Goal: Task Accomplishment & Management: Manage account settings

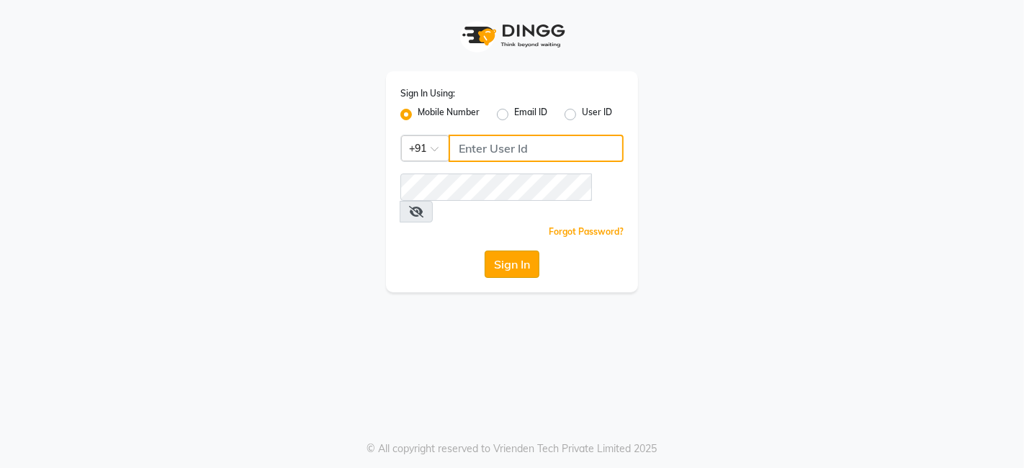
type input "8010545836"
click at [510, 251] on button "Sign In" at bounding box center [512, 264] width 55 height 27
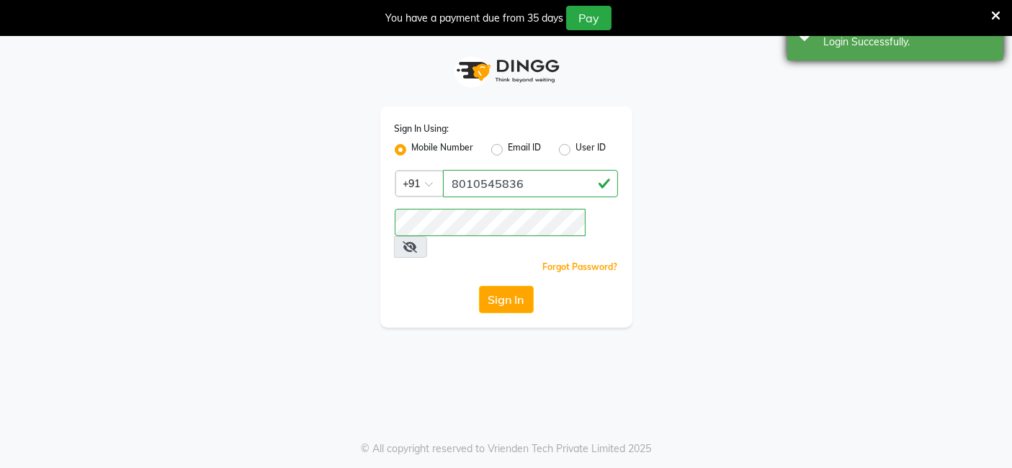
click at [995, 19] on icon at bounding box center [995, 15] width 9 height 13
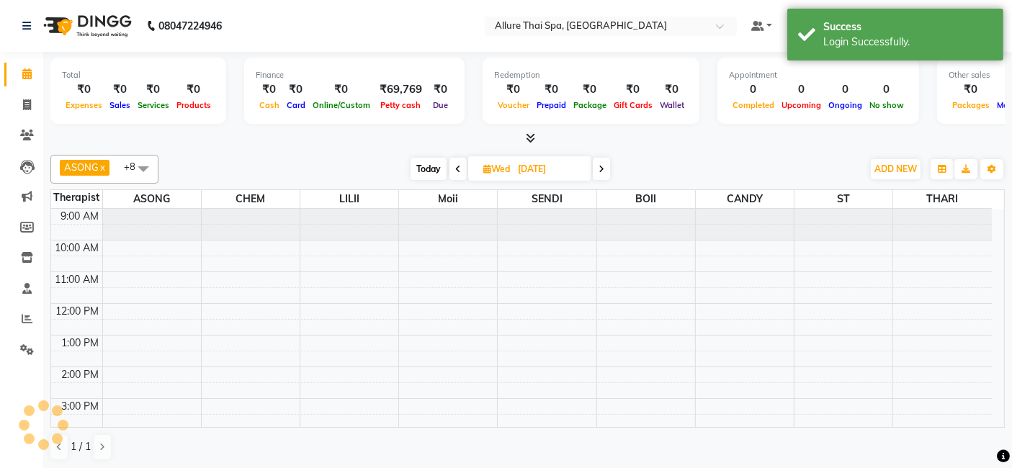
select select "en"
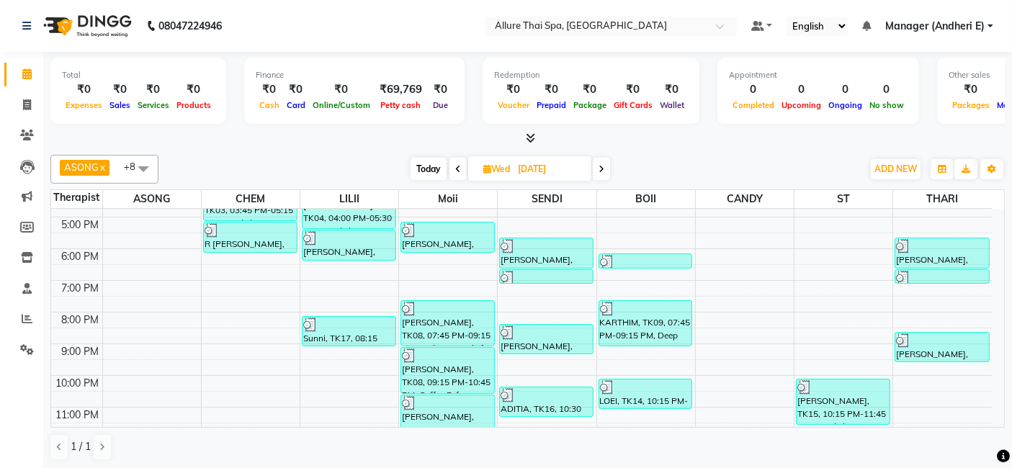
scroll to position [258, 0]
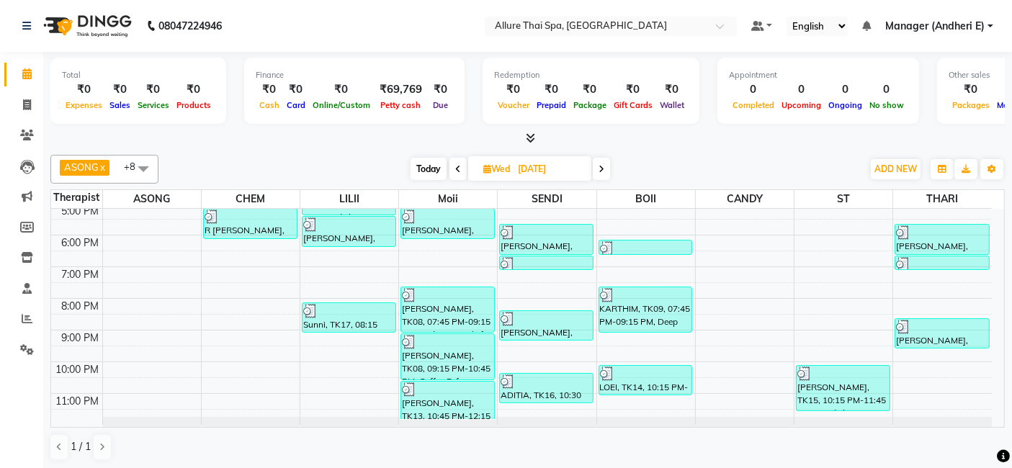
click at [547, 173] on input "[DATE]" at bounding box center [549, 169] width 72 height 22
select select "9"
select select "2025"
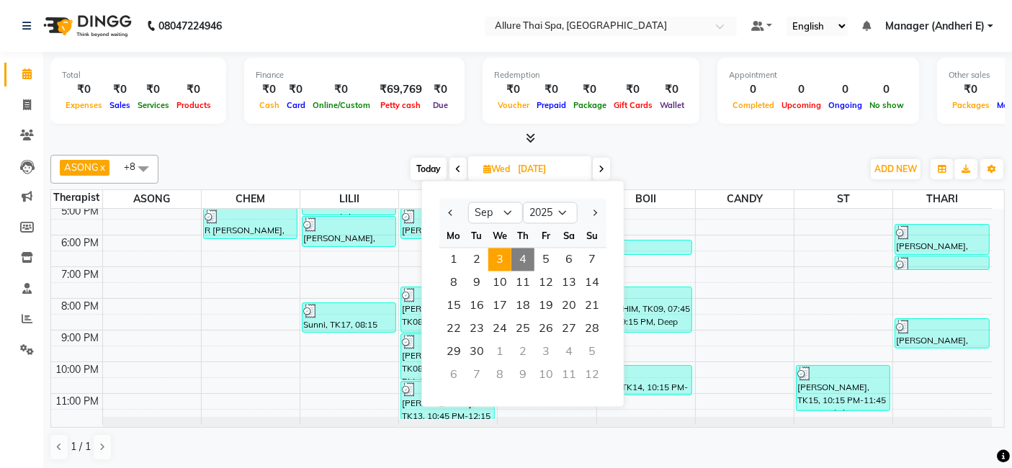
click at [691, 162] on div "[DATE] [DATE] Jan Feb Mar Apr May Jun [DATE] Aug Sep Oct Nov [DATE] 2016 2017 2…" at bounding box center [510, 169] width 689 height 22
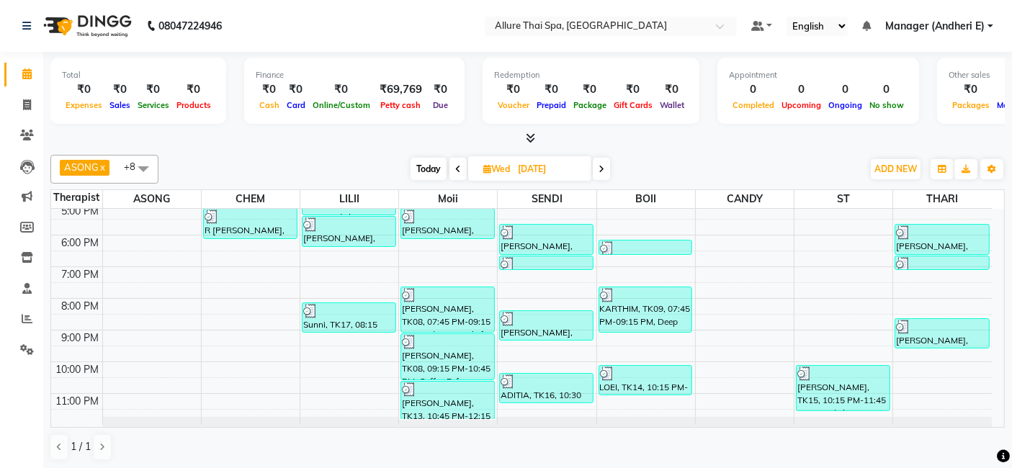
click at [539, 160] on input "[DATE]" at bounding box center [549, 169] width 72 height 22
select select "9"
select select "2025"
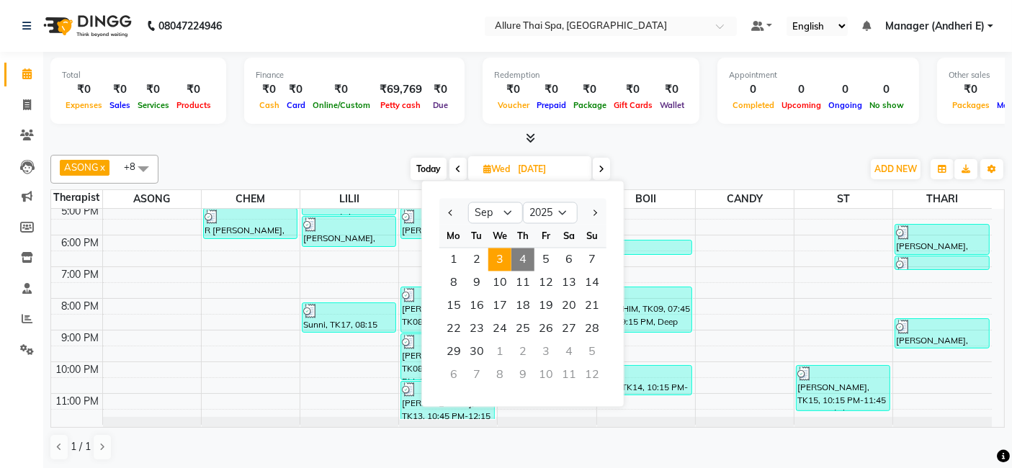
drag, startPoint x: 770, startPoint y: 165, endPoint x: 755, endPoint y: 165, distance: 15.1
click at [771, 165] on div "[DATE] [DATE] Jan Feb Mar Apr May Jun [DATE] Aug Sep Oct Nov [DATE] 2016 2017 2…" at bounding box center [510, 169] width 689 height 22
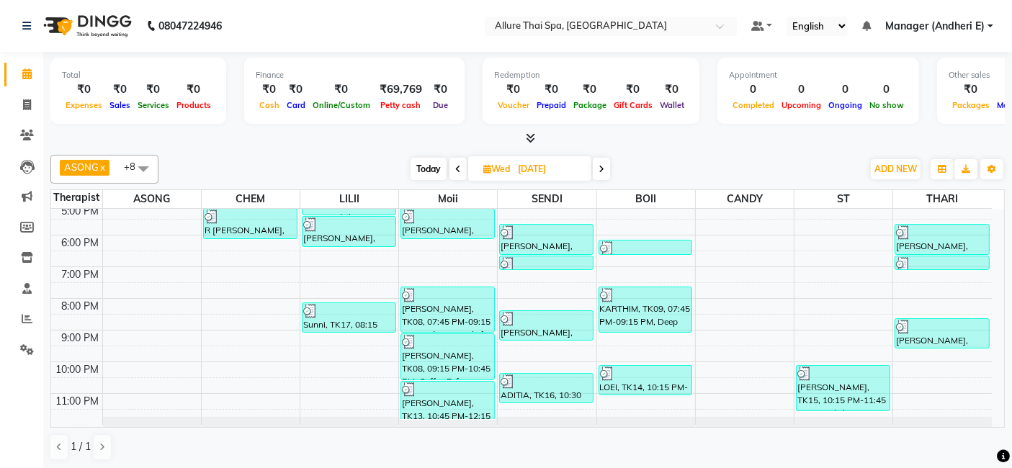
click at [534, 163] on input "[DATE]" at bounding box center [549, 169] width 72 height 22
select select "9"
select select "2025"
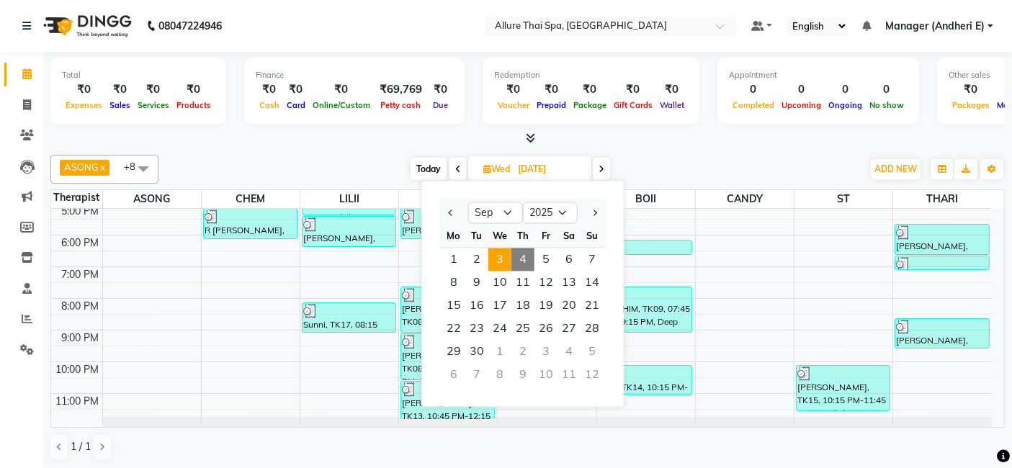
click at [678, 156] on div "ASONG x CHEM x LILII x Moii x SENDI x RAMNUN THAR x BAM x CANDY x ST x +8 Selec…" at bounding box center [527, 169] width 954 height 29
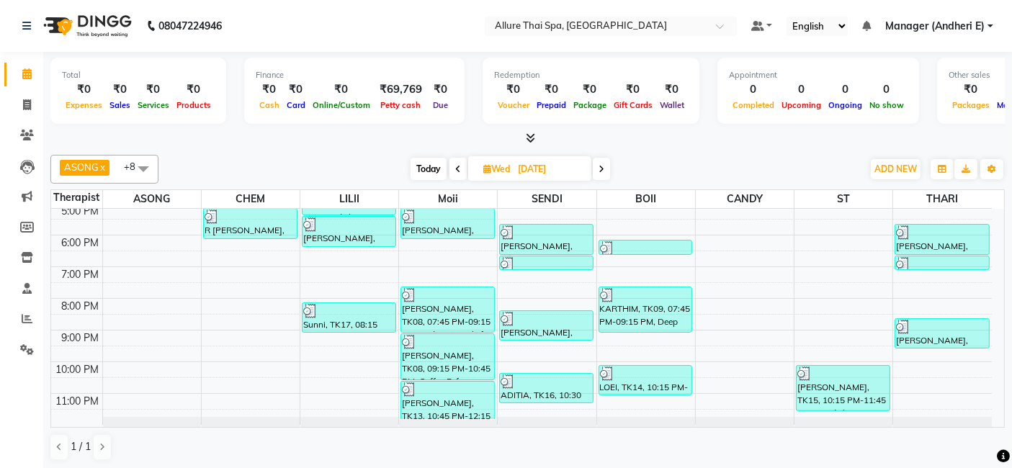
click at [534, 166] on input "[DATE]" at bounding box center [549, 169] width 72 height 22
select select "9"
select select "2025"
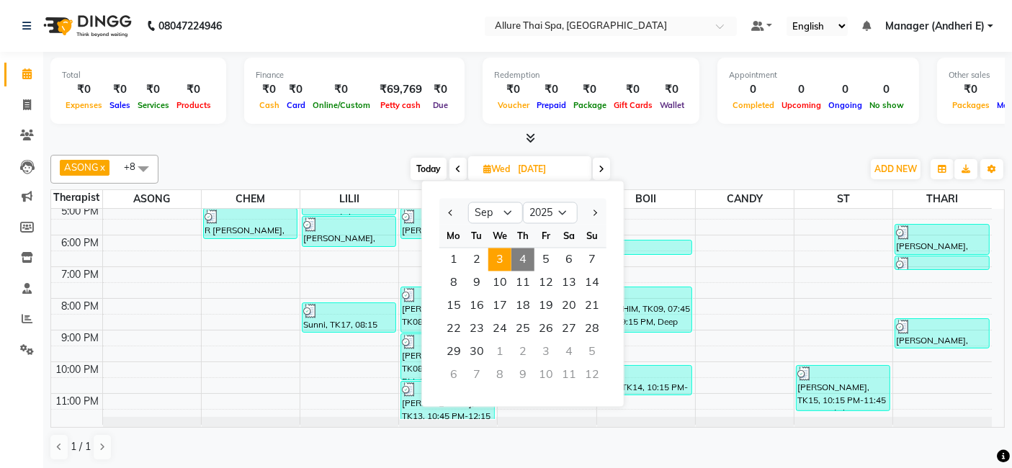
click at [521, 256] on span "4" at bounding box center [522, 259] width 23 height 23
type input "[DATE]"
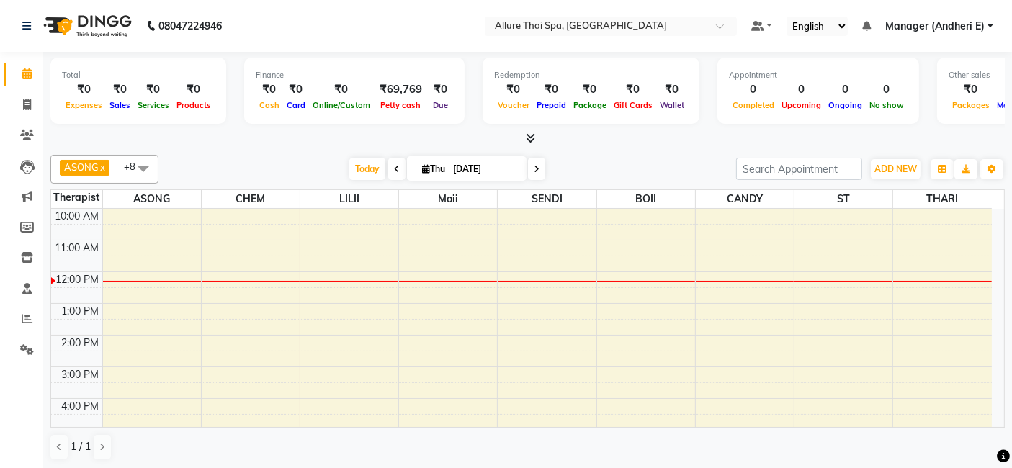
scroll to position [63, 0]
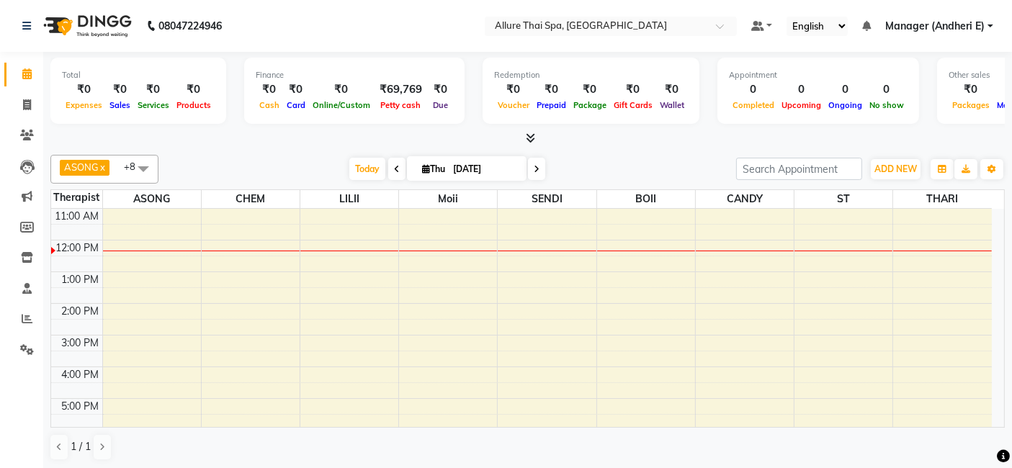
click at [346, 254] on div "9:00 AM 10:00 AM 11:00 AM 12:00 PM 1:00 PM 2:00 PM 3:00 PM 4:00 PM 5:00 PM 6:00…" at bounding box center [521, 382] width 940 height 474
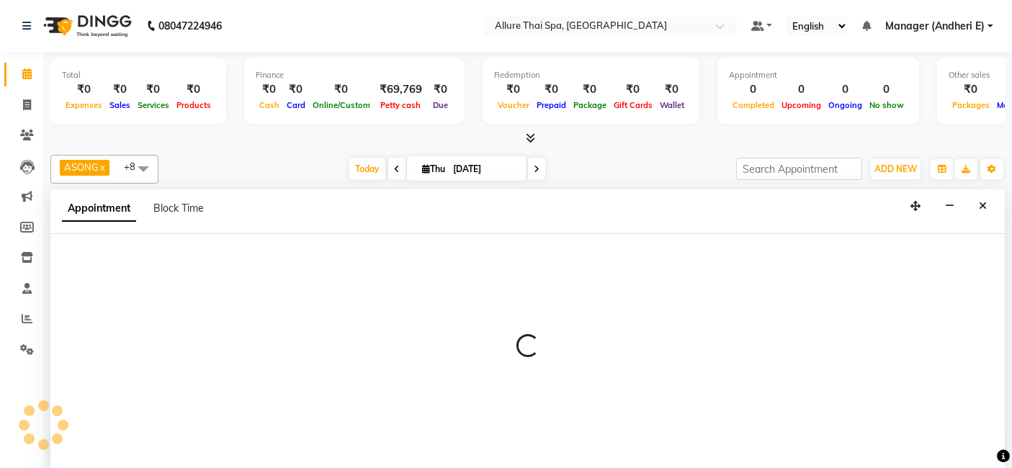
select select "82638"
select select "750"
select select "tentative"
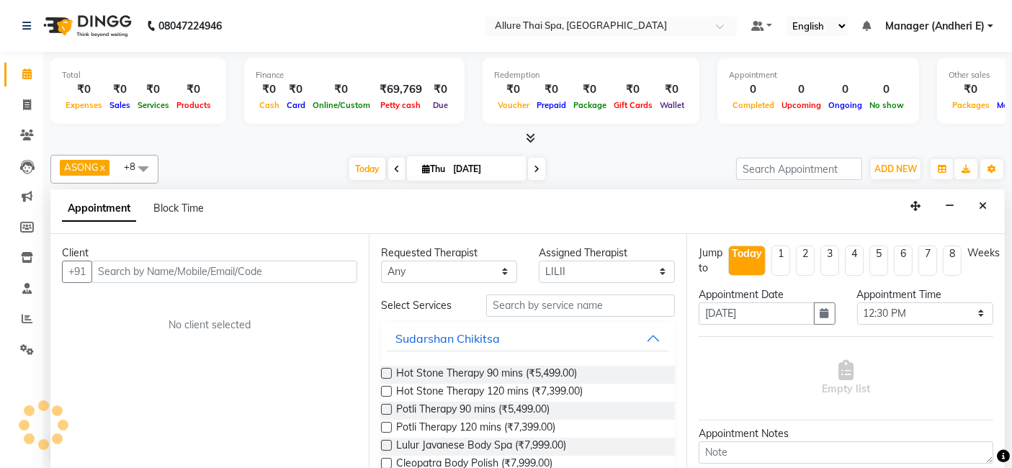
scroll to position [0, 0]
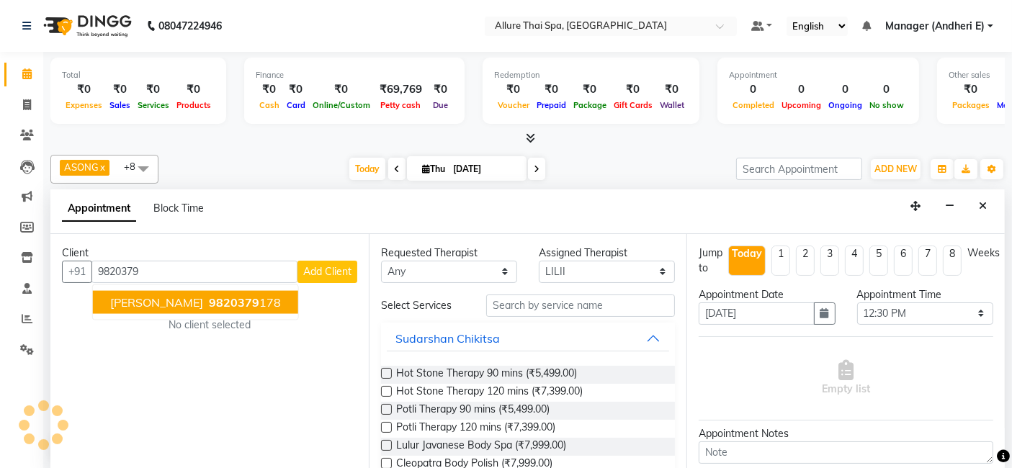
click at [212, 299] on ngb-highlight "9820379 178" at bounding box center [243, 301] width 75 height 14
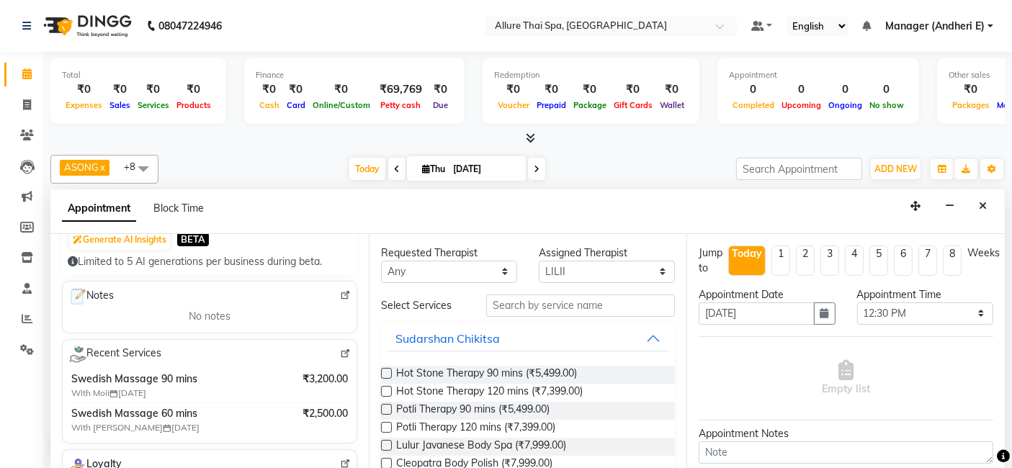
scroll to position [192, 0]
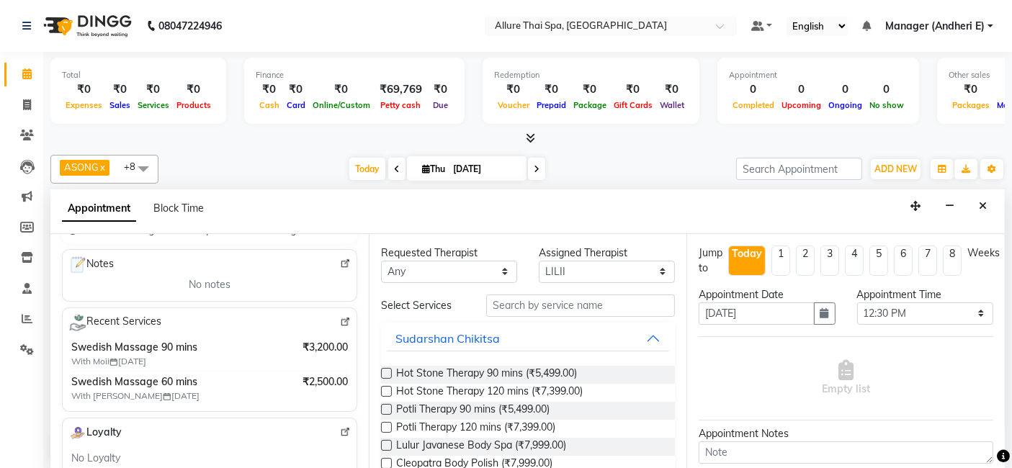
type input "9820379178"
click at [370, 246] on div "Requested Therapist Any ASONG [PERSON_NAME] BOII CANDY CHEM [PERSON_NAME] SENDI…" at bounding box center [449, 264] width 158 height 37
click at [436, 215] on div "Appointment Block Time" at bounding box center [527, 211] width 954 height 45
click at [499, 272] on select "Any ASONG [PERSON_NAME] BOII CANDY CHEM LILII Moii SENDI ST THARI" at bounding box center [449, 272] width 136 height 22
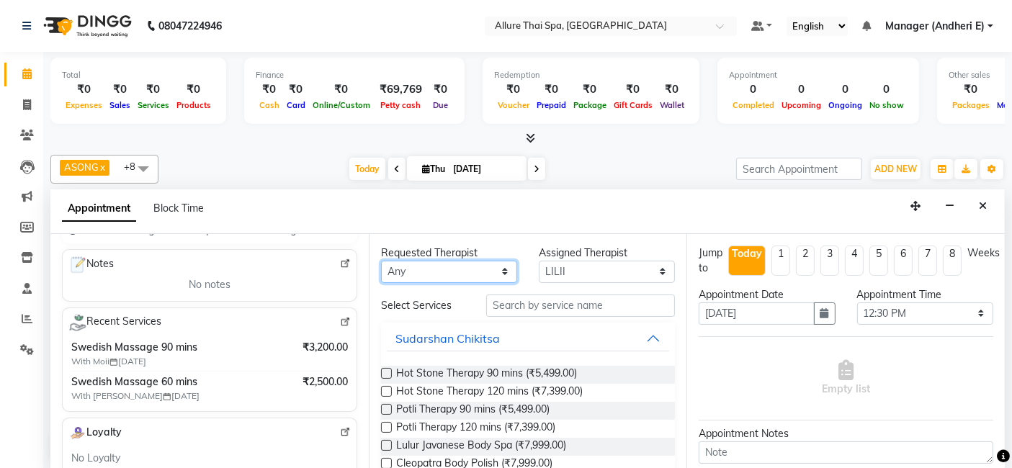
select select "89384"
click at [381, 261] on select "Any ASONG [PERSON_NAME] BOII CANDY CHEM LILII Moii SENDI ST THARI" at bounding box center [449, 272] width 136 height 22
select select "89384"
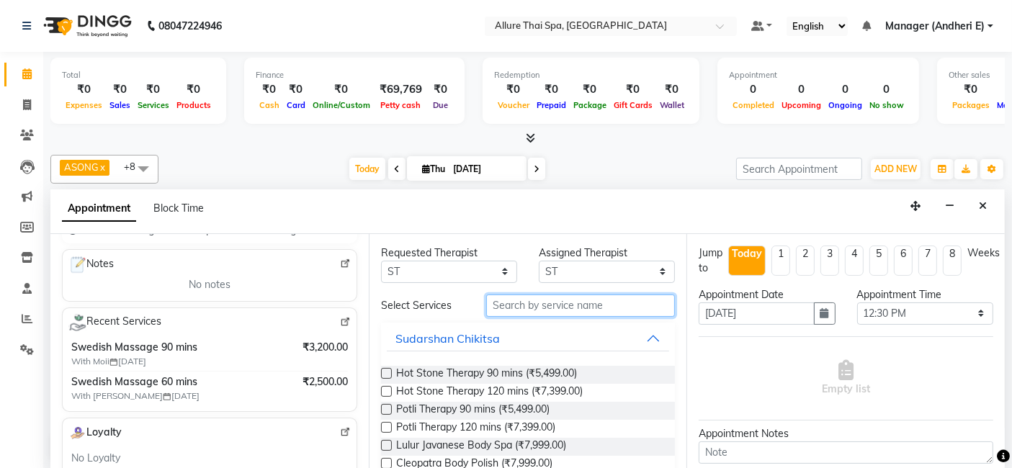
click at [539, 300] on input "text" at bounding box center [580, 305] width 189 height 22
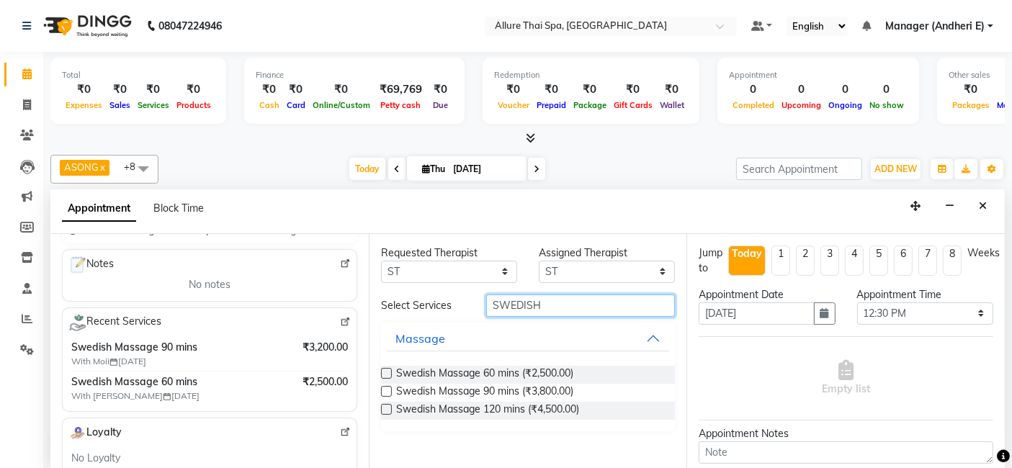
type input "SWEDISH"
click at [382, 387] on label at bounding box center [386, 391] width 11 height 11
click at [382, 388] on input "checkbox" at bounding box center [385, 392] width 9 height 9
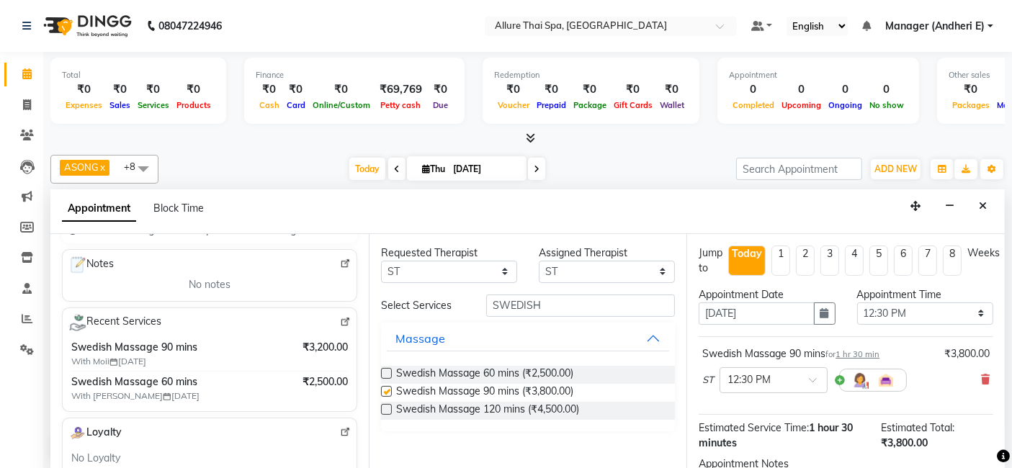
checkbox input "false"
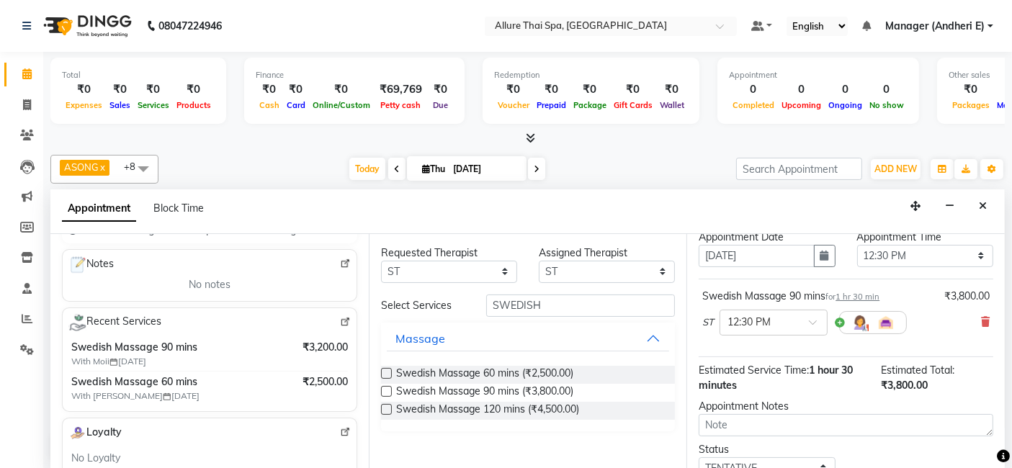
scroll to position [63, 0]
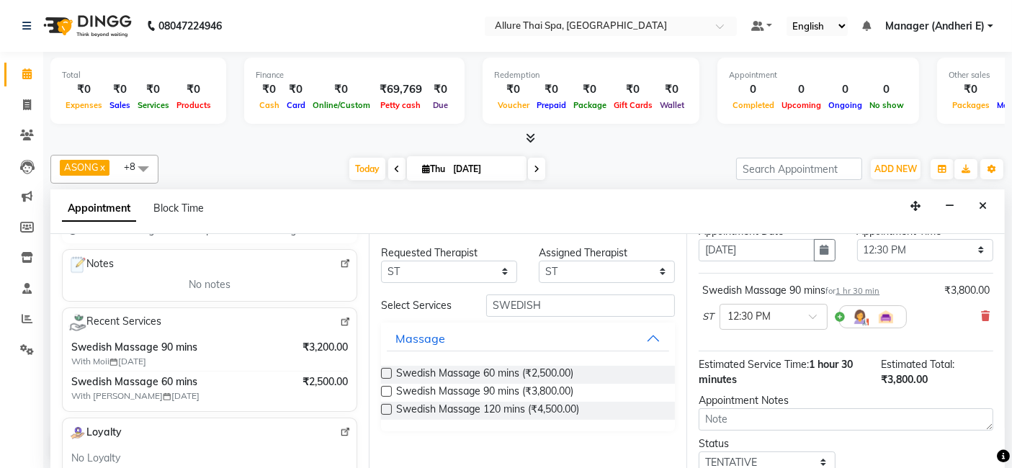
click at [997, 459] on icon at bounding box center [1003, 456] width 13 height 13
click at [949, 328] on div "ST × 12:30 PM" at bounding box center [845, 316] width 287 height 37
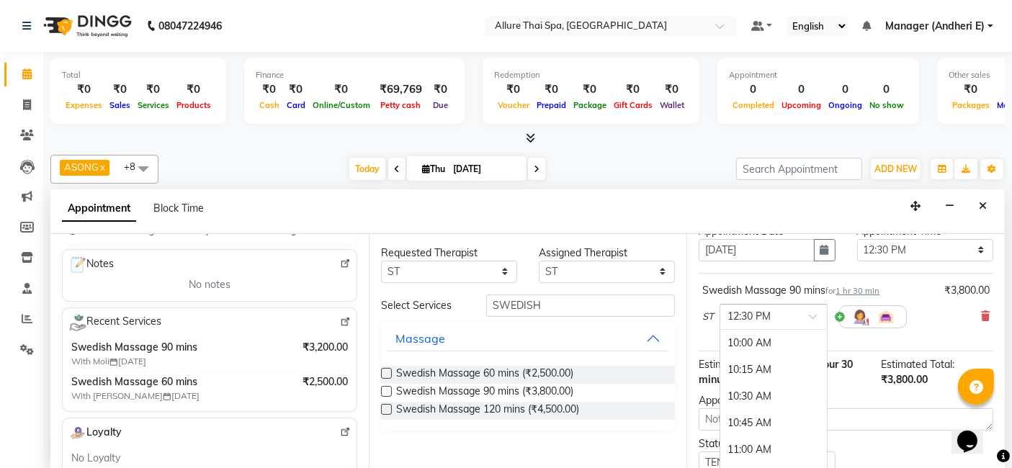
click at [810, 317] on span at bounding box center [818, 320] width 18 height 15
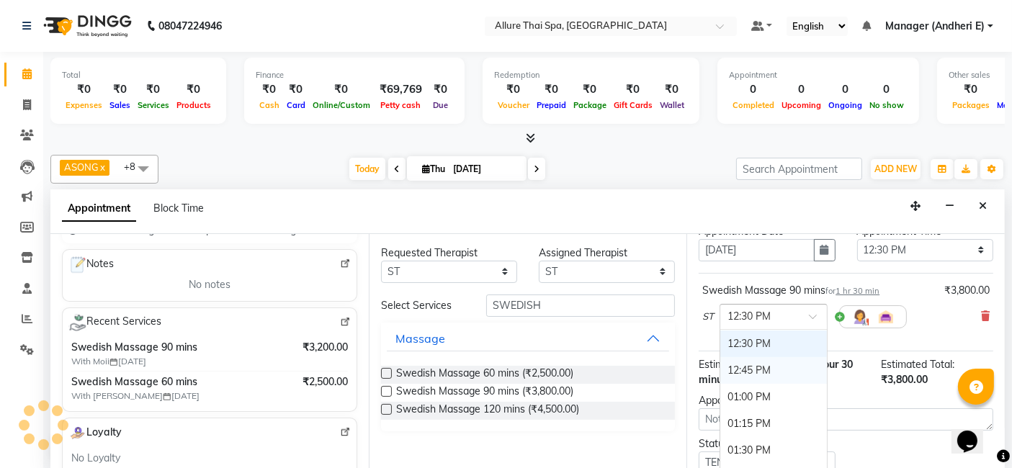
click at [738, 371] on div "12:45 PM" at bounding box center [773, 370] width 107 height 27
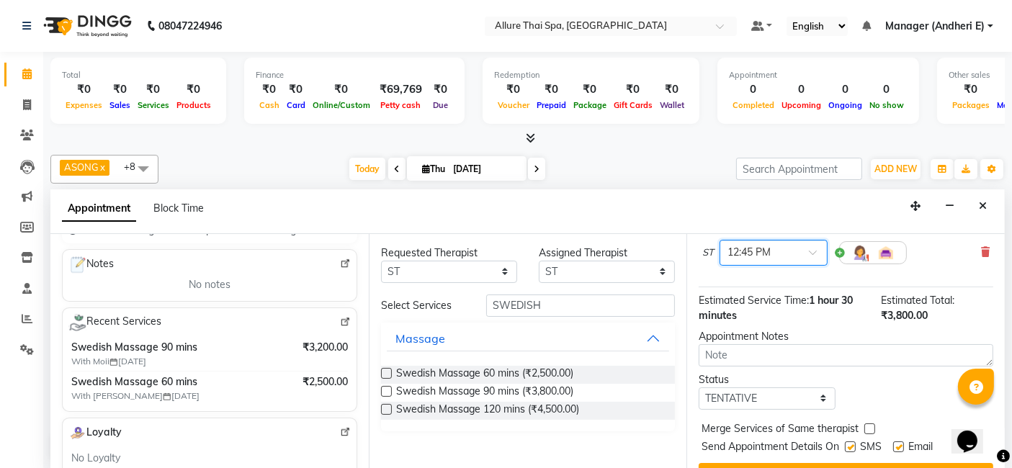
drag, startPoint x: 994, startPoint y: 460, endPoint x: 15, endPoint y: 23, distance: 1071.7
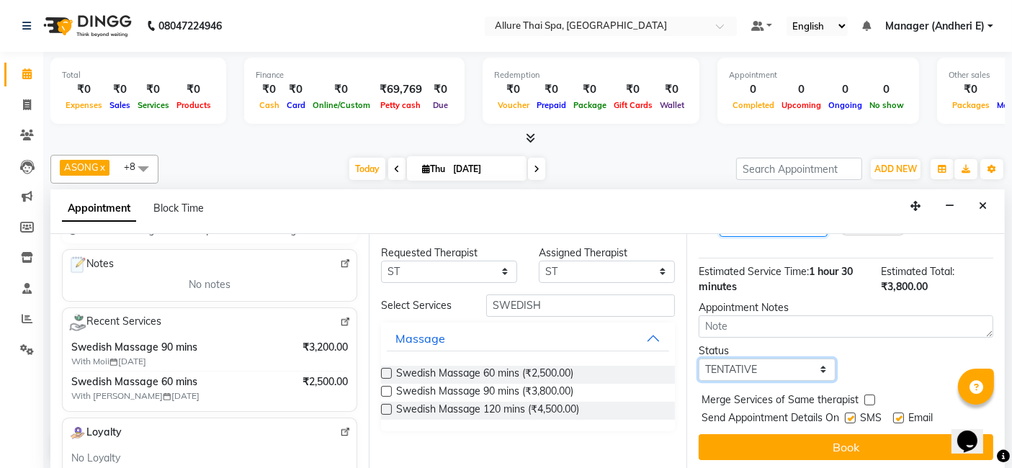
click at [819, 368] on select "Select TENTATIVE CONFIRM CHECK-IN UPCOMING" at bounding box center [766, 370] width 136 height 22
select select "check-in"
click at [698, 359] on select "Select TENTATIVE CONFIRM CHECK-IN UPCOMING" at bounding box center [766, 370] width 136 height 22
click at [853, 413] on label at bounding box center [850, 418] width 11 height 11
click at [853, 415] on input "checkbox" at bounding box center [849, 419] width 9 height 9
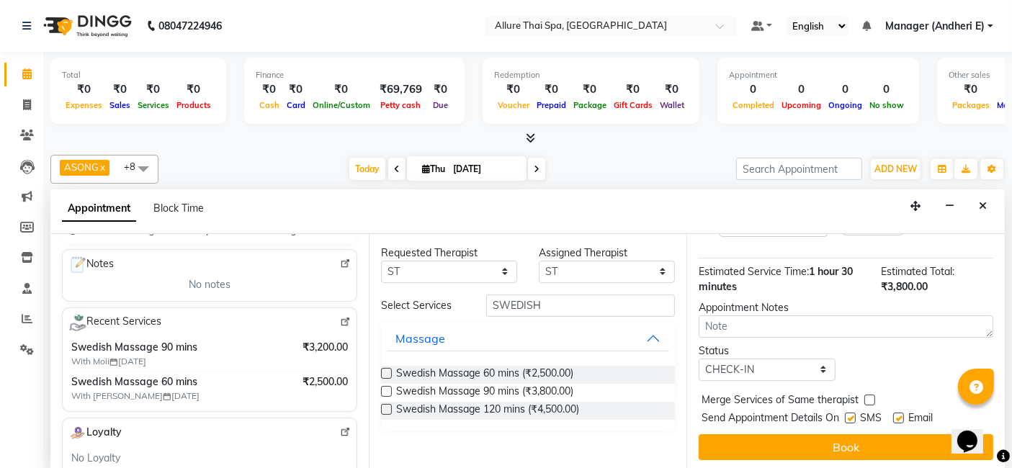
checkbox input "false"
click at [899, 413] on label at bounding box center [898, 418] width 11 height 11
click at [899, 415] on input "checkbox" at bounding box center [897, 419] width 9 height 9
checkbox input "false"
click at [909, 440] on button "Book" at bounding box center [845, 447] width 294 height 26
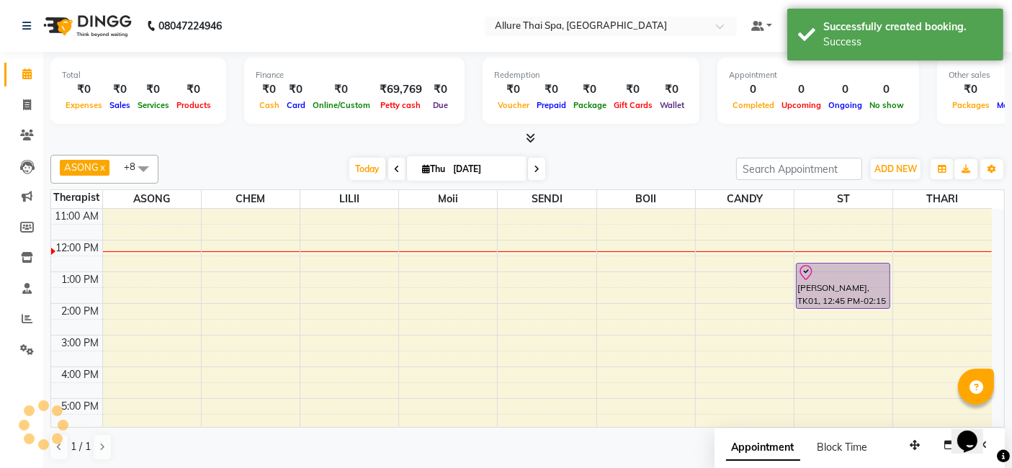
scroll to position [0, 0]
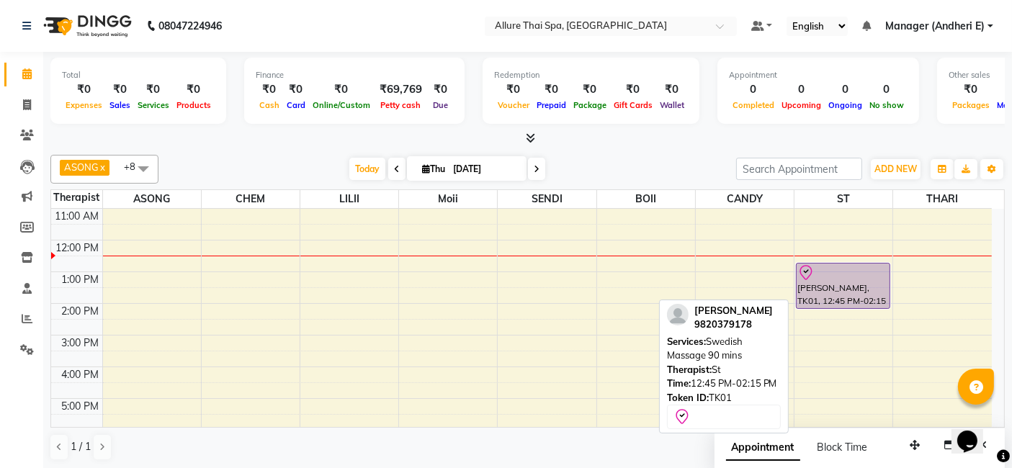
click at [845, 269] on div at bounding box center [842, 272] width 91 height 17
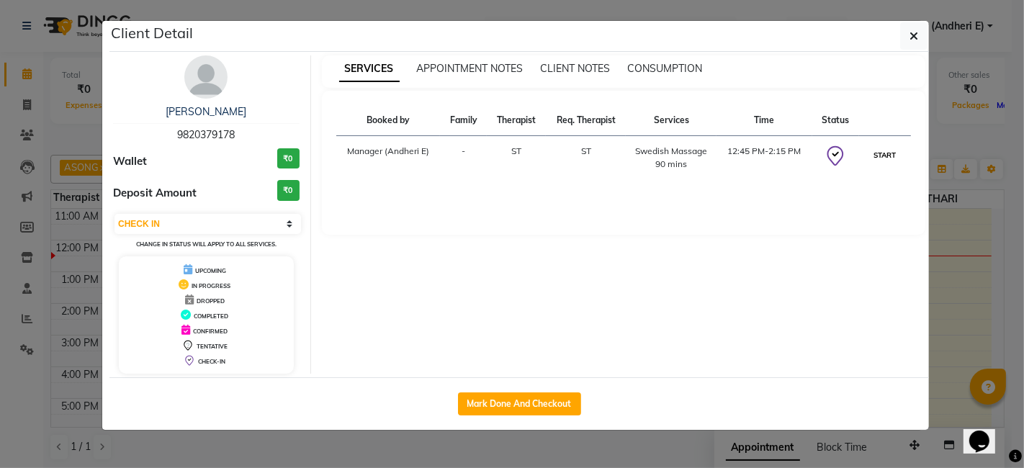
click at [883, 148] on button "START" at bounding box center [885, 155] width 30 height 18
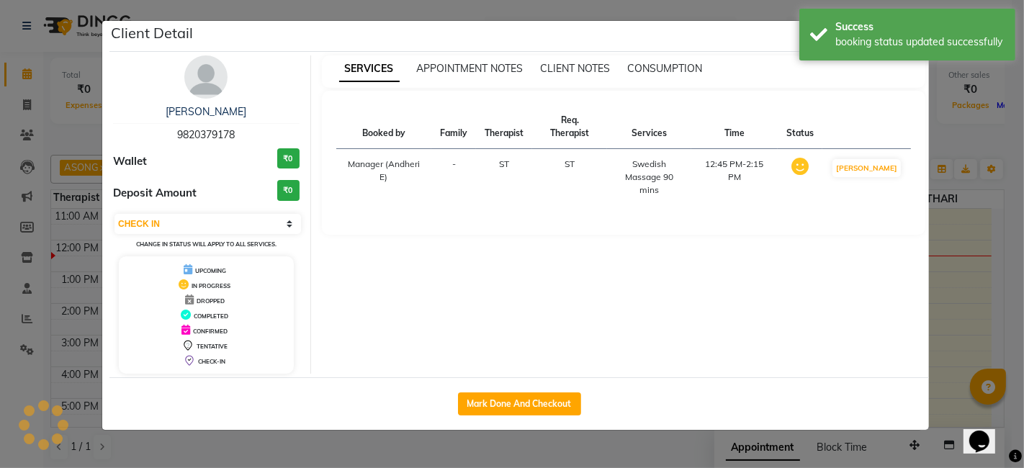
select select "1"
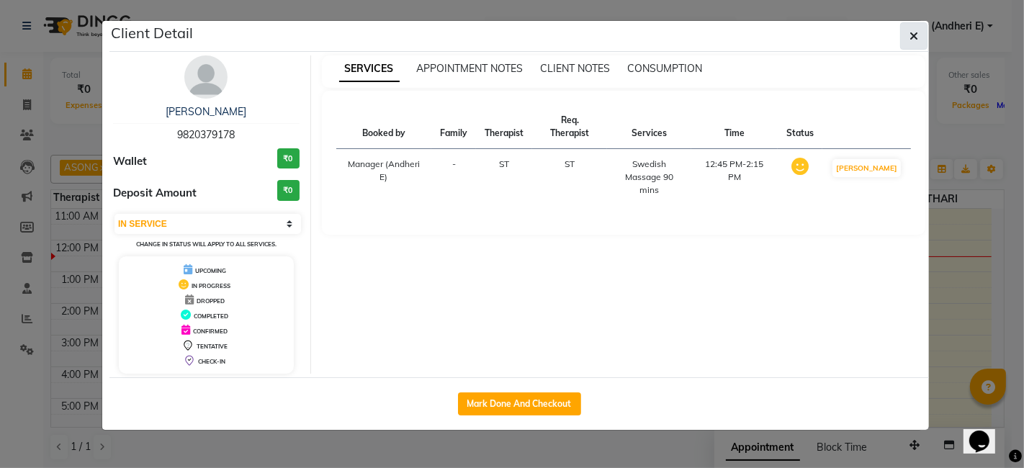
click at [917, 30] on icon "button" at bounding box center [913, 36] width 9 height 12
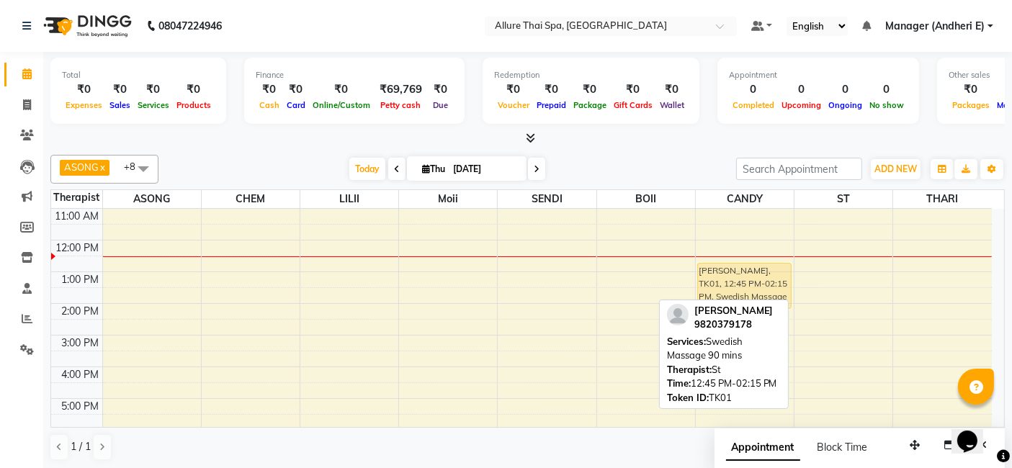
drag, startPoint x: 856, startPoint y: 285, endPoint x: 763, endPoint y: 287, distance: 93.6
click at [763, 287] on tr "[PERSON_NAME], TK01, 12:45 PM-02:15 PM, Swedish Massage 90 mins [PERSON_NAME], …" at bounding box center [521, 382] width 940 height 474
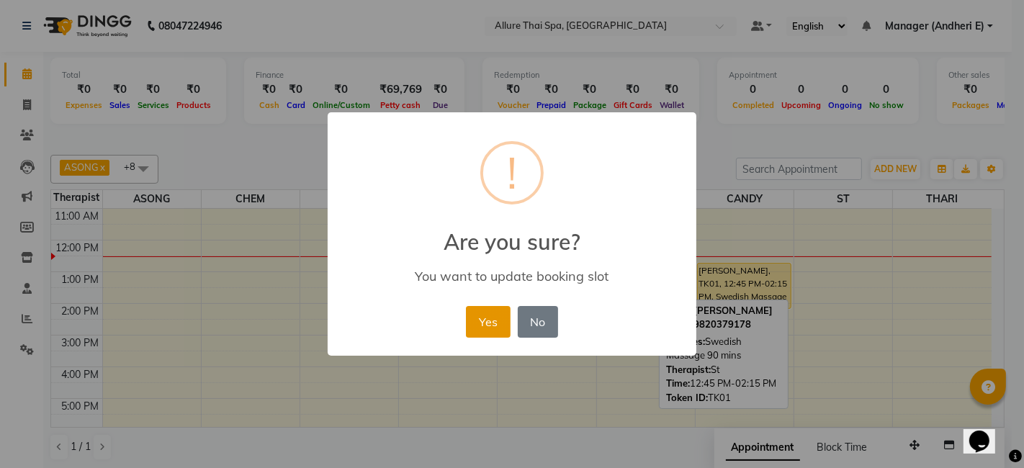
click at [504, 318] on button "Yes" at bounding box center [488, 322] width 44 height 32
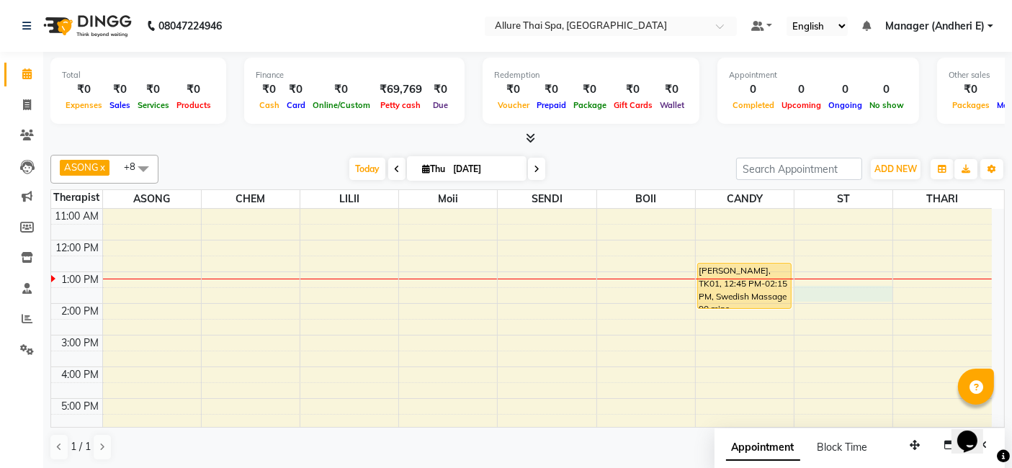
click at [830, 289] on div "9:00 AM 10:00 AM 11:00 AM 12:00 PM 1:00 PM 2:00 PM 3:00 PM 4:00 PM 5:00 PM 6:00…" at bounding box center [521, 382] width 940 height 474
select select "89384"
select select "tentative"
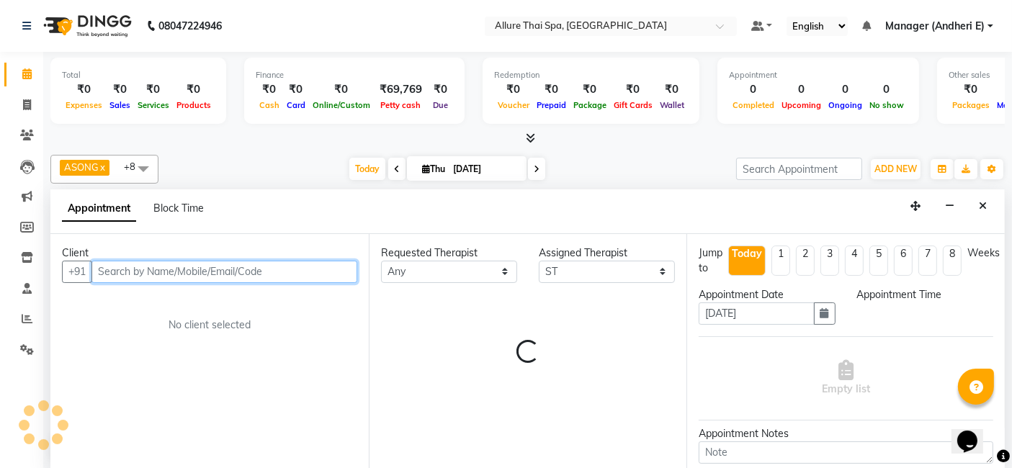
select select "810"
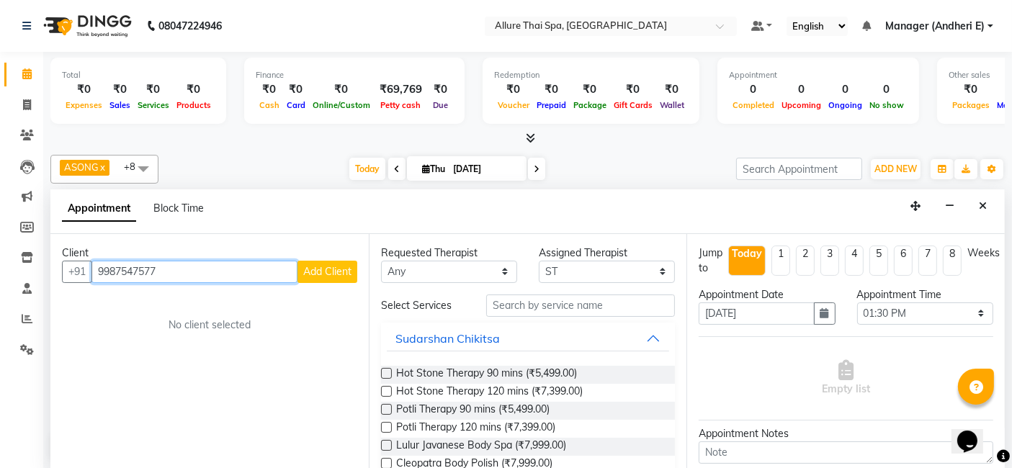
type input "9987547577"
click at [329, 270] on span "Add Client" at bounding box center [327, 271] width 48 height 13
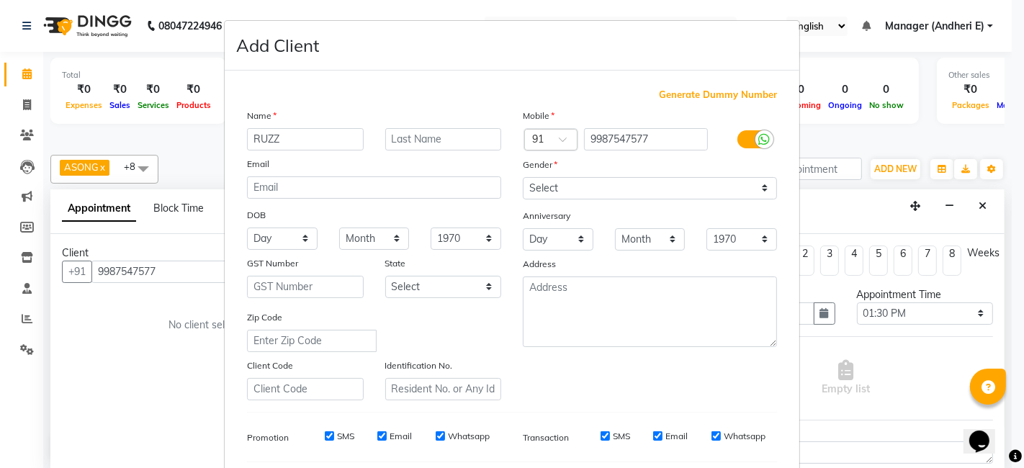
type input "RUZZ"
drag, startPoint x: 759, startPoint y: 184, endPoint x: 757, endPoint y: 192, distance: 7.3
click at [759, 186] on select "Select [DEMOGRAPHIC_DATA] [DEMOGRAPHIC_DATA] Other Prefer Not To Say" at bounding box center [650, 188] width 254 height 22
select select "[DEMOGRAPHIC_DATA]"
click at [523, 177] on select "Select [DEMOGRAPHIC_DATA] [DEMOGRAPHIC_DATA] Other Prefer Not To Say" at bounding box center [650, 188] width 254 height 22
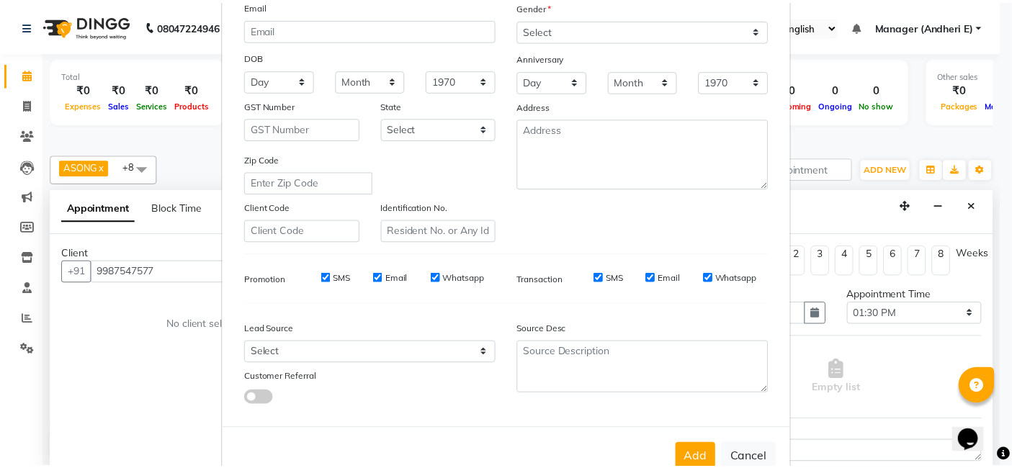
scroll to position [160, 0]
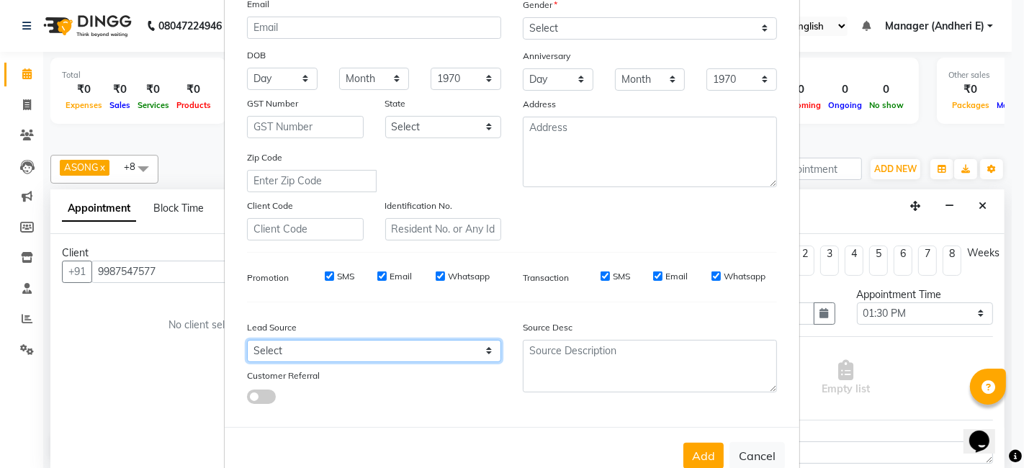
drag, startPoint x: 485, startPoint y: 354, endPoint x: 488, endPoint y: 342, distance: 12.8
click at [485, 354] on select "Select Walk-in Referral Friend Advertisement Facebook JustDial Google Other Web…" at bounding box center [374, 351] width 254 height 22
select select "47850"
click at [247, 340] on select "Select Walk-in Referral Friend Advertisement Facebook JustDial Google Other Web…" at bounding box center [374, 351] width 254 height 22
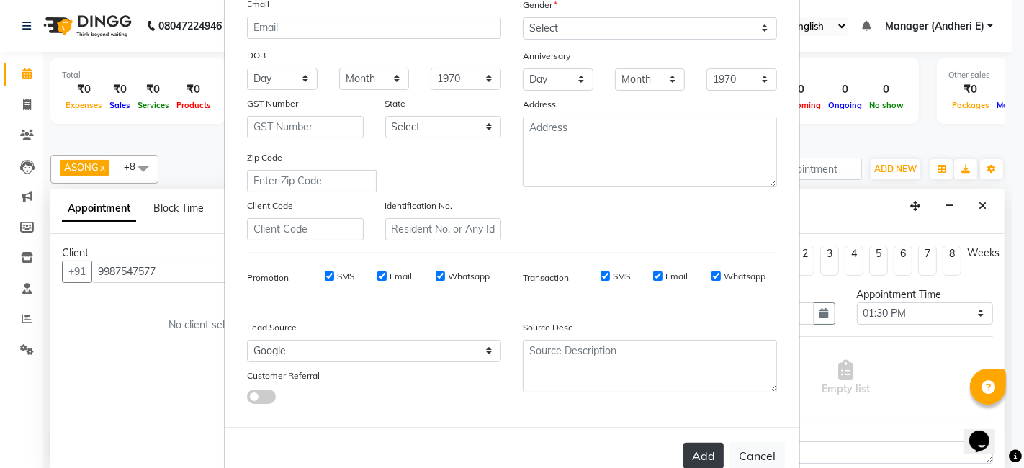
click at [695, 457] on button "Add" at bounding box center [703, 456] width 40 height 26
select select
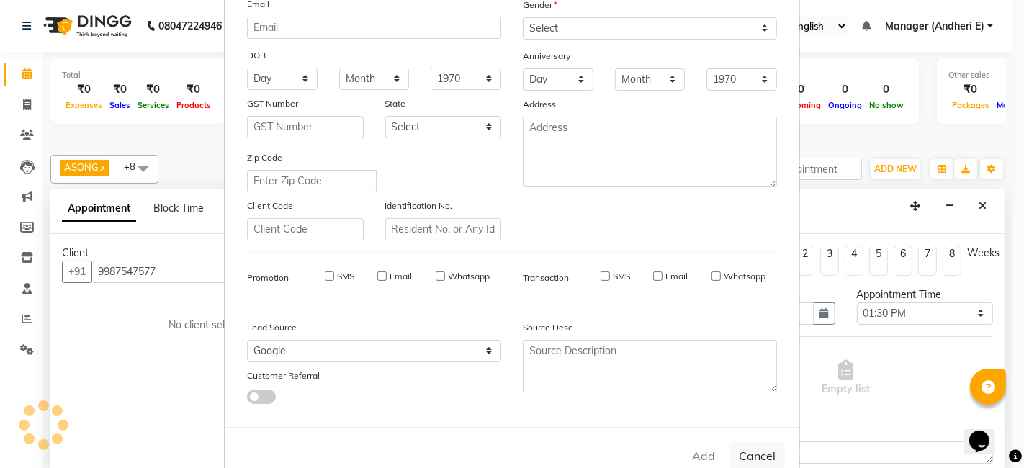
select select
checkbox input "false"
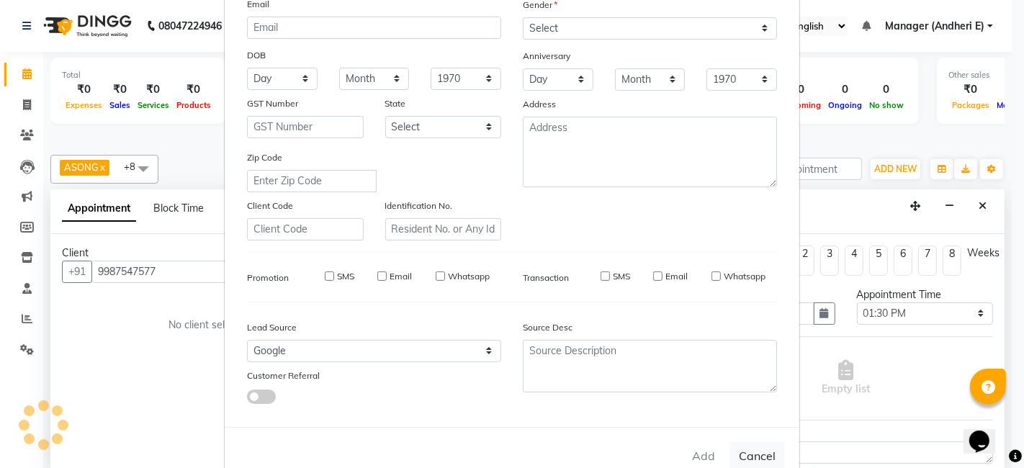
checkbox input "false"
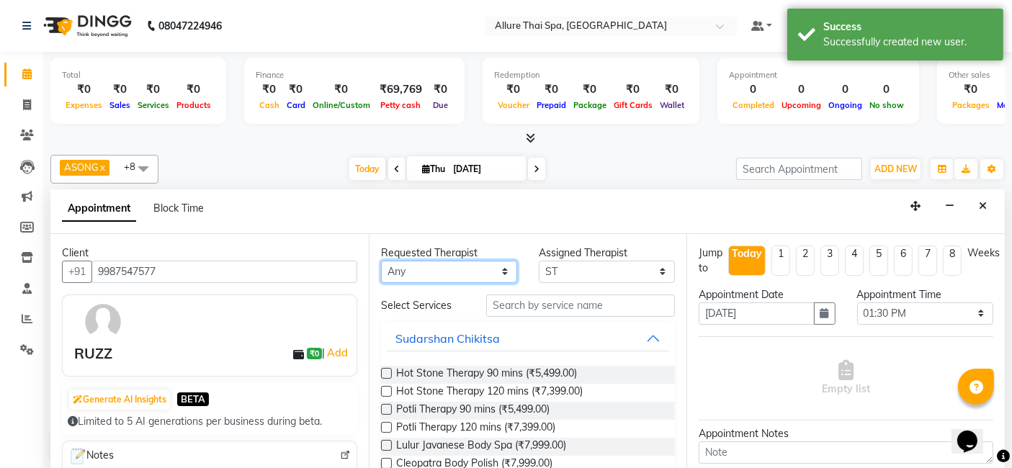
click at [507, 272] on select "Any ASONG [PERSON_NAME] BOII CANDY CHEM LILII Moii SENDI ST THARI" at bounding box center [449, 272] width 136 height 22
select select "89384"
click at [381, 261] on select "Any ASONG [PERSON_NAME] BOII CANDY CHEM LILII Moii SENDI ST THARI" at bounding box center [449, 272] width 136 height 22
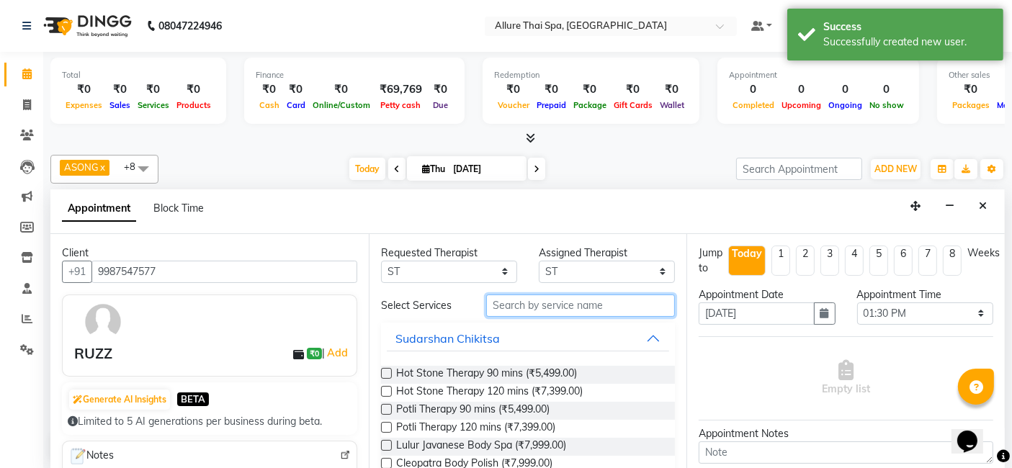
click at [584, 309] on input "text" at bounding box center [580, 305] width 189 height 22
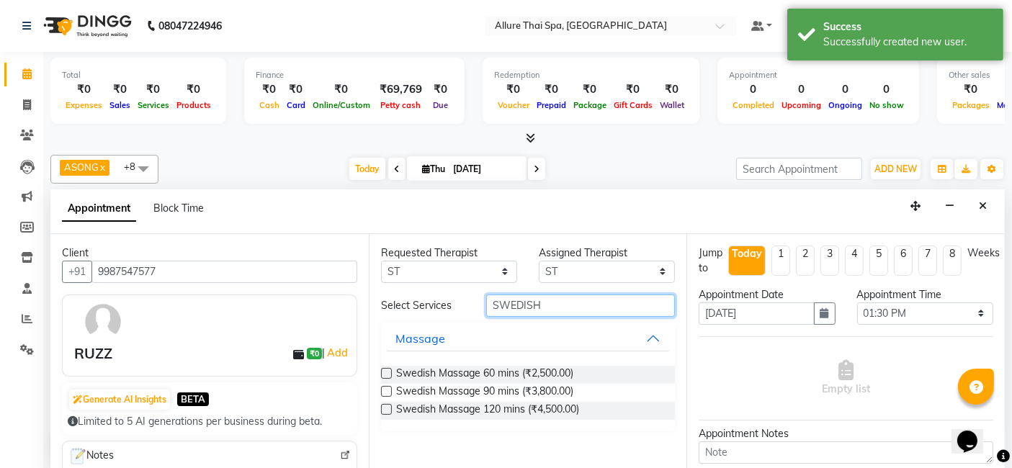
type input "SWEDISH"
click at [387, 387] on label at bounding box center [386, 391] width 11 height 11
click at [387, 388] on input "checkbox" at bounding box center [385, 392] width 9 height 9
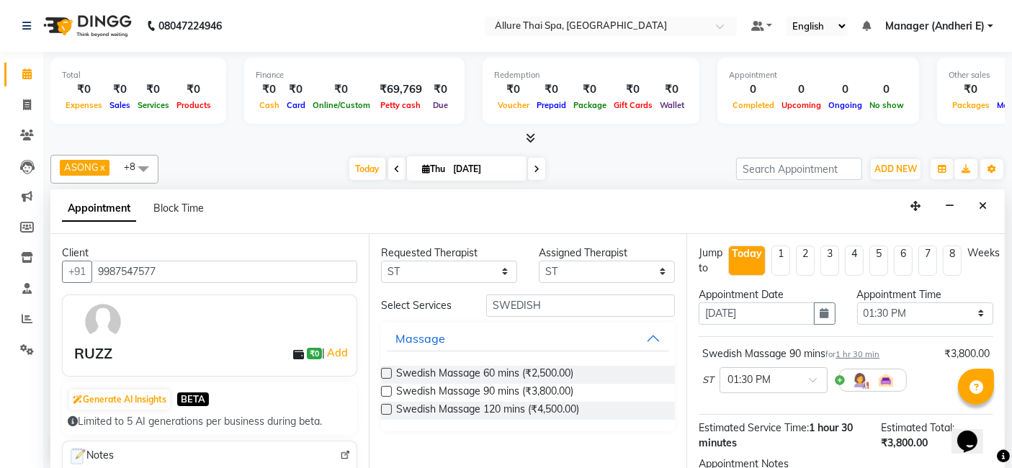
click at [1000, 458] on icon at bounding box center [1003, 456] width 13 height 13
click at [981, 382] on icon at bounding box center [985, 379] width 9 height 10
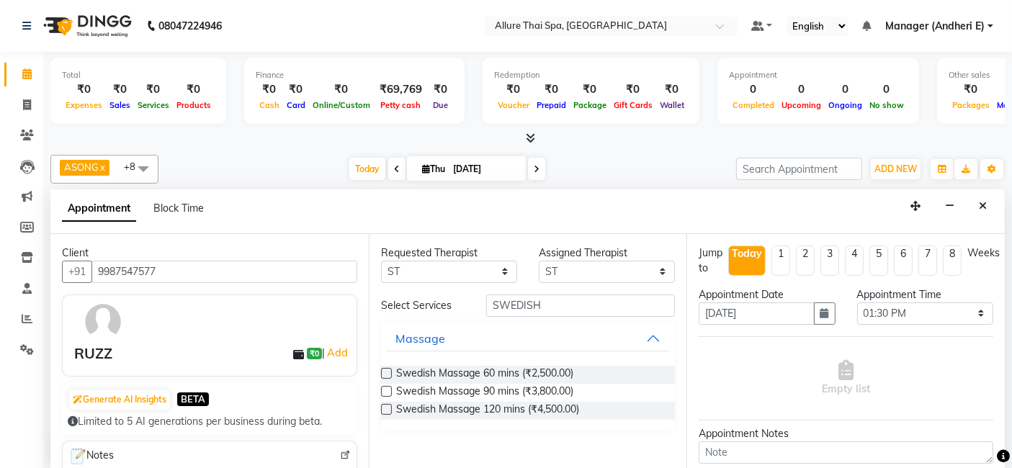
click at [382, 387] on label at bounding box center [386, 391] width 11 height 11
click at [382, 388] on input "checkbox" at bounding box center [385, 392] width 9 height 9
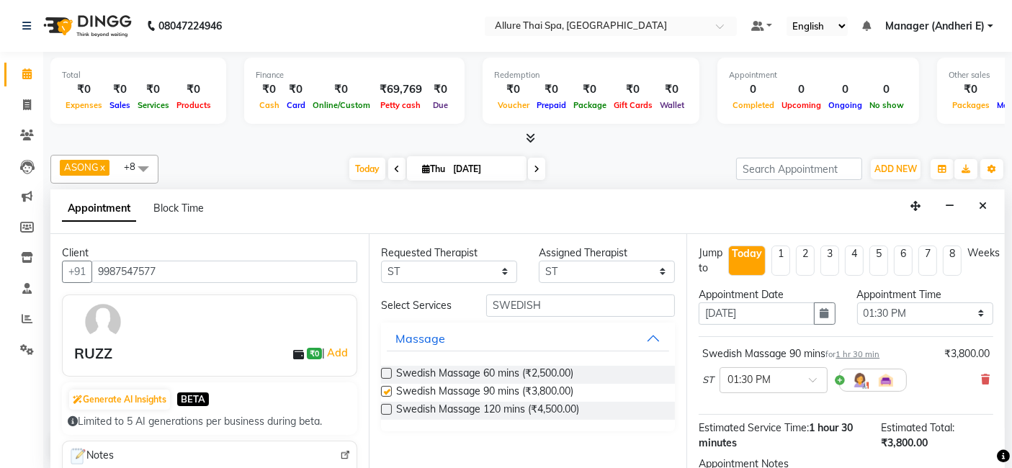
checkbox input "false"
drag, startPoint x: 806, startPoint y: 377, endPoint x: 804, endPoint y: 390, distance: 13.3
click at [806, 377] on div at bounding box center [773, 379] width 107 height 15
click at [739, 426] on div "01:45 PM" at bounding box center [773, 433] width 107 height 27
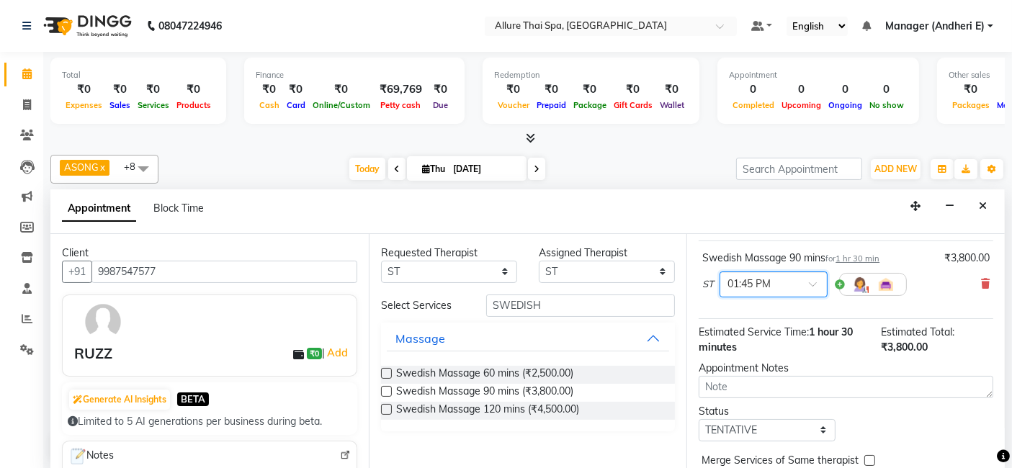
scroll to position [127, 0]
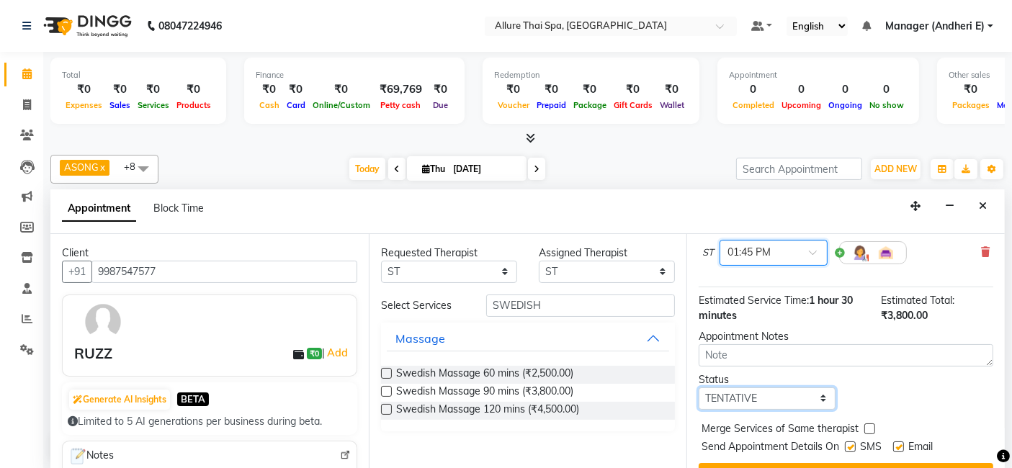
click at [817, 390] on select "Select TENTATIVE CONFIRM CHECK-IN UPCOMING" at bounding box center [766, 398] width 136 height 22
select select "check-in"
click at [698, 387] on select "Select TENTATIVE CONFIRM CHECK-IN UPCOMING" at bounding box center [766, 398] width 136 height 22
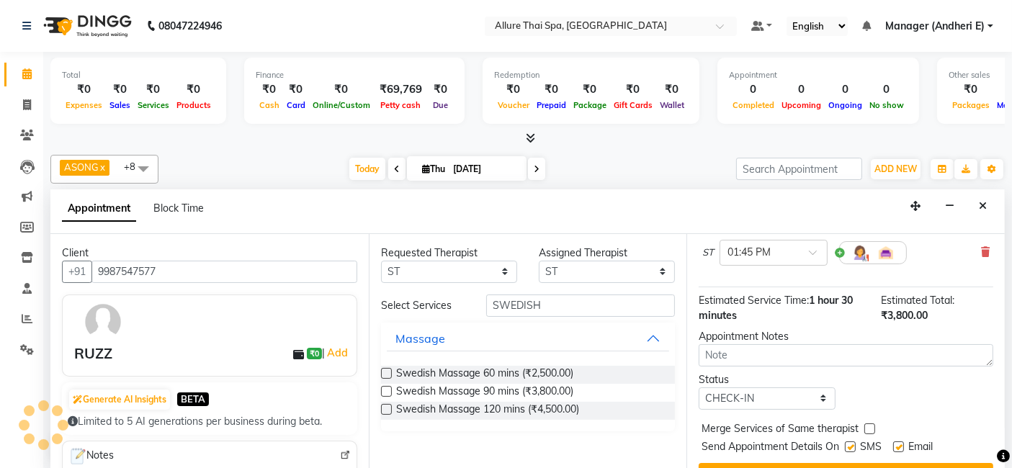
drag, startPoint x: 851, startPoint y: 443, endPoint x: 863, endPoint y: 442, distance: 12.3
click at [851, 442] on label at bounding box center [850, 446] width 11 height 11
click at [851, 444] on input "checkbox" at bounding box center [849, 448] width 9 height 9
checkbox input "false"
click at [901, 444] on label at bounding box center [898, 446] width 11 height 11
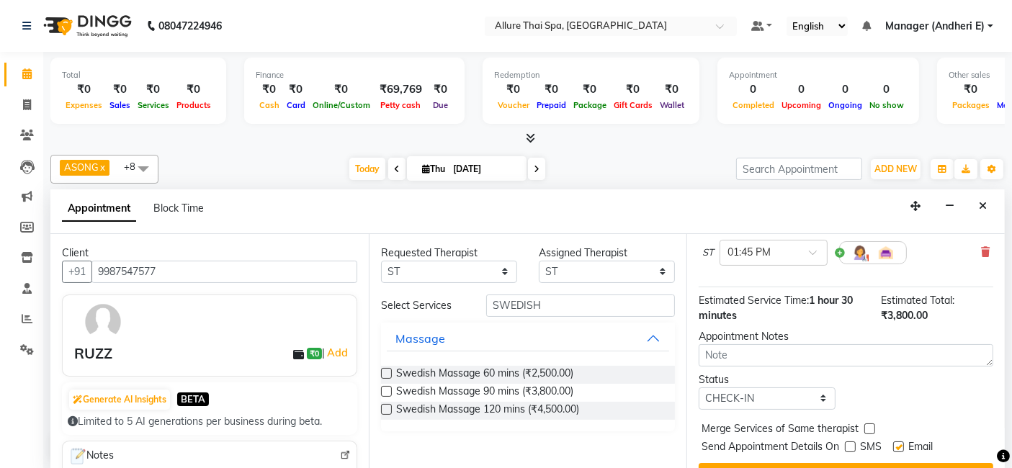
click at [901, 444] on input "checkbox" at bounding box center [897, 448] width 9 height 9
checkbox input "false"
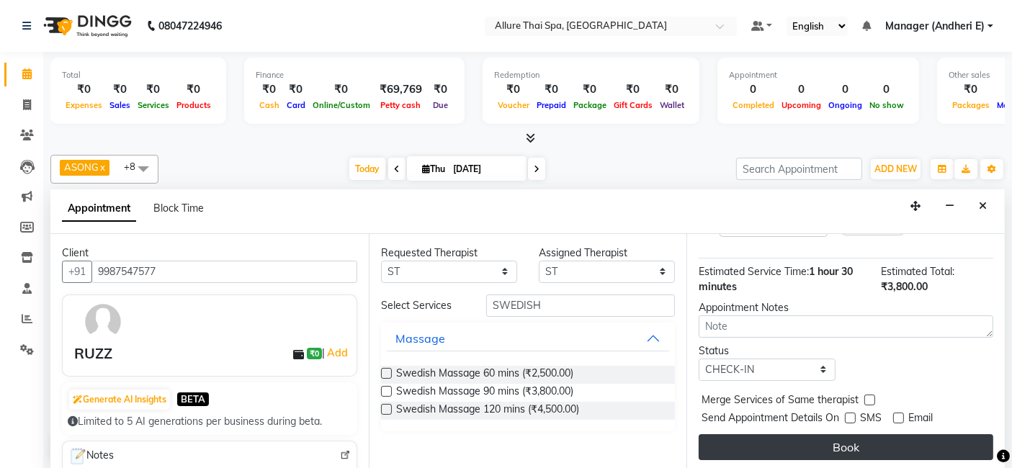
click at [943, 440] on button "Book" at bounding box center [845, 447] width 294 height 26
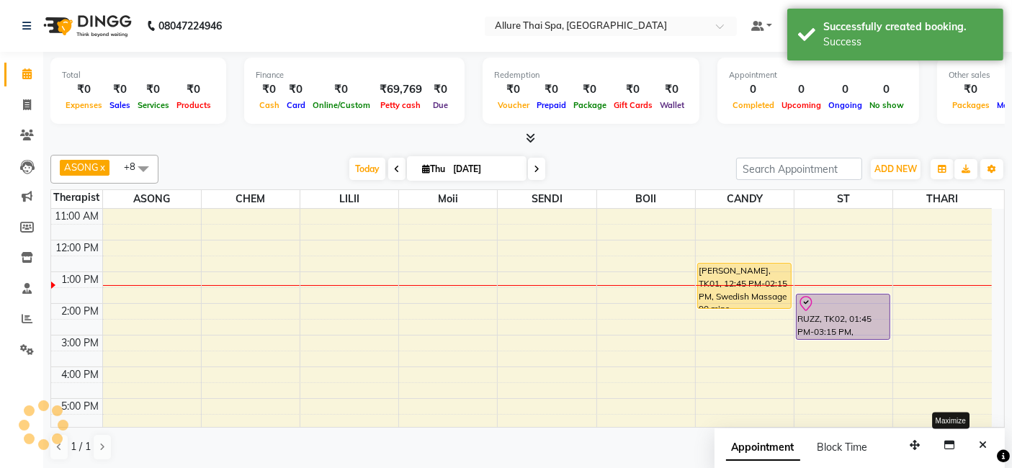
scroll to position [0, 0]
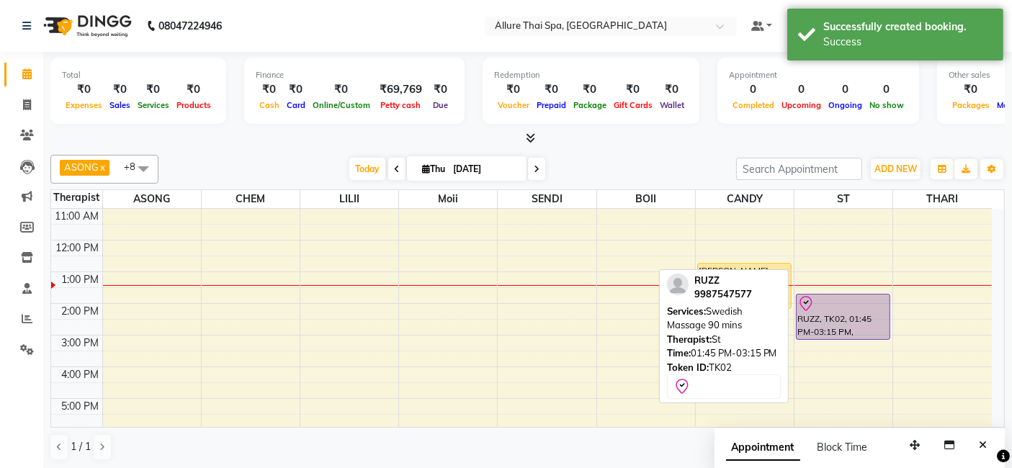
click at [862, 317] on div "RUZZ, TK02, 01:45 PM-03:15 PM, Swedish Massage 90 mins" at bounding box center [842, 316] width 93 height 45
click at [850, 318] on div "RUZZ, TK02, 01:45 PM-03:15 PM, Swedish Massage 90 mins" at bounding box center [842, 316] width 93 height 45
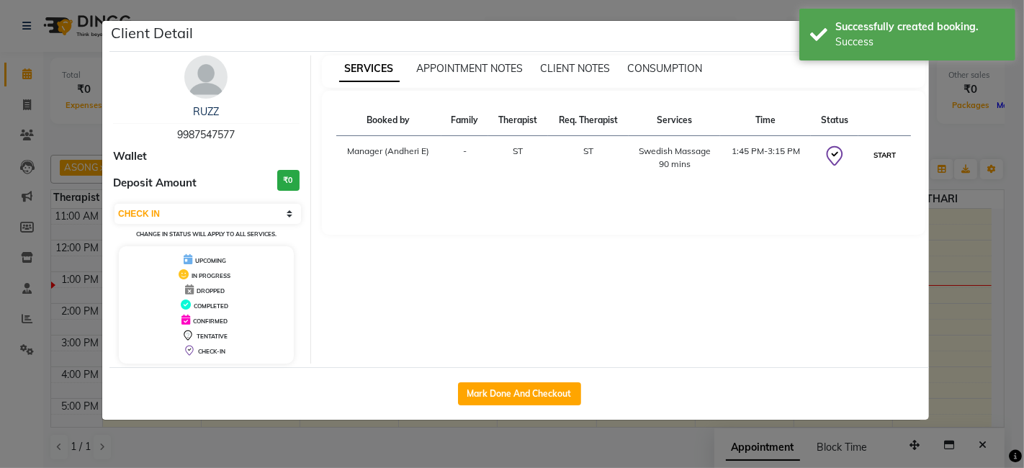
click at [886, 158] on button "START" at bounding box center [885, 155] width 30 height 18
select select "1"
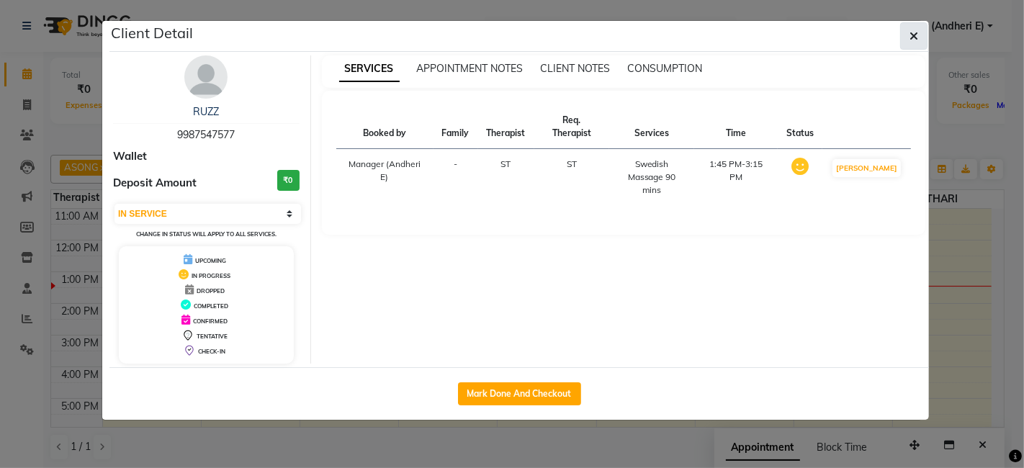
click at [915, 42] on span "button" at bounding box center [913, 36] width 9 height 14
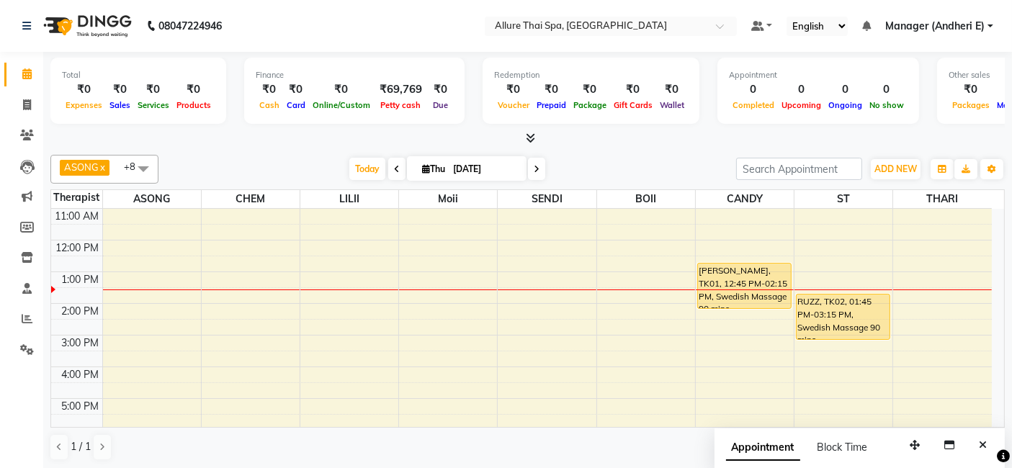
click at [541, 307] on div "9:00 AM 10:00 AM 11:00 AM 12:00 PM 1:00 PM 2:00 PM 3:00 PM 4:00 PM 5:00 PM 6:00…" at bounding box center [521, 382] width 940 height 474
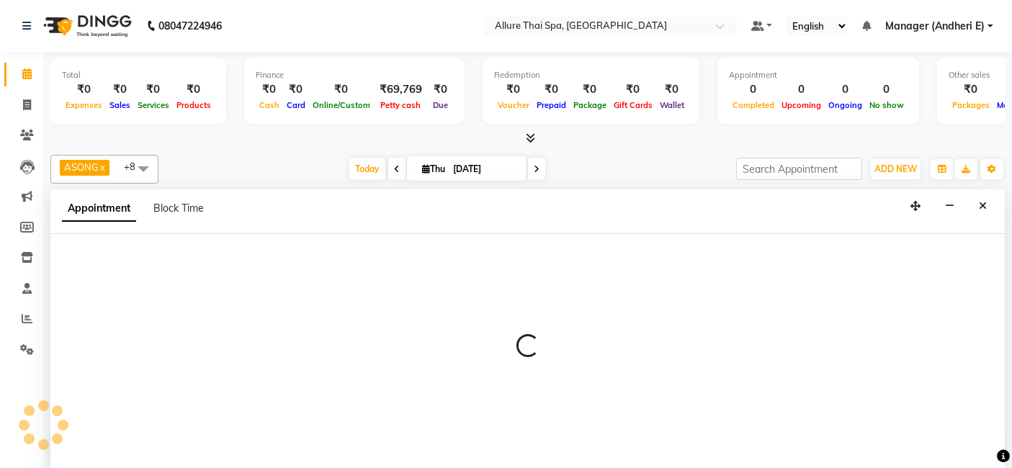
select select "66739"
select select "tentative"
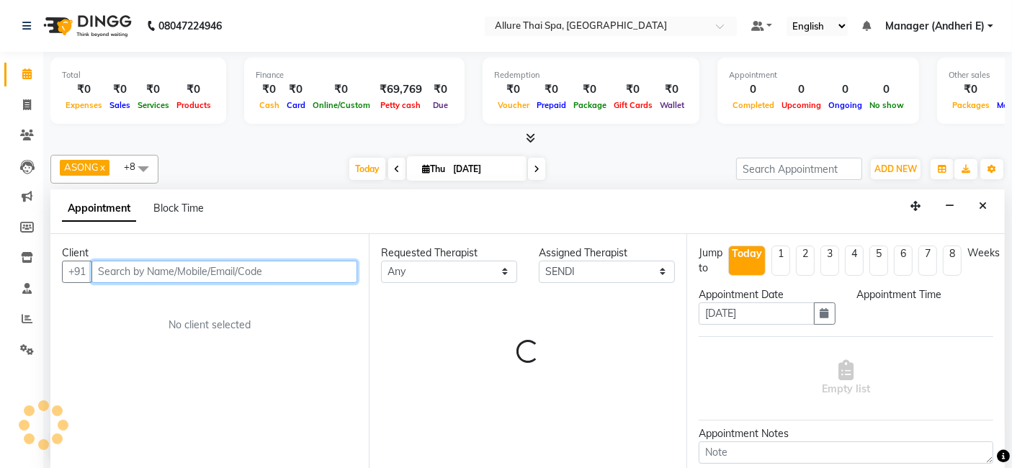
select select "840"
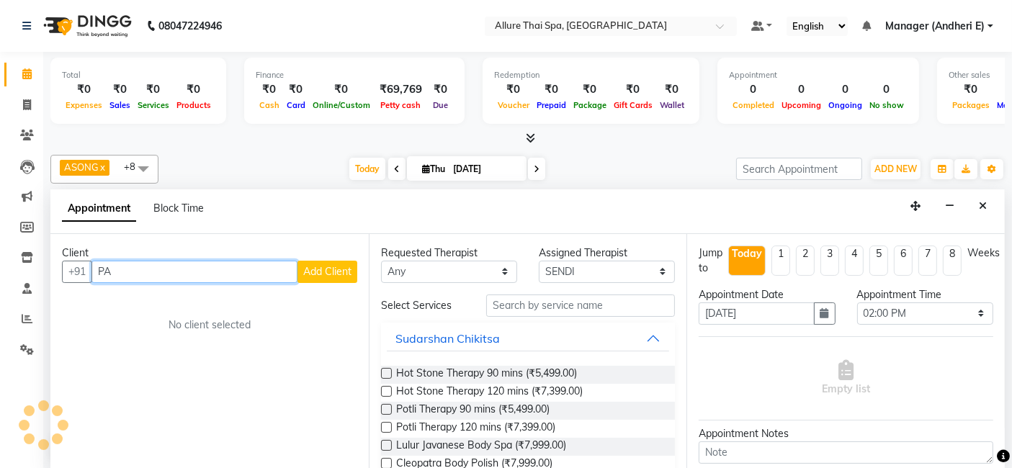
type input "P"
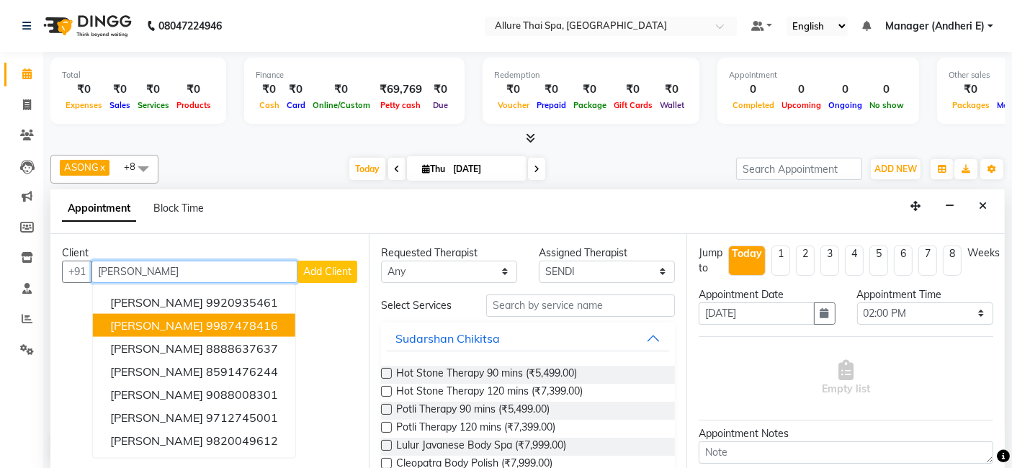
click at [207, 313] on button "[PERSON_NAME] 9987478416" at bounding box center [194, 324] width 202 height 23
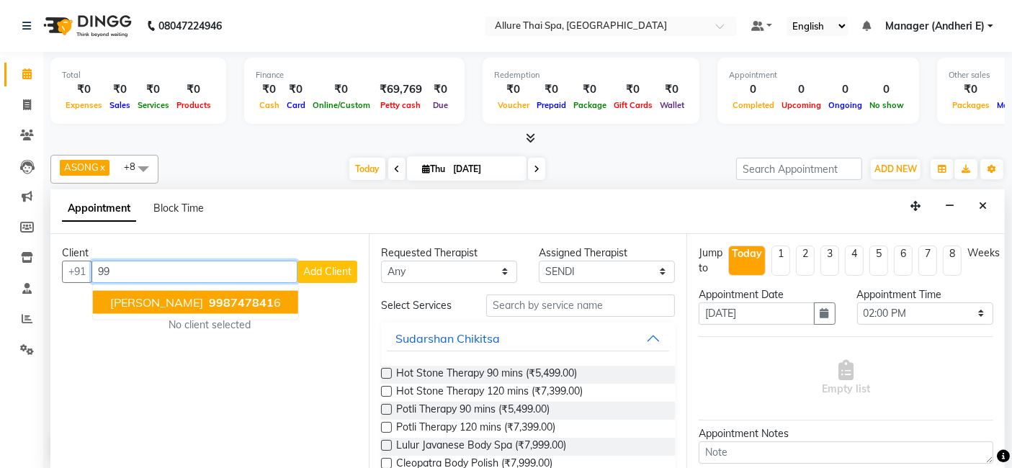
type input "9"
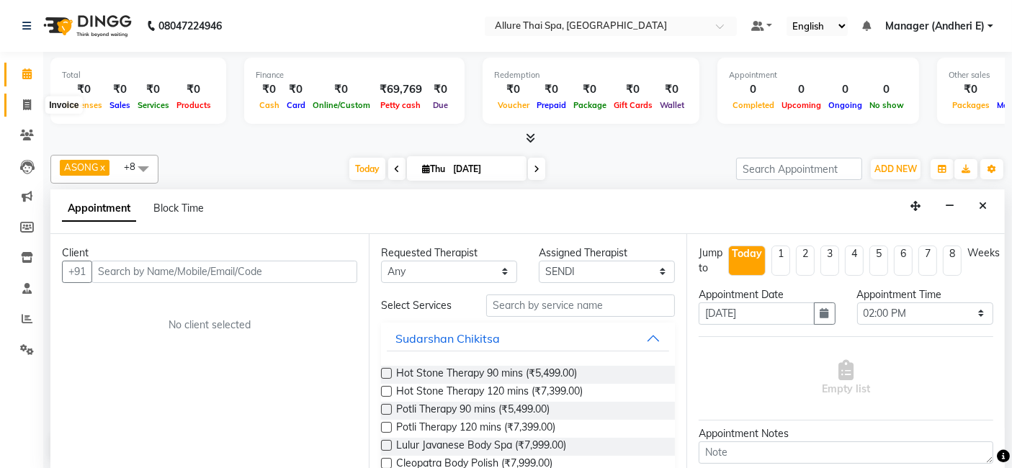
drag, startPoint x: 22, startPoint y: 99, endPoint x: 28, endPoint y: 71, distance: 29.5
click at [22, 99] on span at bounding box center [26, 105] width 25 height 17
select select "service"
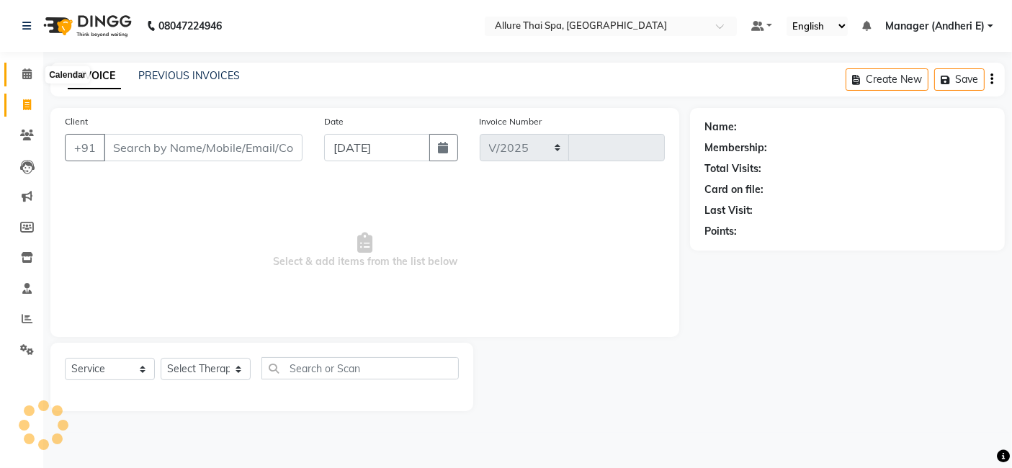
select select "6826"
type input "1965"
click at [28, 71] on icon at bounding box center [26, 73] width 9 height 11
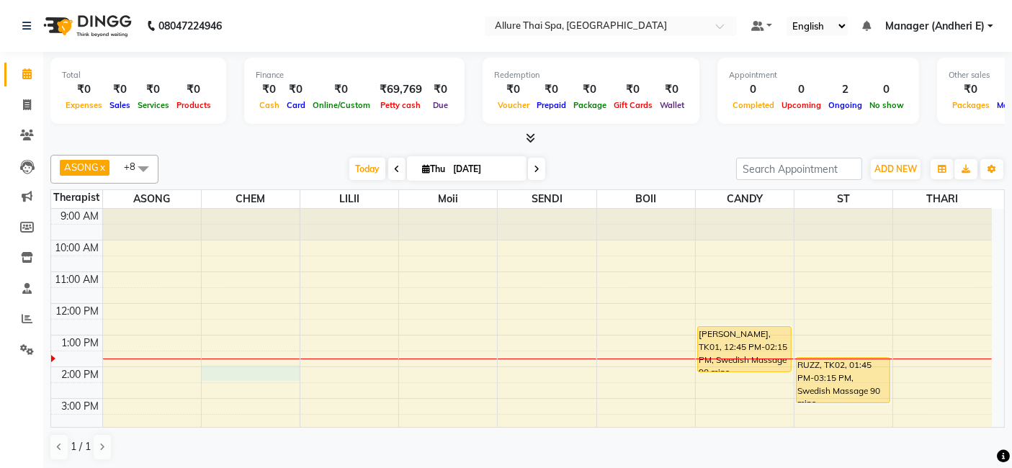
click at [263, 366] on div "9:00 AM 10:00 AM 11:00 AM 12:00 PM 1:00 PM 2:00 PM 3:00 PM 4:00 PM 5:00 PM 6:00…" at bounding box center [521, 446] width 940 height 474
select select "66695"
select select "tentative"
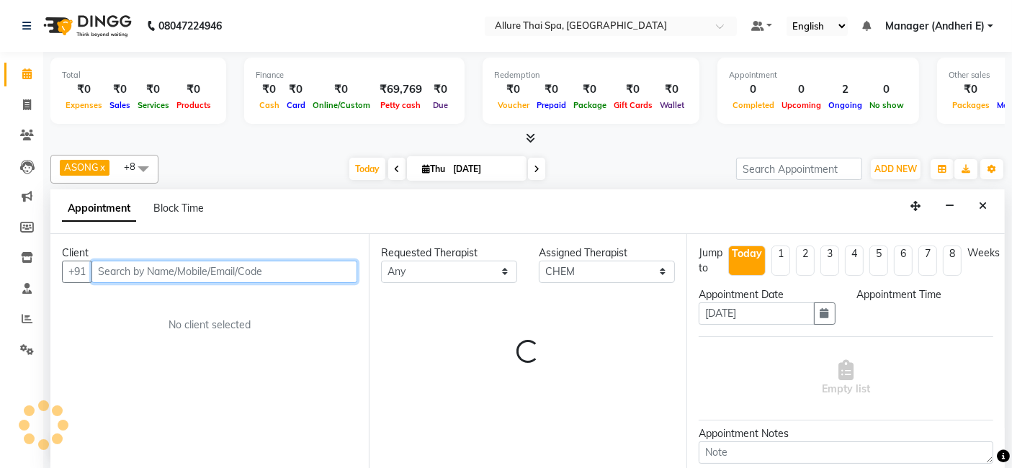
select select "840"
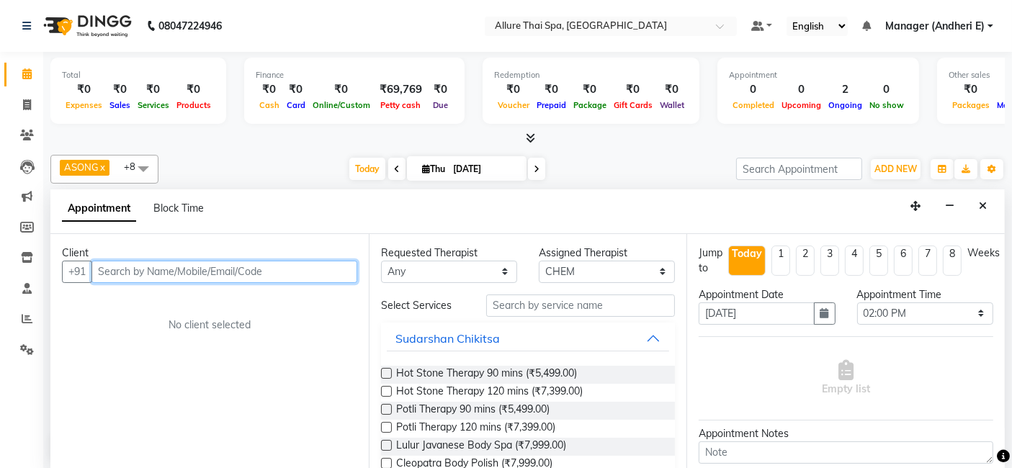
paste input "98200 49612"
click at [138, 270] on input "98200 49612" at bounding box center [194, 272] width 206 height 22
click at [127, 271] on input "98200 49612" at bounding box center [194, 272] width 206 height 22
click at [130, 271] on input "98200 49612" at bounding box center [194, 272] width 206 height 22
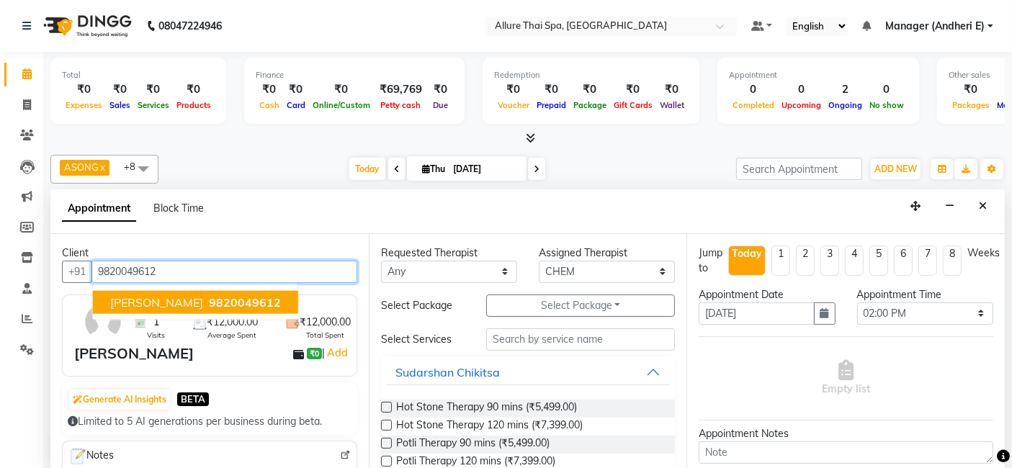
click at [209, 294] on span "9820049612" at bounding box center [245, 301] width 72 height 14
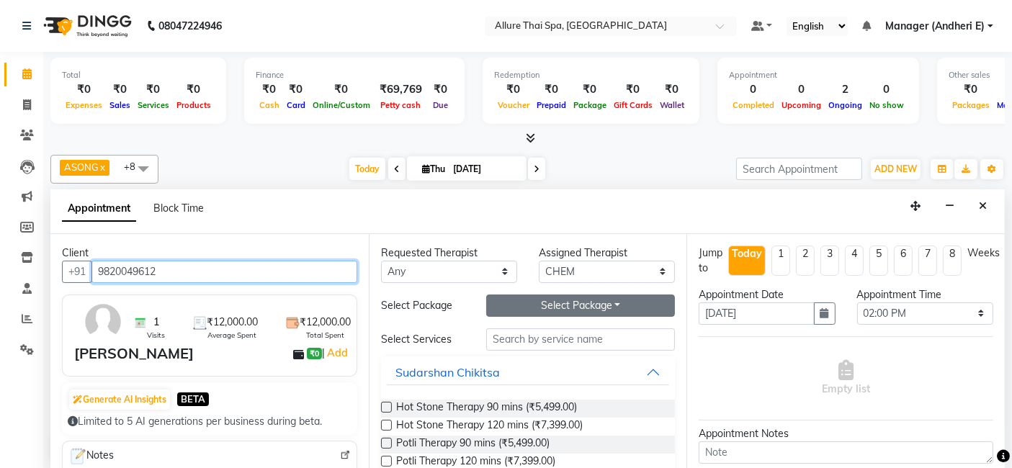
type input "9820049612"
click at [635, 297] on button "Select Package Toggle Dropdown" at bounding box center [580, 305] width 189 height 22
click at [572, 334] on li "12k -- 6 sessions" at bounding box center [544, 335] width 114 height 21
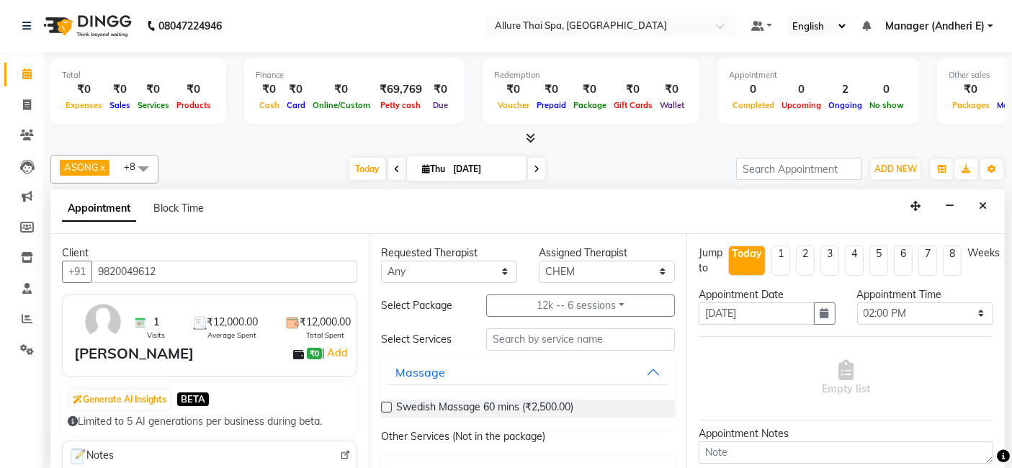
click at [387, 402] on label at bounding box center [386, 407] width 11 height 11
click at [387, 404] on input "checkbox" at bounding box center [385, 408] width 9 height 9
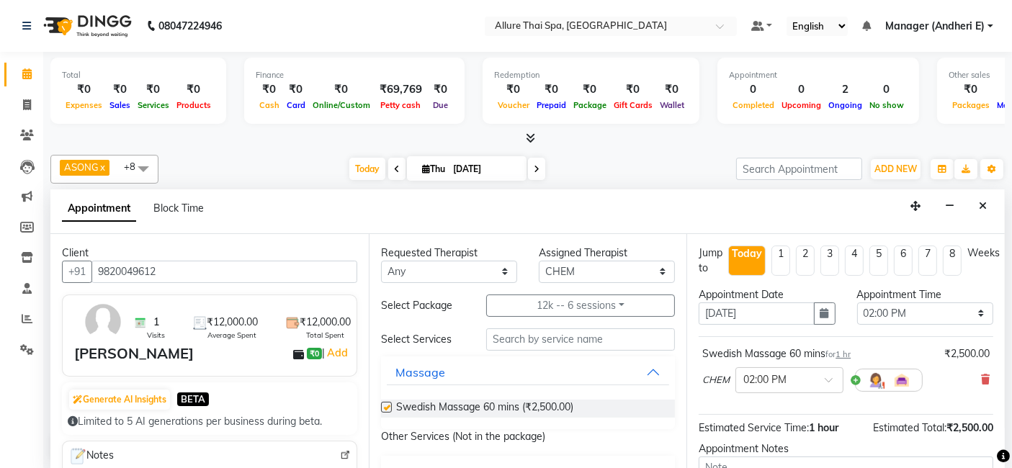
checkbox input "false"
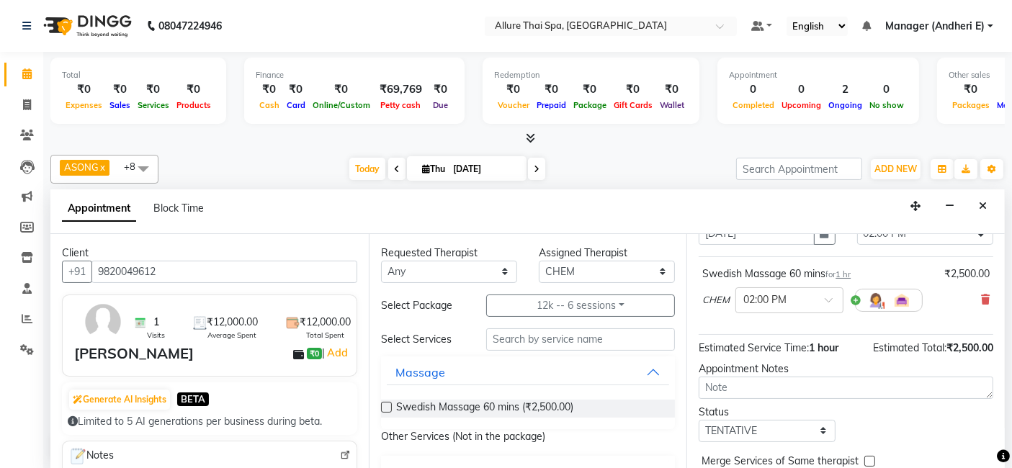
scroll to position [96, 0]
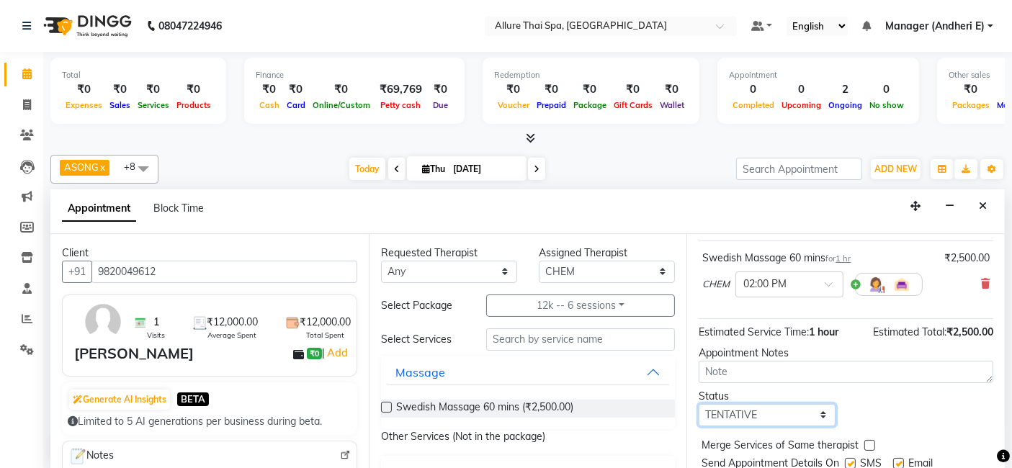
drag, startPoint x: 809, startPoint y: 417, endPoint x: 821, endPoint y: 407, distance: 15.3
click at [809, 417] on select "Select TENTATIVE CONFIRM CHECK-IN UPCOMING" at bounding box center [766, 415] width 136 height 22
select select "check-in"
click at [698, 404] on select "Select TENTATIVE CONFIRM CHECK-IN UPCOMING" at bounding box center [766, 415] width 136 height 22
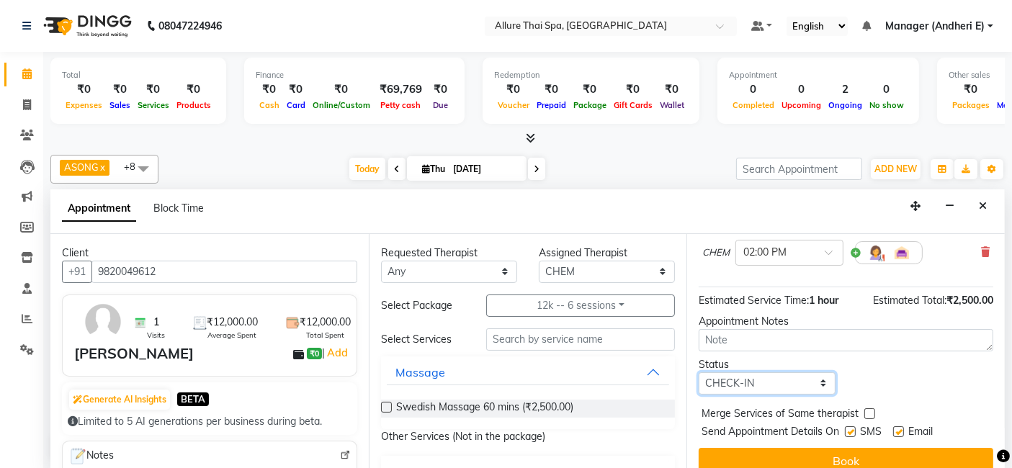
scroll to position [142, 0]
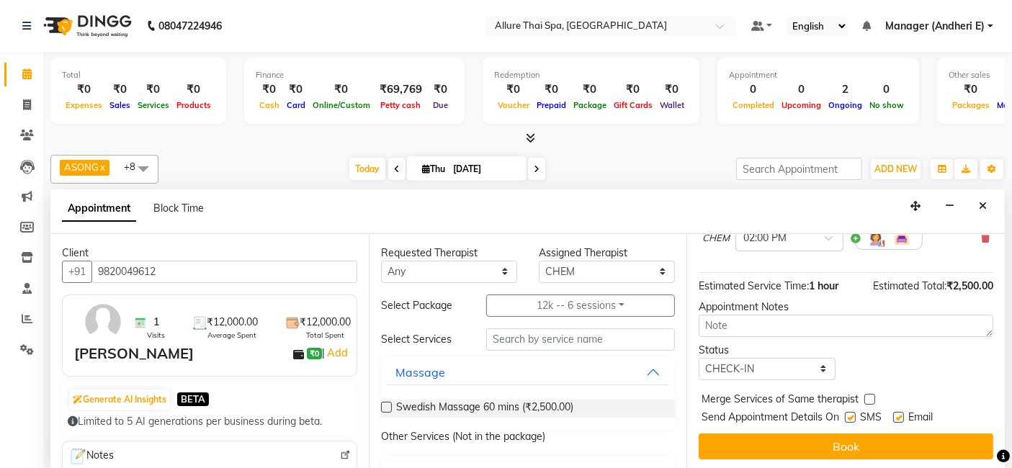
click at [847, 417] on label at bounding box center [850, 417] width 11 height 11
click at [847, 417] on input "checkbox" at bounding box center [849, 418] width 9 height 9
checkbox input "false"
click at [901, 415] on label at bounding box center [898, 417] width 11 height 11
click at [901, 415] on input "checkbox" at bounding box center [897, 418] width 9 height 9
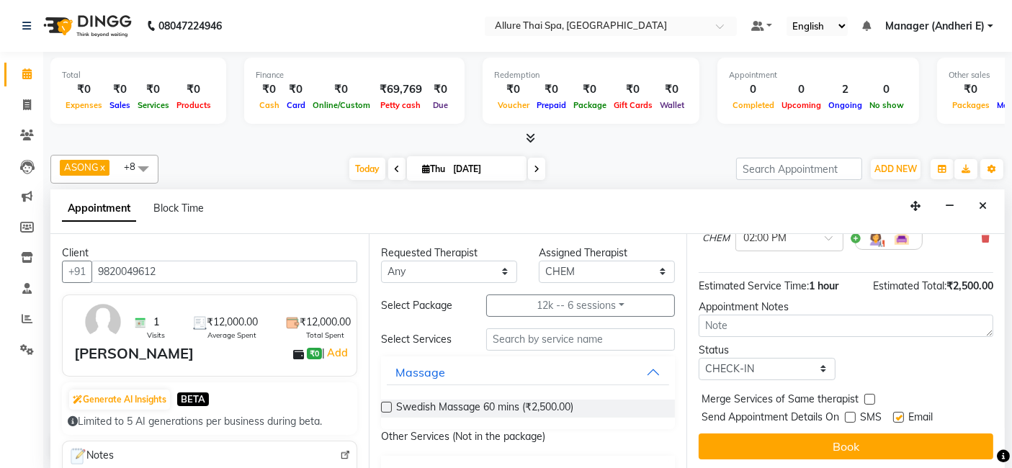
checkbox input "false"
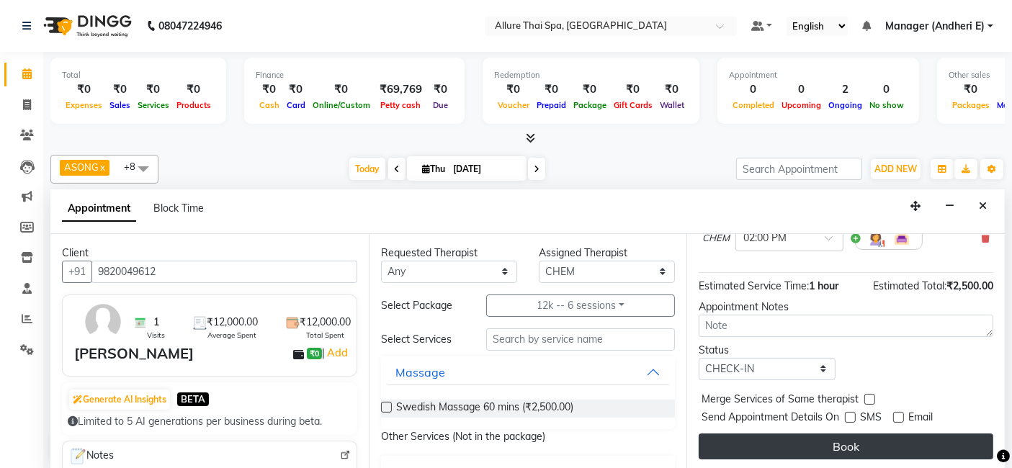
click at [907, 438] on button "Book" at bounding box center [845, 446] width 294 height 26
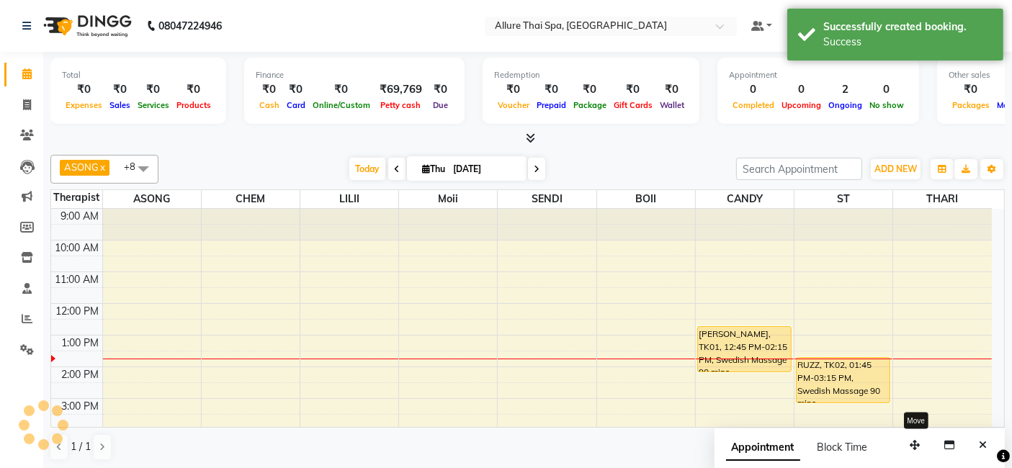
scroll to position [0, 0]
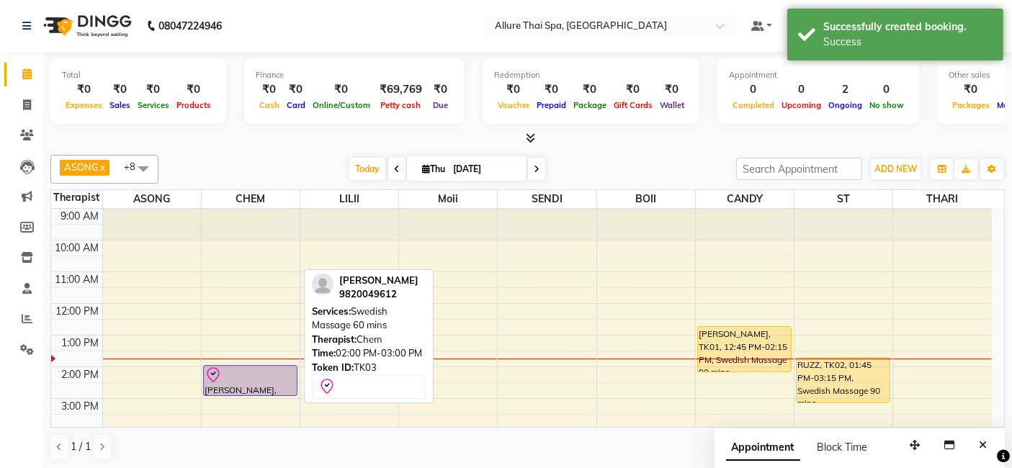
click at [284, 380] on div at bounding box center [249, 374] width 91 height 17
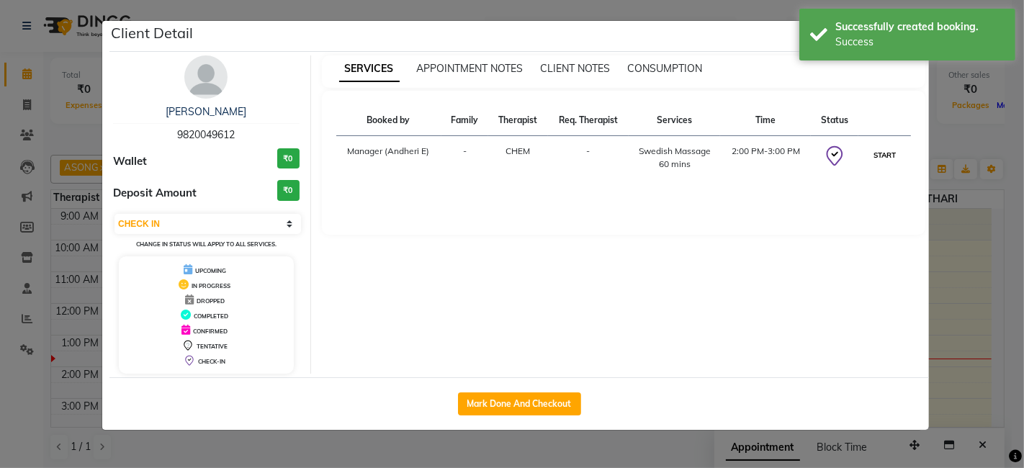
click at [876, 150] on button "START" at bounding box center [885, 155] width 30 height 18
select select "1"
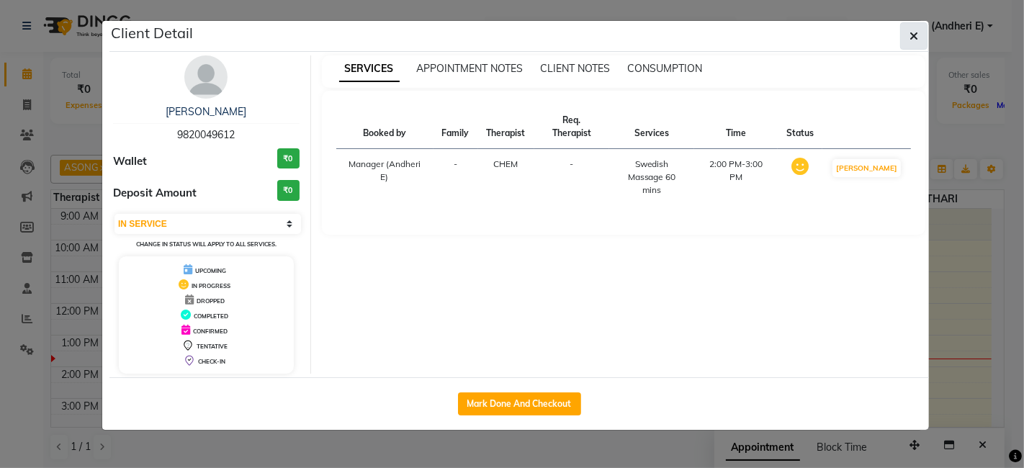
click at [927, 37] on button "button" at bounding box center [913, 35] width 27 height 27
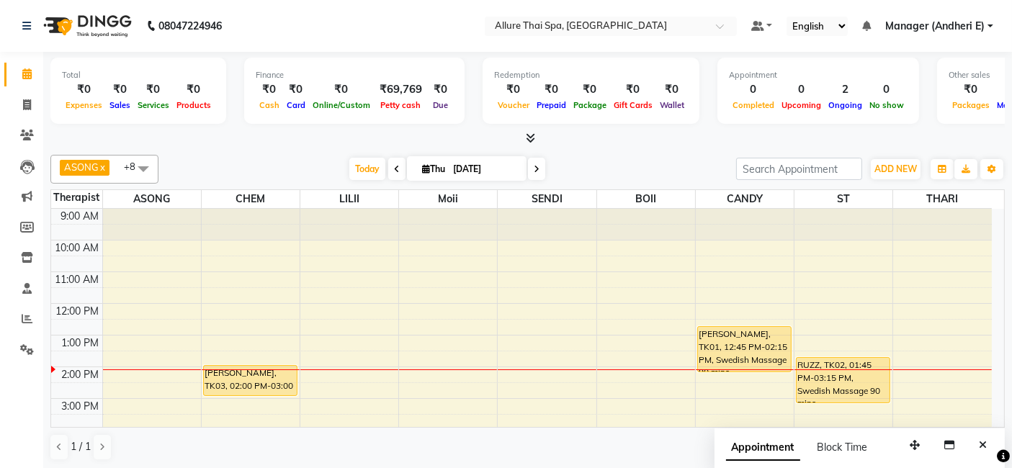
click at [350, 375] on div "9:00 AM 10:00 AM 11:00 AM 12:00 PM 1:00 PM 2:00 PM 3:00 PM 4:00 PM 5:00 PM 6:00…" at bounding box center [521, 446] width 940 height 474
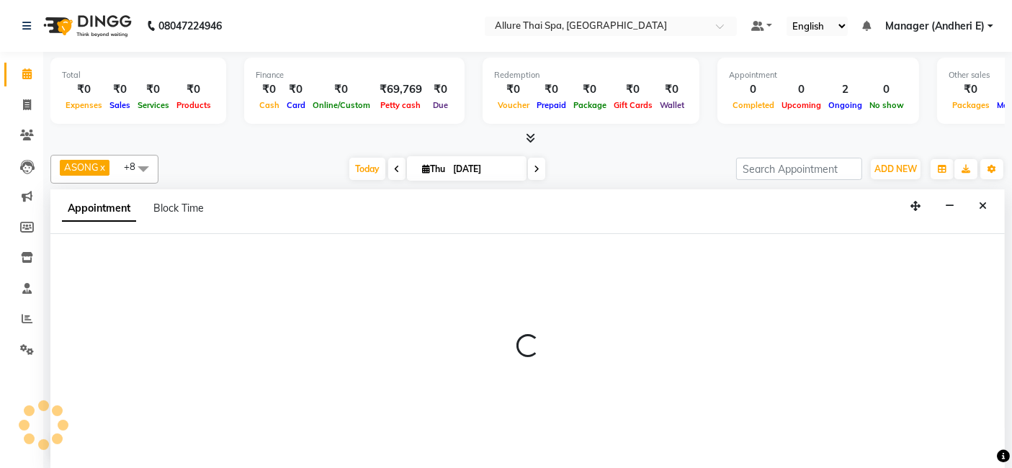
select select "82638"
select select "840"
select select "tentative"
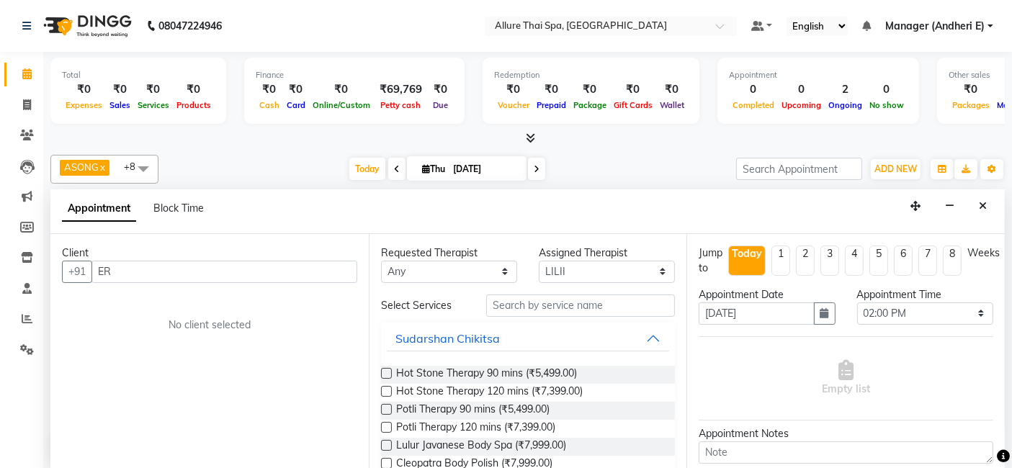
type input "E"
click at [29, 104] on icon at bounding box center [27, 104] width 8 height 11
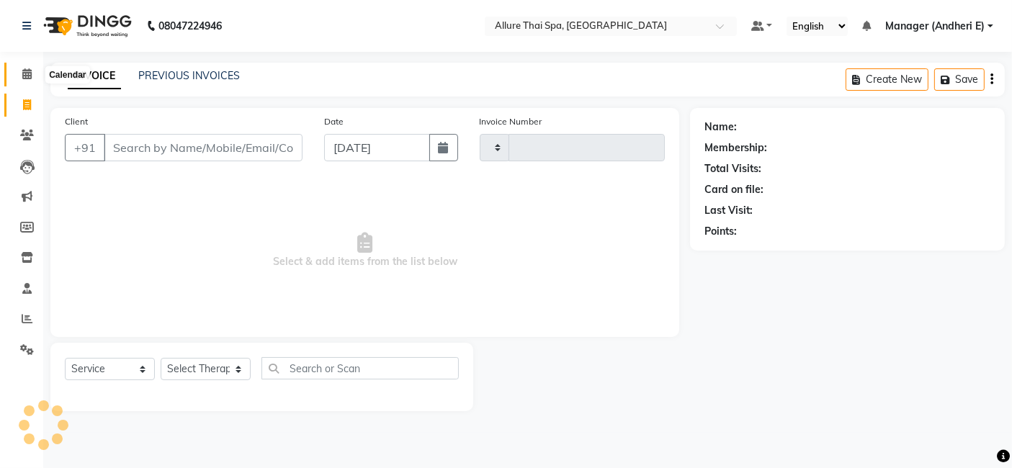
click at [31, 72] on icon at bounding box center [26, 73] width 9 height 11
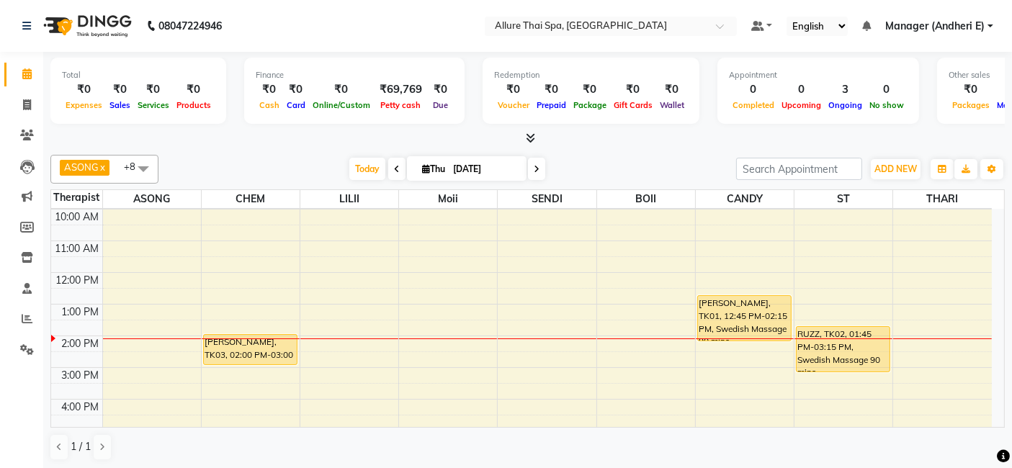
scroll to position [32, 0]
drag, startPoint x: 362, startPoint y: 347, endPoint x: 377, endPoint y: 347, distance: 15.1
click at [377, 351] on td at bounding box center [546, 359] width 889 height 16
select select "82638"
select select "840"
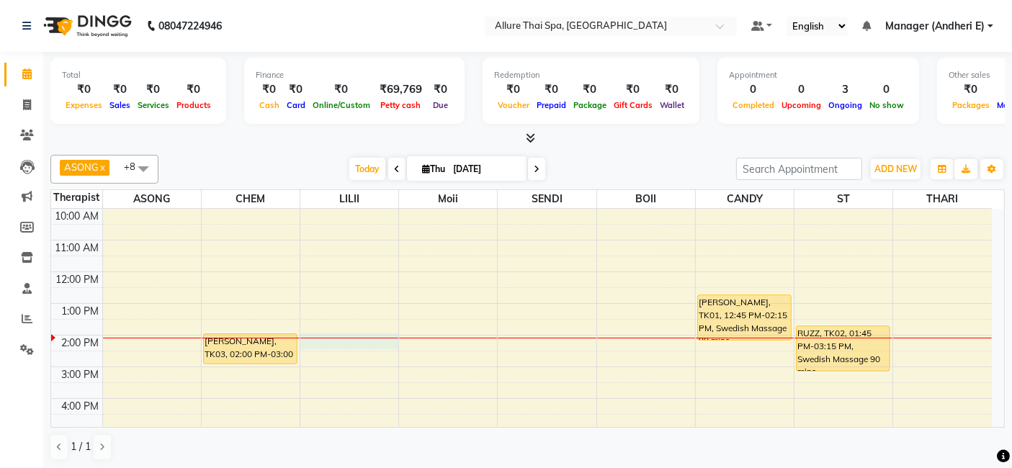
select select "tentative"
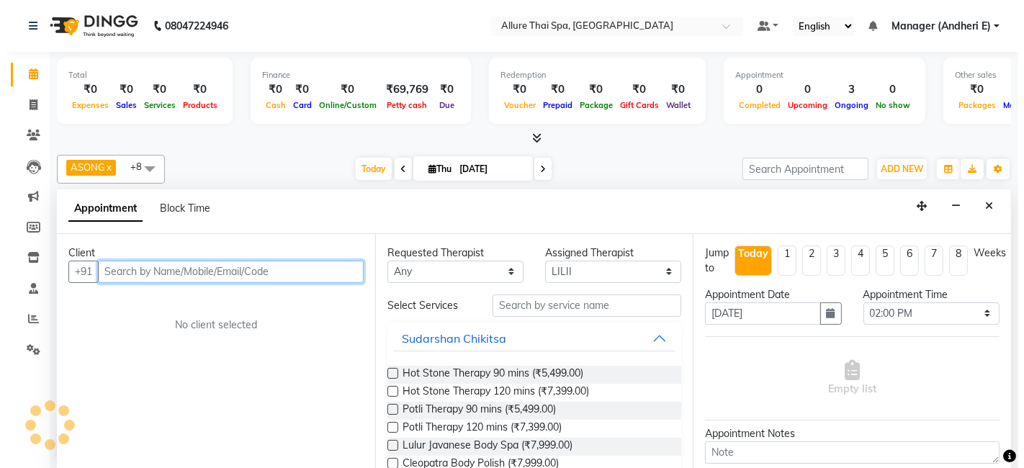
scroll to position [0, 0]
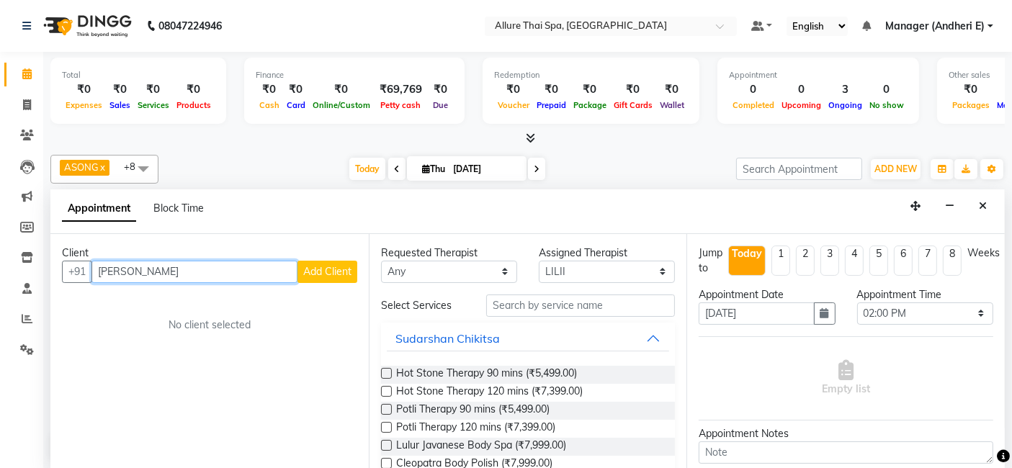
type input "[PERSON_NAME]"
click at [333, 268] on span "Add Client" at bounding box center [327, 271] width 48 height 13
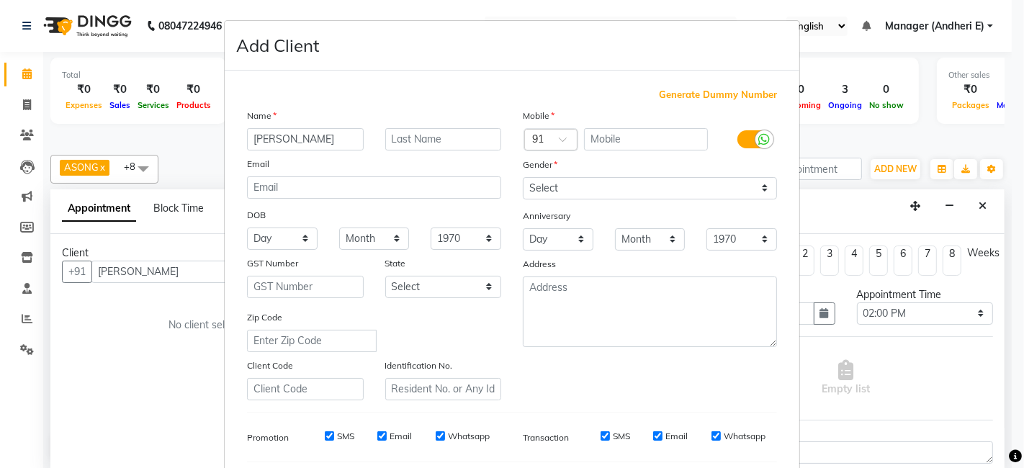
click at [682, 97] on span "Generate Dummy Number" at bounding box center [718, 95] width 118 height 14
type input "1300000000753"
checkbox input "false"
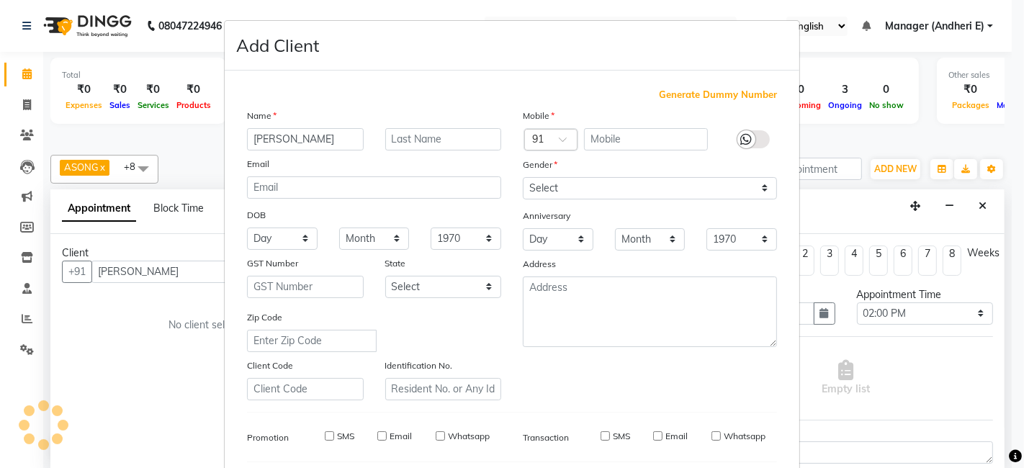
checkbox input "false"
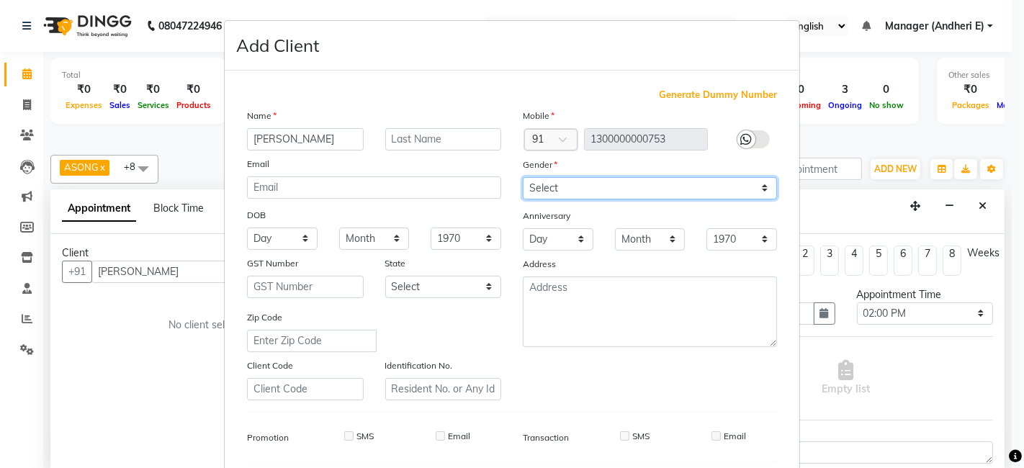
click at [761, 186] on select "Select [DEMOGRAPHIC_DATA] [DEMOGRAPHIC_DATA] Other Prefer Not To Say" at bounding box center [650, 188] width 254 height 22
select select "[DEMOGRAPHIC_DATA]"
click at [523, 177] on select "Select [DEMOGRAPHIC_DATA] [DEMOGRAPHIC_DATA] Other Prefer Not To Say" at bounding box center [650, 188] width 254 height 22
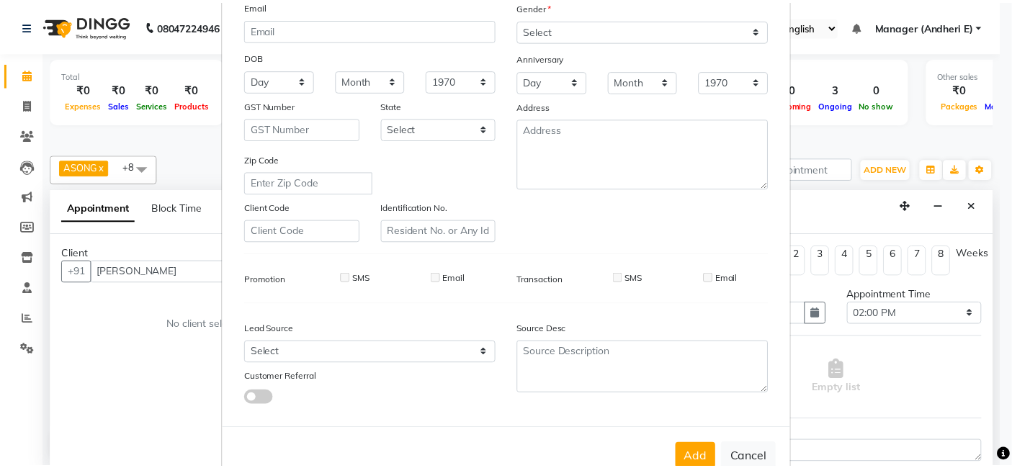
scroll to position [160, 0]
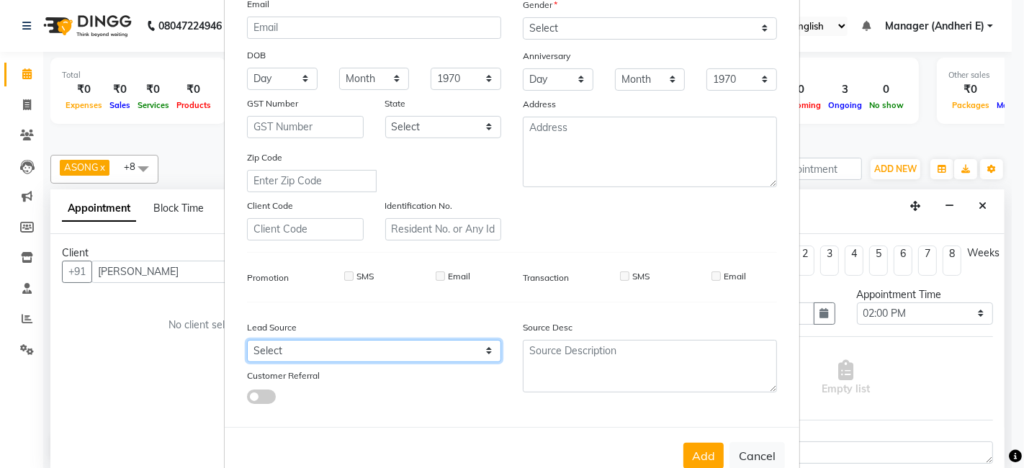
click at [473, 348] on select "Select Walk-in Referral Friend Advertisement Facebook JustDial Google Other Web…" at bounding box center [374, 351] width 254 height 22
select select "47842"
click at [247, 340] on select "Select Walk-in Referral Friend Advertisement Facebook JustDial Google Other Web…" at bounding box center [374, 351] width 254 height 22
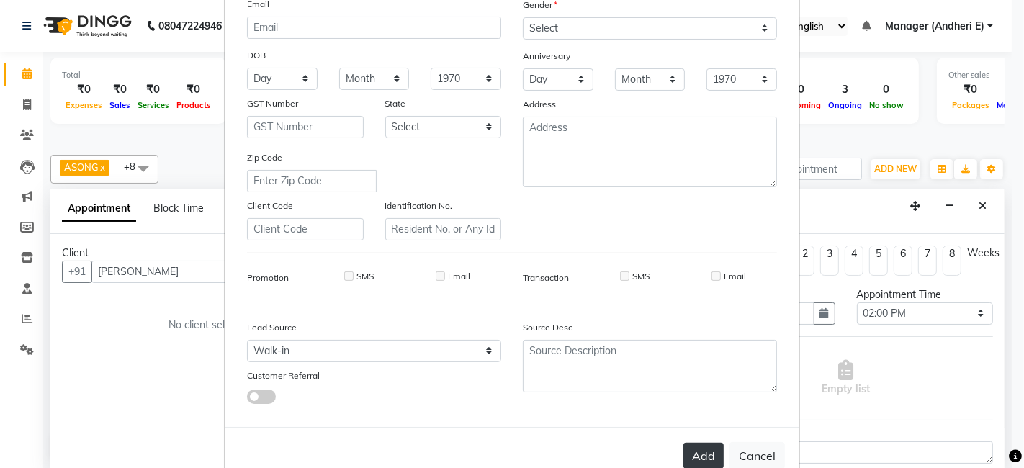
click at [689, 462] on button "Add" at bounding box center [703, 456] width 40 height 26
type input "1300000000753"
select select
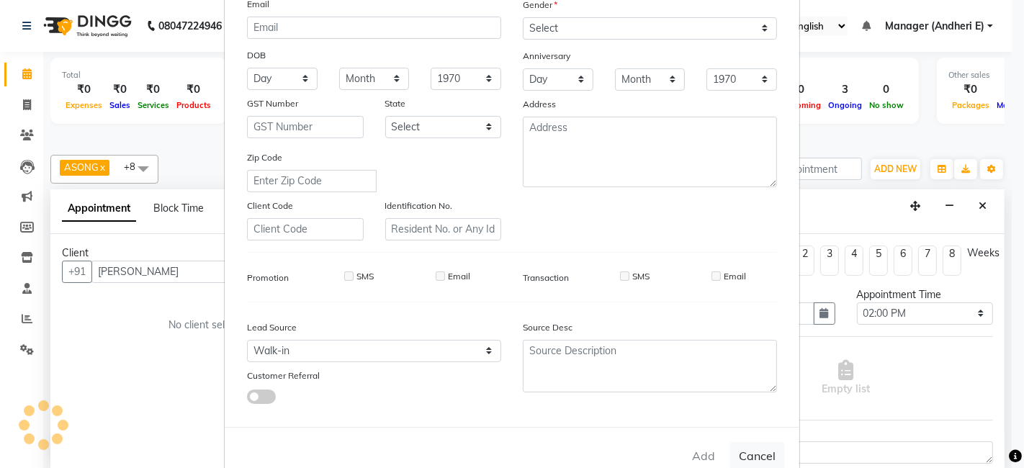
select select
checkbox input "false"
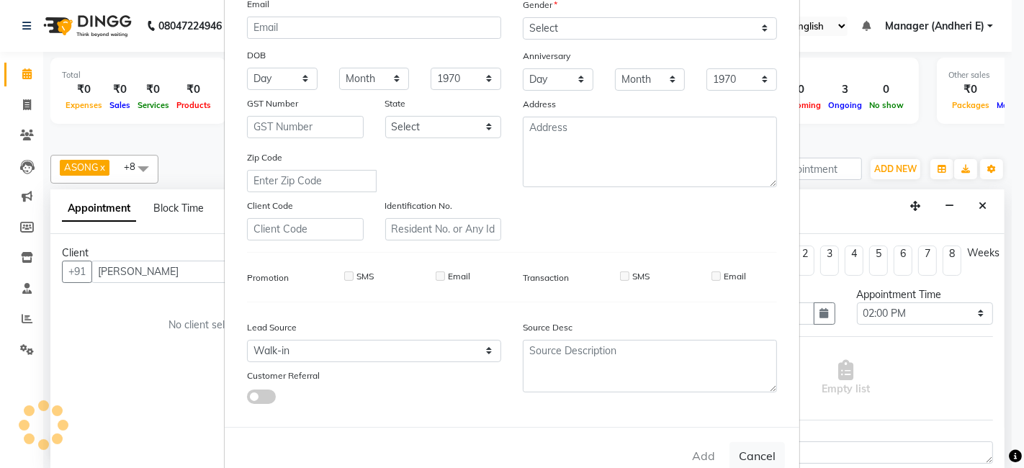
checkbox input "false"
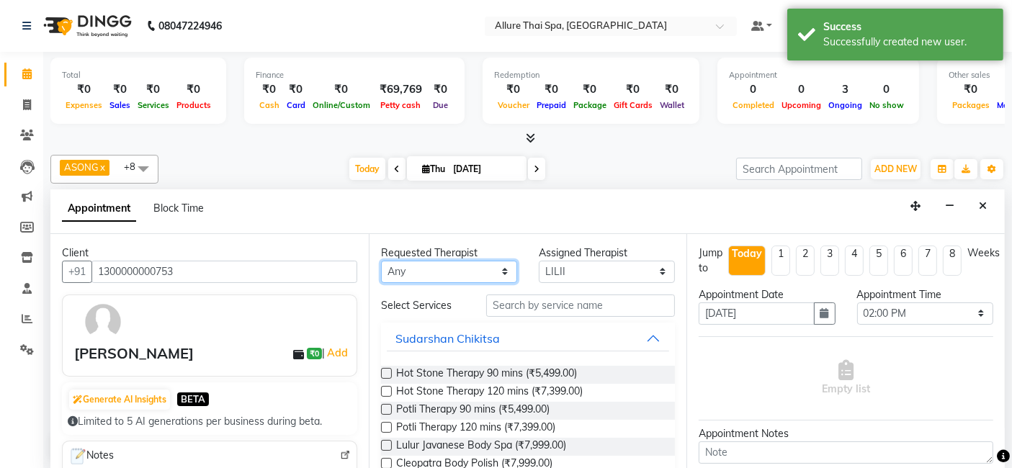
click at [495, 270] on select "Any ASONG [PERSON_NAME] BOII CANDY CHEM LILII Moii SENDI ST THARI" at bounding box center [449, 272] width 136 height 22
select select "89383"
click at [381, 261] on select "Any ASONG [PERSON_NAME] BOII CANDY CHEM LILII Moii SENDI ST THARI" at bounding box center [449, 272] width 136 height 22
select select "89383"
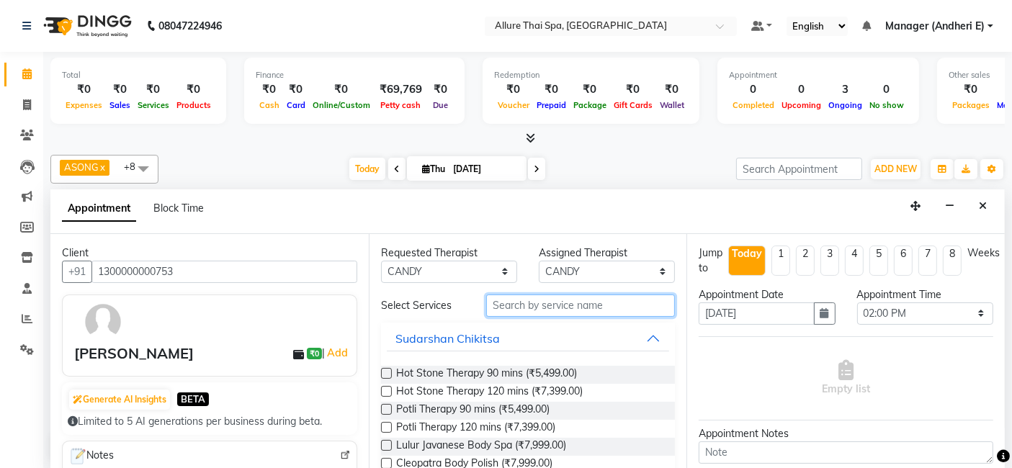
drag, startPoint x: 532, startPoint y: 306, endPoint x: 675, endPoint y: 325, distance: 144.6
click at [533, 306] on input "text" at bounding box center [580, 305] width 189 height 22
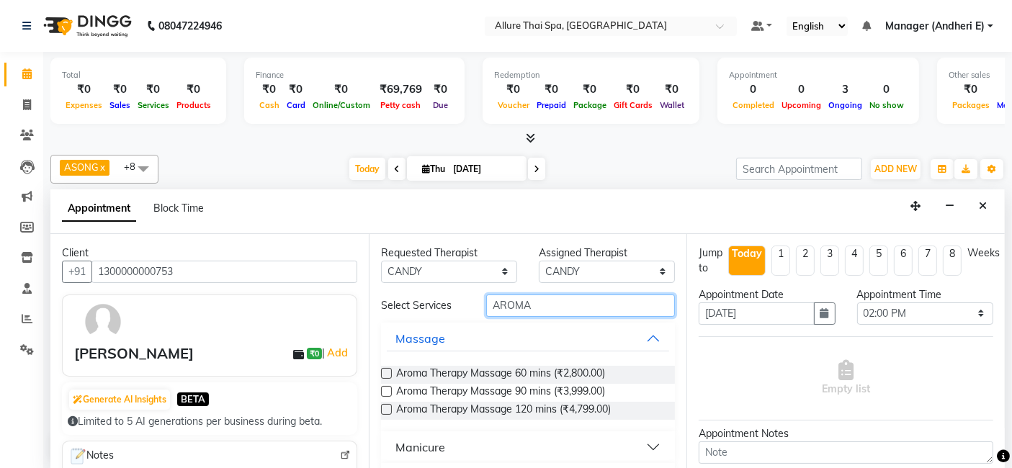
type input "AROMA"
click at [386, 372] on label at bounding box center [386, 373] width 11 height 11
click at [386, 372] on input "checkbox" at bounding box center [385, 374] width 9 height 9
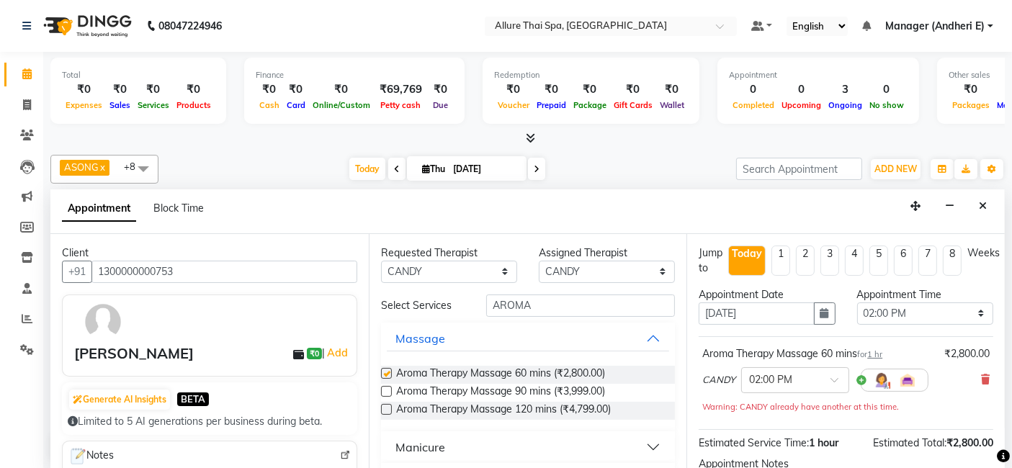
checkbox input "false"
click at [839, 381] on span at bounding box center [839, 384] width 18 height 15
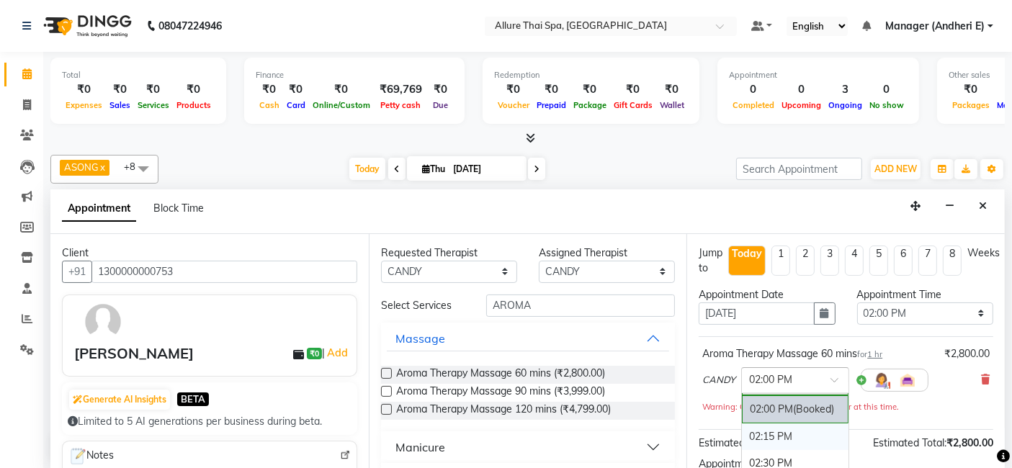
click at [997, 446] on div at bounding box center [1003, 455] width 13 height 19
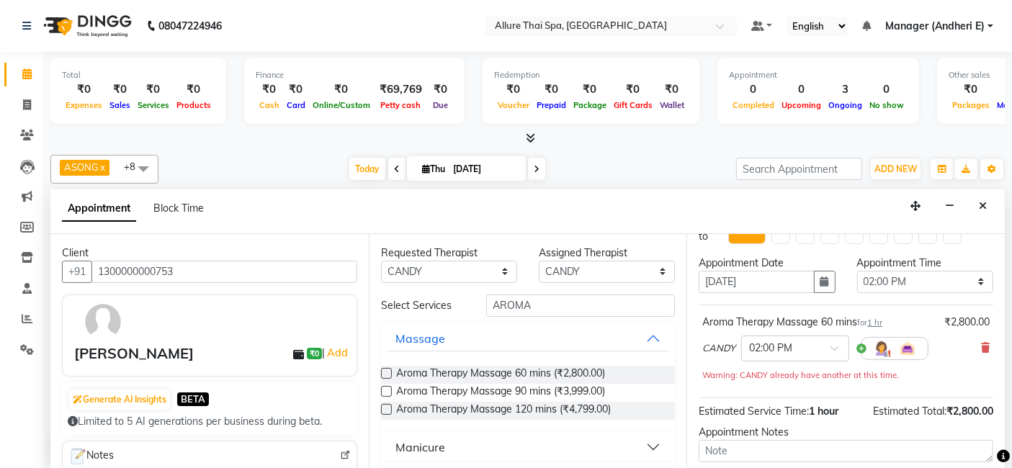
click at [997, 446] on div at bounding box center [1003, 455] width 13 height 19
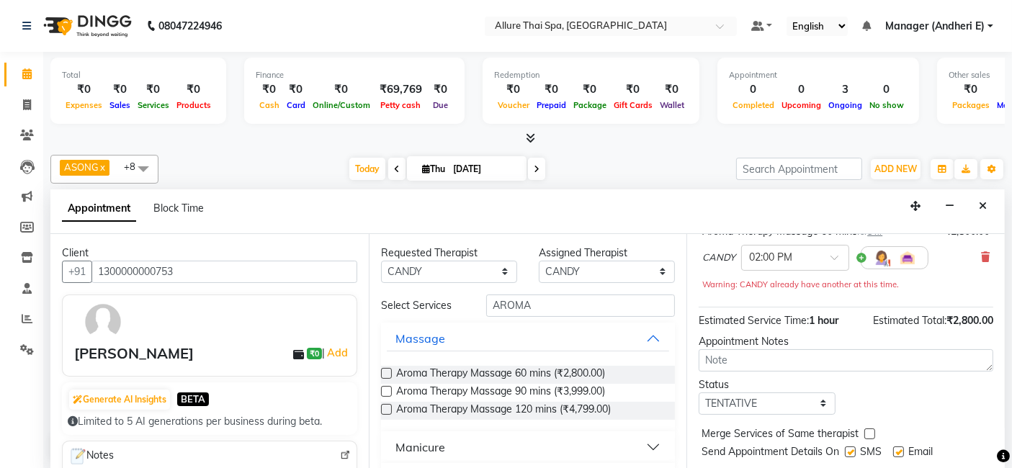
scroll to position [156, 0]
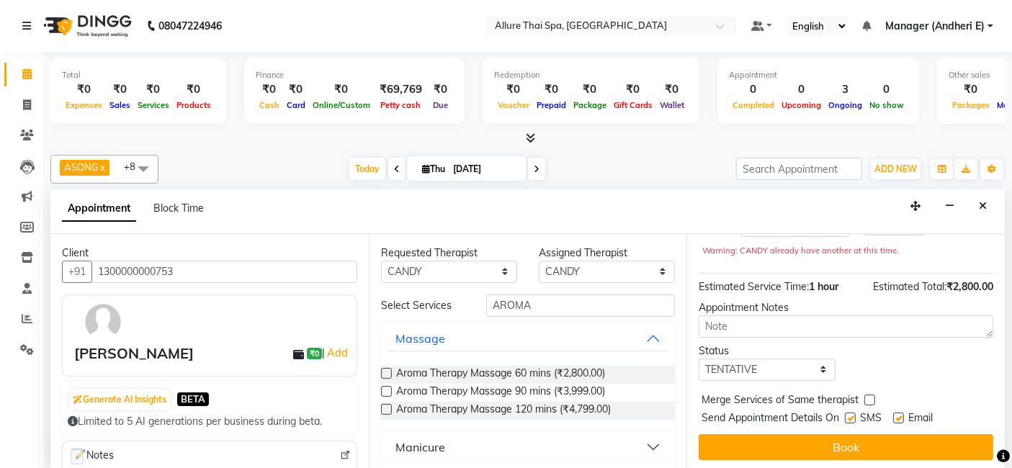
click at [997, 446] on div at bounding box center [1003, 455] width 13 height 19
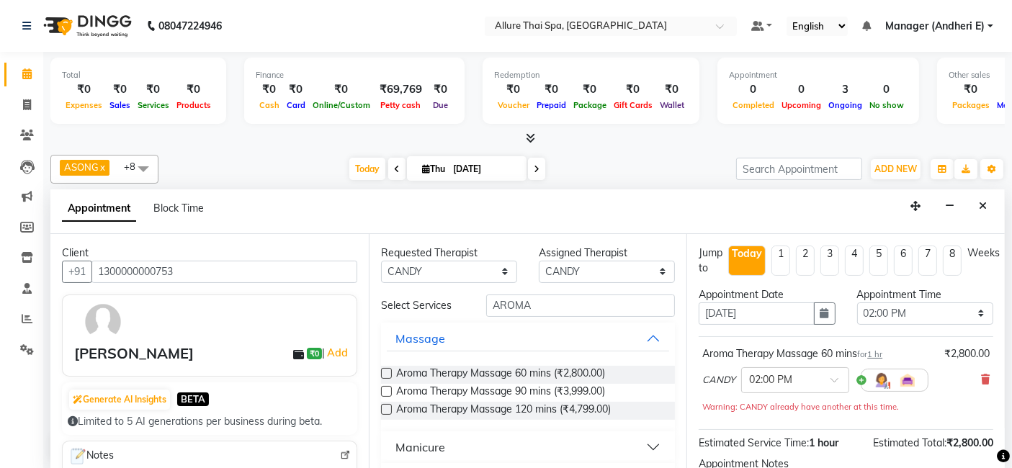
click at [1004, 253] on div "Jump to [DATE] 1 2 3 4 5 6 7 8 Weeks Appointment Date [DATE] Appointment Time S…" at bounding box center [845, 352] width 318 height 236
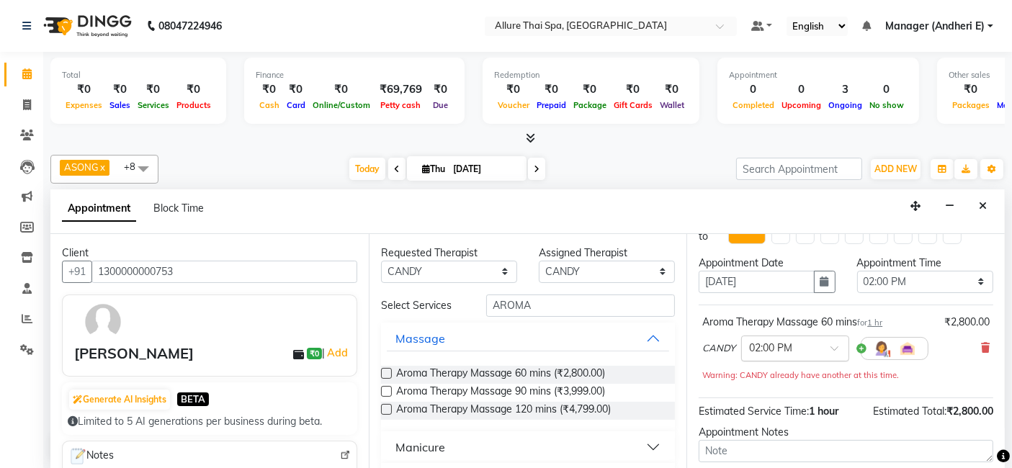
click at [827, 346] on div at bounding box center [795, 347] width 107 height 15
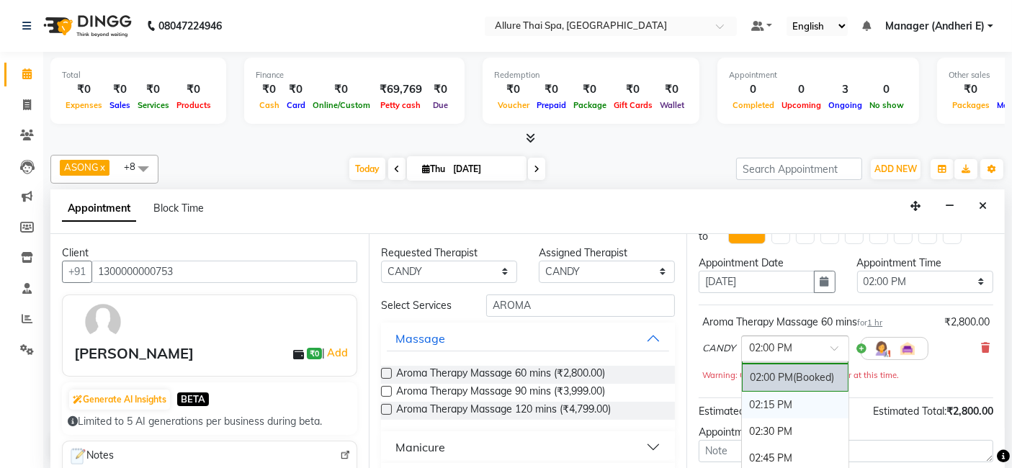
click at [757, 406] on div "02:15 PM" at bounding box center [795, 405] width 107 height 27
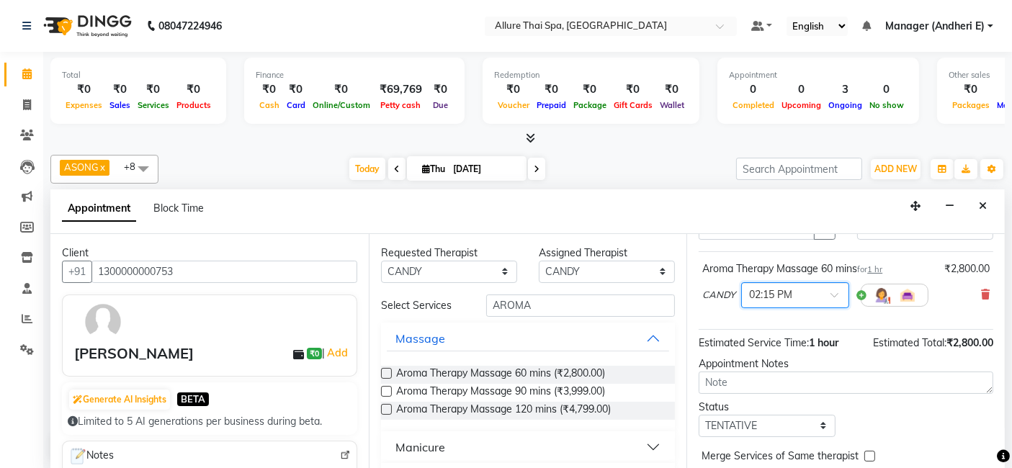
scroll to position [96, 0]
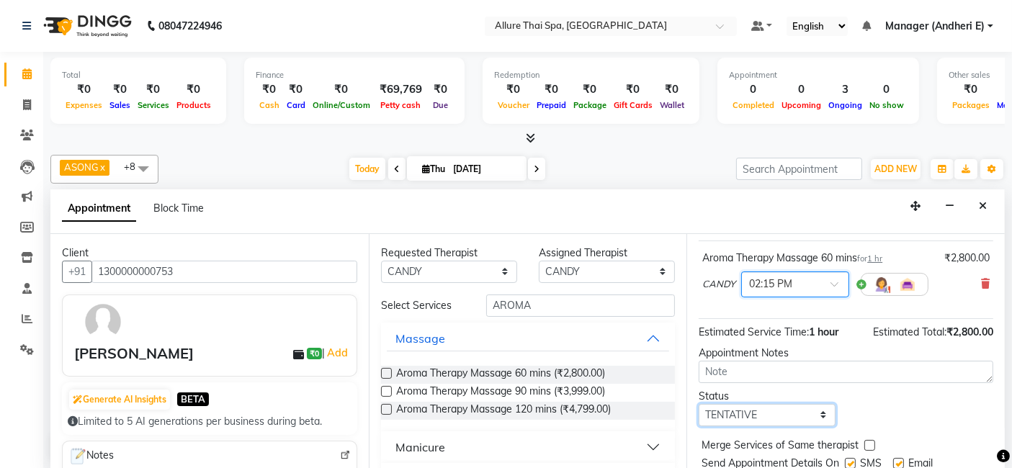
drag, startPoint x: 818, startPoint y: 415, endPoint x: 821, endPoint y: 402, distance: 13.3
click at [819, 415] on select "Select TENTATIVE CONFIRM CHECK-IN UPCOMING" at bounding box center [766, 415] width 136 height 22
select select "check-in"
click at [698, 404] on select "Select TENTATIVE CONFIRM CHECK-IN UPCOMING" at bounding box center [766, 415] width 136 height 22
drag, startPoint x: 848, startPoint y: 459, endPoint x: 886, endPoint y: 459, distance: 38.2
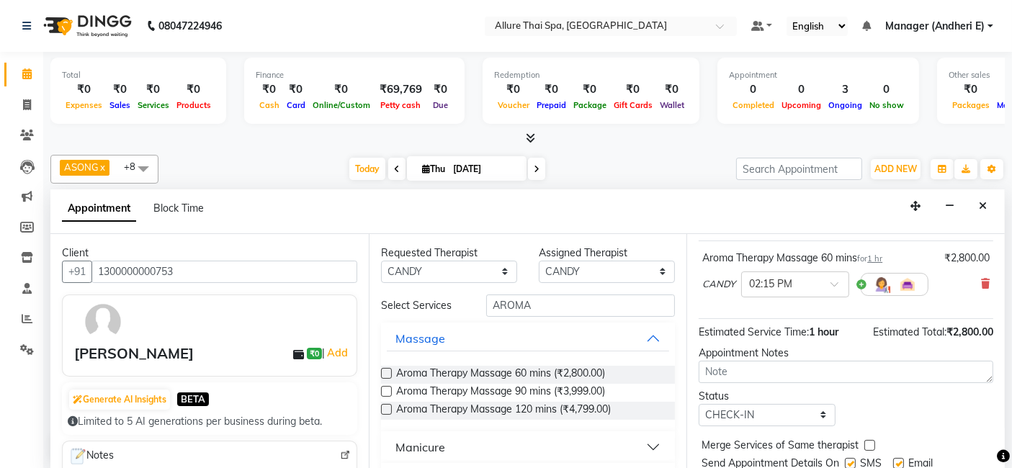
click at [849, 459] on label at bounding box center [850, 463] width 11 height 11
click at [849, 460] on input "checkbox" at bounding box center [849, 464] width 9 height 9
checkbox input "false"
click at [901, 459] on label at bounding box center [898, 463] width 11 height 11
click at [901, 460] on input "checkbox" at bounding box center [897, 464] width 9 height 9
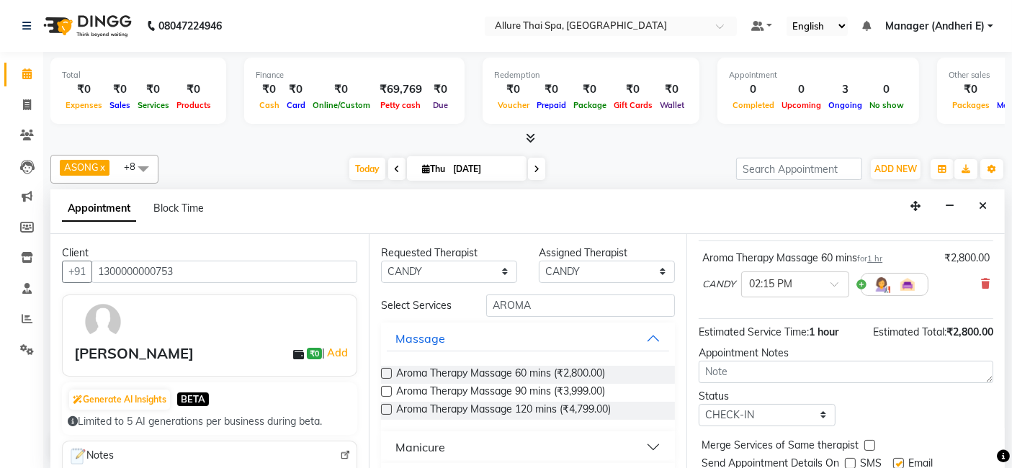
checkbox input "false"
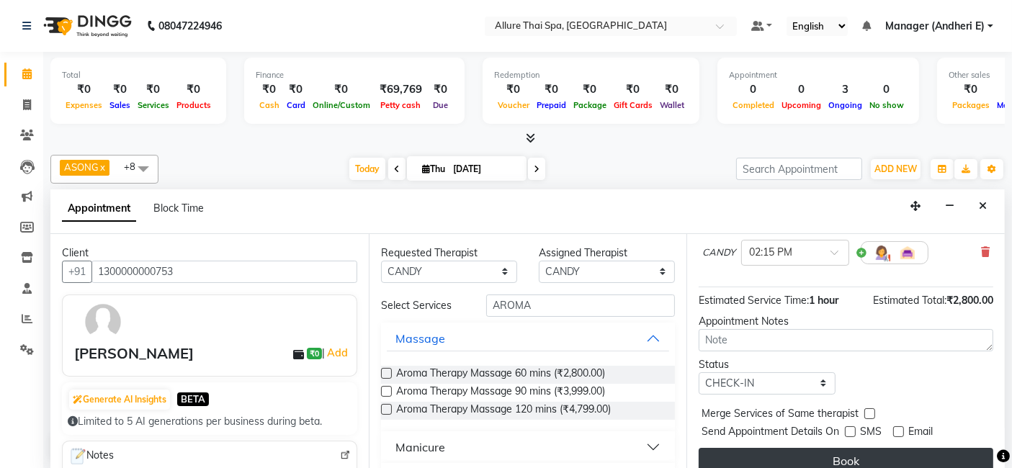
click at [917, 454] on button "Book" at bounding box center [845, 461] width 294 height 26
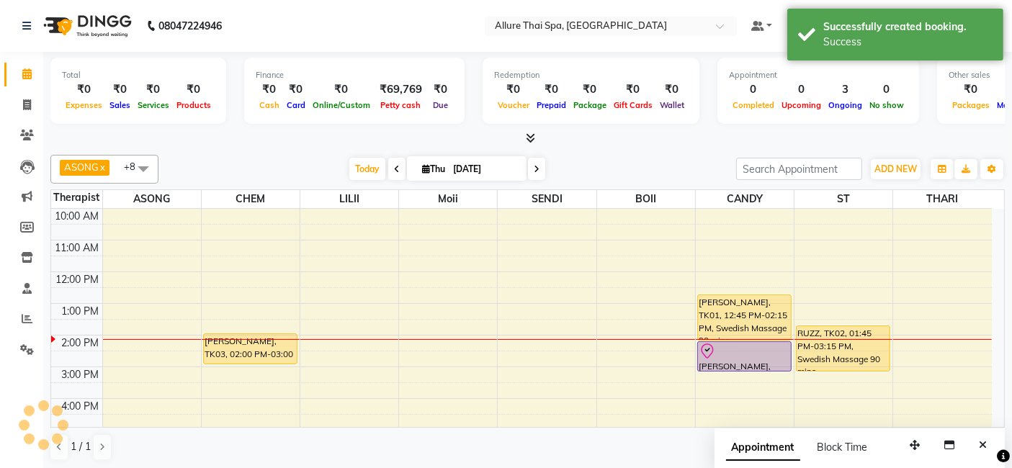
scroll to position [0, 0]
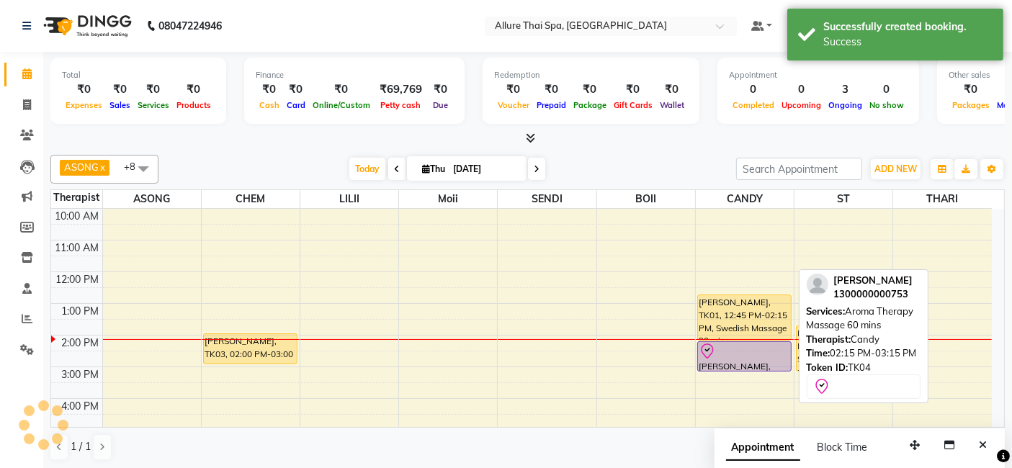
click at [739, 364] on div "[PERSON_NAME], TK04, 02:15 PM-03:15 PM, Aroma Therapy Massage 60 mins" at bounding box center [744, 356] width 93 height 29
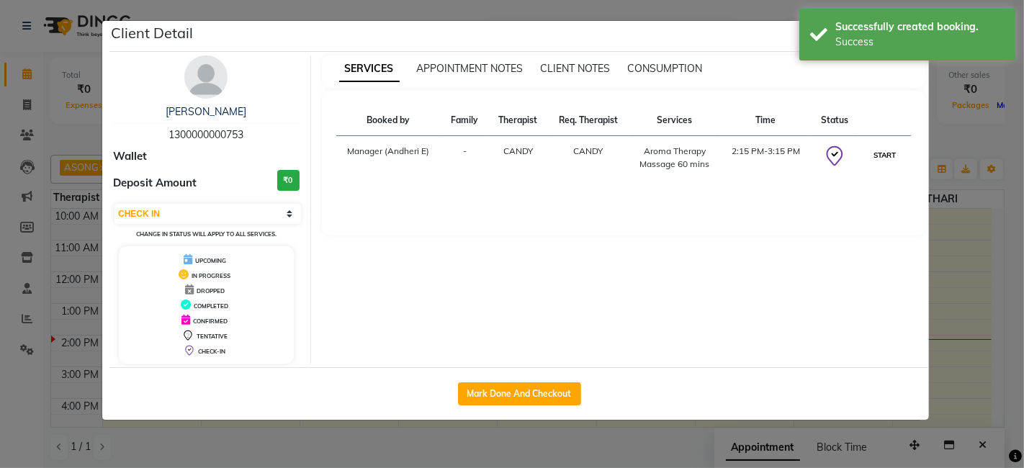
click at [876, 153] on button "START" at bounding box center [885, 155] width 30 height 18
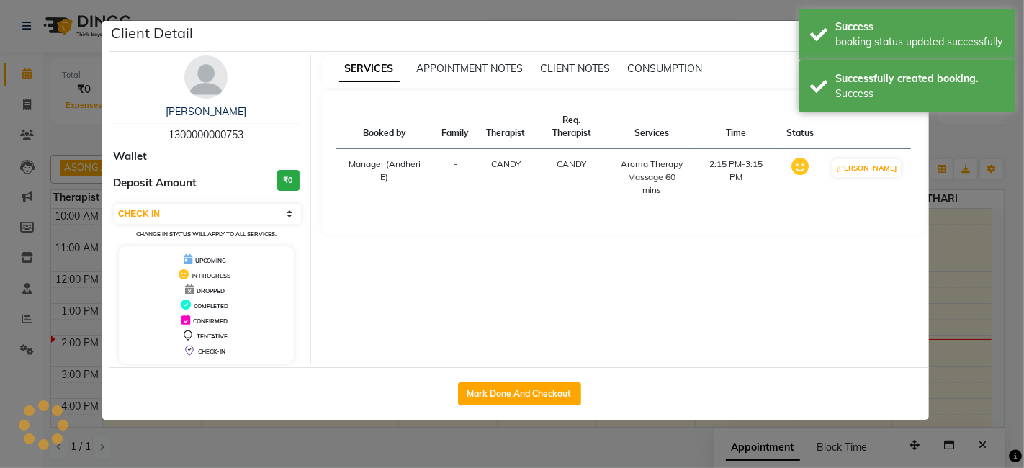
select select "1"
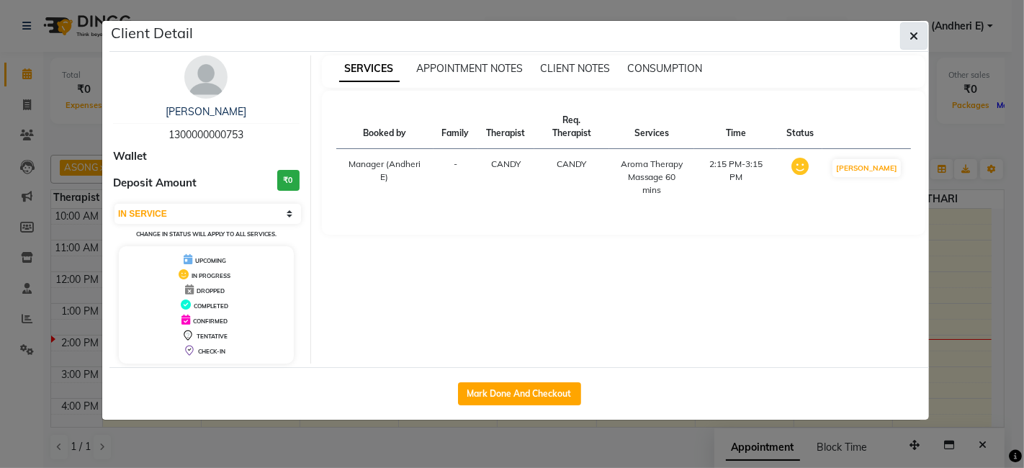
click at [919, 38] on button "button" at bounding box center [913, 35] width 27 height 27
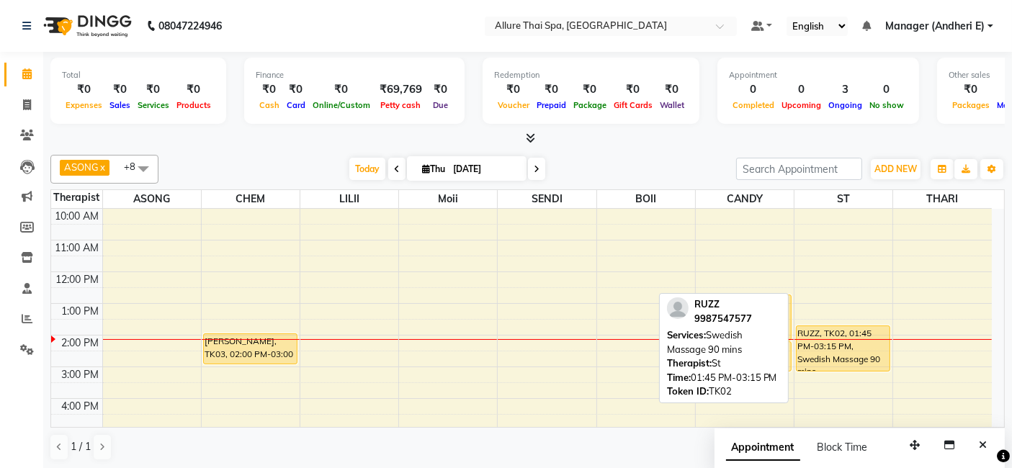
click at [845, 352] on div "RUZZ, TK02, 01:45 PM-03:15 PM, Swedish Massage 90 mins" at bounding box center [842, 348] width 93 height 45
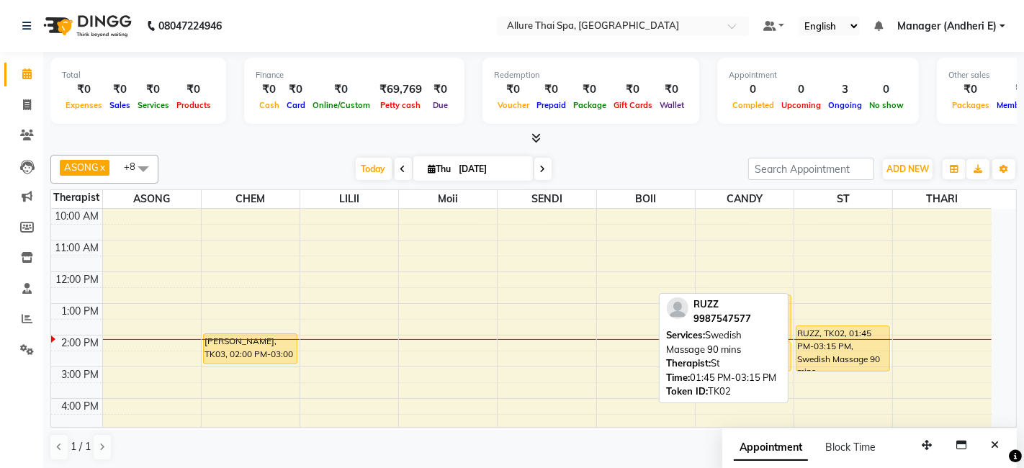
select select "1"
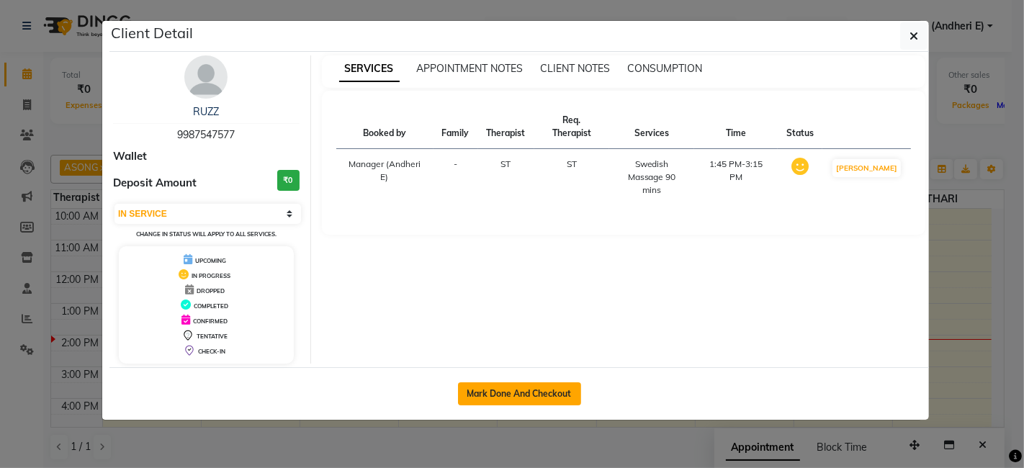
click at [518, 388] on button "Mark Done And Checkout" at bounding box center [519, 393] width 123 height 23
select select "service"
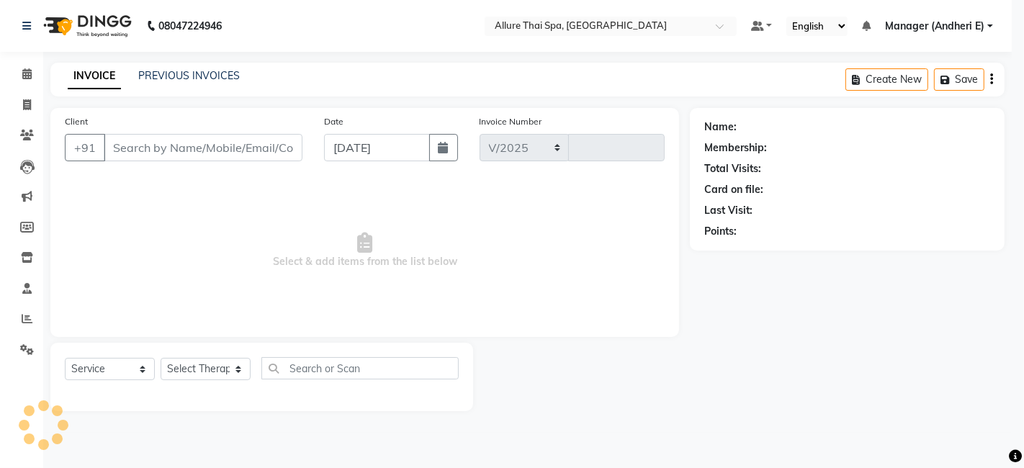
select select "6826"
type input "1965"
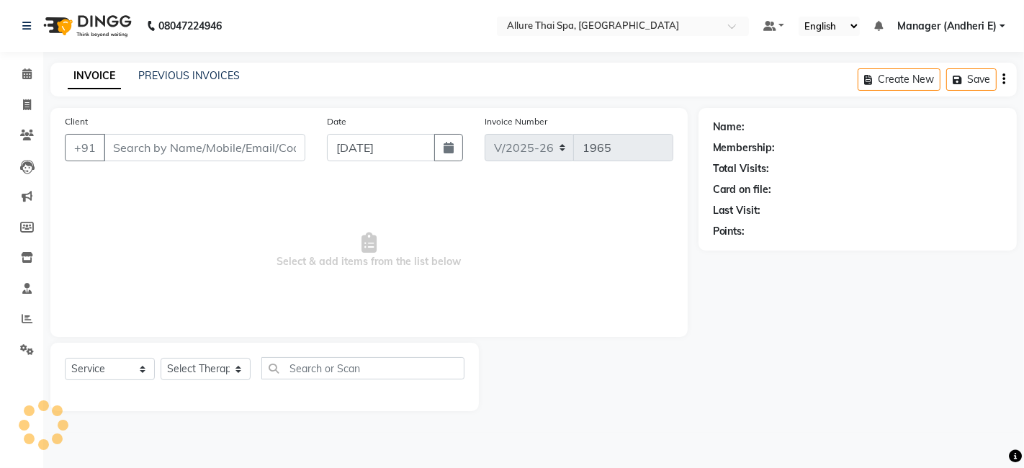
type input "9987547577"
select select "89384"
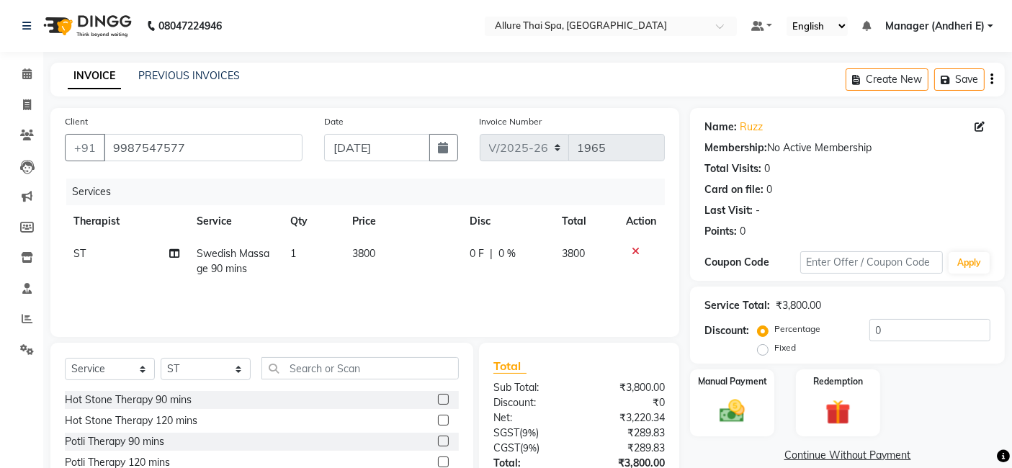
click at [774, 349] on label "Fixed" at bounding box center [785, 347] width 22 height 13
click at [767, 349] on input "Fixed" at bounding box center [765, 348] width 10 height 10
radio input "true"
click at [922, 326] on input "0" at bounding box center [929, 330] width 121 height 22
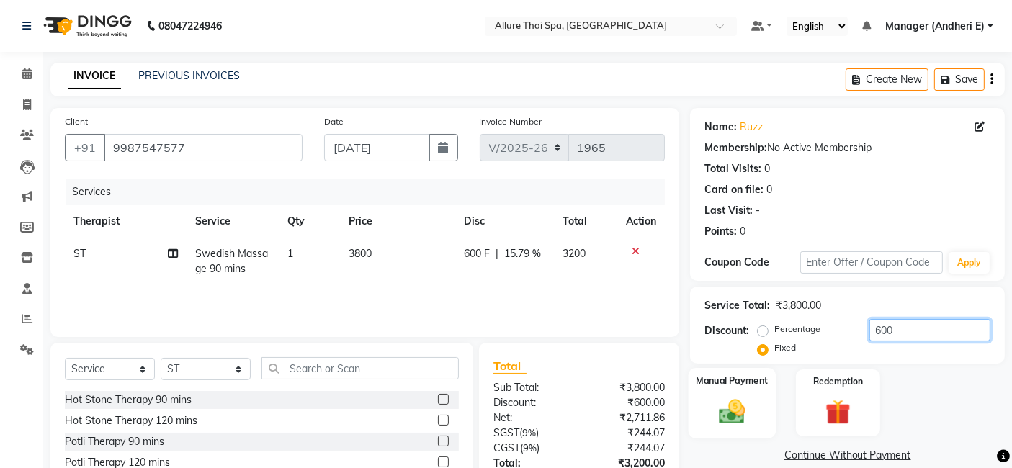
type input "600"
click at [750, 402] on img at bounding box center [732, 411] width 43 height 30
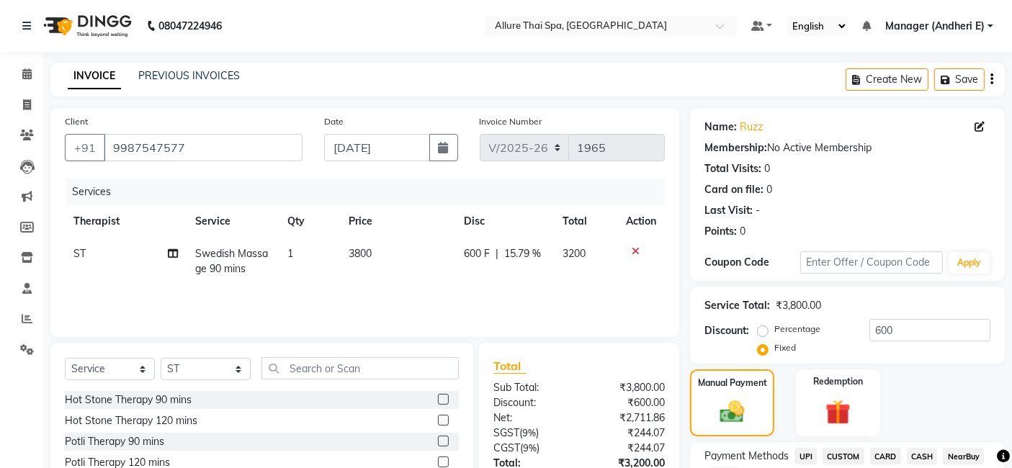
scroll to position [96, 0]
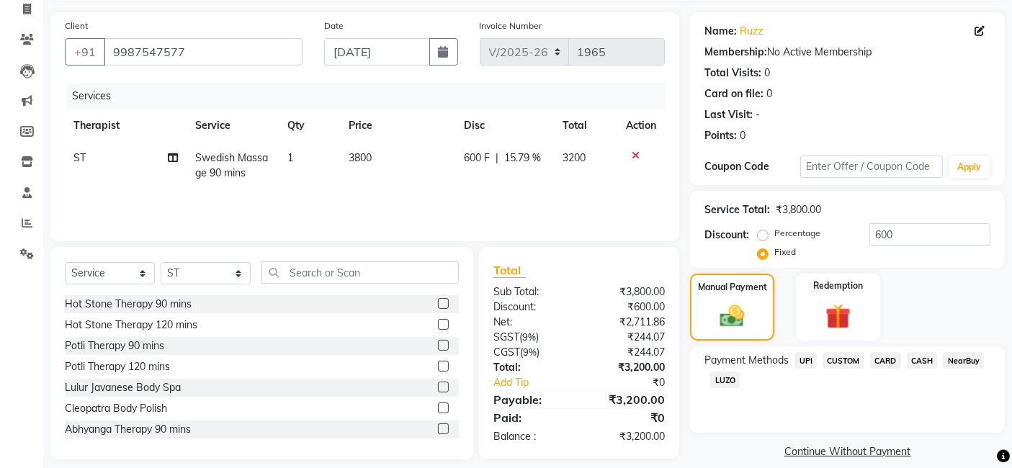
drag, startPoint x: 913, startPoint y: 366, endPoint x: 896, endPoint y: 364, distance: 16.6
click at [913, 366] on span "CASH" at bounding box center [922, 360] width 31 height 17
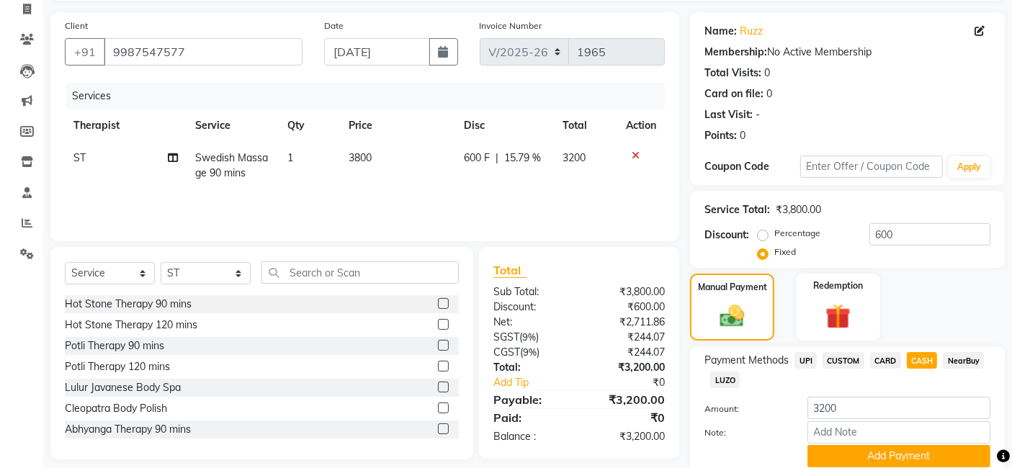
click at [882, 361] on span "CARD" at bounding box center [885, 360] width 31 height 17
click at [937, 365] on div "NearBuy" at bounding box center [960, 361] width 47 height 19
click at [927, 360] on span "CASH" at bounding box center [922, 360] width 31 height 17
click at [886, 364] on span "CARD" at bounding box center [885, 360] width 31 height 17
click at [922, 359] on span "CASH" at bounding box center [922, 360] width 31 height 17
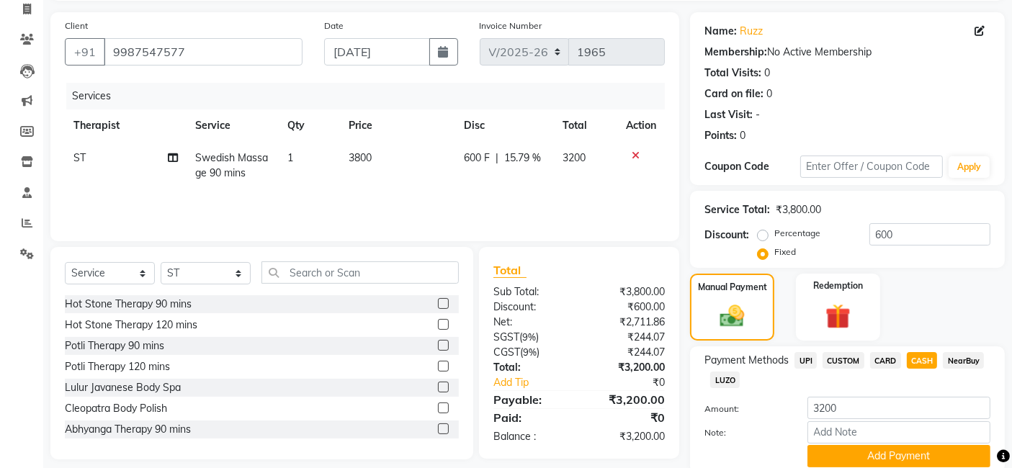
click at [886, 357] on span "CARD" at bounding box center [885, 360] width 31 height 17
click at [917, 359] on span "CASH" at bounding box center [922, 360] width 31 height 17
click at [893, 358] on span "CARD" at bounding box center [885, 360] width 31 height 17
click at [932, 359] on span "CASH" at bounding box center [922, 360] width 31 height 17
click at [863, 454] on button "Add Payment" at bounding box center [898, 456] width 183 height 22
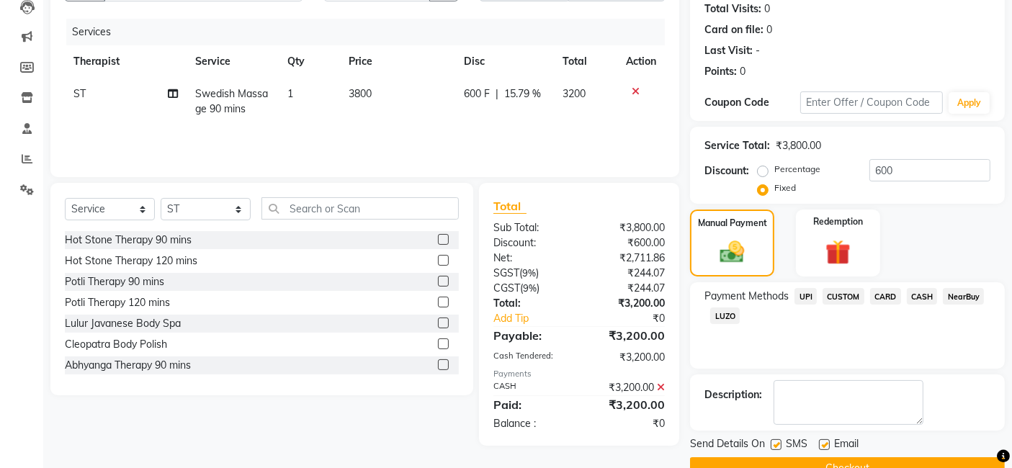
scroll to position [192, 0]
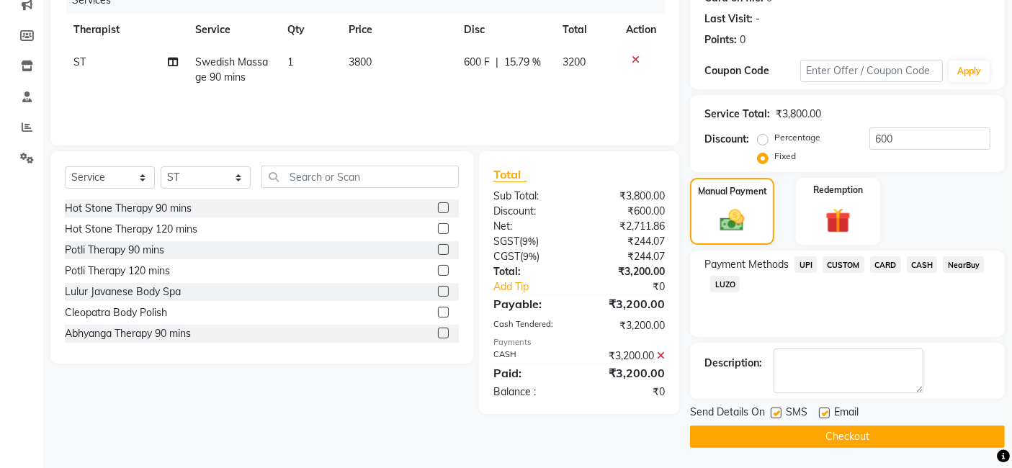
click at [773, 409] on label at bounding box center [775, 413] width 11 height 11
click at [773, 409] on input "checkbox" at bounding box center [774, 413] width 9 height 9
checkbox input "false"
drag, startPoint x: 824, startPoint y: 405, endPoint x: 824, endPoint y: 413, distance: 8.0
click at [824, 408] on div "Email" at bounding box center [844, 414] width 51 height 18
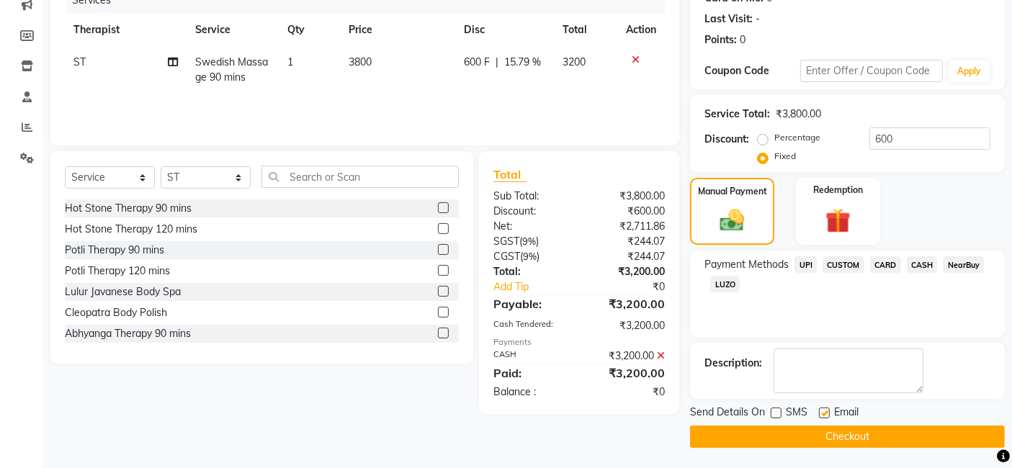
click at [824, 414] on label at bounding box center [824, 413] width 11 height 11
click at [824, 414] on input "checkbox" at bounding box center [823, 413] width 9 height 9
checkbox input "false"
click at [822, 443] on button "Checkout" at bounding box center [847, 437] width 315 height 22
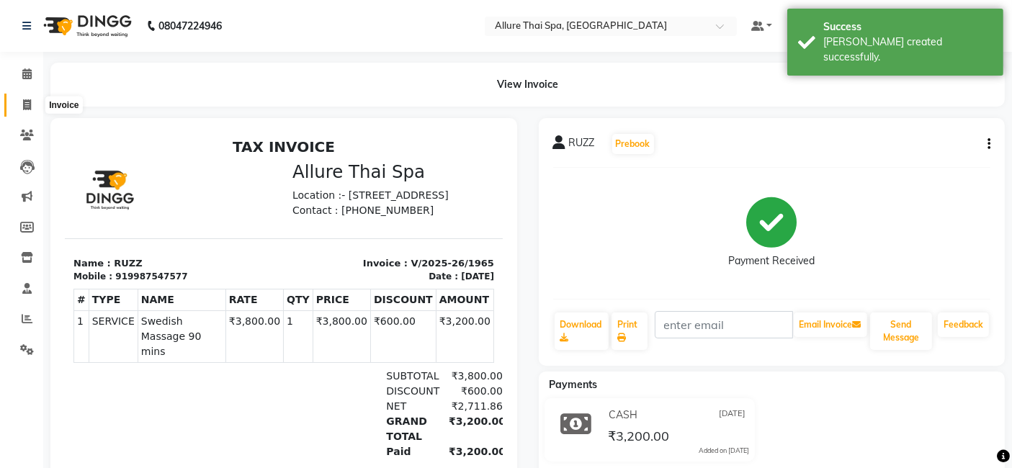
drag, startPoint x: 29, startPoint y: 104, endPoint x: 39, endPoint y: 87, distance: 19.4
click at [29, 104] on icon at bounding box center [27, 104] width 8 height 11
select select "service"
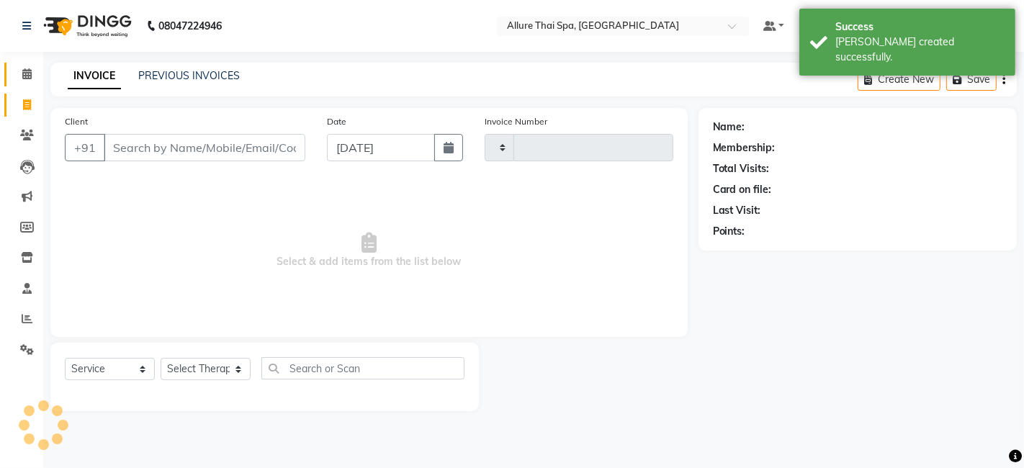
type input "1966"
select select "6826"
click at [32, 79] on span at bounding box center [26, 74] width 25 height 17
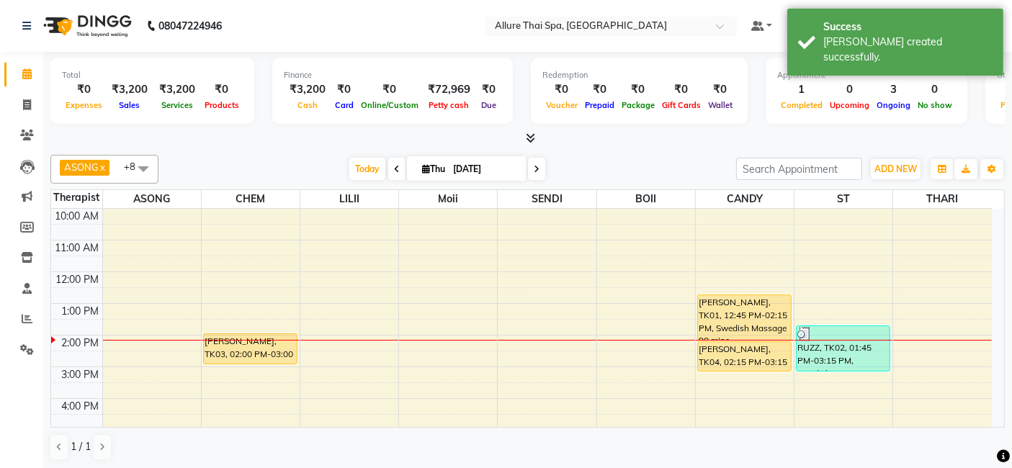
scroll to position [63, 0]
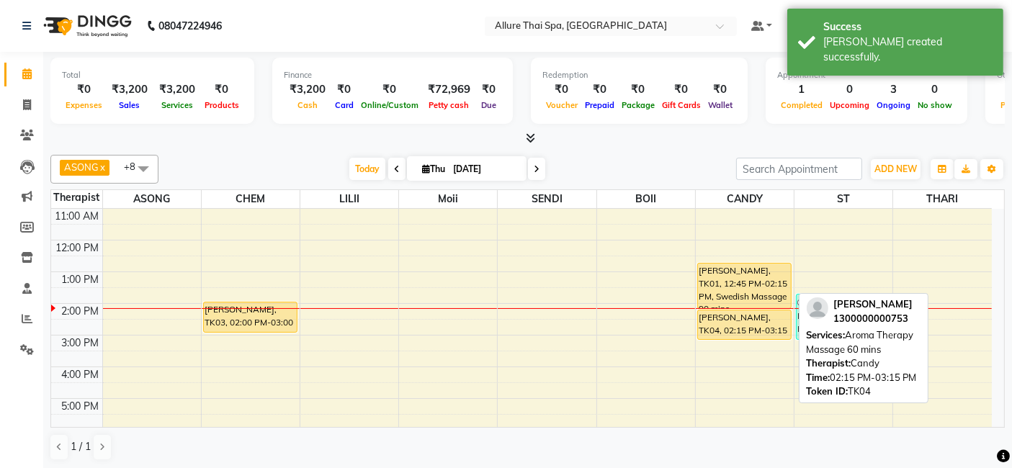
click at [757, 320] on div "[PERSON_NAME], TK04, 02:15 PM-03:15 PM, Aroma Therapy Massage 60 mins" at bounding box center [744, 324] width 93 height 29
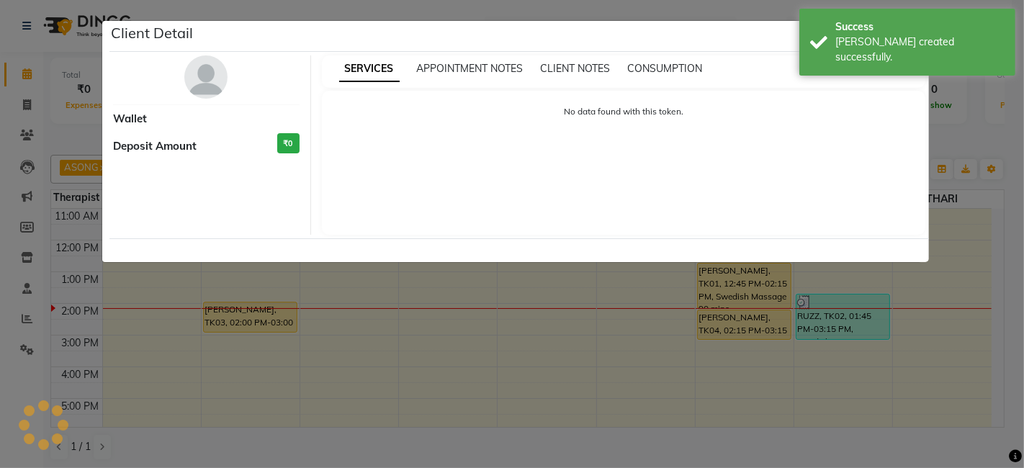
select select "1"
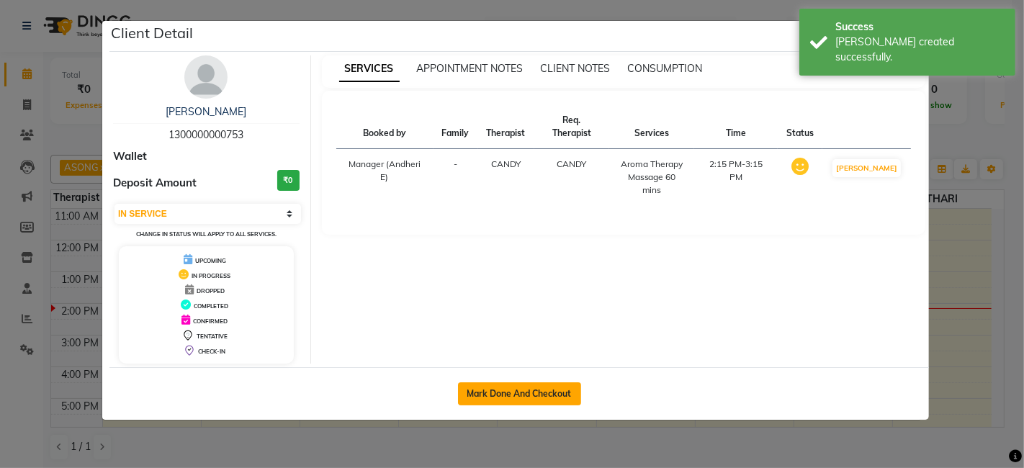
click at [512, 390] on button "Mark Done And Checkout" at bounding box center [519, 393] width 123 height 23
select select "6826"
select select "service"
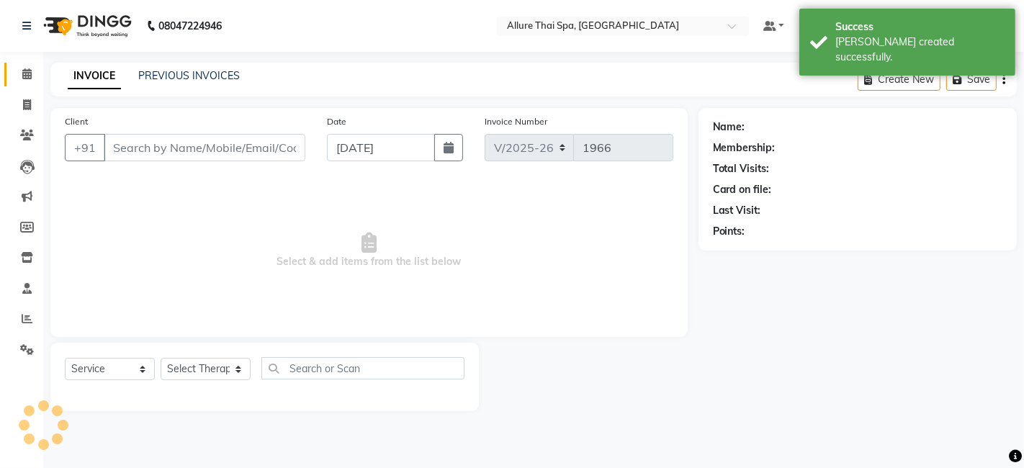
type input "1300000000753"
select select "89383"
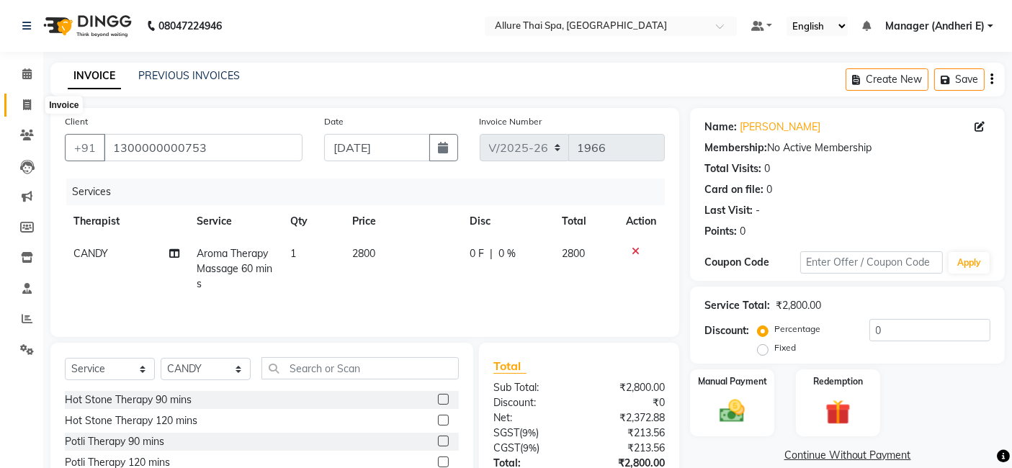
click at [28, 97] on span at bounding box center [26, 105] width 25 height 17
select select "6826"
select select "service"
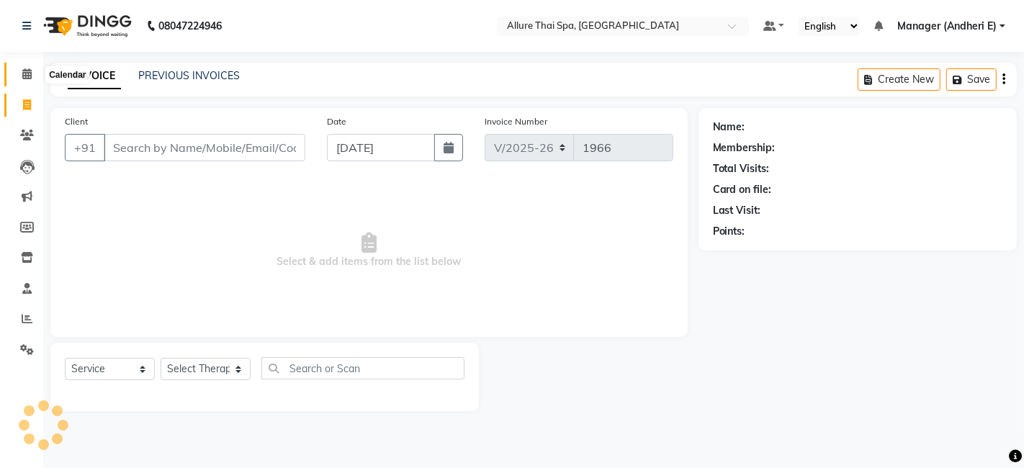
click at [29, 73] on icon at bounding box center [26, 73] width 9 height 11
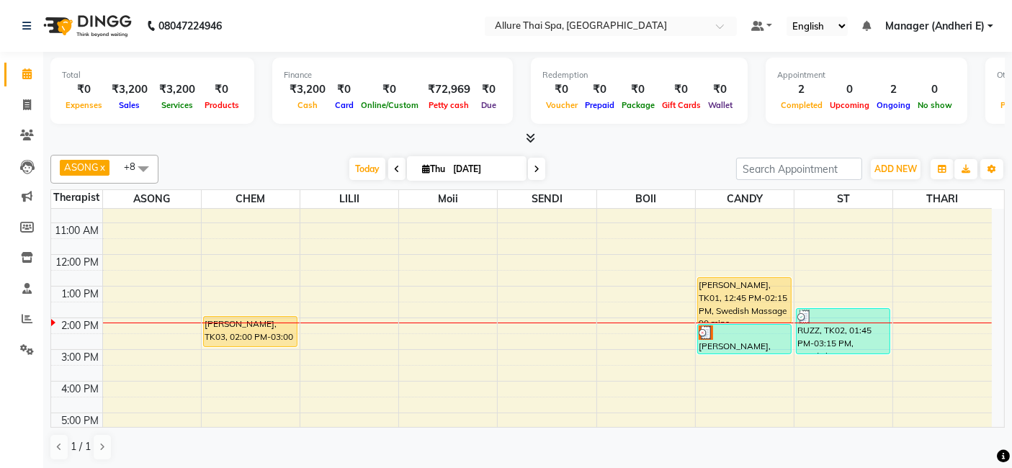
scroll to position [63, 0]
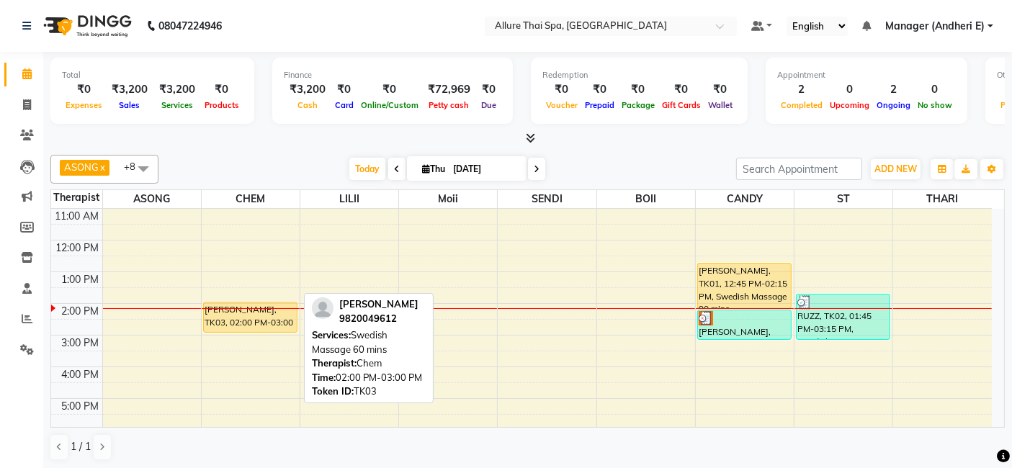
click at [248, 311] on div "[PERSON_NAME], TK03, 02:00 PM-03:00 PM, Swedish Massage 60 mins" at bounding box center [250, 317] width 93 height 30
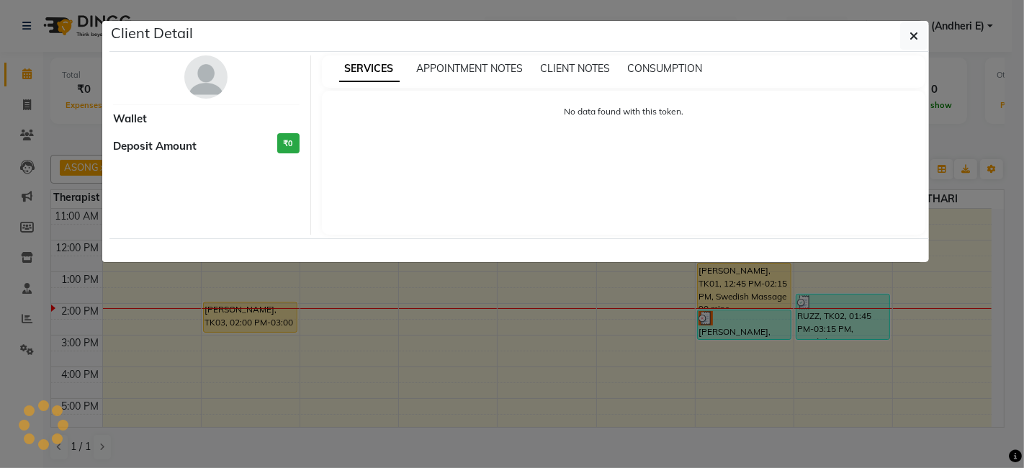
select select "1"
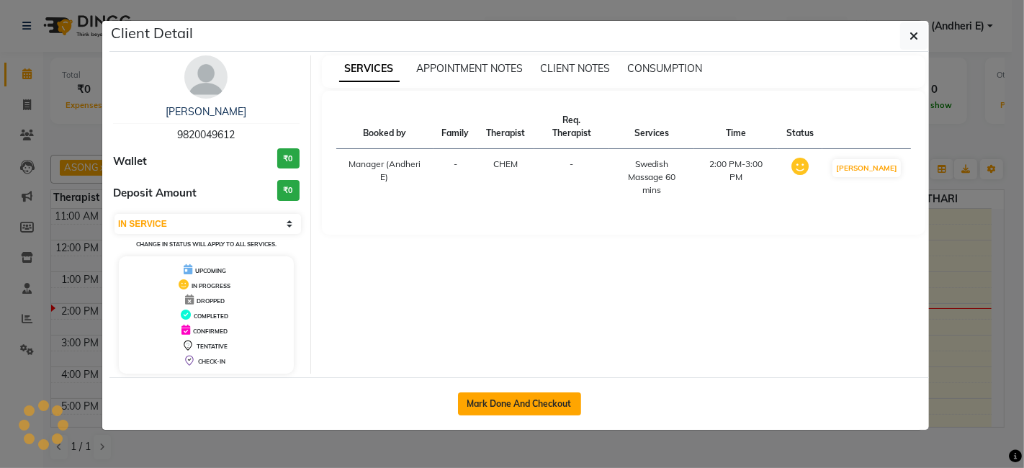
click at [532, 399] on button "Mark Done And Checkout" at bounding box center [519, 403] width 123 height 23
select select "service"
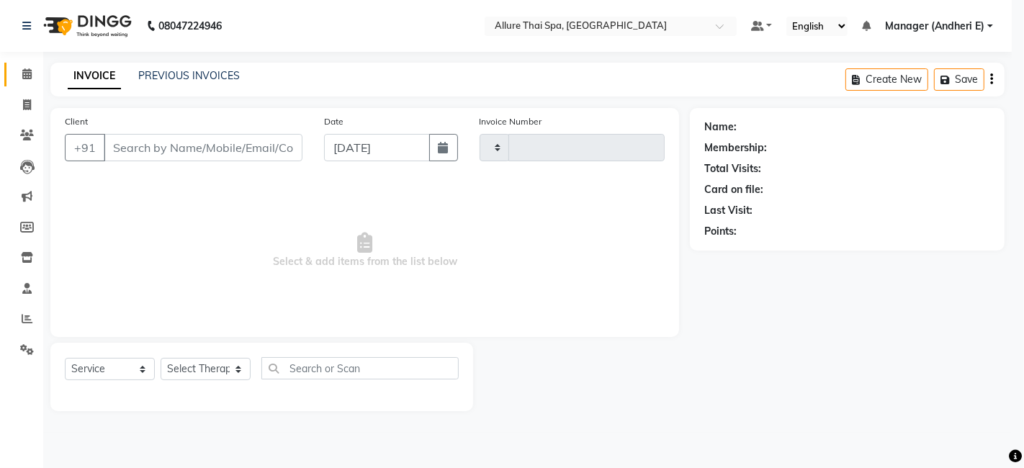
type input "1966"
select select "6826"
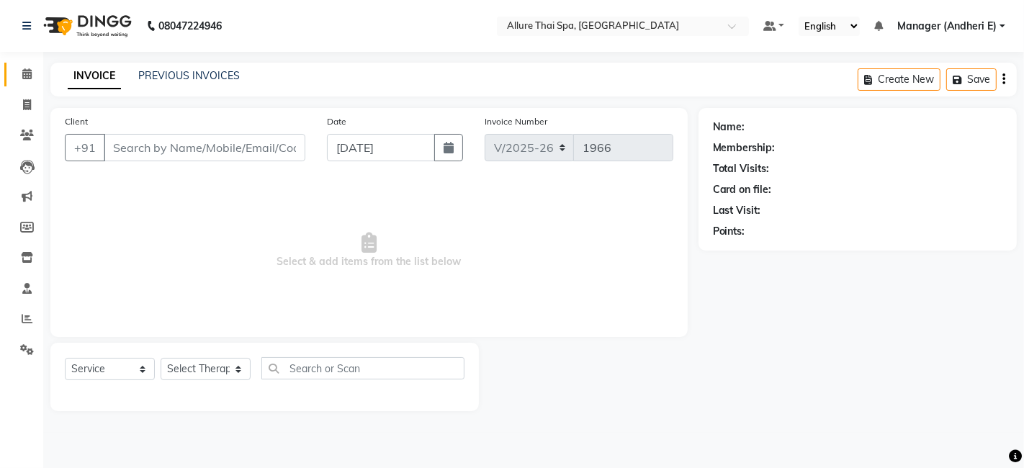
type input "9820049612"
select select "66695"
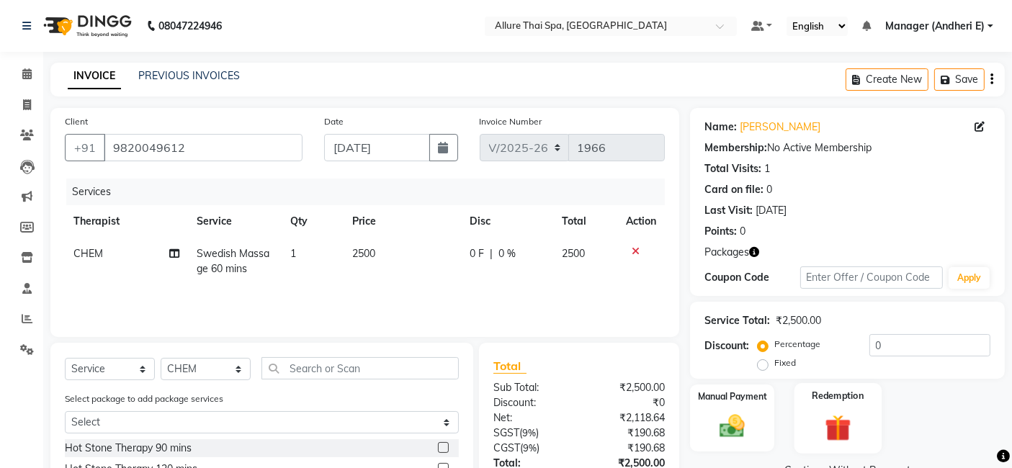
click at [868, 404] on div "Redemption" at bounding box center [837, 418] width 87 height 71
click at [855, 411] on div "Redemption" at bounding box center [837, 418] width 87 height 71
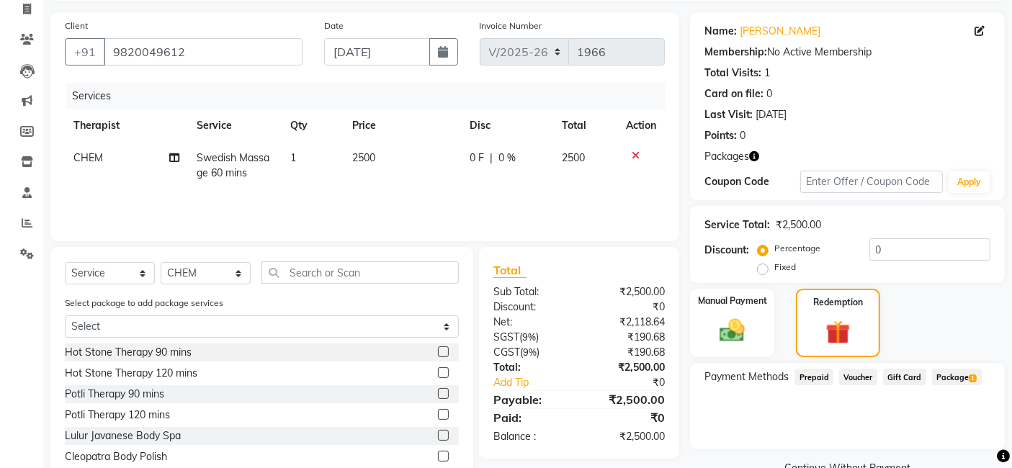
scroll to position [156, 0]
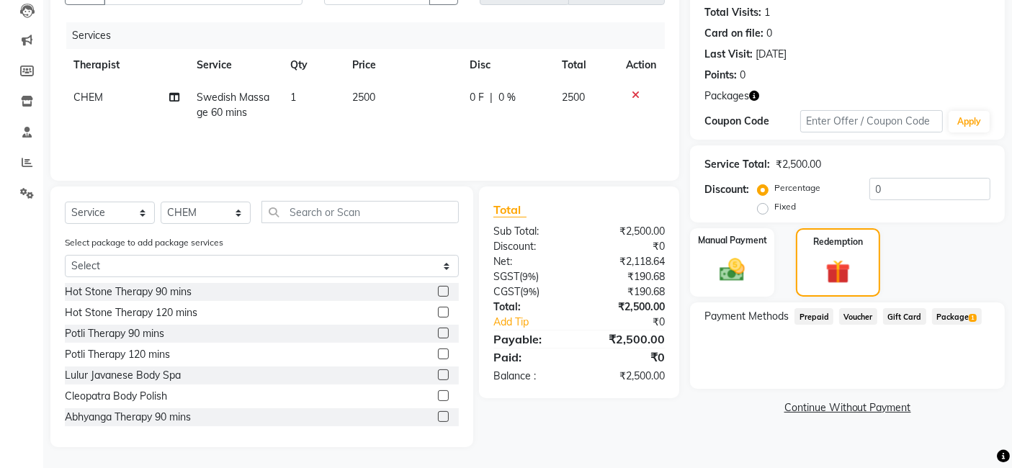
click at [950, 312] on span "Package 1" at bounding box center [957, 316] width 50 height 17
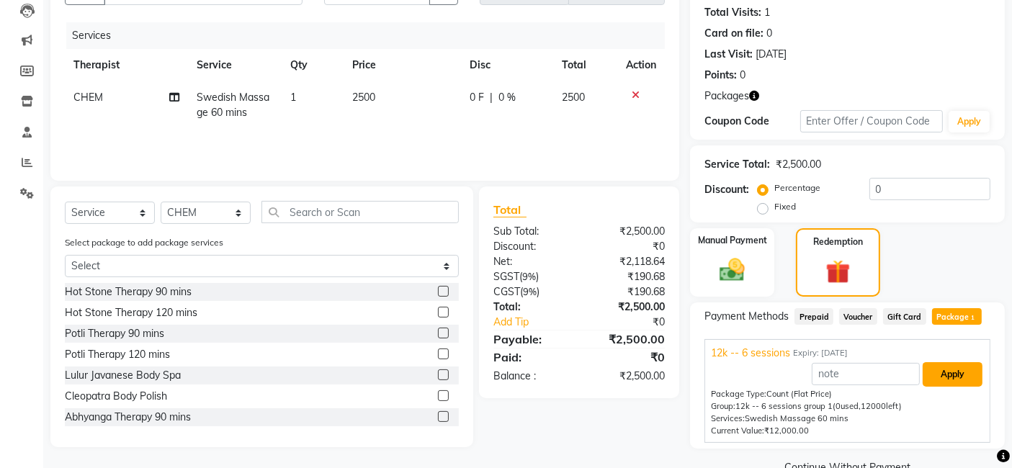
click at [955, 377] on button "Apply" at bounding box center [952, 374] width 60 height 24
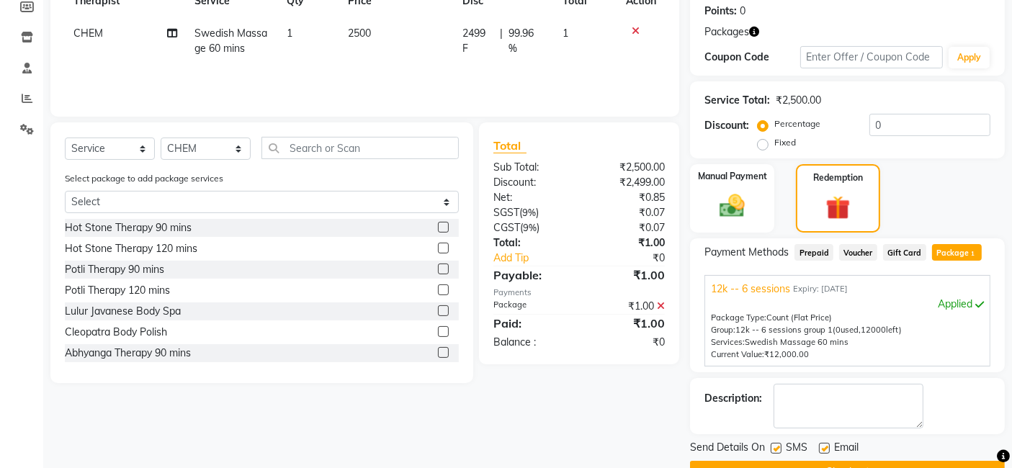
scroll to position [253, 0]
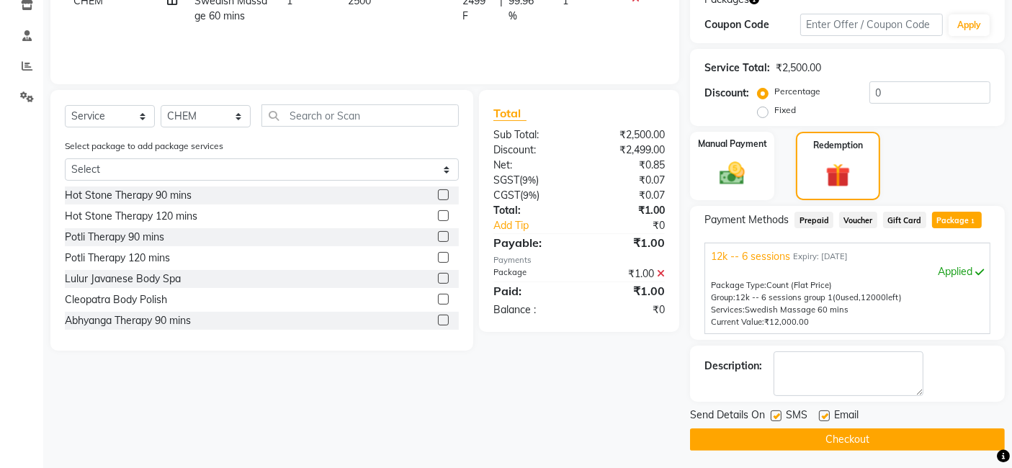
click at [781, 418] on div "SMS" at bounding box center [794, 417] width 48 height 18
click at [773, 419] on label at bounding box center [775, 415] width 11 height 11
click at [773, 419] on input "checkbox" at bounding box center [774, 416] width 9 height 9
checkbox input "false"
click at [823, 415] on label at bounding box center [824, 415] width 11 height 11
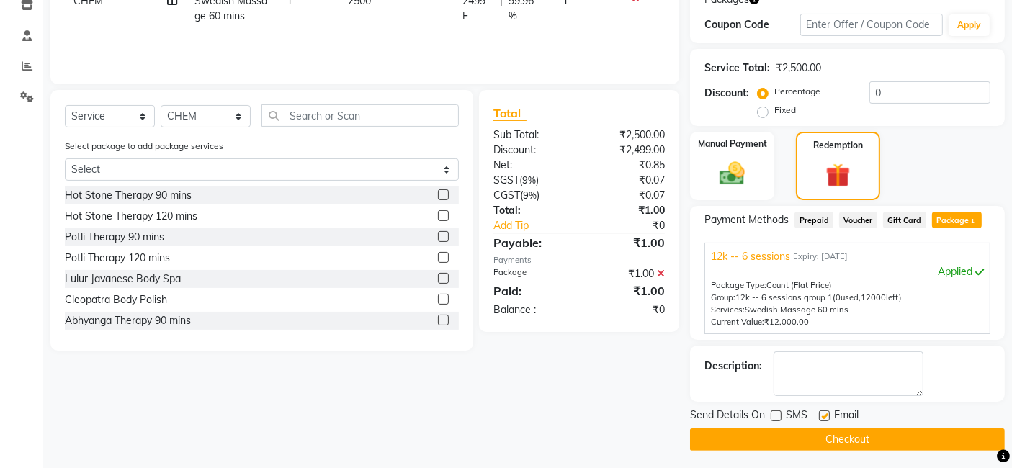
click at [823, 415] on input "checkbox" at bounding box center [823, 416] width 9 height 9
checkbox input "false"
click at [817, 435] on button "Checkout" at bounding box center [847, 439] width 315 height 22
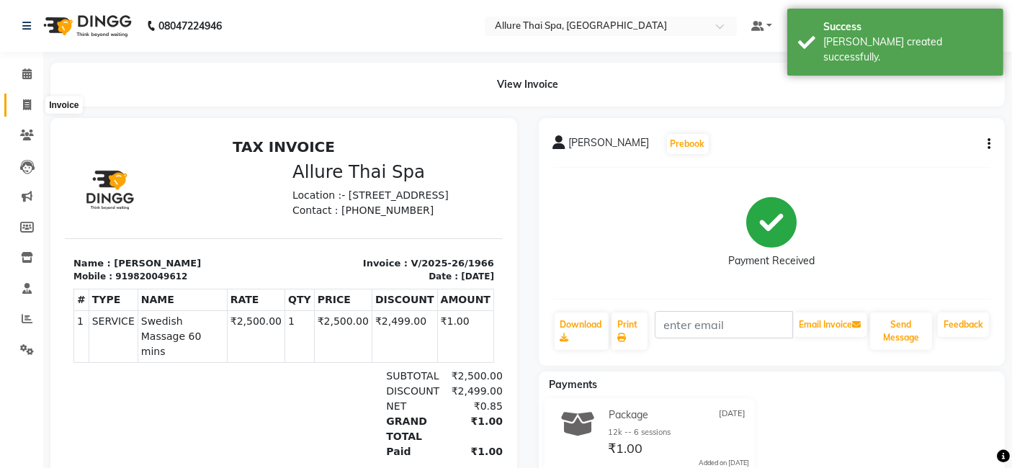
click at [32, 99] on span at bounding box center [26, 105] width 25 height 17
select select "service"
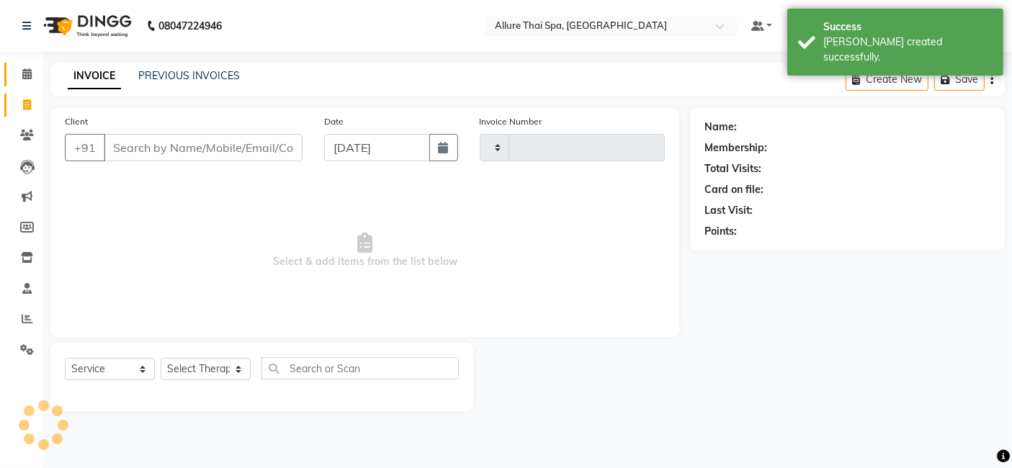
type input "1967"
select select "6826"
click at [31, 71] on icon at bounding box center [26, 73] width 9 height 11
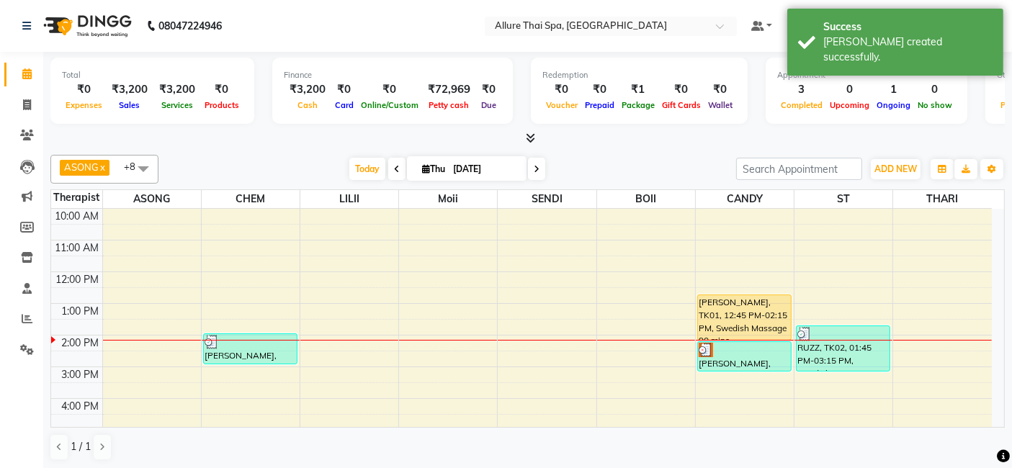
scroll to position [63, 0]
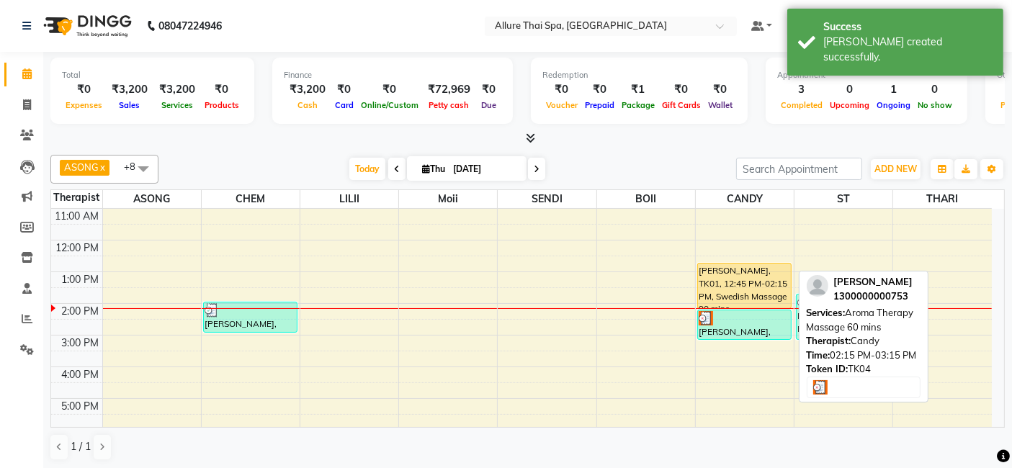
click at [748, 318] on div at bounding box center [743, 318] width 91 height 14
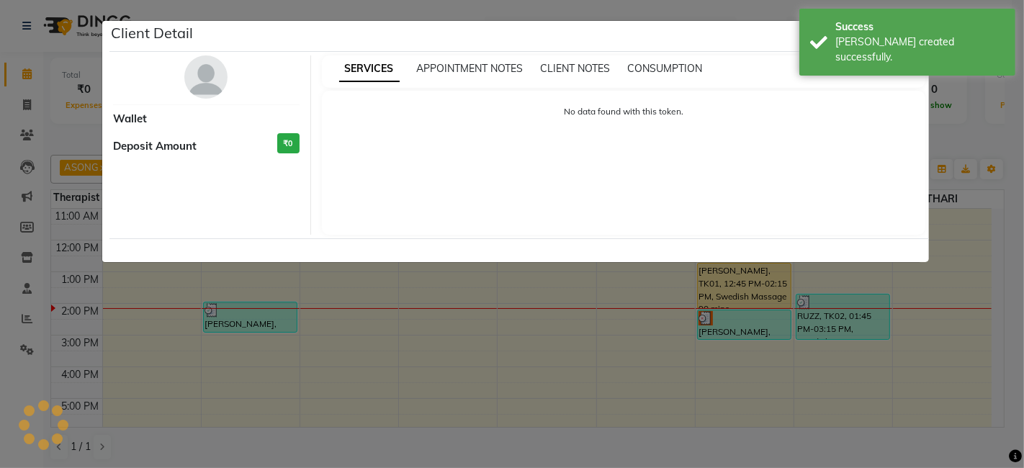
select select "3"
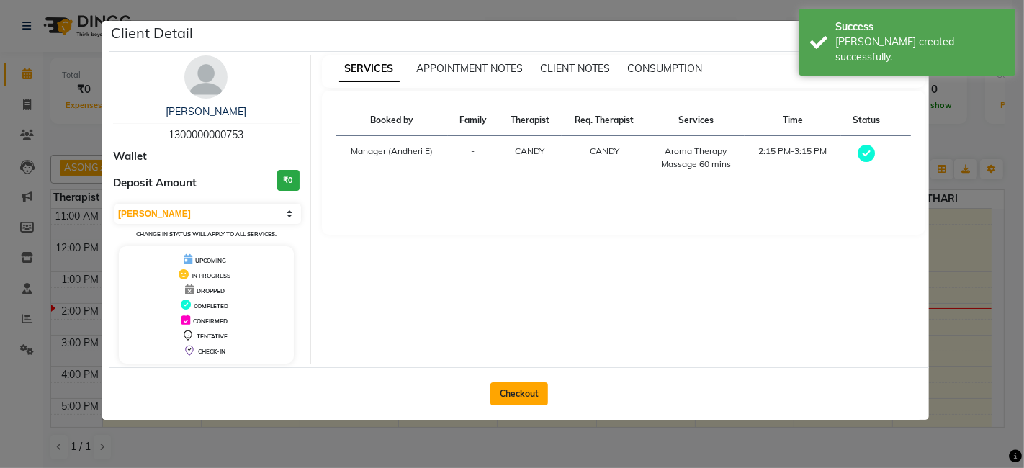
click at [516, 390] on button "Checkout" at bounding box center [519, 393] width 58 height 23
select select "service"
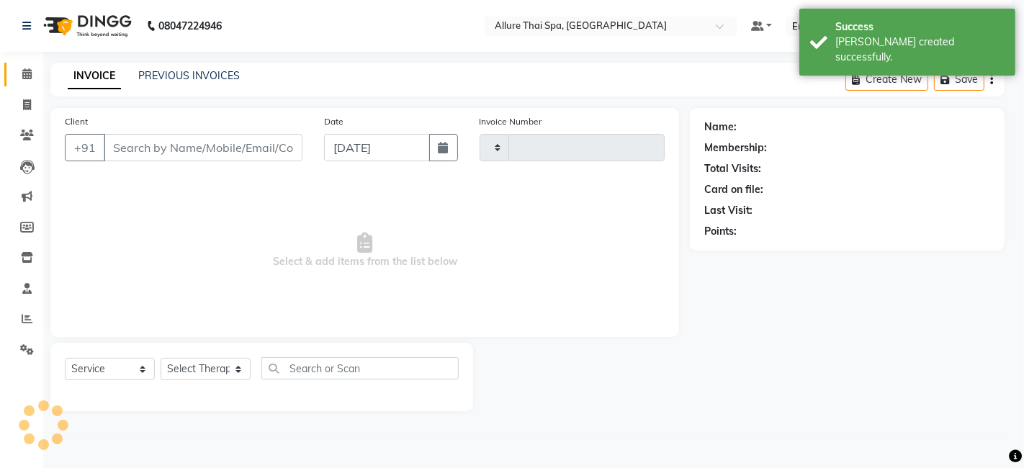
type input "1967"
select select "6826"
type input "1300000000753"
select select "89383"
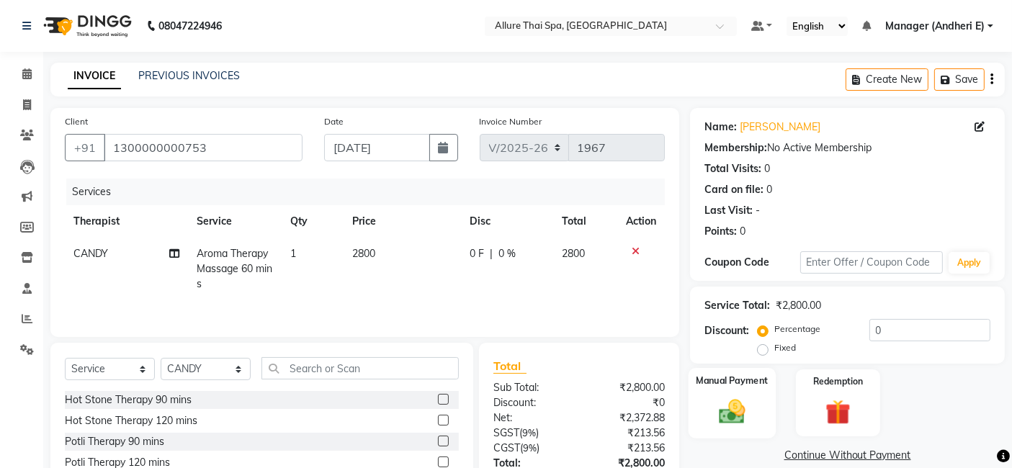
click at [747, 408] on img at bounding box center [732, 411] width 43 height 30
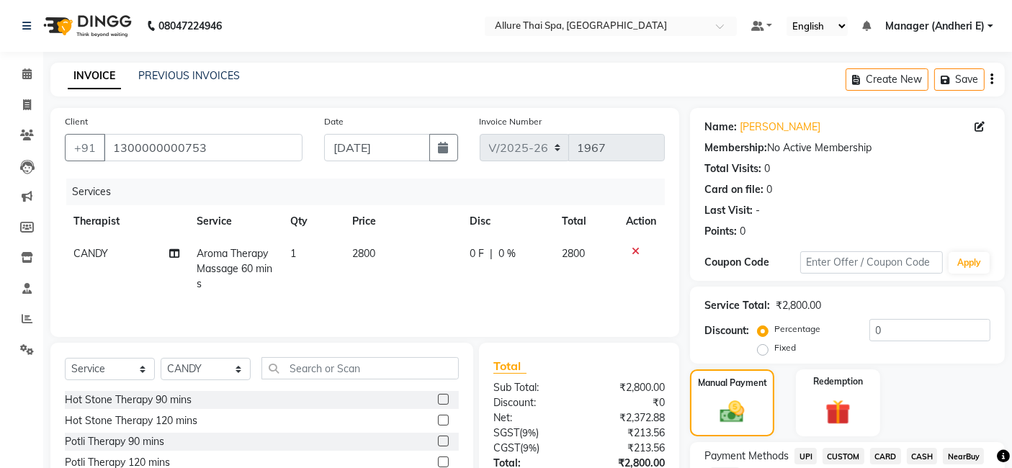
scroll to position [63, 0]
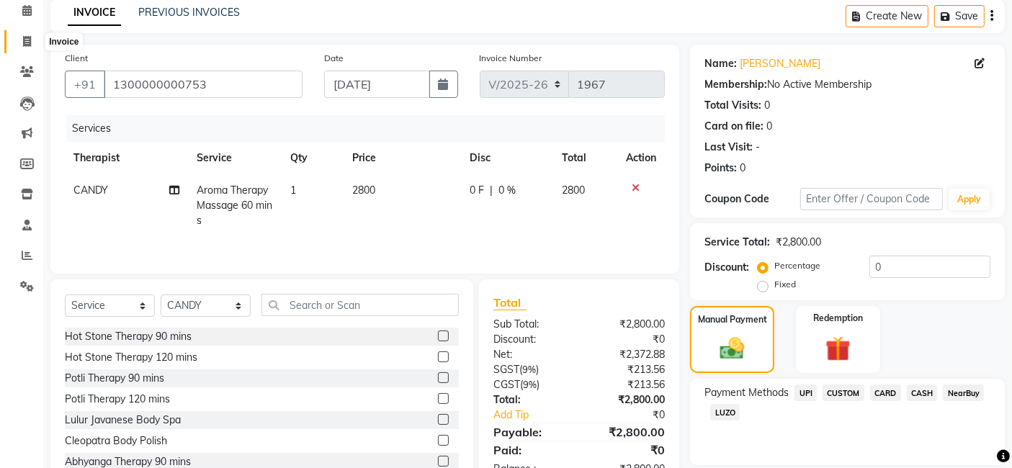
click at [26, 37] on icon at bounding box center [27, 41] width 8 height 11
select select "6826"
select select "service"
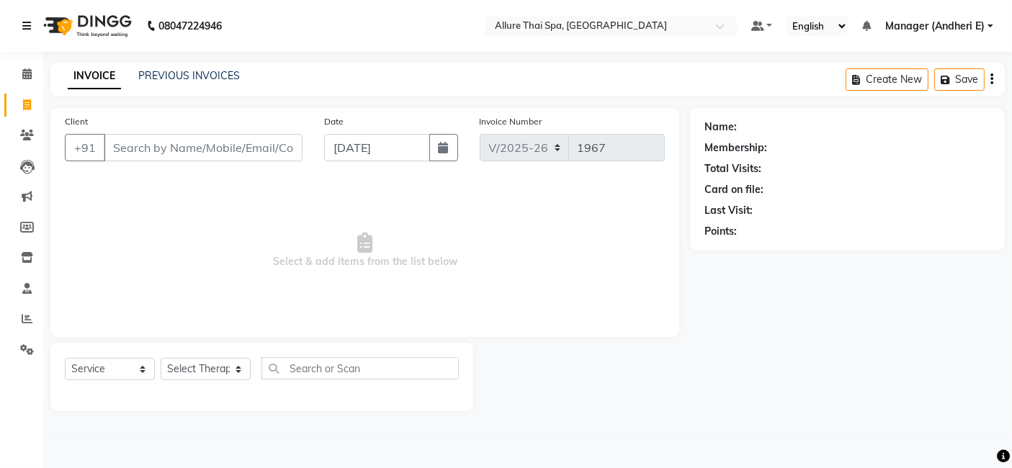
drag, startPoint x: 35, startPoint y: 14, endPoint x: 24, endPoint y: 36, distance: 24.8
click at [34, 13] on link at bounding box center [29, 26] width 14 height 40
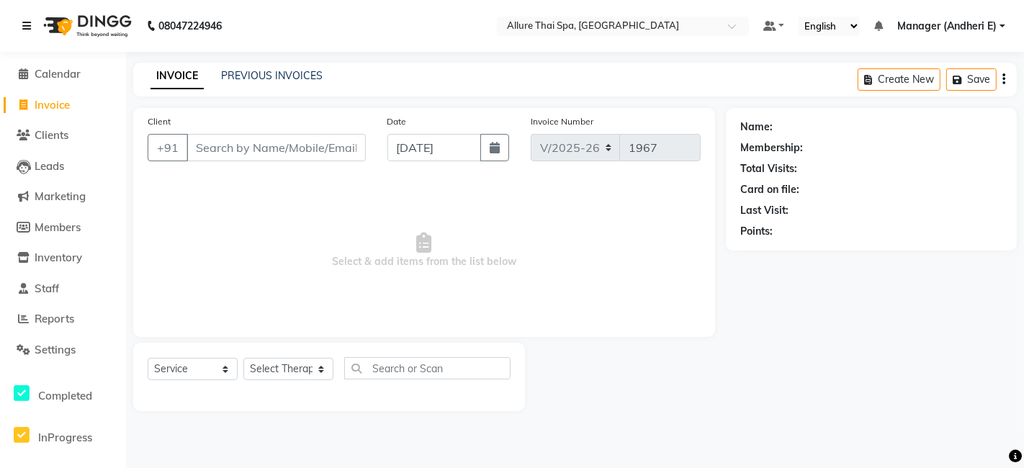
drag, startPoint x: 24, startPoint y: 30, endPoint x: 31, endPoint y: 39, distance: 11.2
click at [24, 30] on icon at bounding box center [26, 26] width 9 height 10
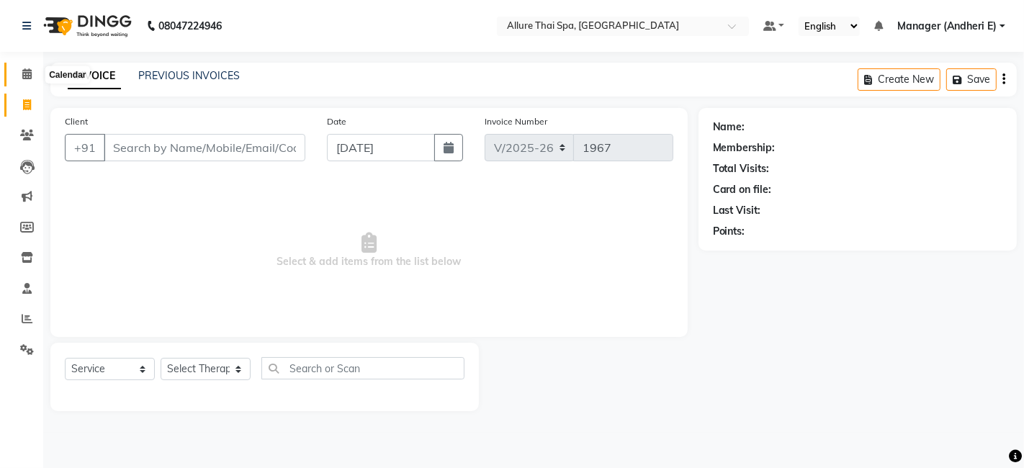
click at [26, 73] on icon at bounding box center [26, 73] width 9 height 11
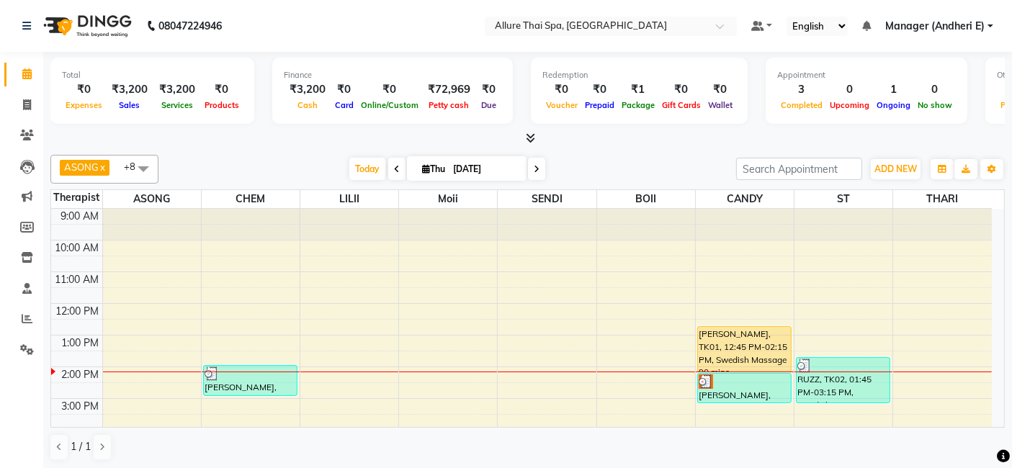
click at [742, 338] on div "[PERSON_NAME], TK01, 12:45 PM-02:15 PM, Swedish Massage 90 mins" at bounding box center [744, 349] width 93 height 45
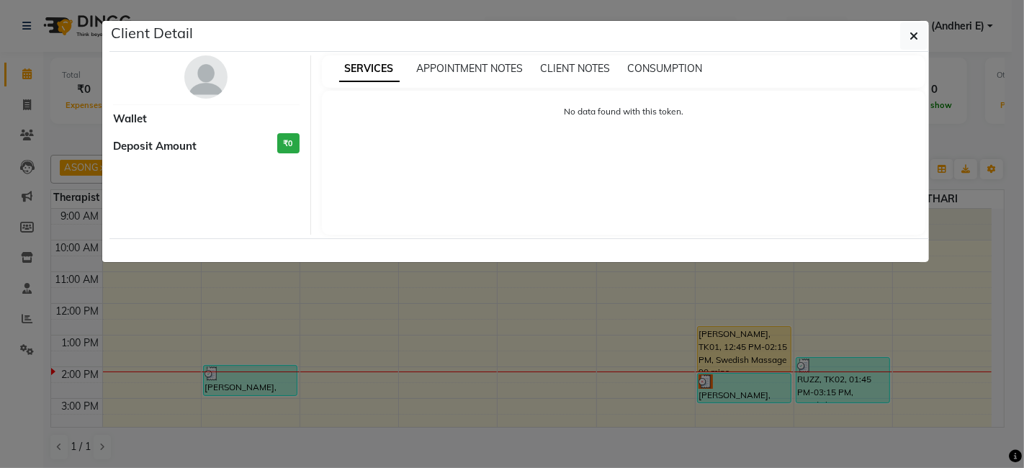
select select "1"
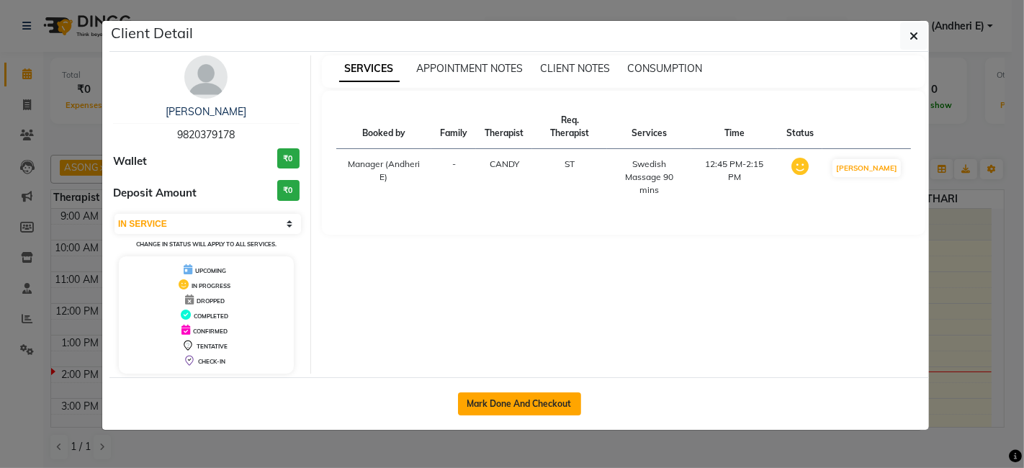
click at [531, 394] on button "Mark Done And Checkout" at bounding box center [519, 403] width 123 height 23
select select "service"
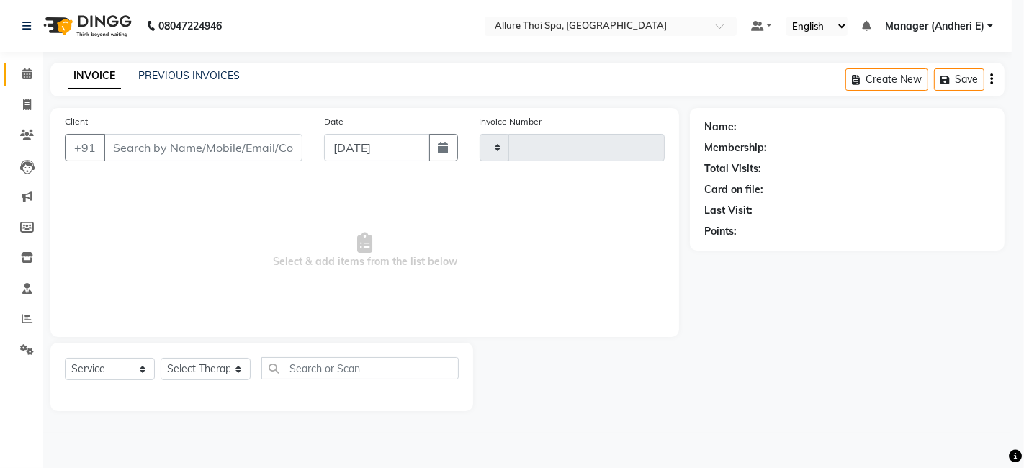
type input "1967"
select select "6826"
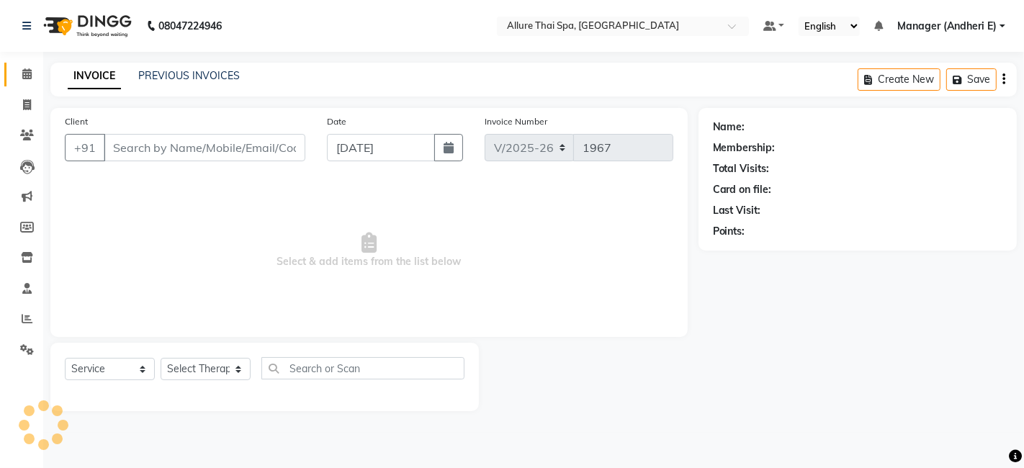
type input "9820379178"
select select "89383"
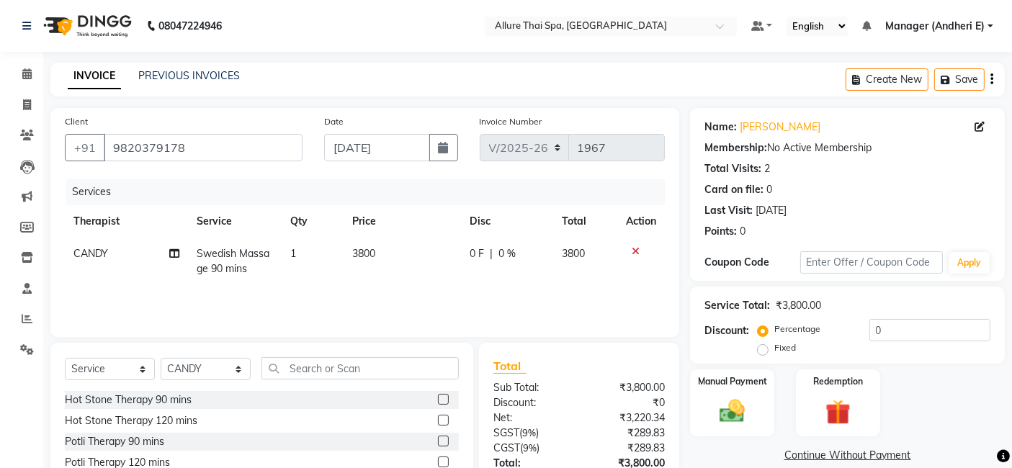
click at [774, 350] on label "Fixed" at bounding box center [785, 347] width 22 height 13
click at [762, 350] on input "Fixed" at bounding box center [765, 348] width 10 height 10
radio input "true"
drag, startPoint x: 878, startPoint y: 333, endPoint x: 938, endPoint y: 342, distance: 61.1
click at [879, 333] on input "0" at bounding box center [929, 330] width 121 height 22
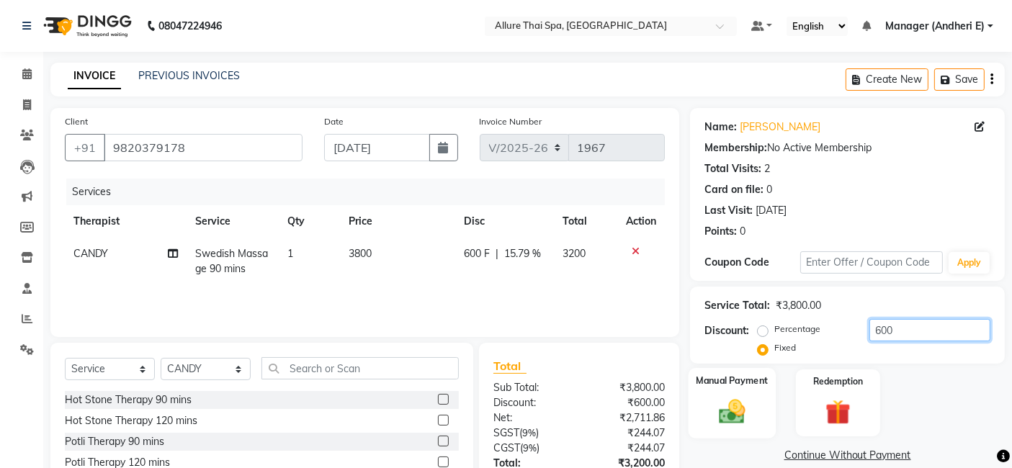
type input "600"
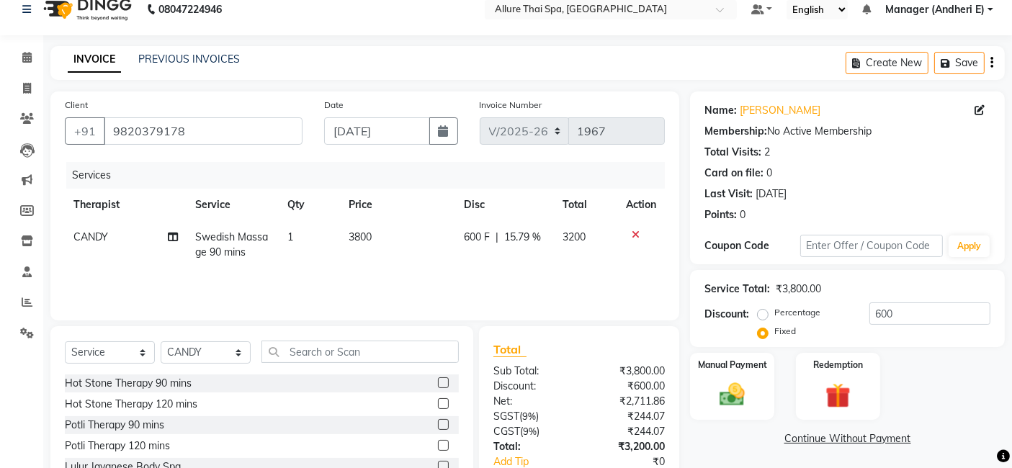
scroll to position [96, 0]
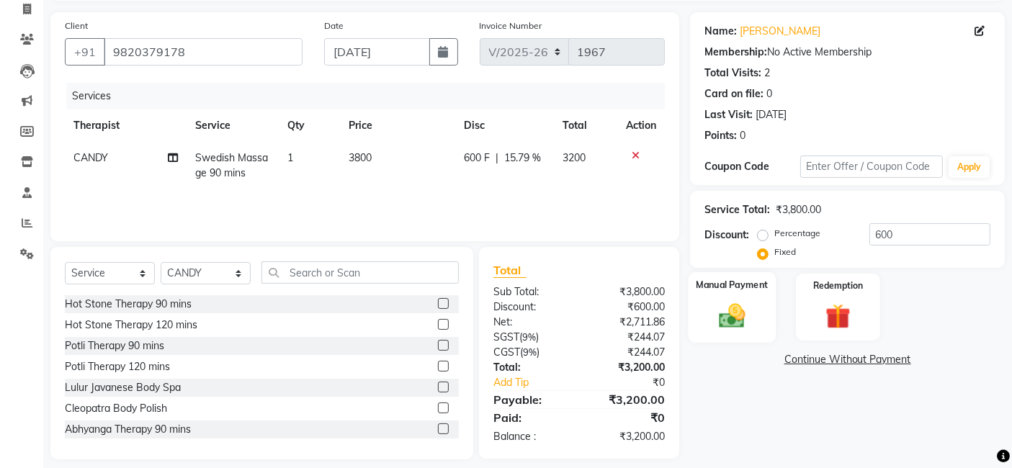
click at [739, 318] on img at bounding box center [732, 315] width 43 height 30
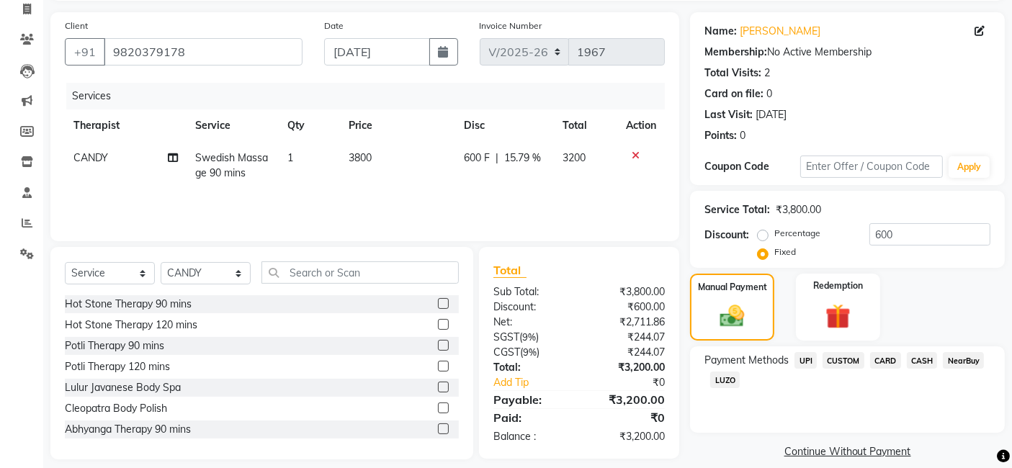
click at [922, 361] on span "CASH" at bounding box center [922, 360] width 31 height 17
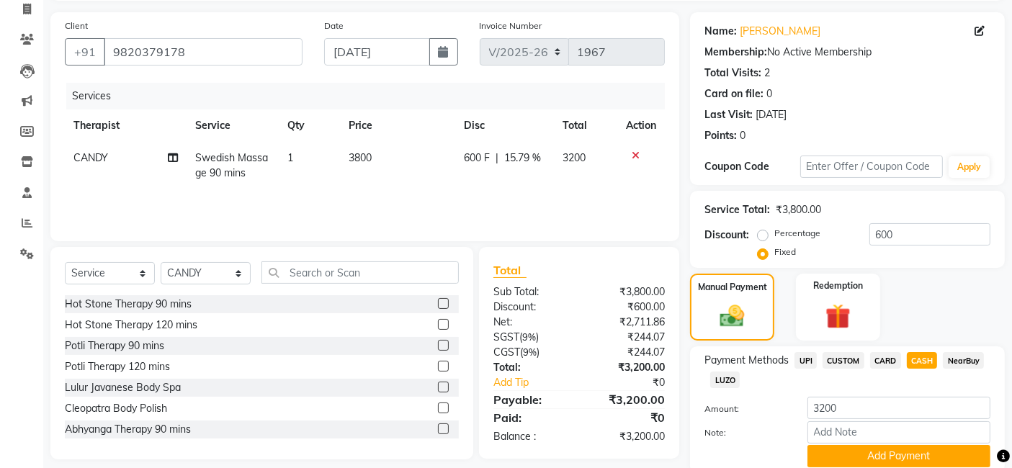
click at [876, 359] on span "CARD" at bounding box center [885, 360] width 31 height 17
click at [923, 363] on span "CASH" at bounding box center [922, 360] width 31 height 17
click at [886, 360] on span "CARD" at bounding box center [885, 360] width 31 height 17
click at [922, 361] on span "CASH" at bounding box center [922, 360] width 31 height 17
click at [807, 362] on span "UPI" at bounding box center [805, 360] width 22 height 17
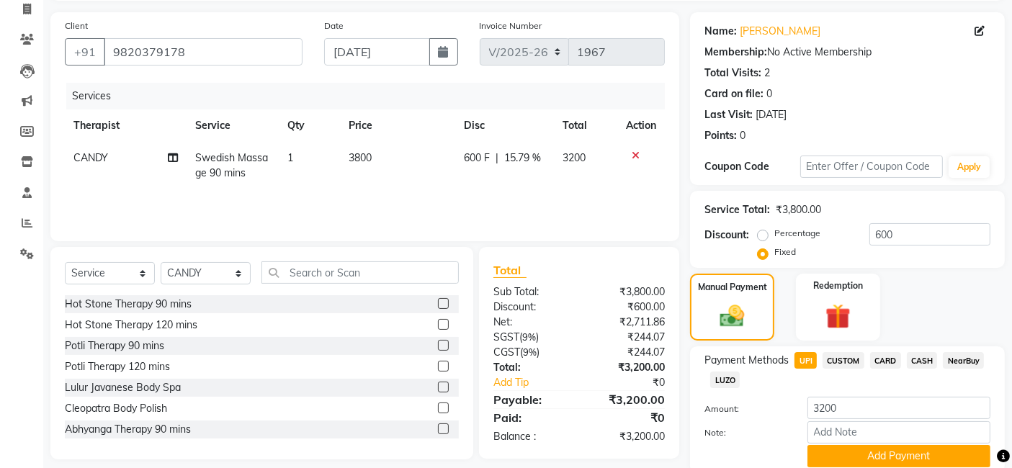
click at [918, 361] on span "CASH" at bounding box center [922, 360] width 31 height 17
click at [806, 359] on span "UPI" at bounding box center [805, 360] width 22 height 17
click at [845, 458] on button "Add Payment" at bounding box center [898, 456] width 183 height 22
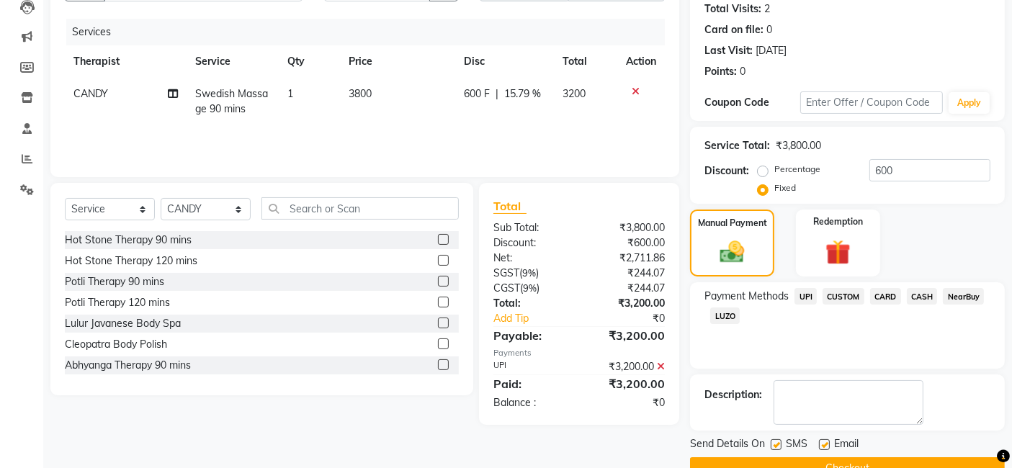
scroll to position [192, 0]
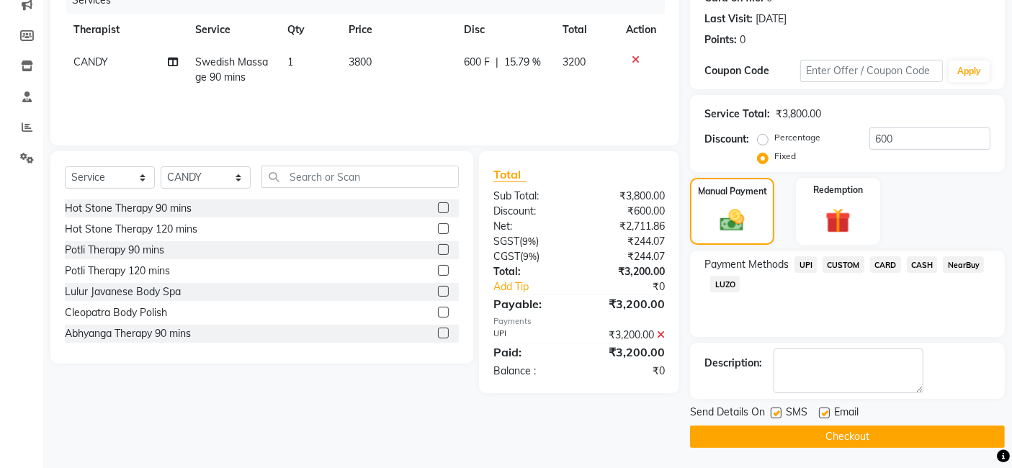
drag, startPoint x: 775, startPoint y: 411, endPoint x: 788, endPoint y: 411, distance: 13.7
click at [775, 411] on label at bounding box center [775, 413] width 11 height 11
click at [775, 411] on input "checkbox" at bounding box center [774, 413] width 9 height 9
checkbox input "false"
click at [831, 411] on div "Email" at bounding box center [844, 414] width 51 height 18
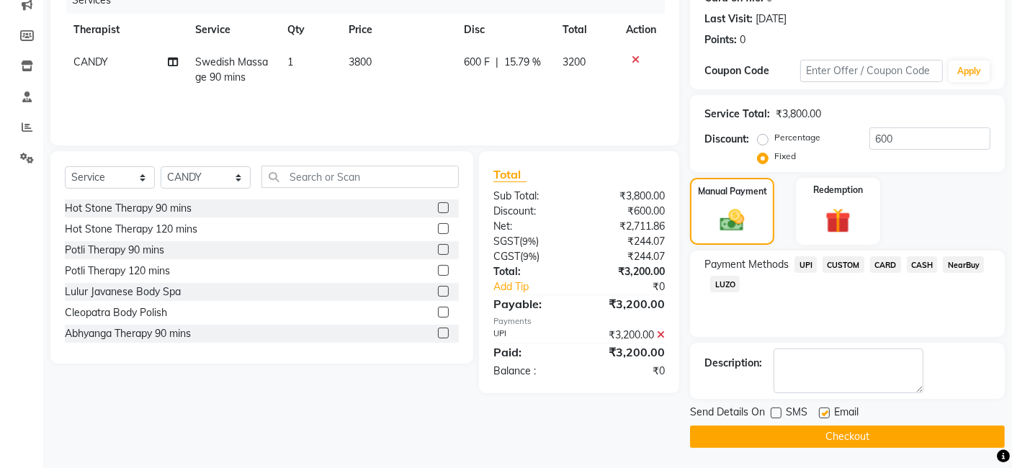
click at [825, 411] on label at bounding box center [824, 413] width 11 height 11
click at [825, 411] on input "checkbox" at bounding box center [823, 413] width 9 height 9
checkbox input "false"
click at [819, 435] on button "Checkout" at bounding box center [847, 437] width 315 height 22
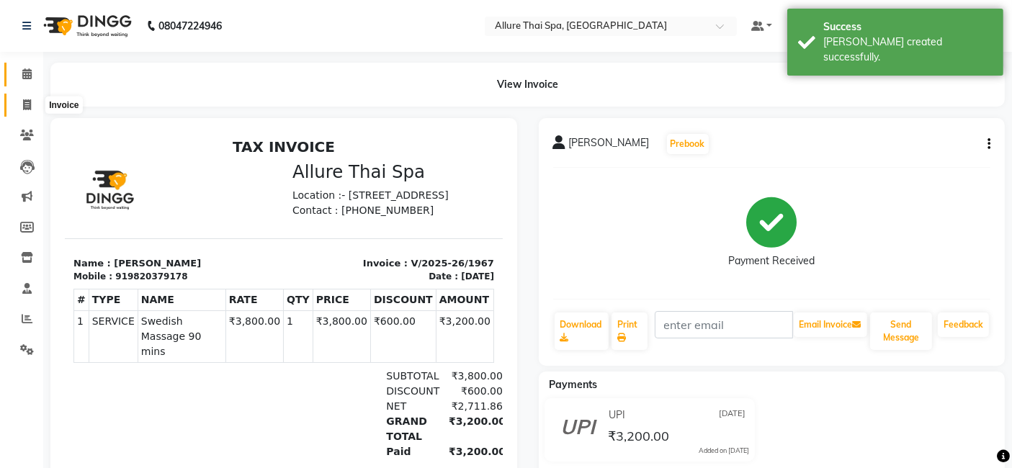
drag, startPoint x: 37, startPoint y: 105, endPoint x: 37, endPoint y: 80, distance: 25.2
click at [37, 105] on span at bounding box center [26, 105] width 25 height 17
select select "6826"
select select "service"
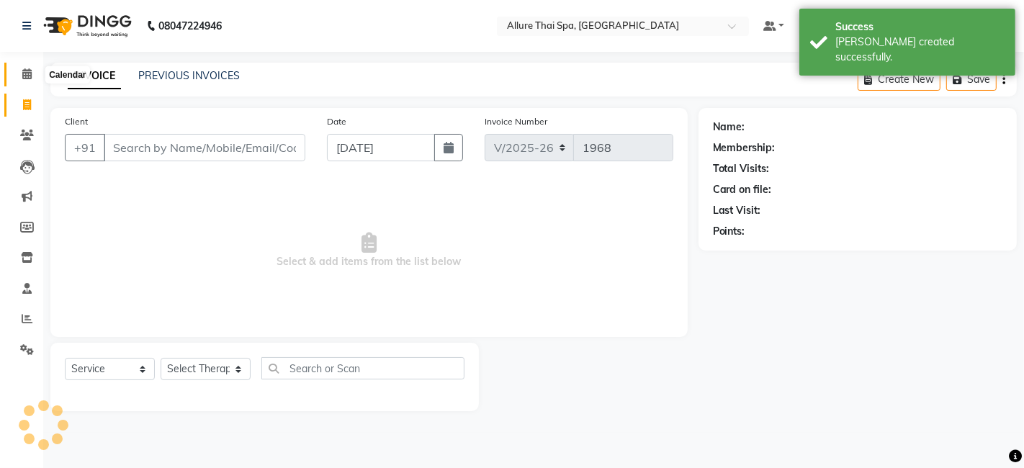
click at [37, 77] on span at bounding box center [26, 74] width 25 height 17
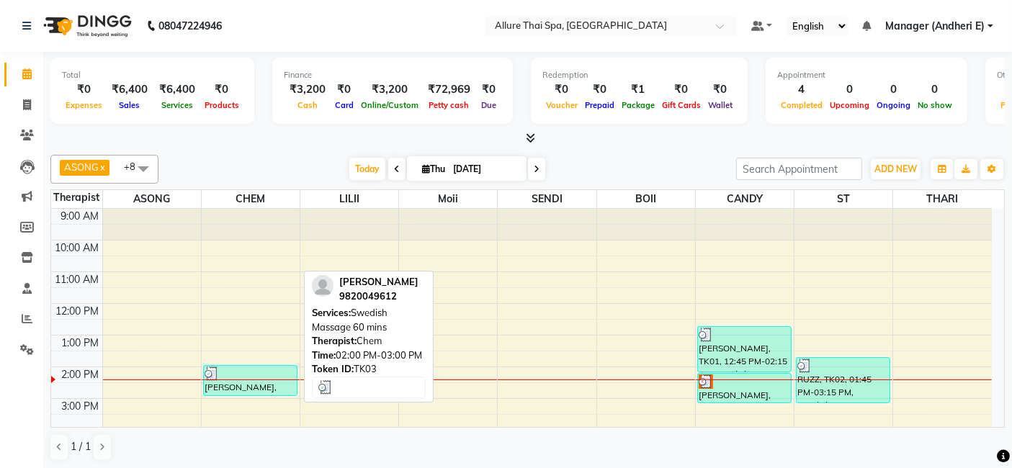
click at [256, 368] on div at bounding box center [249, 373] width 91 height 14
select select "3"
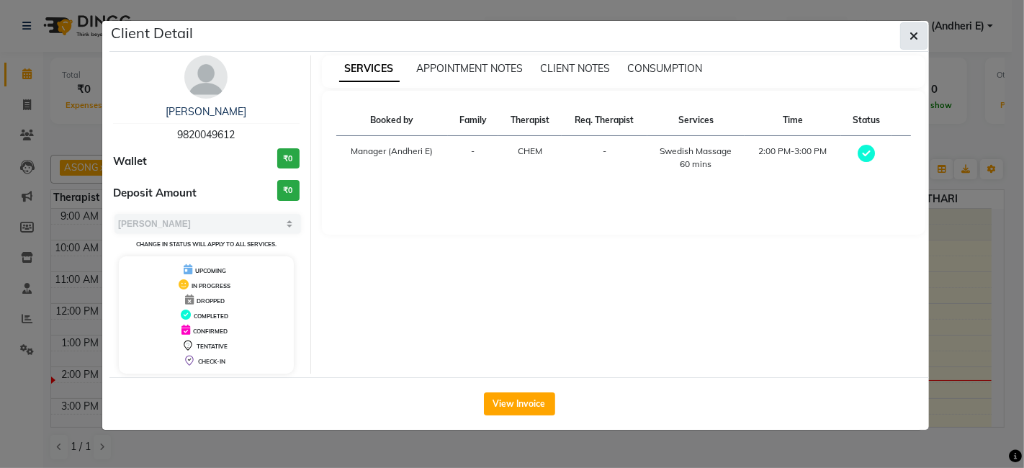
click at [921, 37] on button "button" at bounding box center [913, 35] width 27 height 27
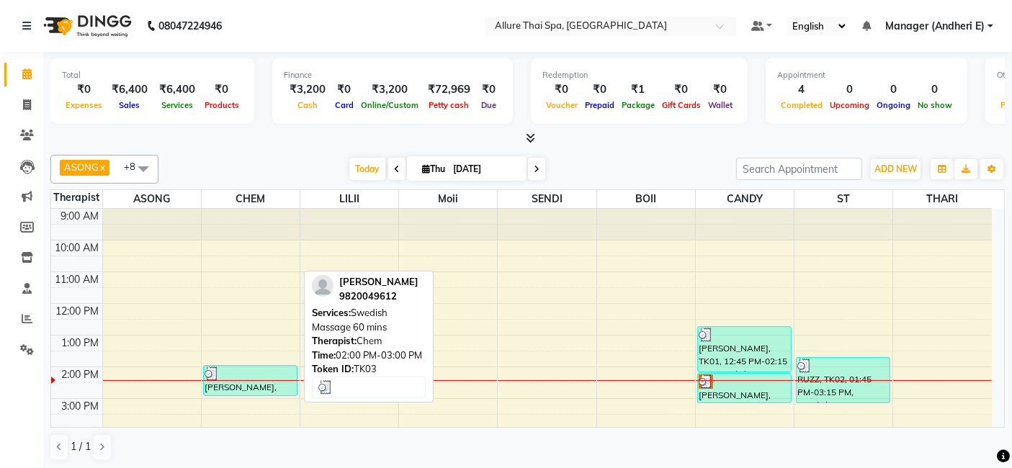
click at [268, 371] on div at bounding box center [249, 373] width 91 height 14
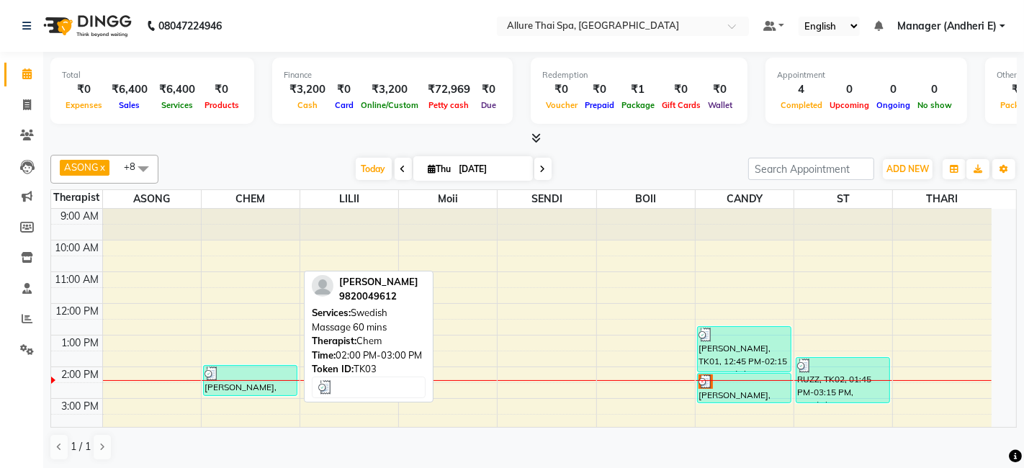
select select "3"
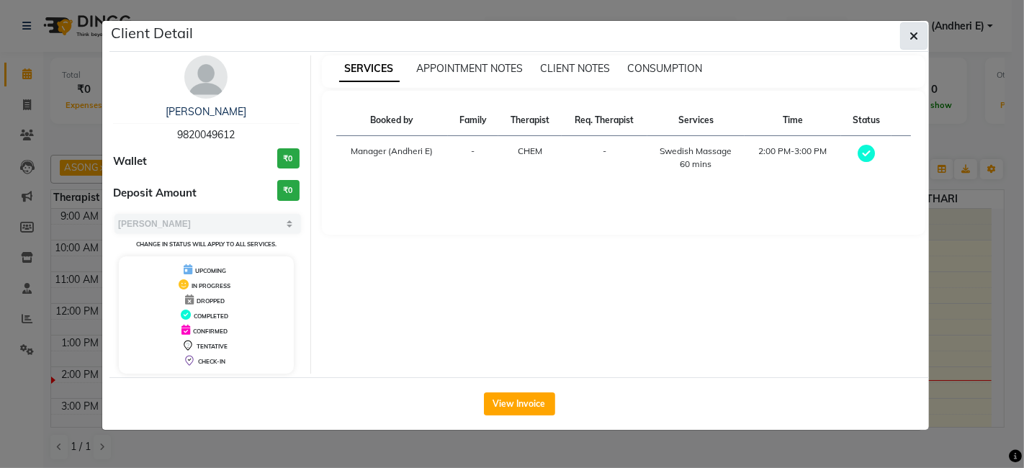
click at [923, 36] on button "button" at bounding box center [913, 35] width 27 height 27
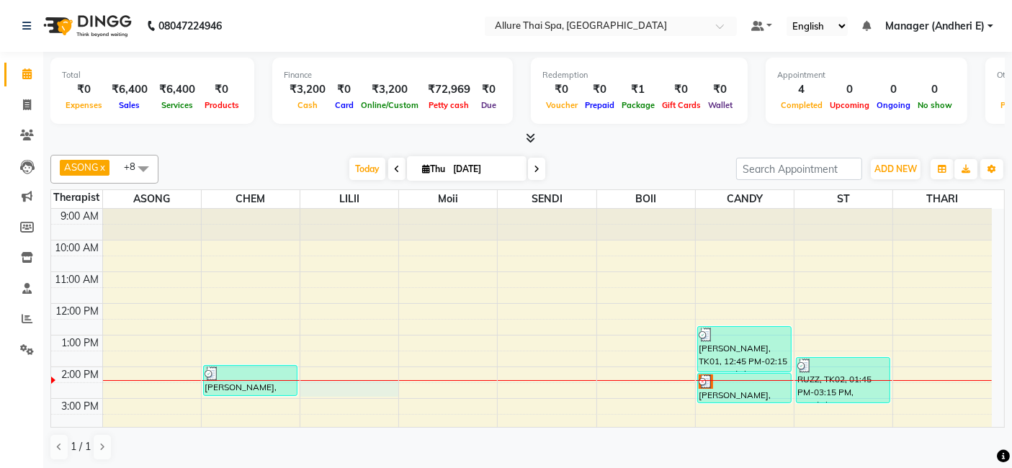
click at [372, 392] on div "9:00 AM 10:00 AM 11:00 AM 12:00 PM 1:00 PM 2:00 PM 3:00 PM 4:00 PM 5:00 PM 6:00…" at bounding box center [521, 446] width 940 height 474
select select "82638"
select select "tentative"
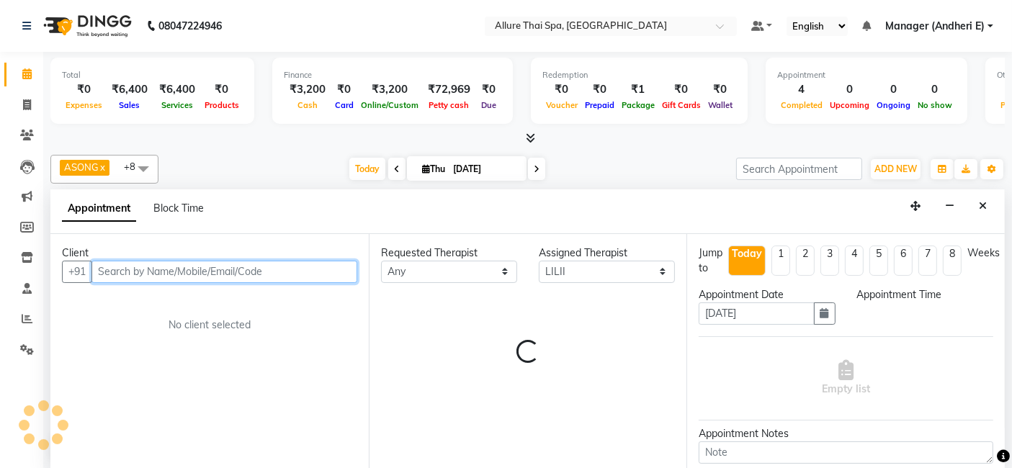
select select "870"
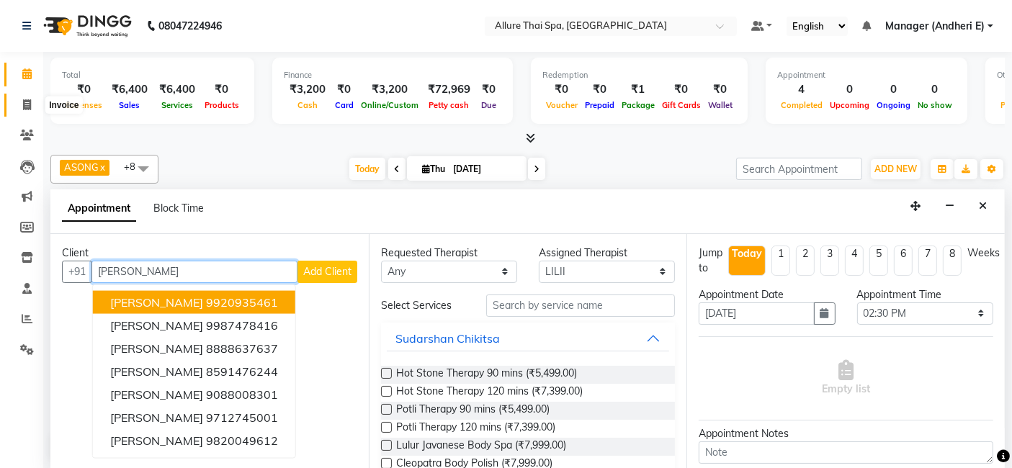
type input "[PERSON_NAME]"
drag, startPoint x: 22, startPoint y: 99, endPoint x: 27, endPoint y: 77, distance: 22.9
click at [23, 99] on span at bounding box center [26, 105] width 25 height 17
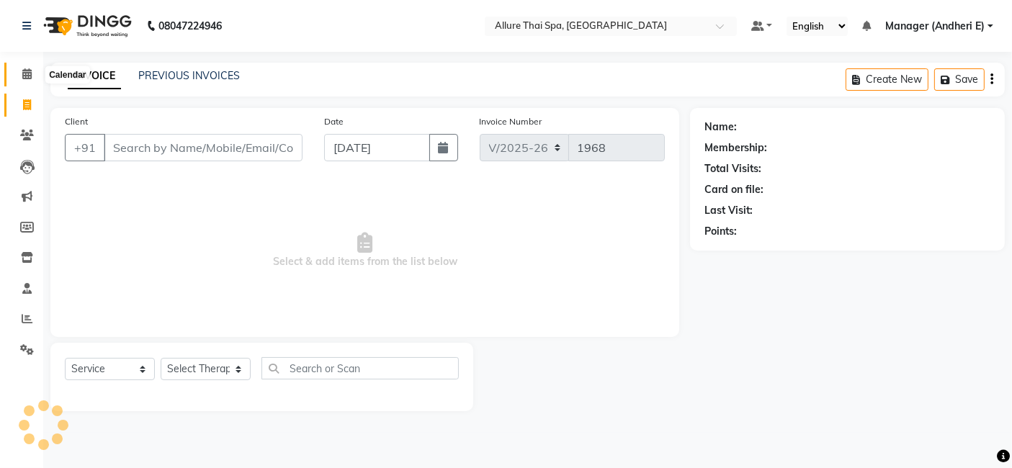
click at [27, 77] on icon at bounding box center [26, 73] width 9 height 11
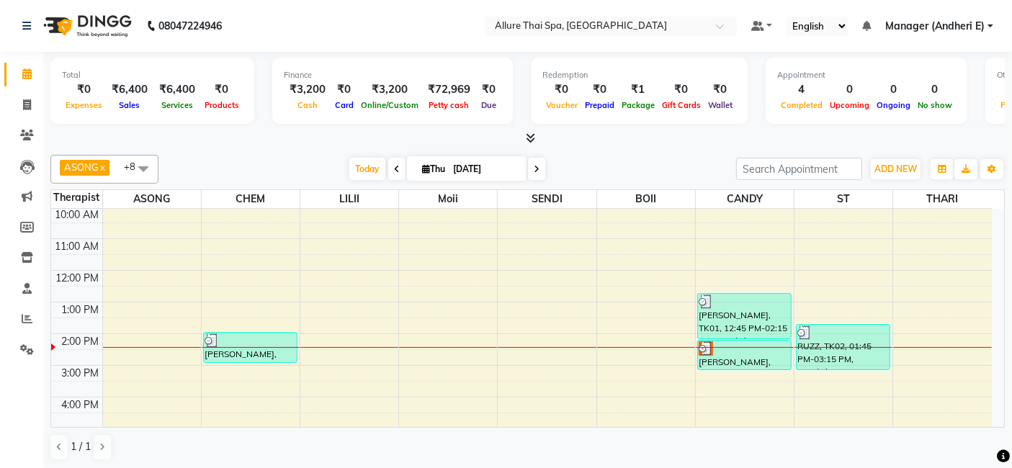
scroll to position [63, 0]
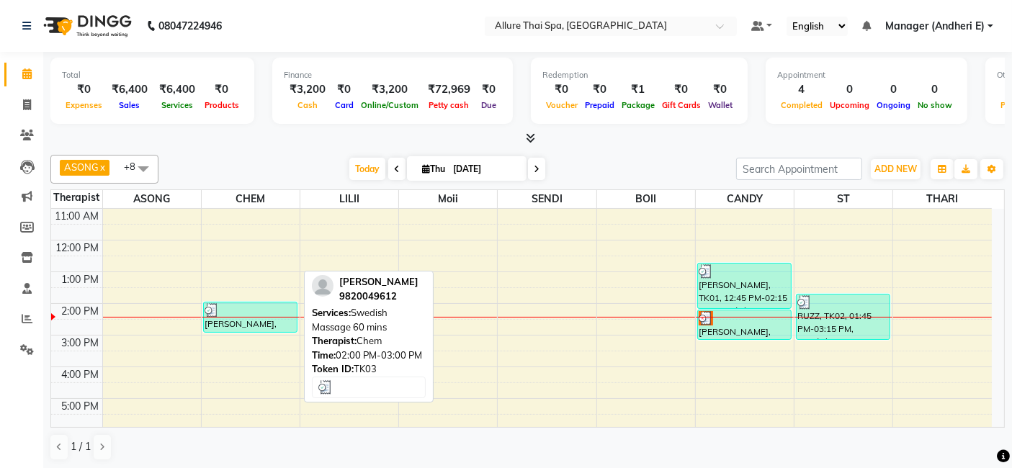
click at [280, 310] on div at bounding box center [249, 310] width 91 height 14
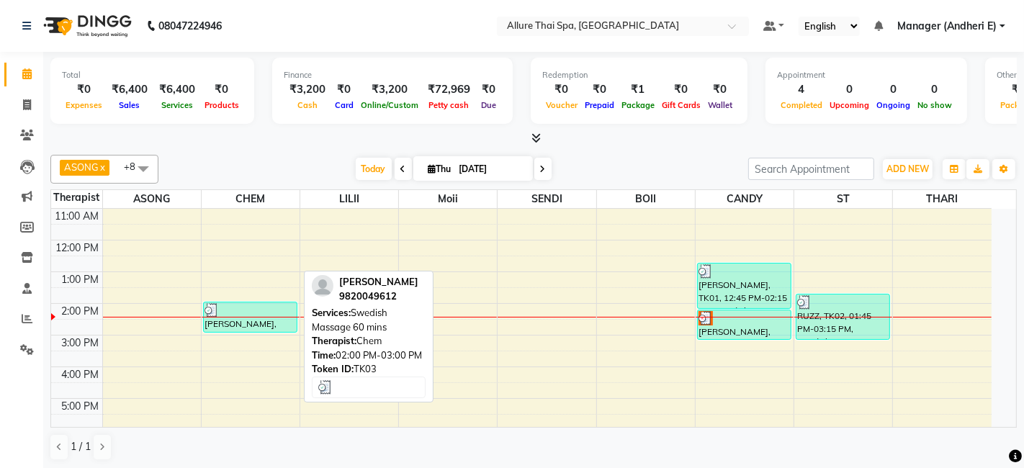
select select "3"
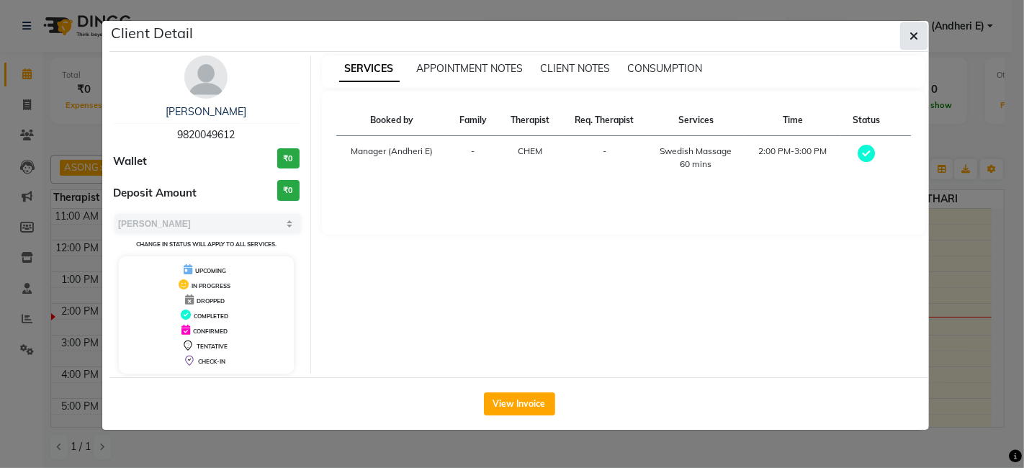
click at [925, 39] on button "button" at bounding box center [913, 35] width 27 height 27
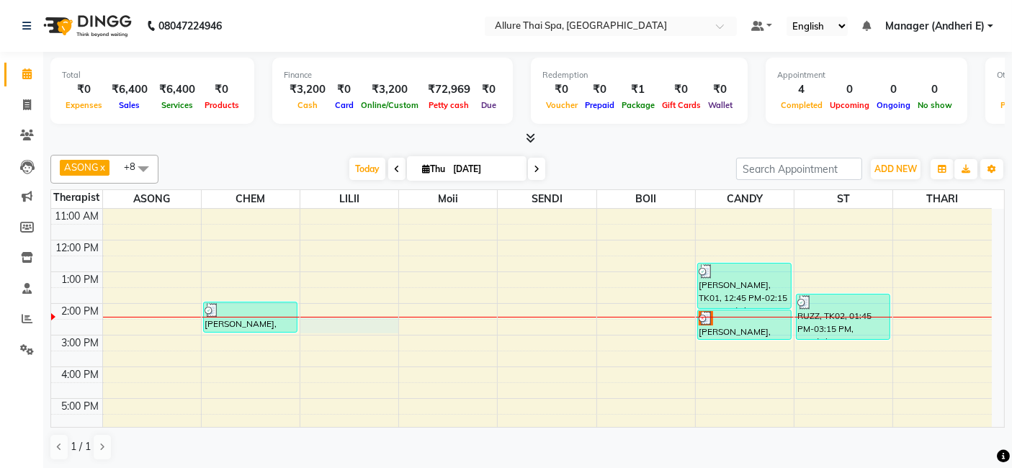
click at [351, 322] on div "9:00 AM 10:00 AM 11:00 AM 12:00 PM 1:00 PM 2:00 PM 3:00 PM 4:00 PM 5:00 PM 6:00…" at bounding box center [521, 382] width 940 height 474
select select "82638"
select select "870"
select select "tentative"
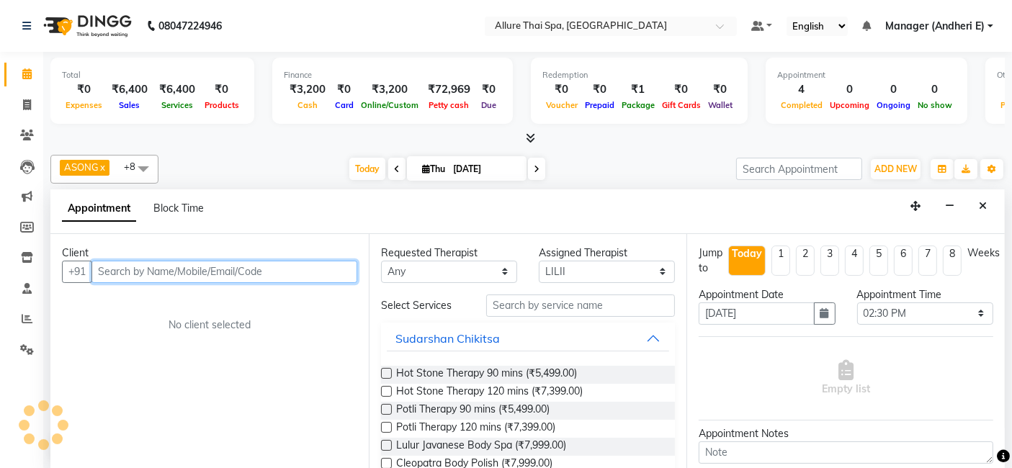
scroll to position [0, 0]
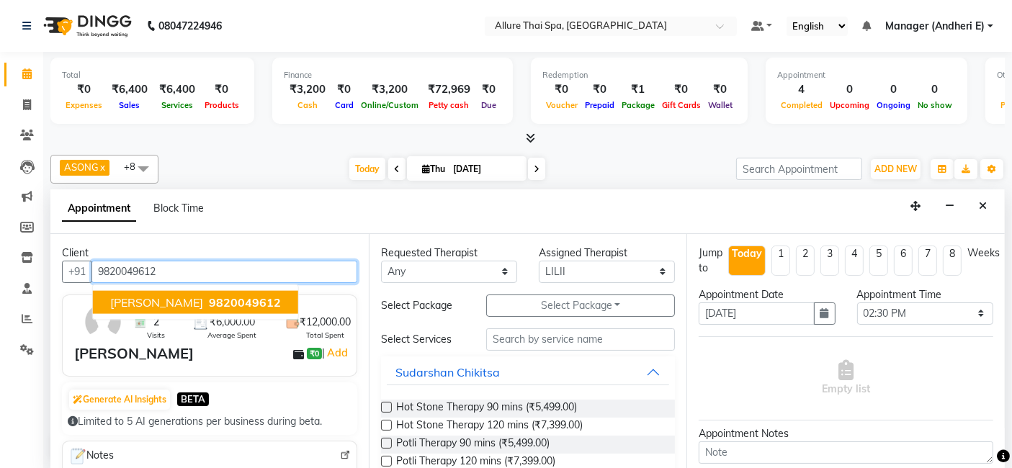
click at [214, 304] on span "9820049612" at bounding box center [245, 301] width 72 height 14
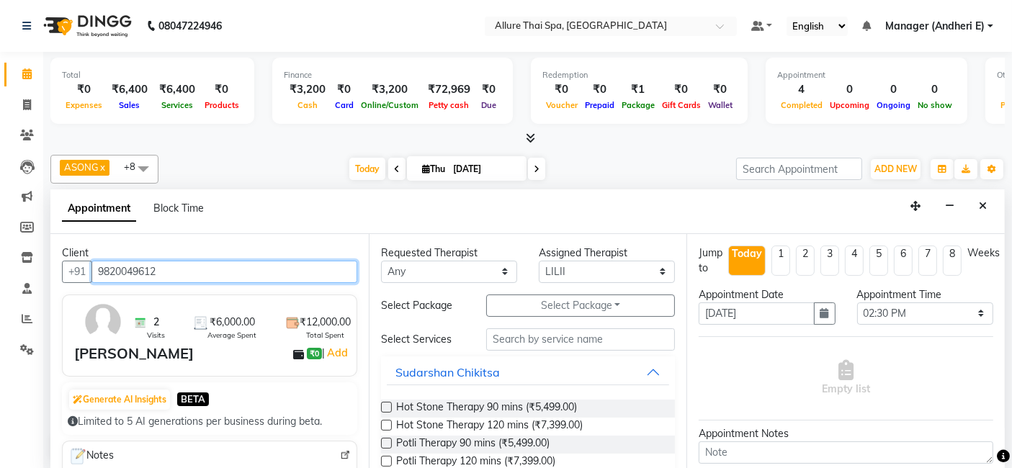
type input "9820049612"
click at [135, 320] on img at bounding box center [140, 323] width 14 height 14
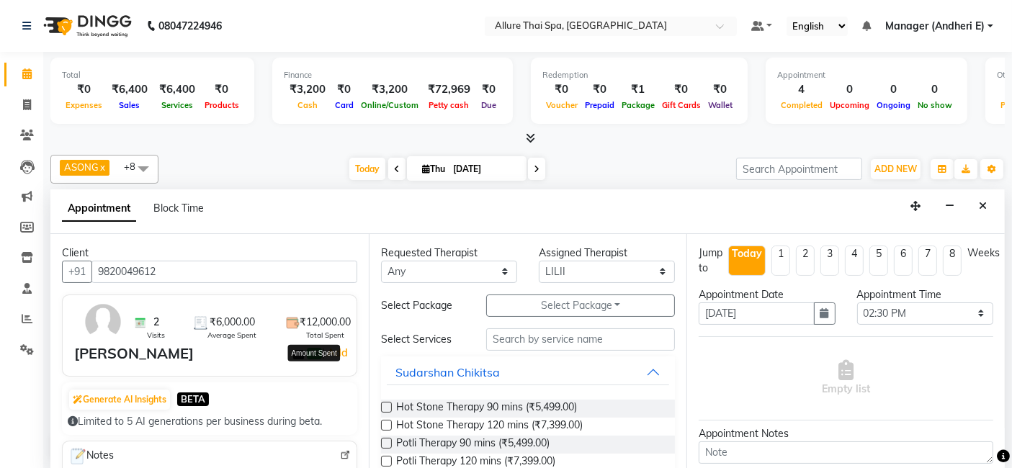
click at [313, 324] on span "₹12,000.00" at bounding box center [325, 322] width 51 height 15
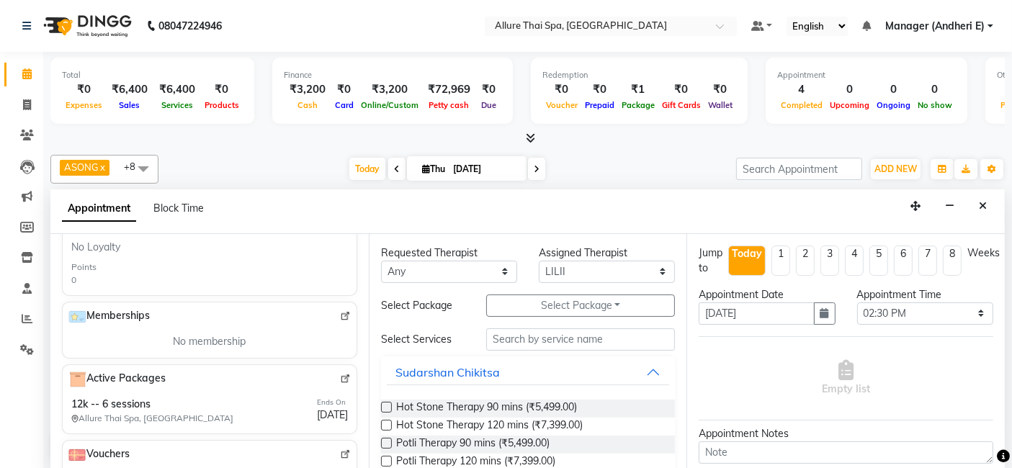
scroll to position [379, 0]
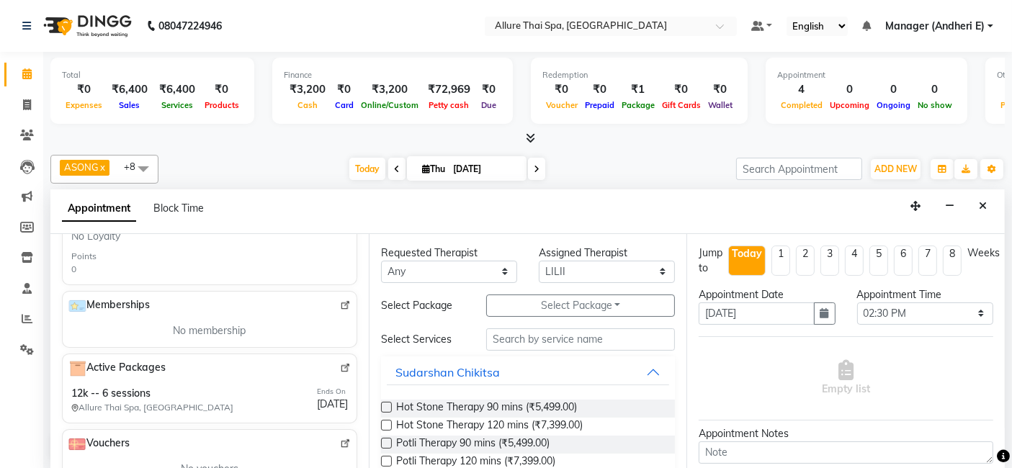
click at [340, 363] on img at bounding box center [345, 368] width 11 height 11
drag, startPoint x: 32, startPoint y: 105, endPoint x: 27, endPoint y: 76, distance: 29.4
click at [32, 105] on span at bounding box center [26, 105] width 25 height 17
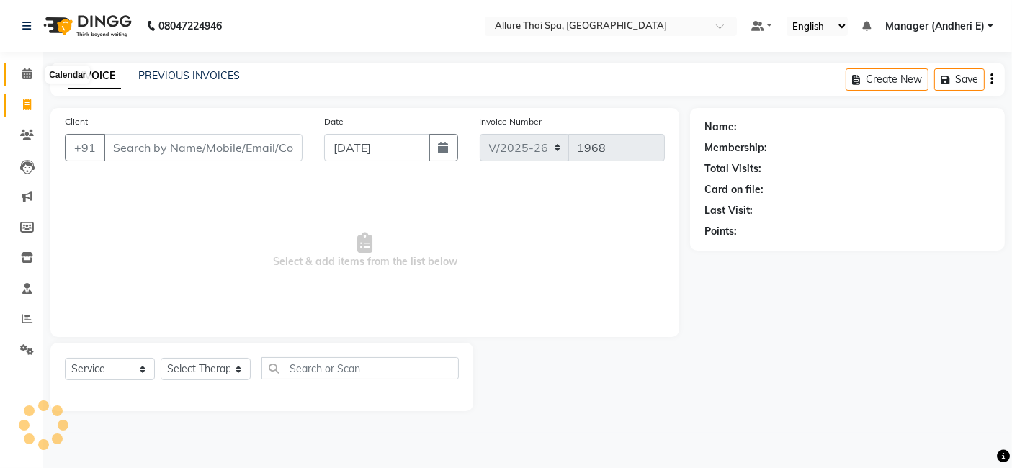
drag, startPoint x: 28, startPoint y: 71, endPoint x: 341, endPoint y: 1, distance: 320.4
click at [29, 71] on icon at bounding box center [26, 73] width 9 height 11
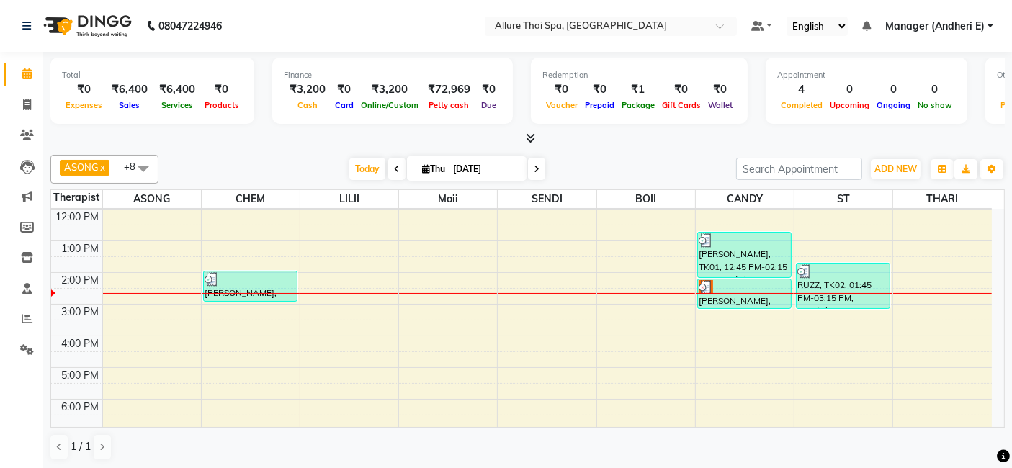
scroll to position [96, 0]
click at [30, 94] on link "Invoice" at bounding box center [21, 106] width 35 height 24
select select "service"
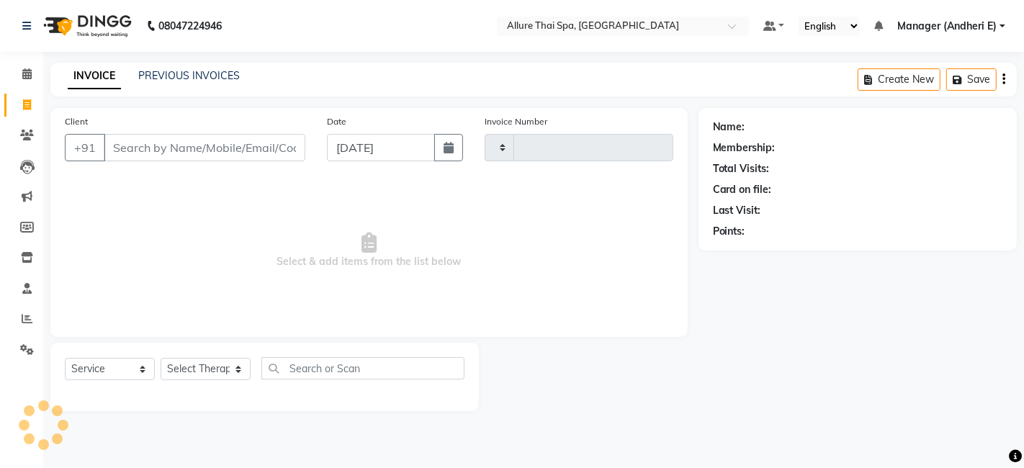
type input "1968"
select select "6826"
click at [228, 73] on link "PREVIOUS INVOICES" at bounding box center [189, 75] width 102 height 13
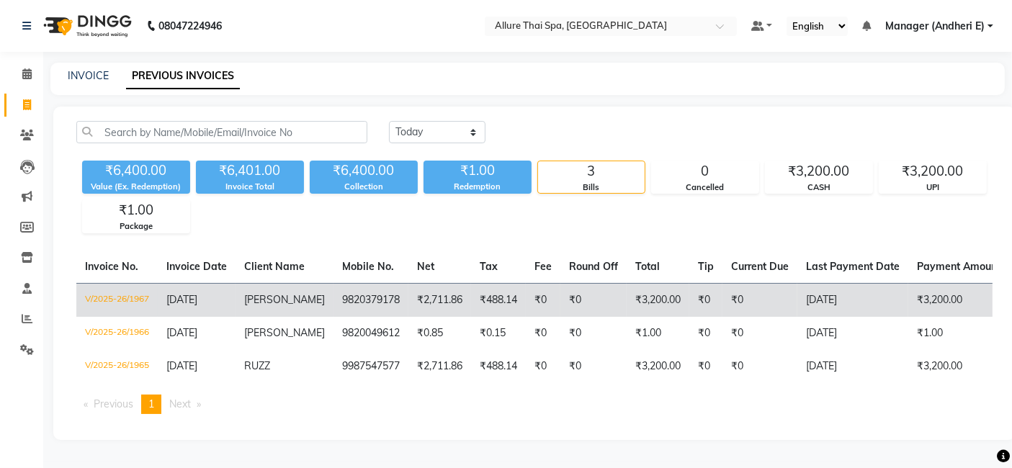
click at [589, 292] on td "₹0" at bounding box center [593, 300] width 66 height 34
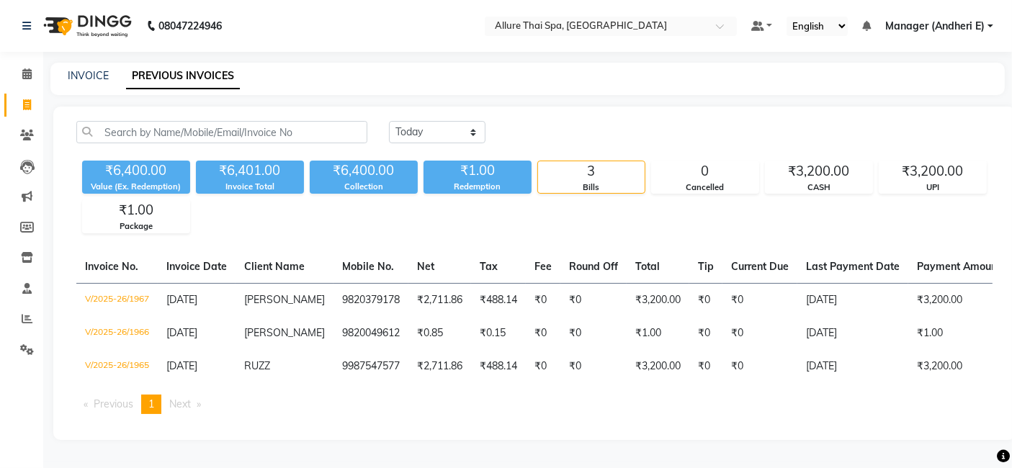
click at [29, 90] on li "Invoice" at bounding box center [21, 105] width 43 height 31
click at [29, 99] on icon at bounding box center [27, 104] width 8 height 11
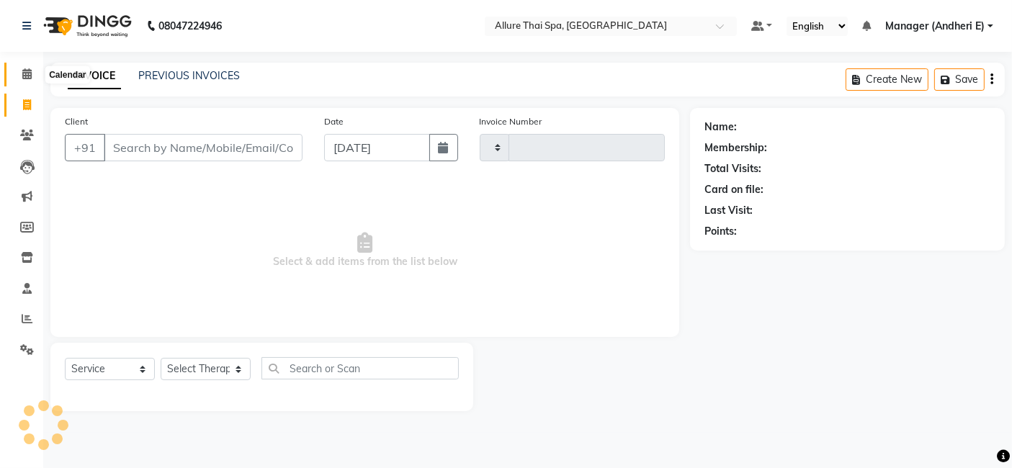
click at [30, 73] on icon at bounding box center [26, 73] width 9 height 11
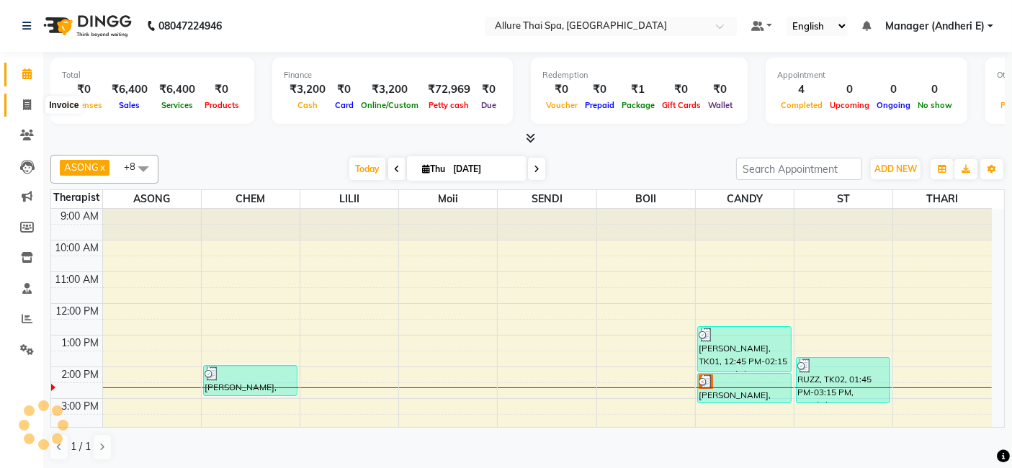
click at [37, 102] on span at bounding box center [26, 105] width 25 height 17
select select "6826"
select select "service"
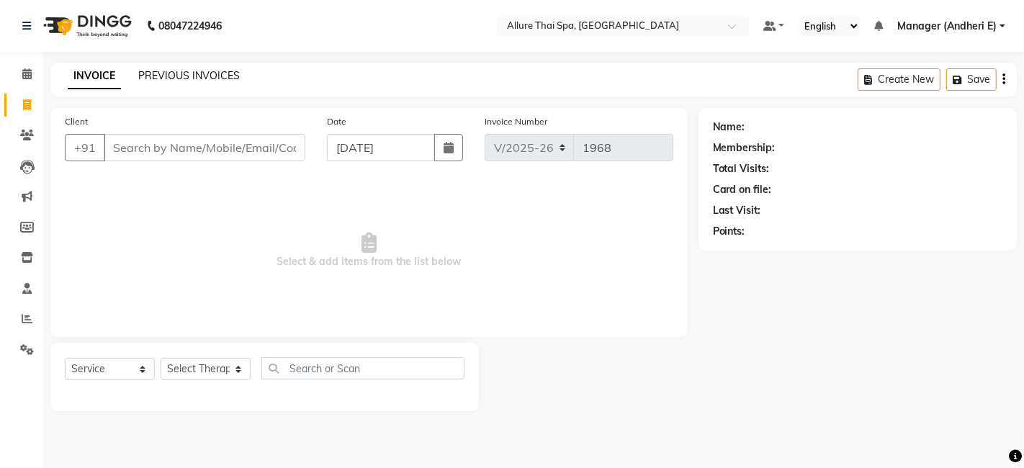
click at [207, 75] on link "PREVIOUS INVOICES" at bounding box center [189, 75] width 102 height 13
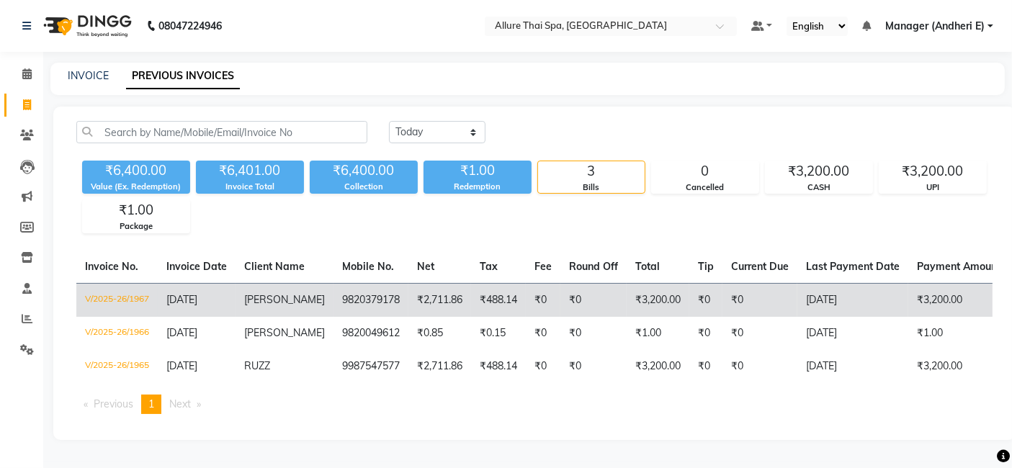
click at [689, 295] on td "₹0" at bounding box center [705, 300] width 33 height 34
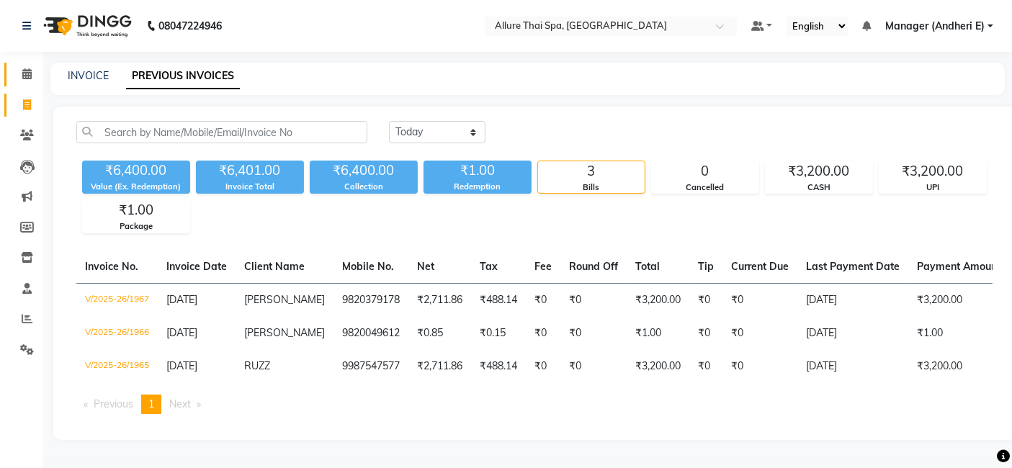
click at [26, 63] on link "Calendar" at bounding box center [21, 75] width 35 height 24
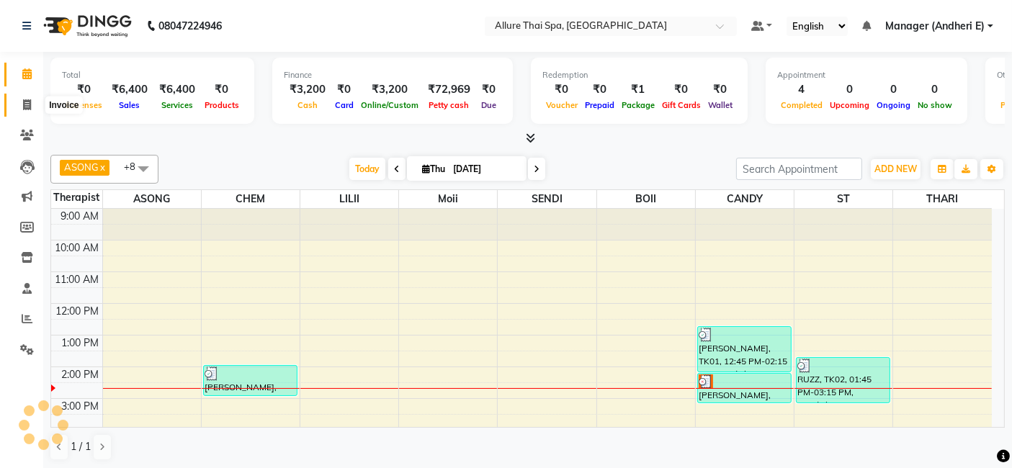
click at [27, 102] on icon at bounding box center [27, 104] width 8 height 11
select select "service"
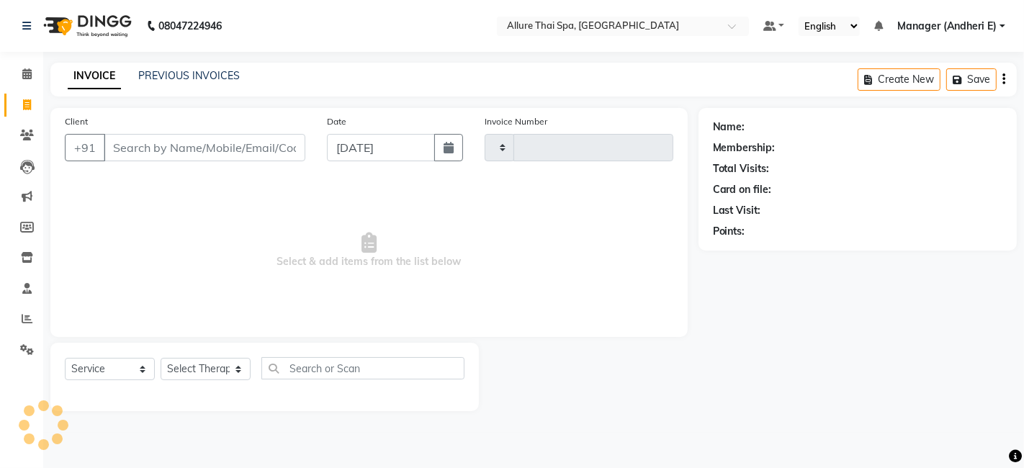
type input "1968"
select select "6826"
click at [223, 77] on link "PREVIOUS INVOICES" at bounding box center [189, 75] width 102 height 13
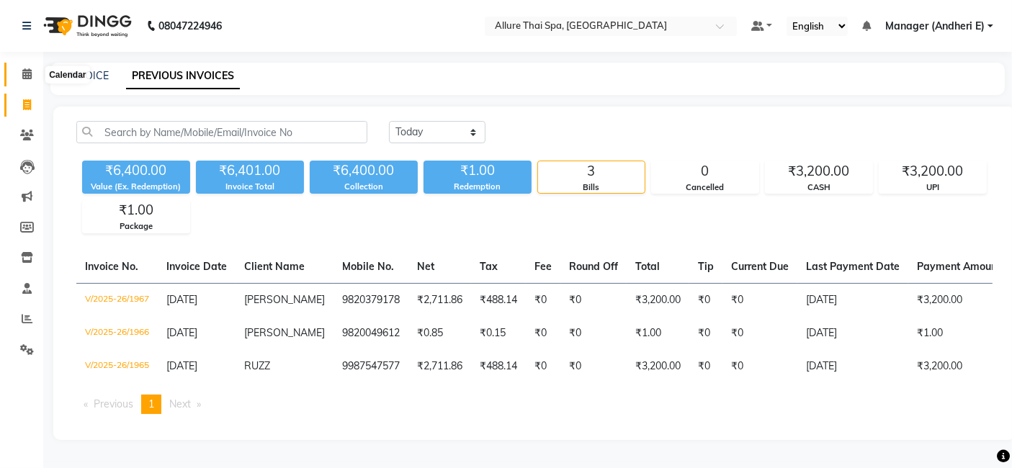
click at [31, 73] on icon at bounding box center [26, 73] width 9 height 11
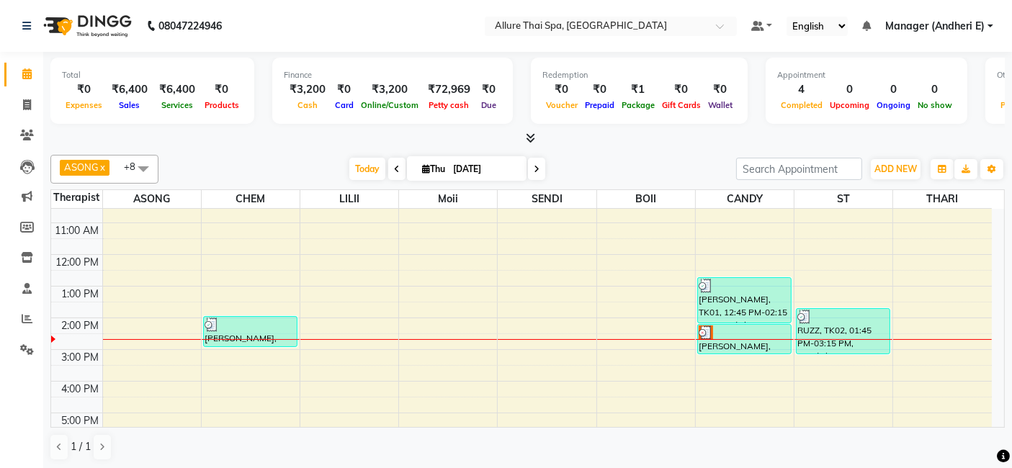
scroll to position [63, 0]
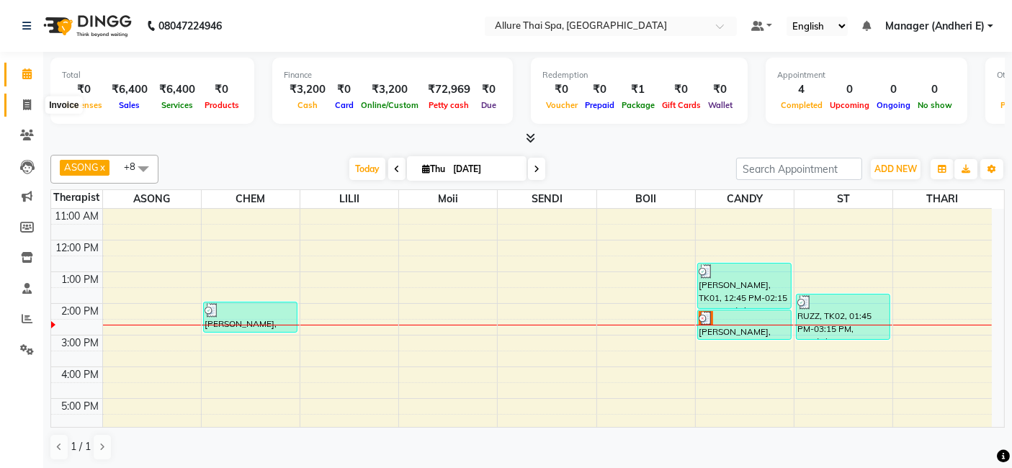
click at [20, 107] on span at bounding box center [26, 105] width 25 height 17
select select "6826"
select select "service"
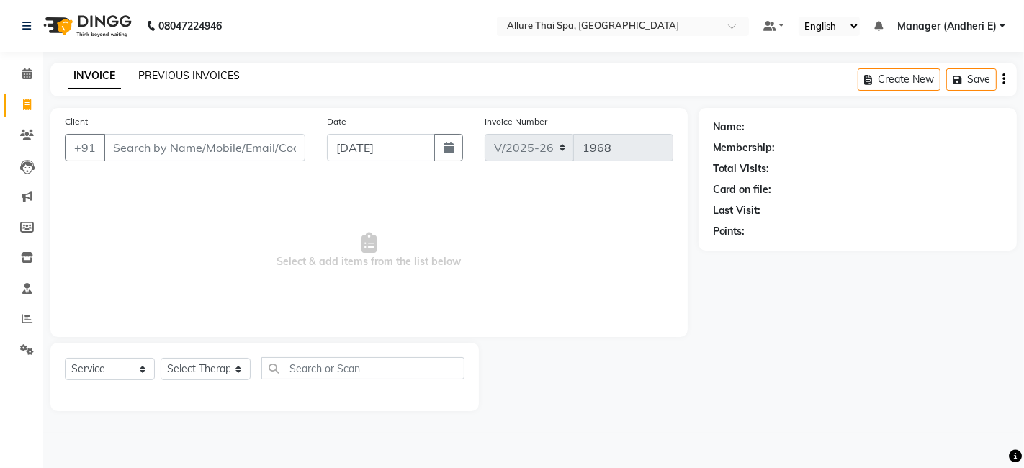
click at [233, 77] on link "PREVIOUS INVOICES" at bounding box center [189, 75] width 102 height 13
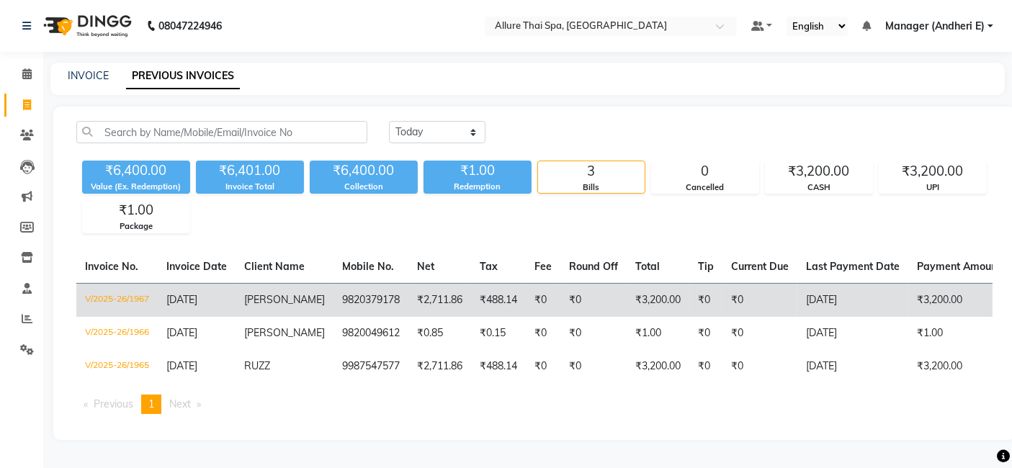
click at [526, 300] on td "₹0" at bounding box center [543, 300] width 35 height 34
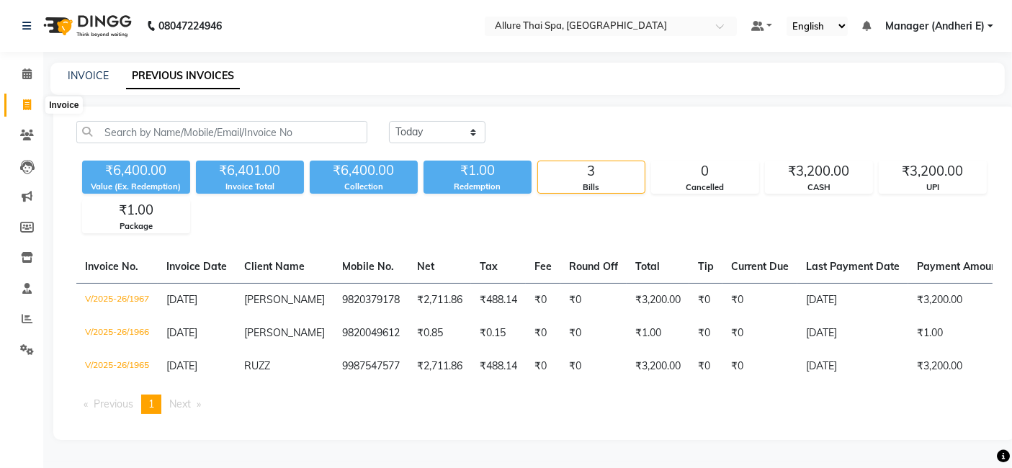
click at [32, 101] on span at bounding box center [26, 105] width 25 height 17
select select "service"
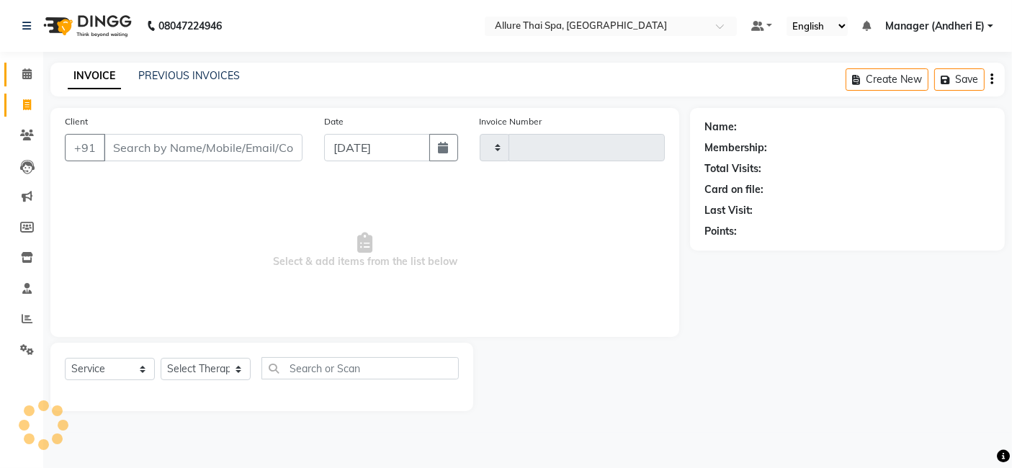
type input "1968"
select select "6826"
click at [31, 76] on icon at bounding box center [26, 73] width 9 height 11
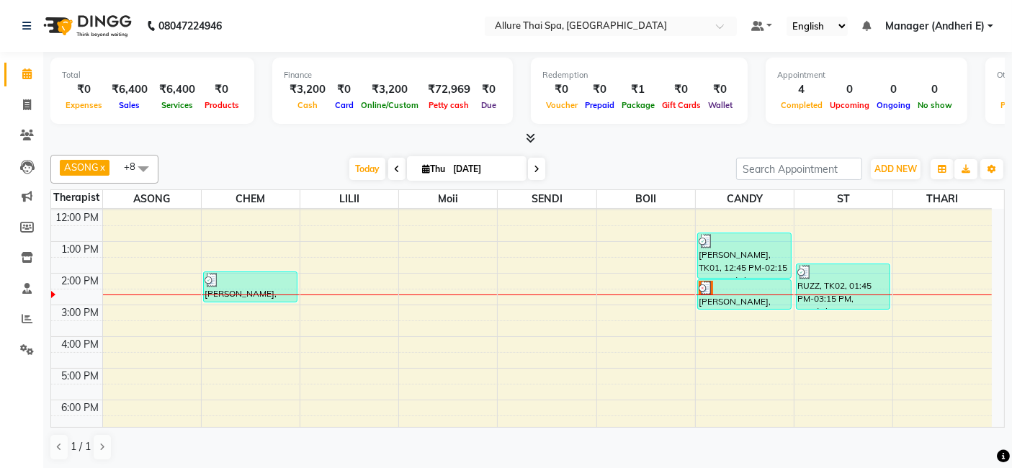
scroll to position [96, 0]
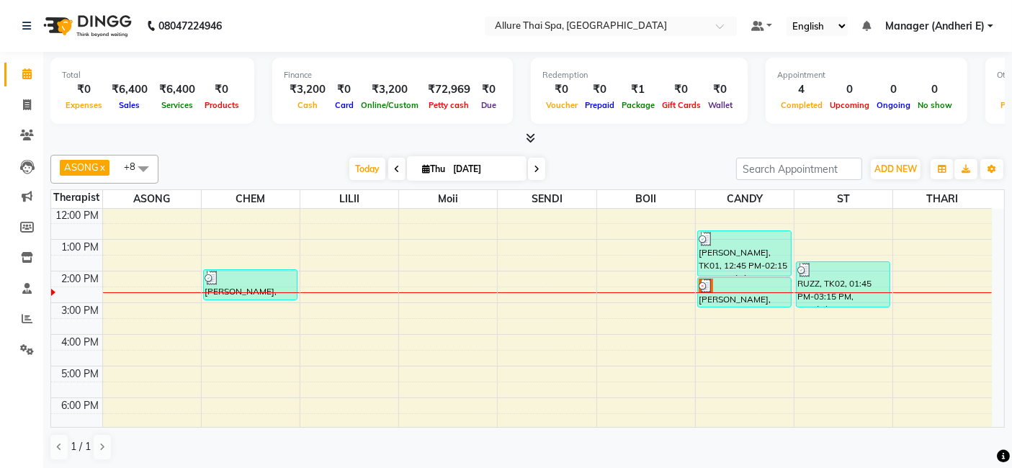
click at [369, 325] on div "9:00 AM 10:00 AM 11:00 AM 12:00 PM 1:00 PM 2:00 PM 3:00 PM 4:00 PM 5:00 PM 6:00…" at bounding box center [521, 350] width 940 height 474
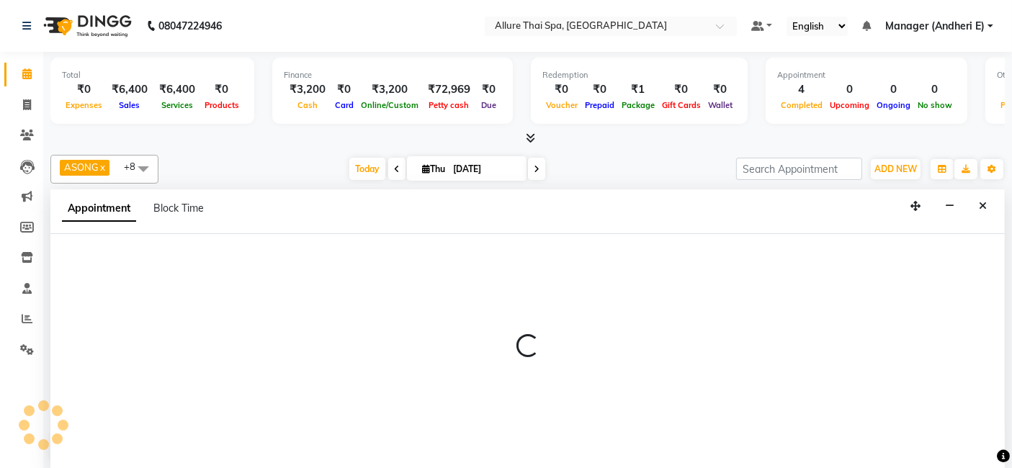
select select "82638"
select select "930"
select select "tentative"
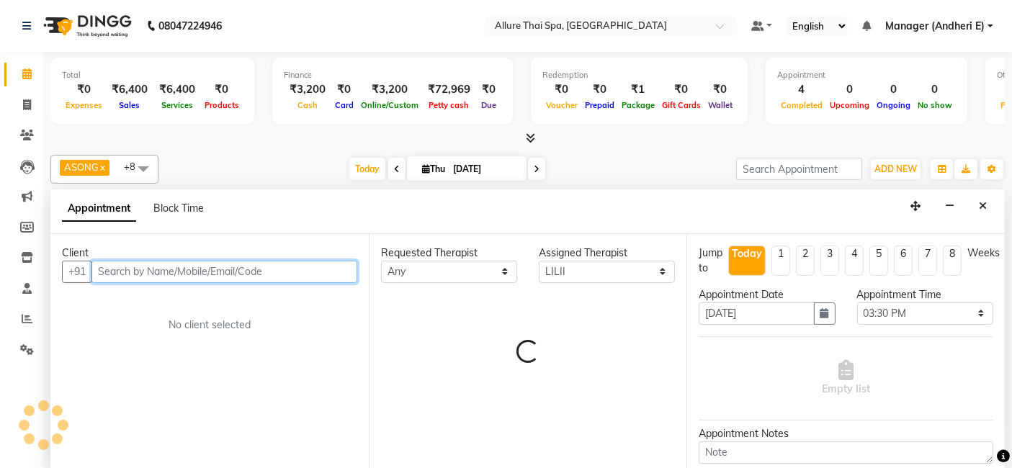
scroll to position [0, 0]
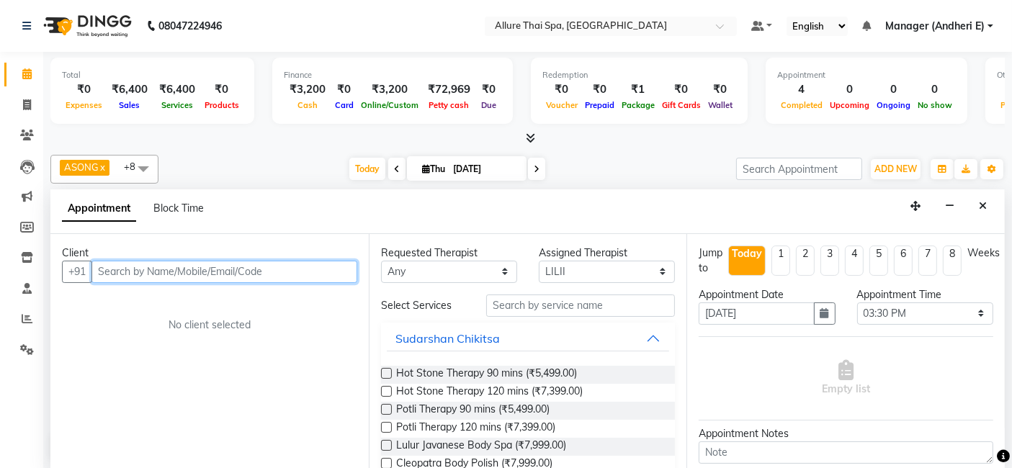
paste input "80096 21909"
click at [135, 272] on input "80096 21909" at bounding box center [194, 272] width 206 height 22
click at [134, 272] on input "80096 21909" at bounding box center [194, 272] width 206 height 22
click at [132, 271] on input "80096 21909" at bounding box center [194, 272] width 206 height 22
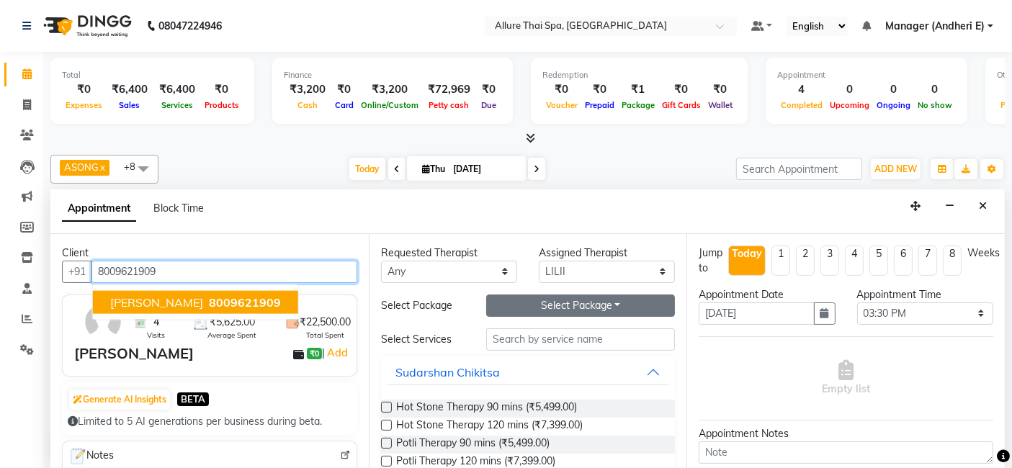
type input "8009621909"
click at [627, 305] on button "Select Package Toggle Dropdown" at bounding box center [580, 305] width 189 height 22
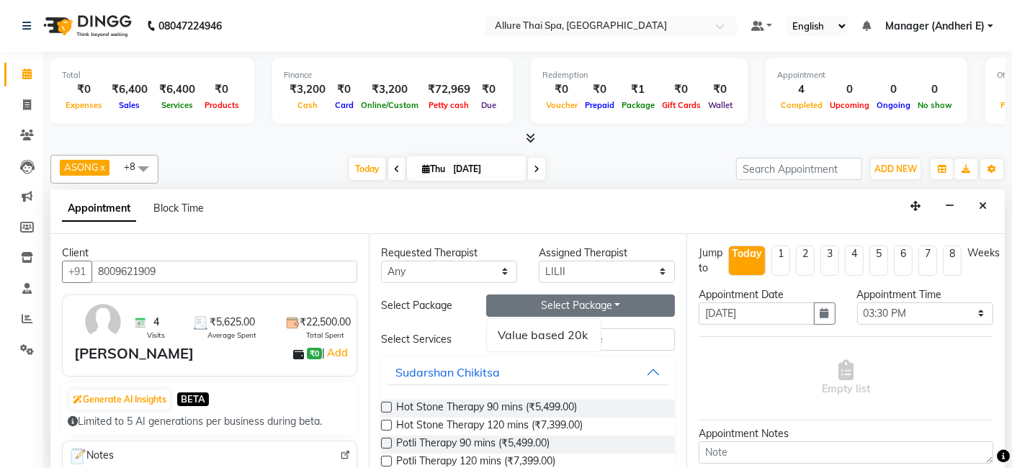
click at [627, 305] on button "Select Package Toggle Dropdown" at bounding box center [580, 305] width 189 height 22
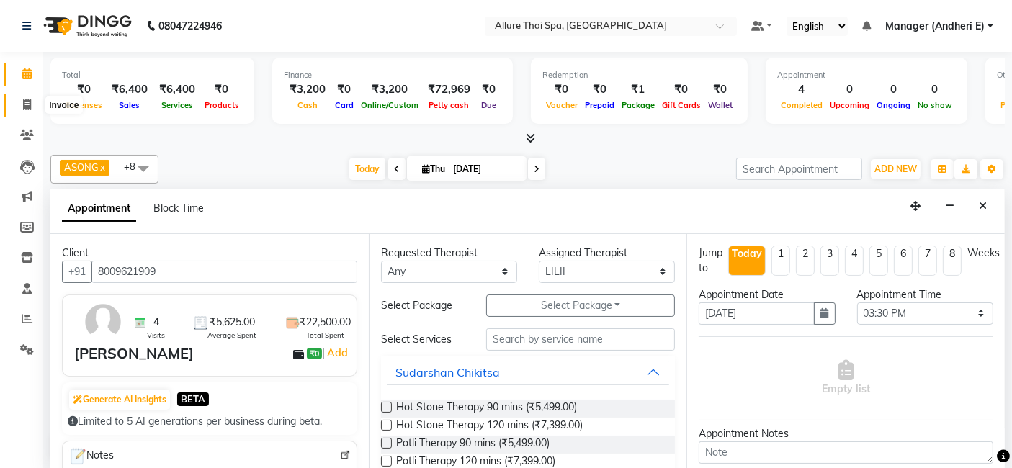
click at [30, 100] on icon at bounding box center [27, 104] width 8 height 11
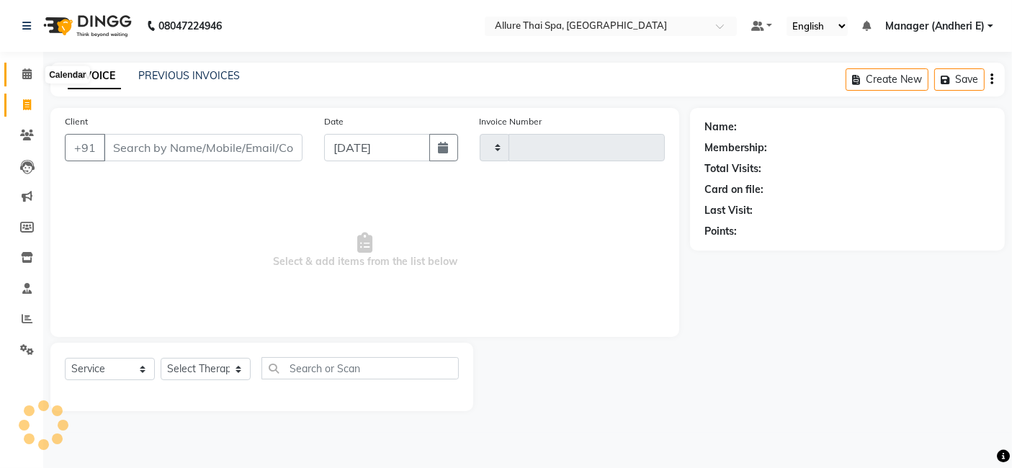
click at [27, 71] on icon at bounding box center [26, 73] width 9 height 11
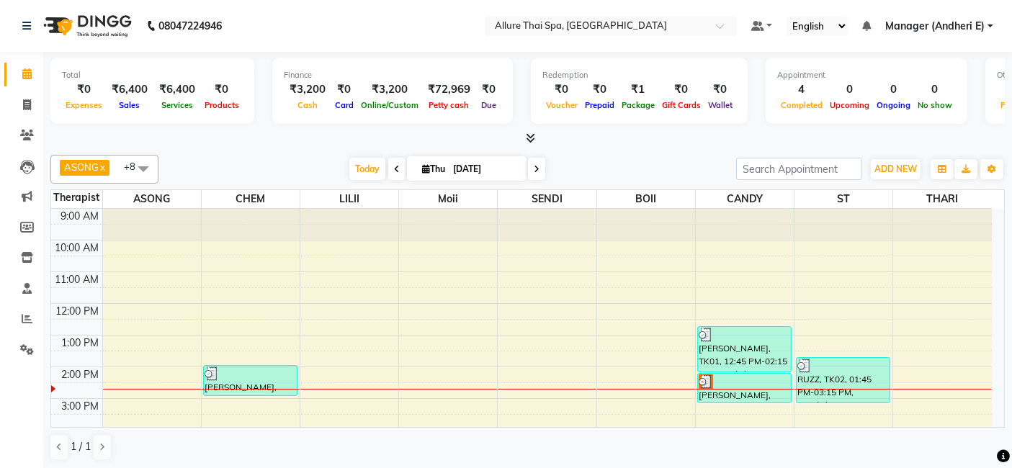
click at [347, 402] on div "9:00 AM 10:00 AM 11:00 AM 12:00 PM 1:00 PM 2:00 PM 3:00 PM 4:00 PM 5:00 PM 6:00…" at bounding box center [521, 446] width 940 height 474
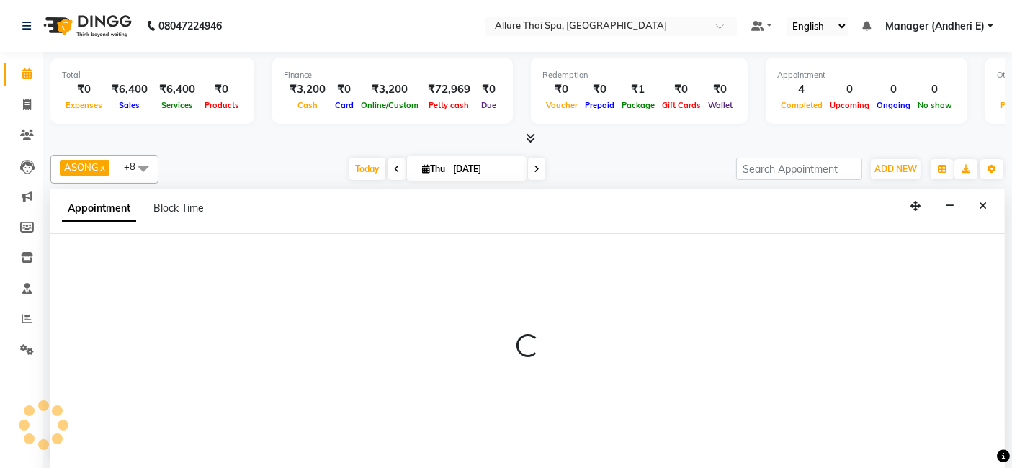
select select "82638"
select select "900"
select select "tentative"
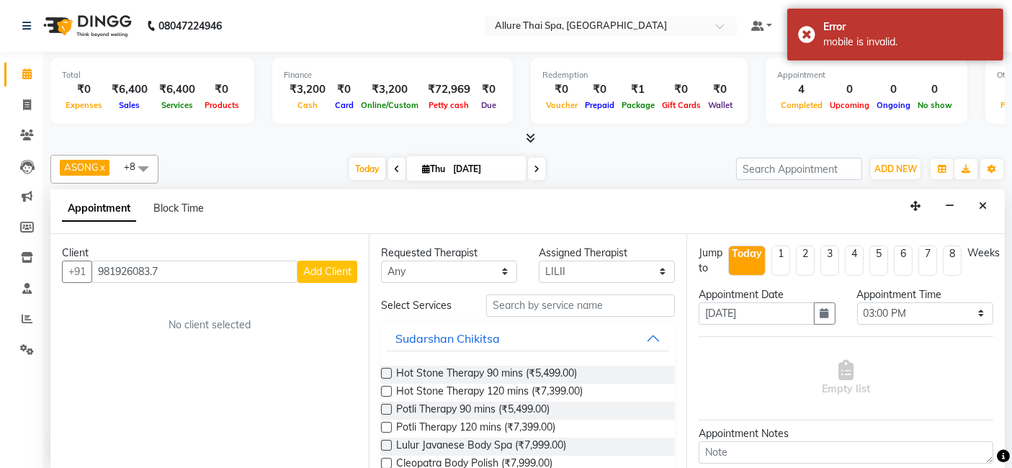
type input "981926083.7"
click at [328, 280] on button "Add Client" at bounding box center [327, 272] width 60 height 22
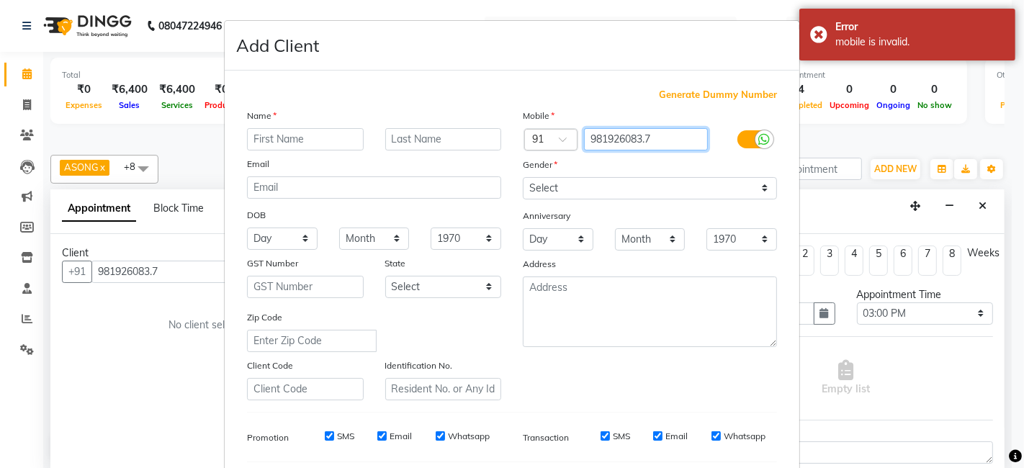
drag, startPoint x: 673, startPoint y: 140, endPoint x: 0, endPoint y: 115, distance: 673.7
click at [72, 104] on ngb-modal-window "Add Client Generate Dummy Number Name Email DOB Day 01 02 03 04 05 06 07 08 09 …" at bounding box center [512, 234] width 1024 height 468
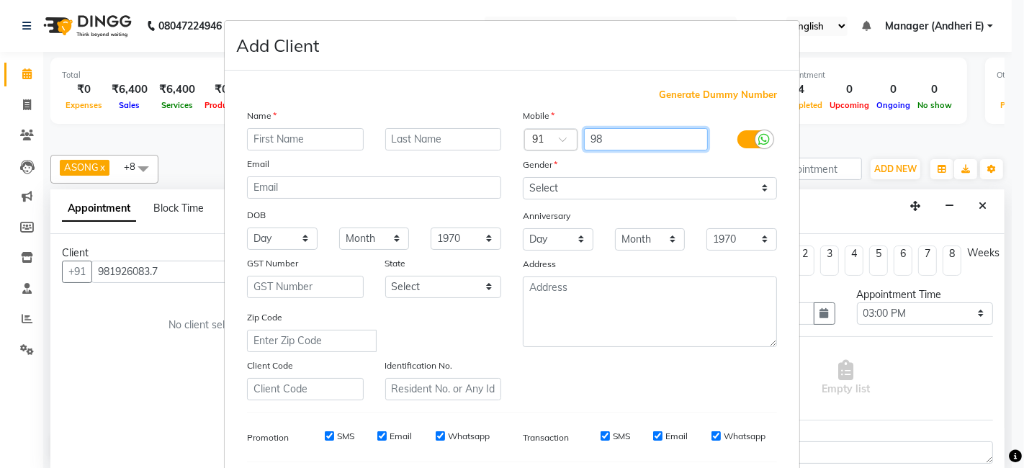
type input "9"
type input "9819260837"
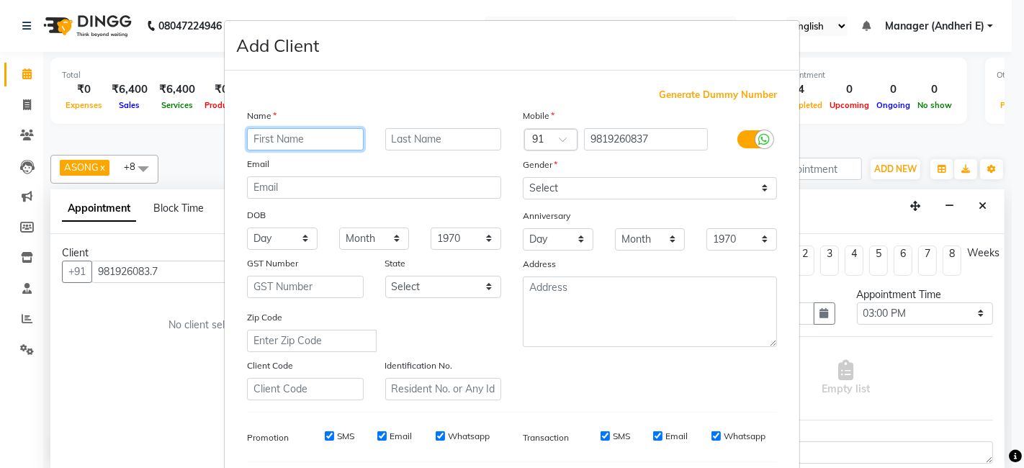
drag, startPoint x: 327, startPoint y: 134, endPoint x: 536, endPoint y: 176, distance: 213.6
click at [335, 134] on input "text" at bounding box center [305, 139] width 117 height 22
type input "ARAV"
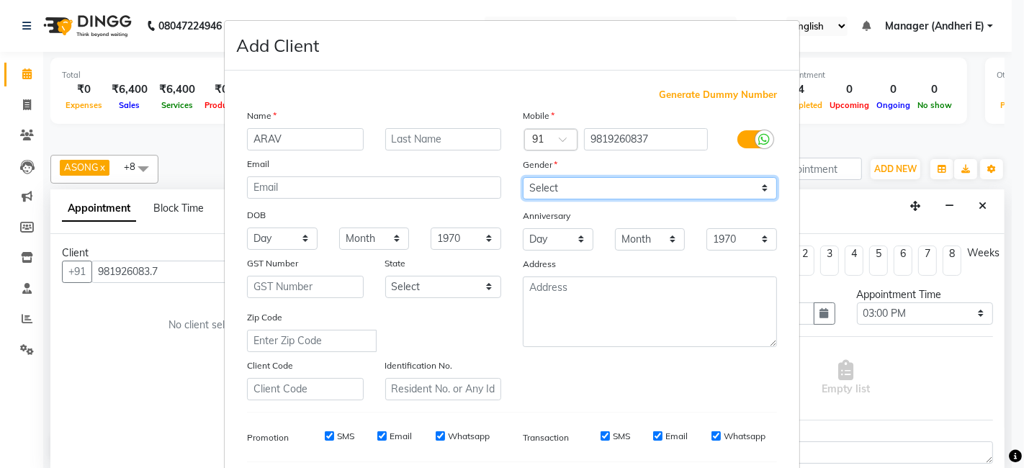
drag, startPoint x: 760, startPoint y: 186, endPoint x: 742, endPoint y: 194, distance: 19.7
click at [760, 186] on select "Select [DEMOGRAPHIC_DATA] [DEMOGRAPHIC_DATA] Other Prefer Not To Say" at bounding box center [650, 188] width 254 height 22
select select "[DEMOGRAPHIC_DATA]"
click at [523, 177] on select "Select [DEMOGRAPHIC_DATA] [DEMOGRAPHIC_DATA] Other Prefer Not To Say" at bounding box center [650, 188] width 254 height 22
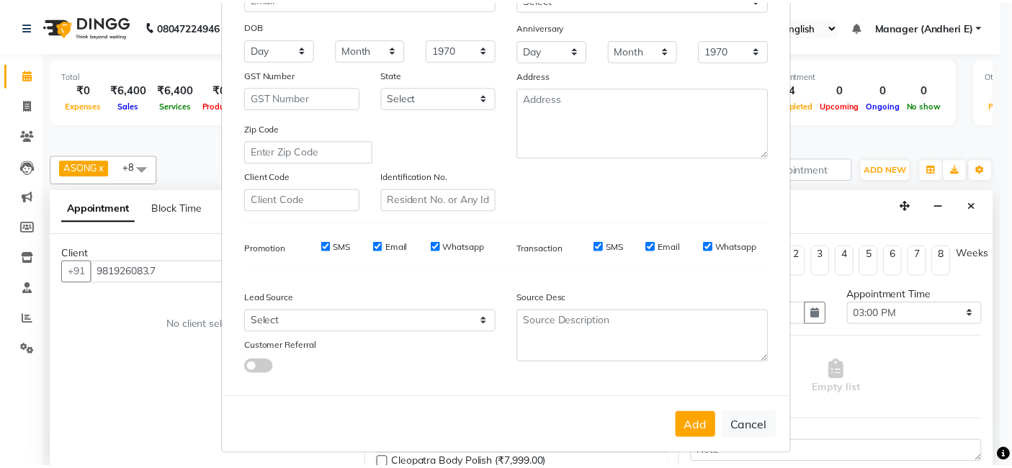
scroll to position [195, 0]
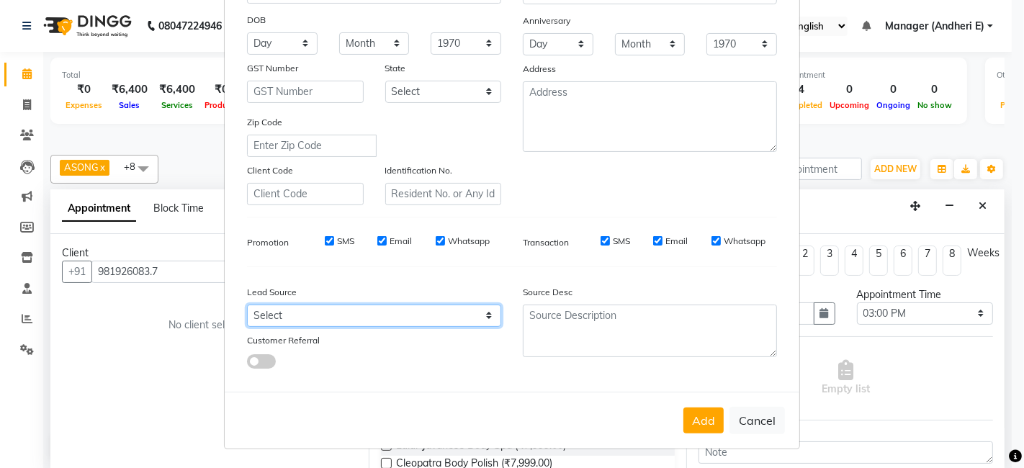
click at [480, 312] on select "Select Walk-in Referral Friend Advertisement Facebook JustDial Google Other Web…" at bounding box center [374, 316] width 254 height 22
select select "47842"
click at [247, 305] on select "Select Walk-in Referral Friend Advertisement Facebook JustDial Google Other Web…" at bounding box center [374, 316] width 254 height 22
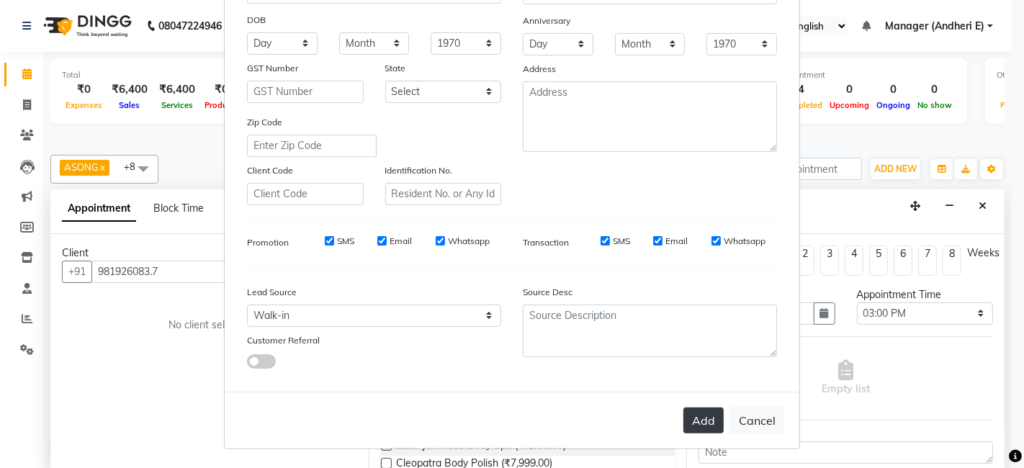
click at [693, 420] on button "Add" at bounding box center [703, 421] width 40 height 26
type input "9819260837"
select select
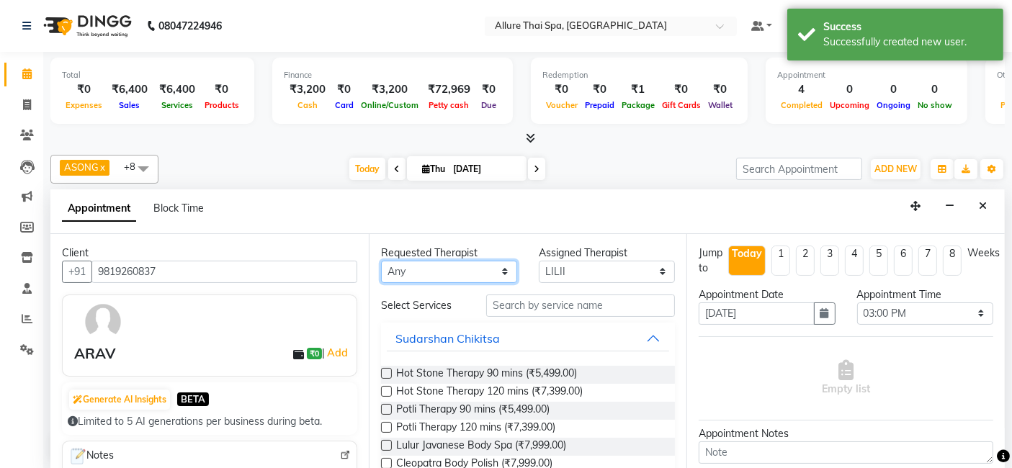
click at [501, 270] on select "Any ASONG [PERSON_NAME] BOII CANDY CHEM LILII Moii SENDI ST THARI" at bounding box center [449, 272] width 136 height 22
click at [381, 261] on select "Any ASONG [PERSON_NAME] BOII CANDY CHEM LILII Moii SENDI ST THARI" at bounding box center [449, 272] width 136 height 22
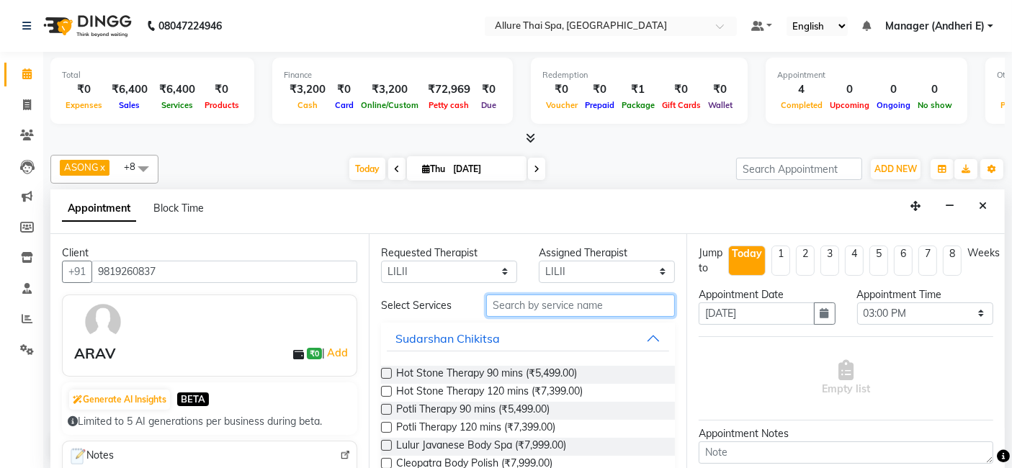
drag, startPoint x: 613, startPoint y: 303, endPoint x: 701, endPoint y: 311, distance: 88.2
click at [651, 303] on input "text" at bounding box center [580, 305] width 189 height 22
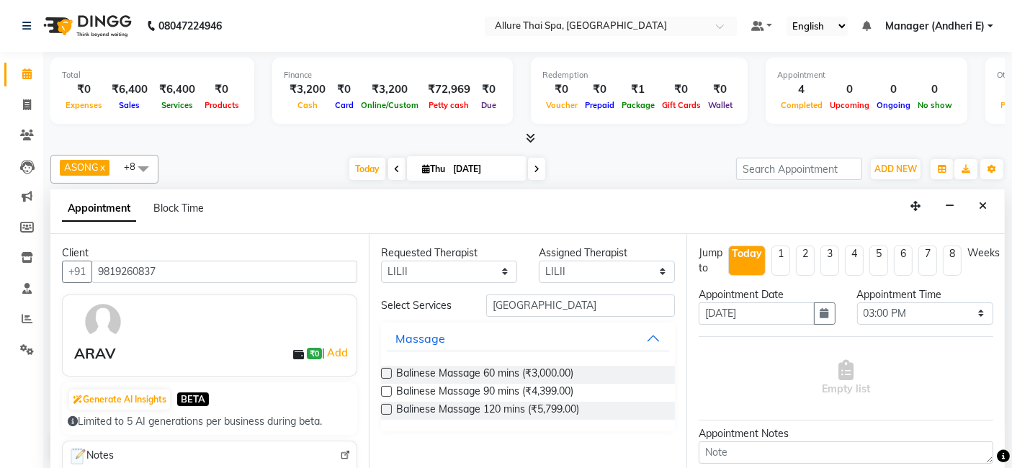
click at [390, 373] on label at bounding box center [386, 373] width 11 height 11
click at [390, 373] on input "checkbox" at bounding box center [385, 374] width 9 height 9
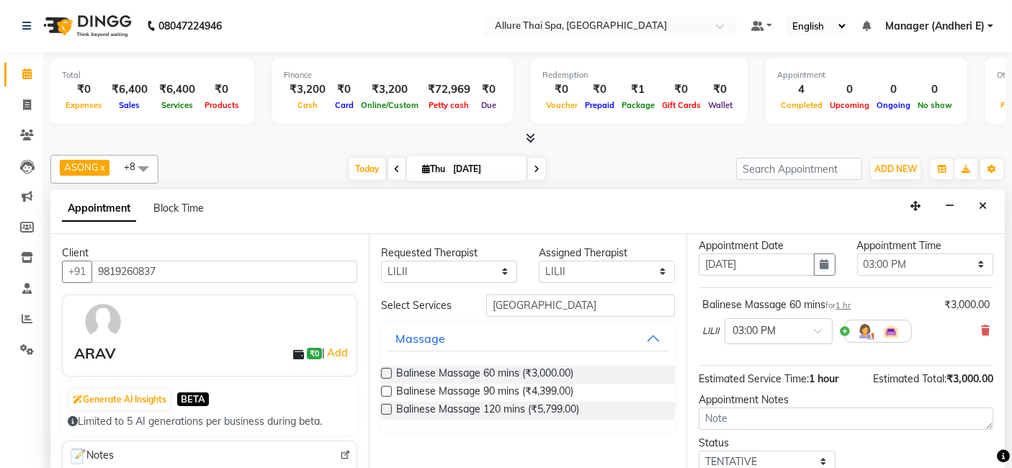
scroll to position [63, 0]
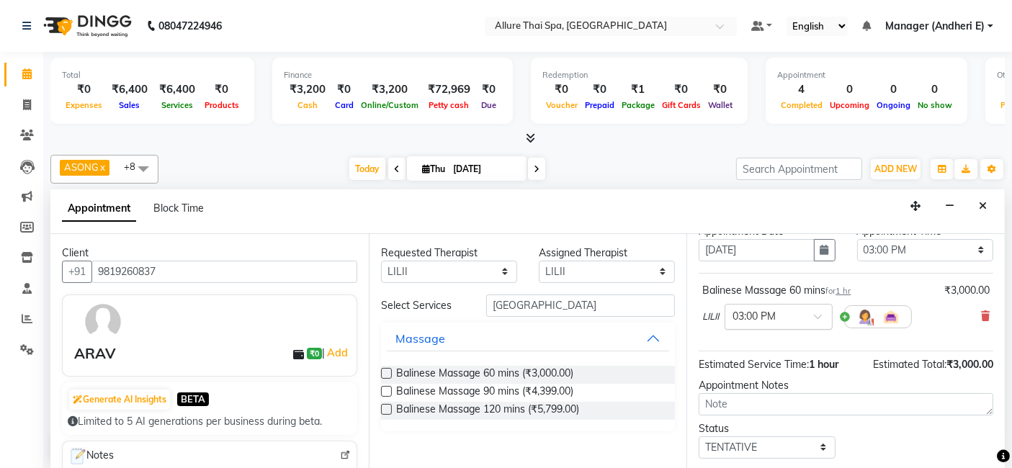
click at [814, 313] on span at bounding box center [823, 320] width 18 height 15
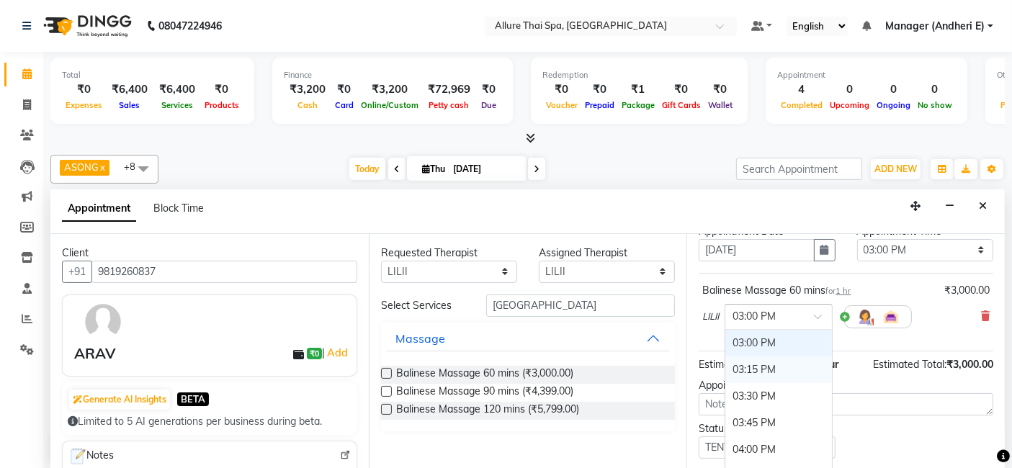
click at [734, 360] on div "03:15 PM" at bounding box center [778, 369] width 107 height 27
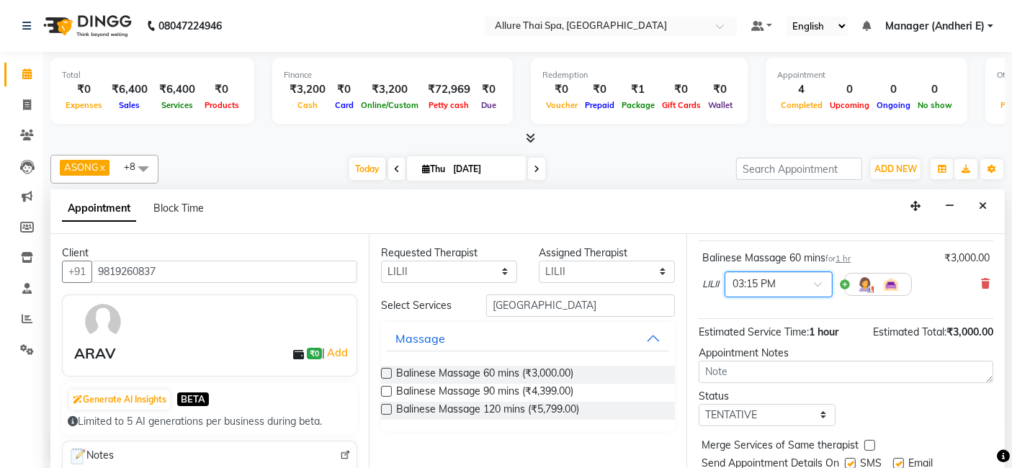
scroll to position [127, 0]
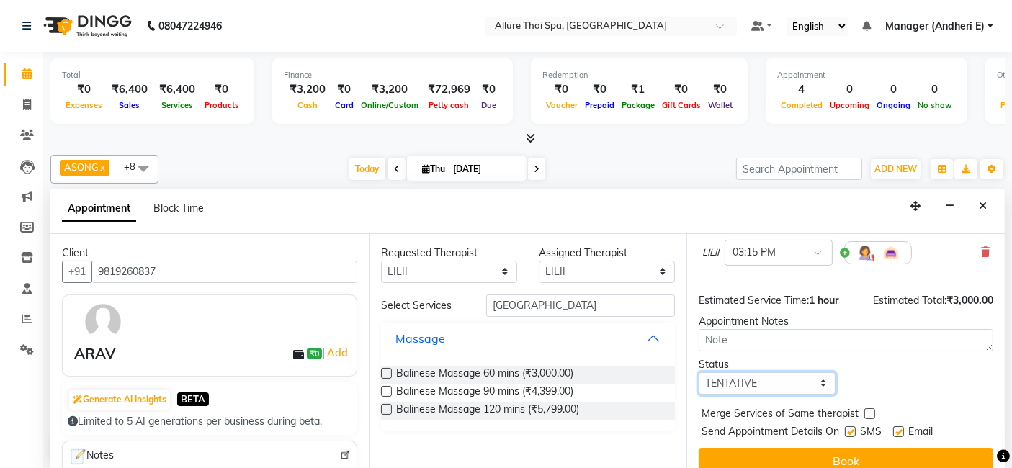
drag, startPoint x: 811, startPoint y: 379, endPoint x: 822, endPoint y: 369, distance: 14.3
click at [811, 379] on select "Select TENTATIVE CONFIRM CHECK-IN UPCOMING" at bounding box center [766, 383] width 136 height 22
click at [698, 372] on select "Select TENTATIVE CONFIRM CHECK-IN UPCOMING" at bounding box center [766, 383] width 136 height 22
click at [848, 431] on label at bounding box center [850, 431] width 11 height 11
click at [848, 431] on input "checkbox" at bounding box center [849, 432] width 9 height 9
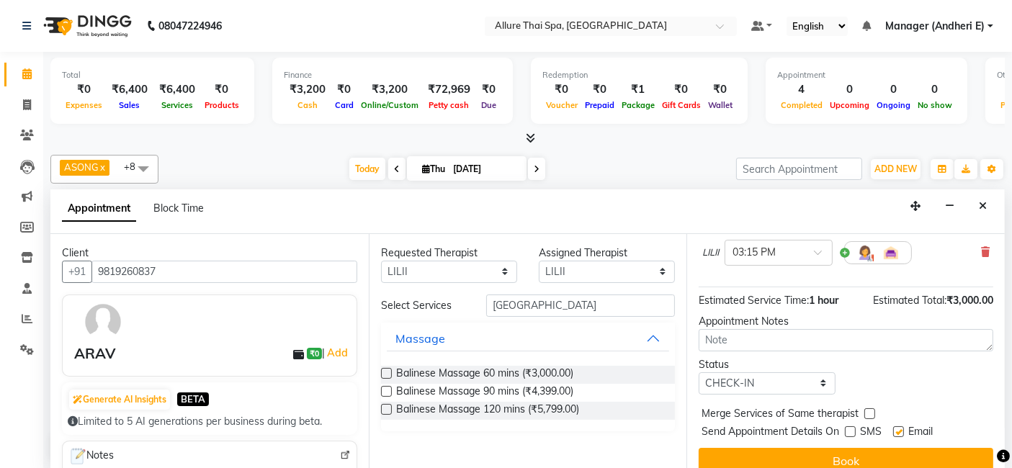
click at [892, 428] on div "SMS" at bounding box center [869, 433] width 48 height 18
click at [904, 428] on label at bounding box center [898, 431] width 11 height 11
click at [902, 428] on input "checkbox" at bounding box center [897, 432] width 9 height 9
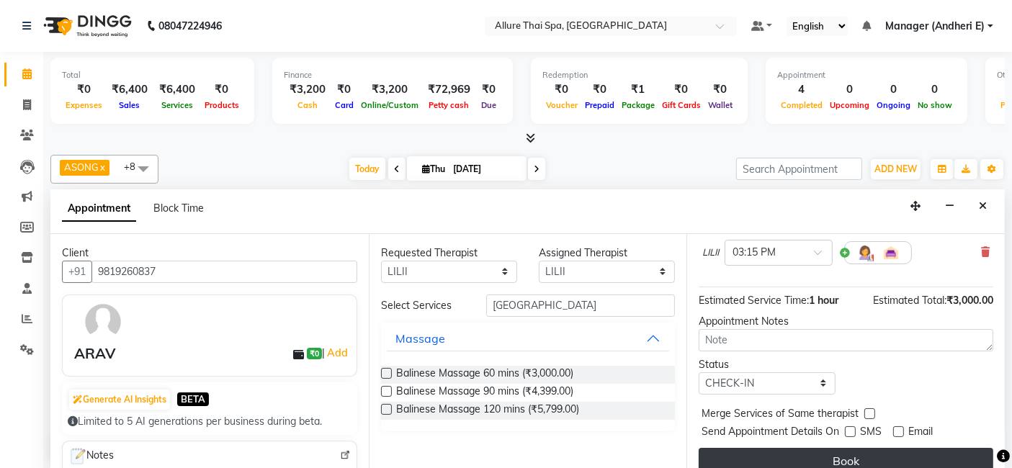
click at [909, 461] on button "Book" at bounding box center [845, 461] width 294 height 26
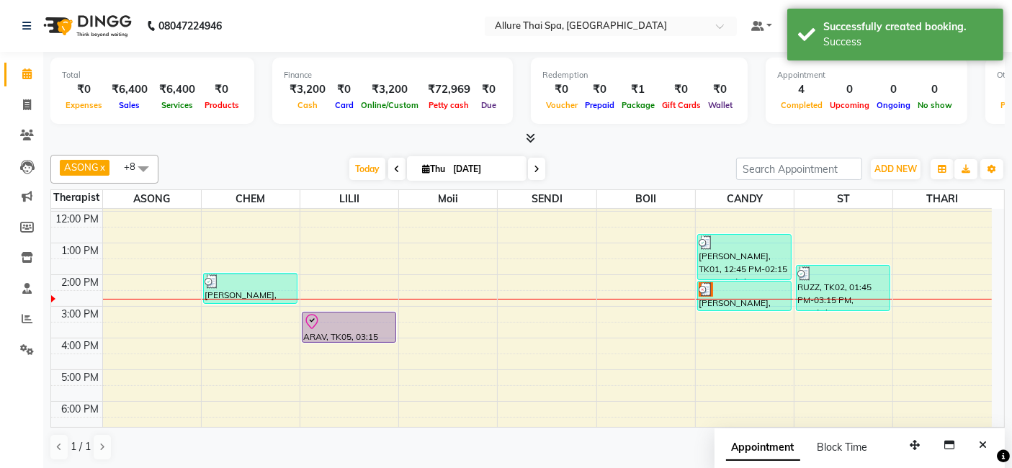
scroll to position [96, 0]
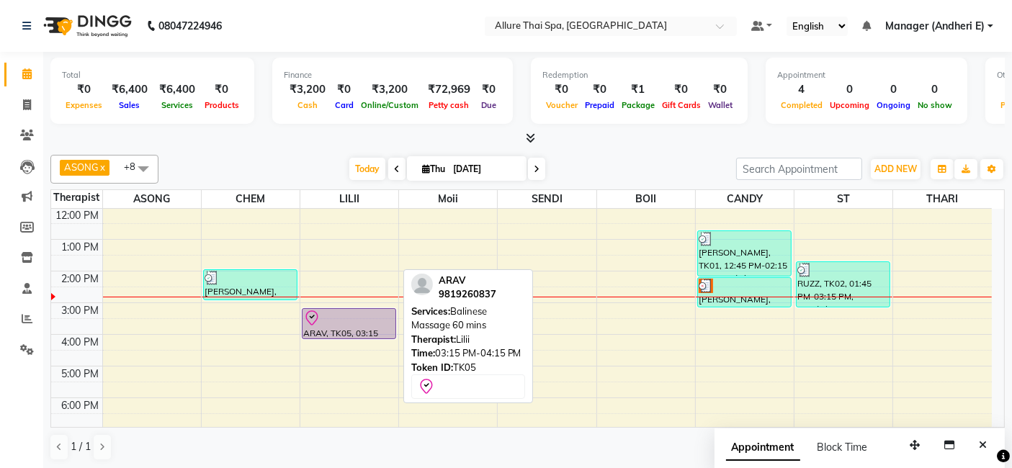
click at [359, 310] on div at bounding box center [348, 318] width 91 height 17
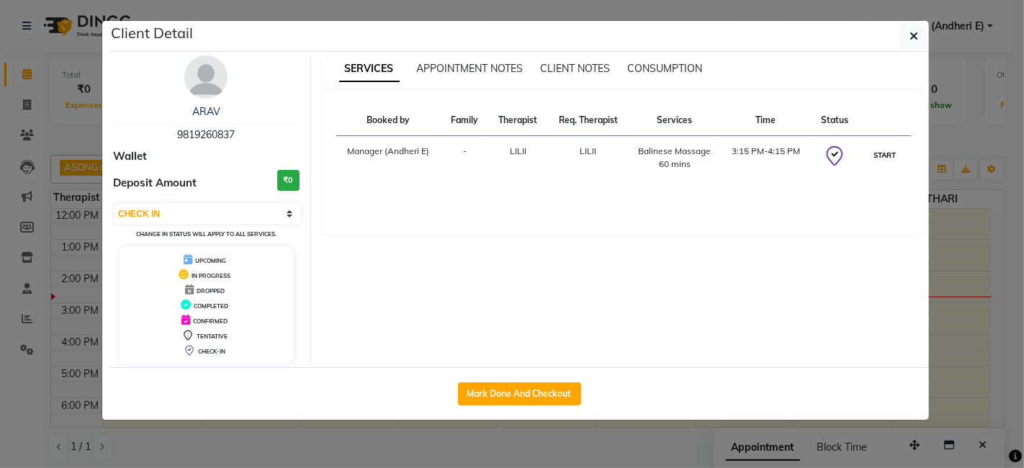
click at [892, 155] on button "START" at bounding box center [885, 155] width 30 height 18
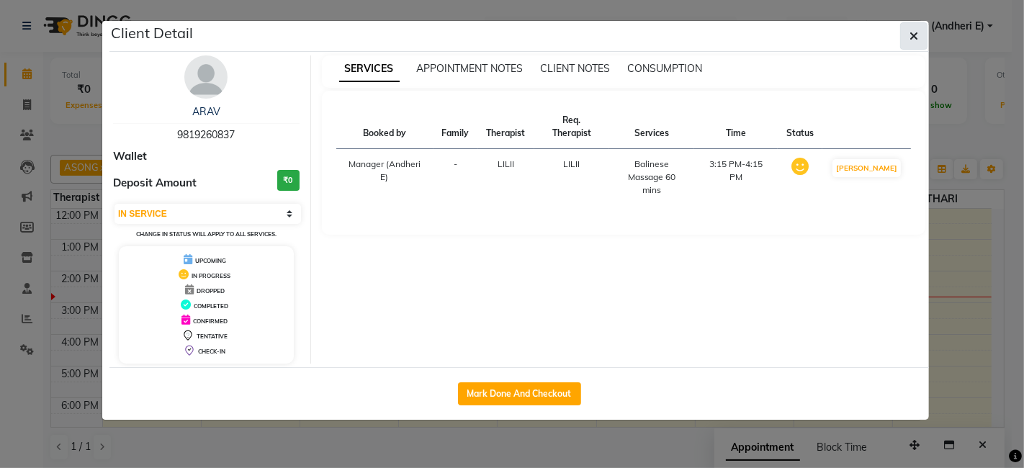
click at [911, 29] on span "button" at bounding box center [913, 36] width 9 height 14
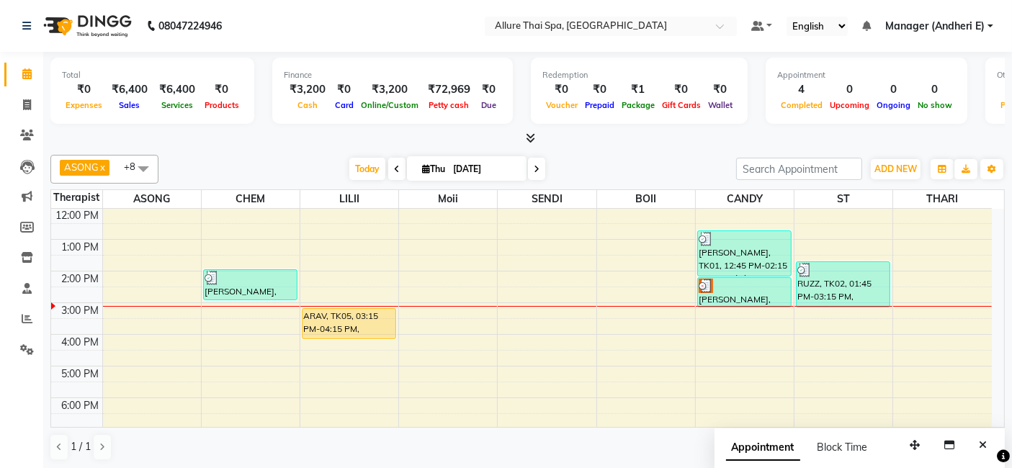
click at [246, 348] on div "9:00 AM 10:00 AM 11:00 AM 12:00 PM 1:00 PM 2:00 PM 3:00 PM 4:00 PM 5:00 PM 6:00…" at bounding box center [521, 350] width 940 height 474
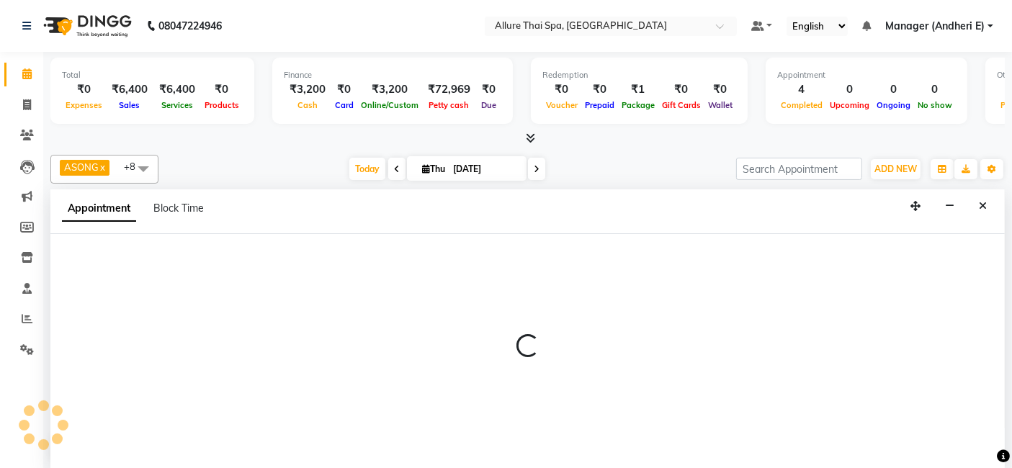
scroll to position [0, 0]
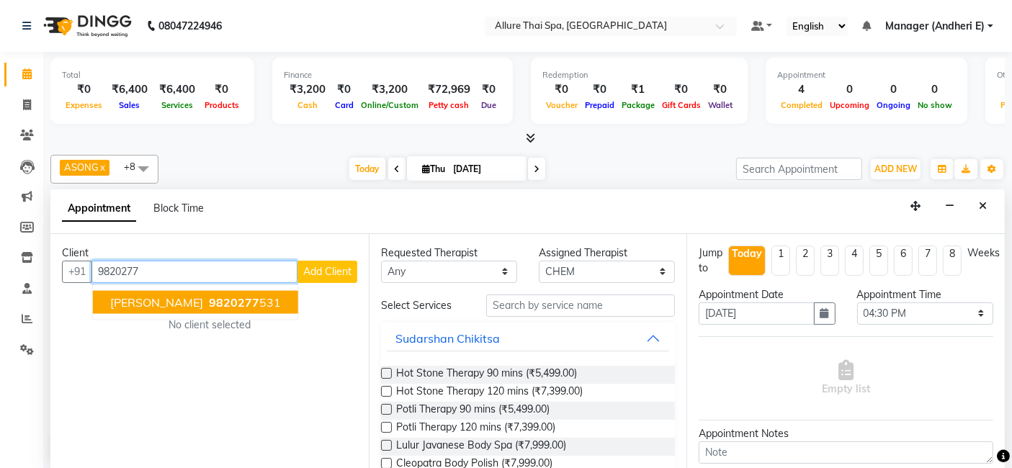
click at [206, 294] on ngb-highlight "9820277 531" at bounding box center [243, 301] width 75 height 14
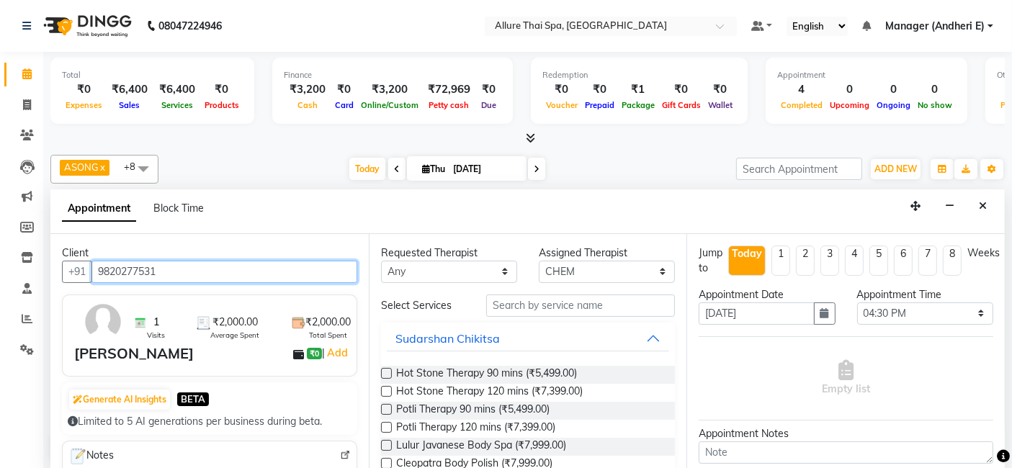
drag, startPoint x: 118, startPoint y: 238, endPoint x: 0, endPoint y: 235, distance: 118.1
click at [0, 235] on app-home "08047224946 Select Location × Allure Thai Spa, Andheri East Default Panel My Pa…" at bounding box center [506, 235] width 1012 height 470
drag, startPoint x: 171, startPoint y: 275, endPoint x: 0, endPoint y: 201, distance: 186.1
click at [0, 203] on app-home "08047224946 Select Location × Allure Thai Spa, Andheri East Default Panel My Pa…" at bounding box center [506, 235] width 1012 height 470
drag, startPoint x: 256, startPoint y: 264, endPoint x: 276, endPoint y: 253, distance: 23.8
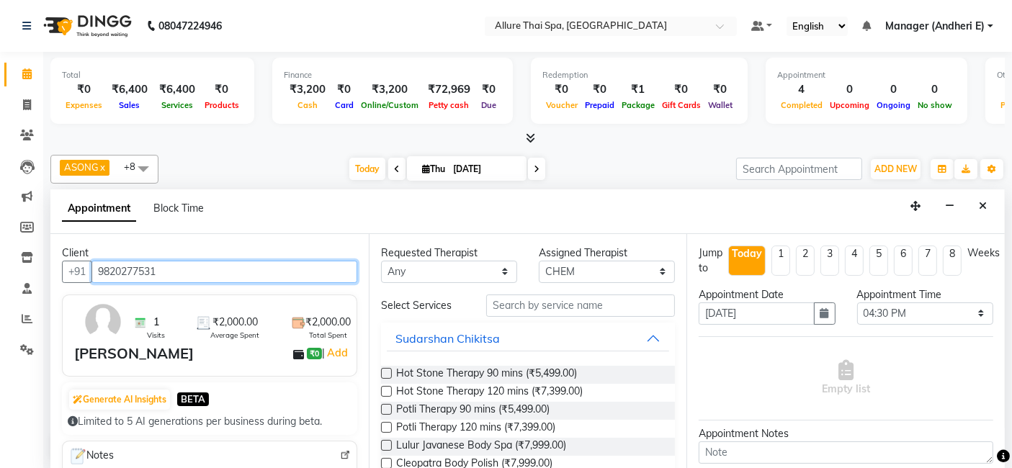
click at [256, 265] on input "9820277531" at bounding box center [224, 272] width 266 height 22
click at [267, 272] on input "9820277531" at bounding box center [224, 272] width 266 height 22
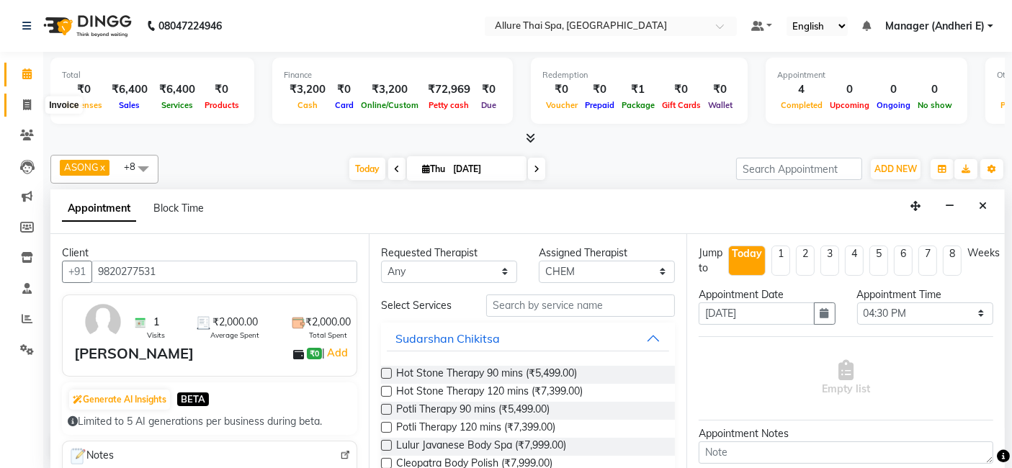
click at [33, 107] on span at bounding box center [26, 105] width 25 height 17
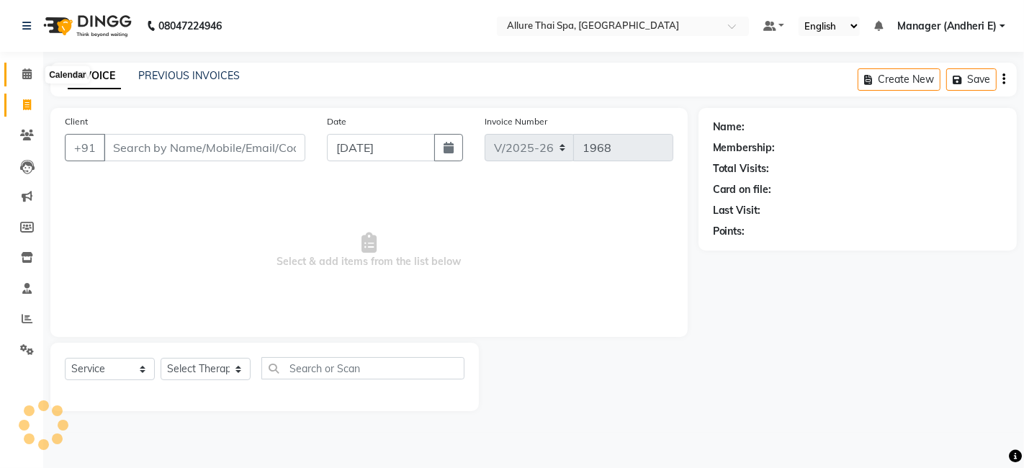
click at [27, 68] on icon at bounding box center [26, 73] width 9 height 11
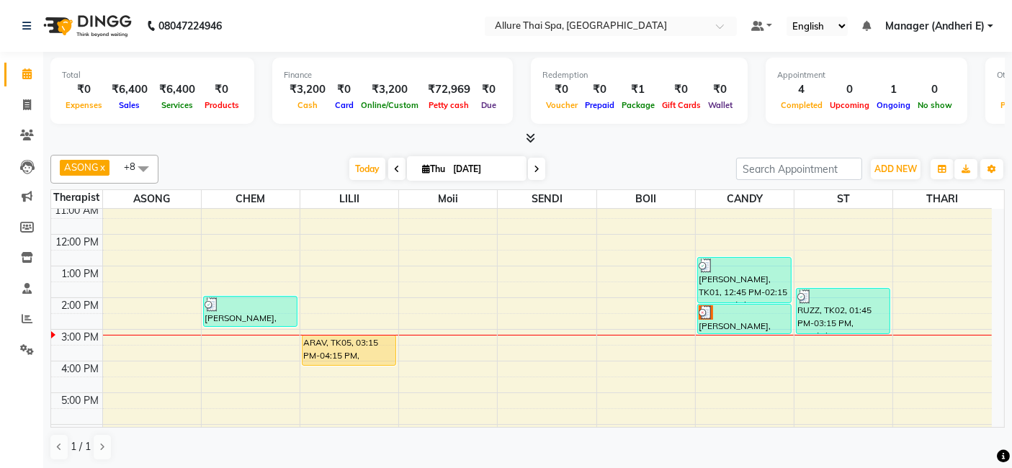
scroll to position [96, 0]
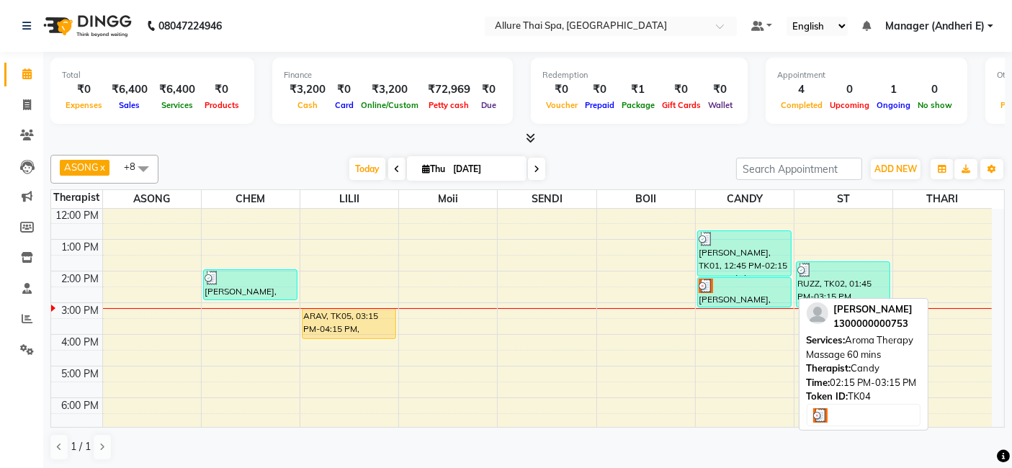
click at [752, 282] on div at bounding box center [743, 286] width 91 height 14
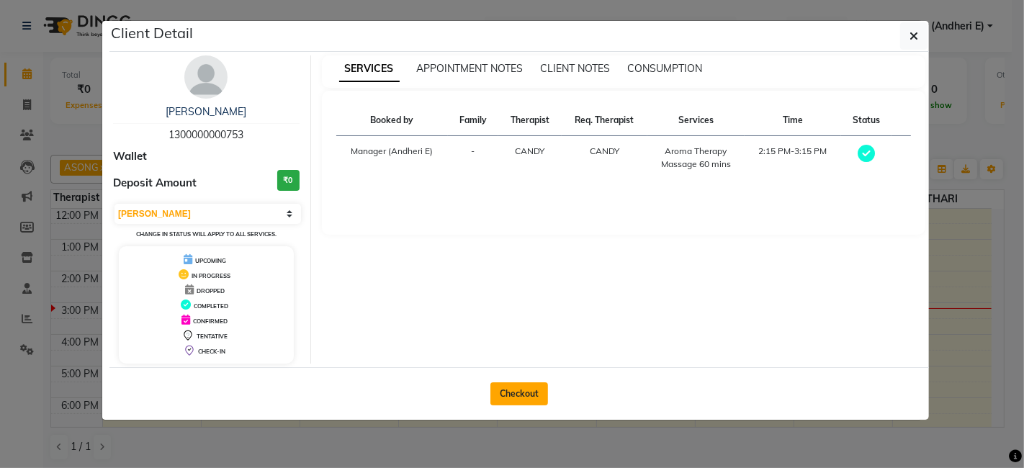
click at [515, 399] on button "Checkout" at bounding box center [519, 393] width 58 height 23
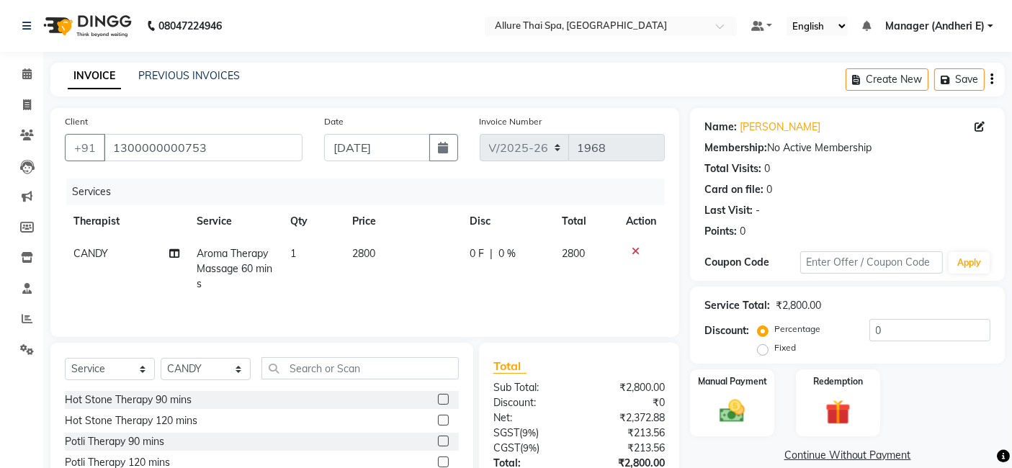
click at [774, 348] on label "Fixed" at bounding box center [785, 347] width 22 height 13
click at [760, 348] on input "Fixed" at bounding box center [765, 348] width 10 height 10
click at [765, 322] on div "Percentage" at bounding box center [790, 328] width 60 height 17
click at [774, 330] on label "Percentage" at bounding box center [797, 329] width 46 height 13
click at [765, 330] on input "Percentage" at bounding box center [765, 329] width 10 height 10
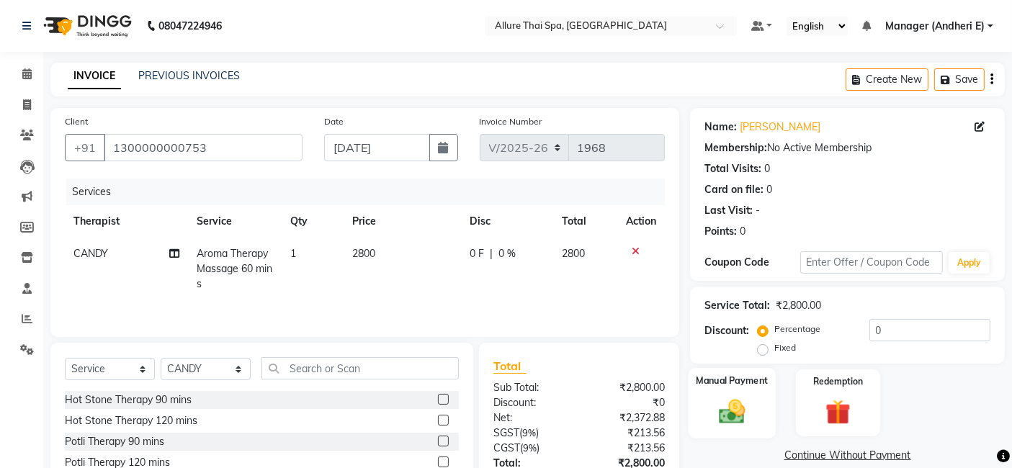
click at [739, 418] on img at bounding box center [732, 411] width 43 height 30
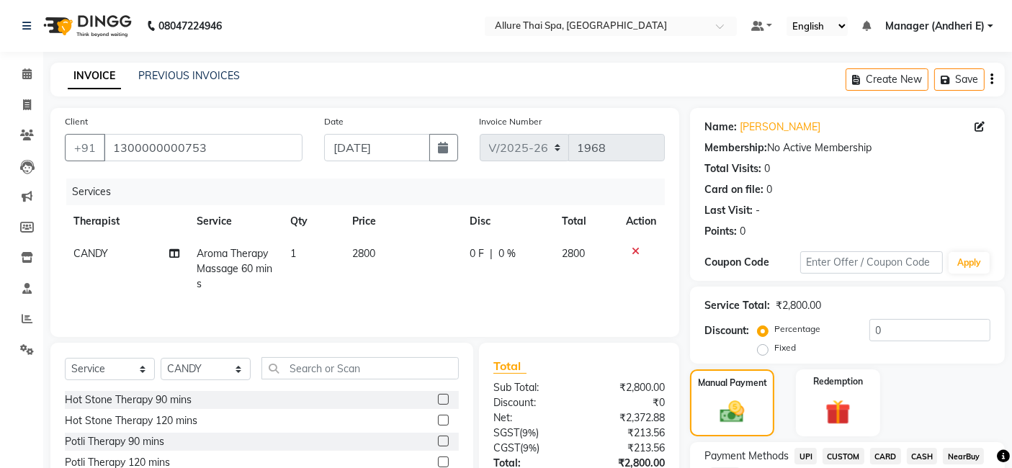
scroll to position [96, 0]
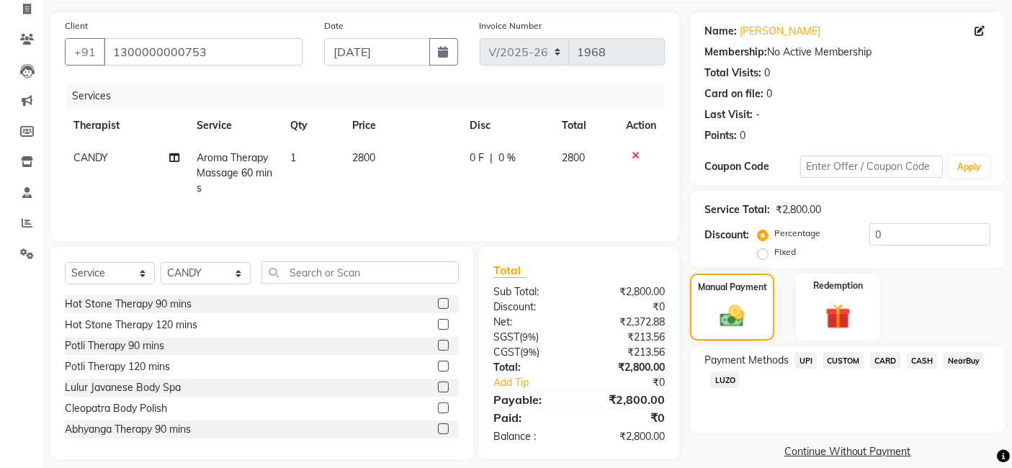
click at [920, 354] on span "CASH" at bounding box center [922, 360] width 31 height 17
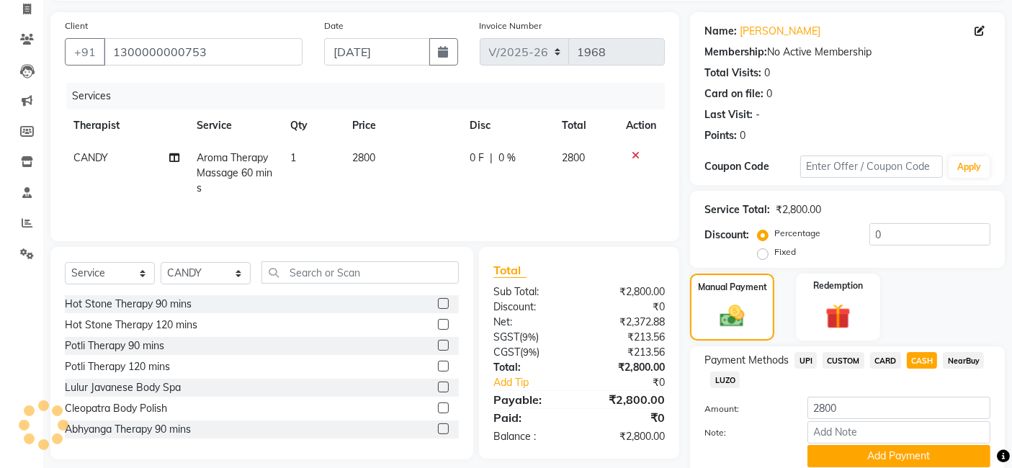
click at [893, 356] on span "CARD" at bounding box center [885, 360] width 31 height 17
click at [918, 361] on span "CASH" at bounding box center [922, 360] width 31 height 17
click at [884, 359] on span "CARD" at bounding box center [885, 360] width 31 height 17
click at [864, 452] on button "Add Payment" at bounding box center [898, 456] width 183 height 22
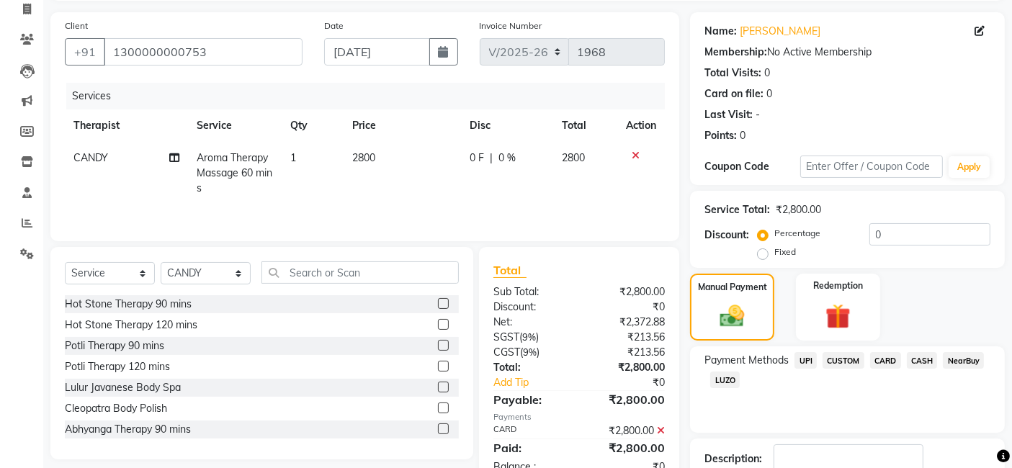
scroll to position [160, 0]
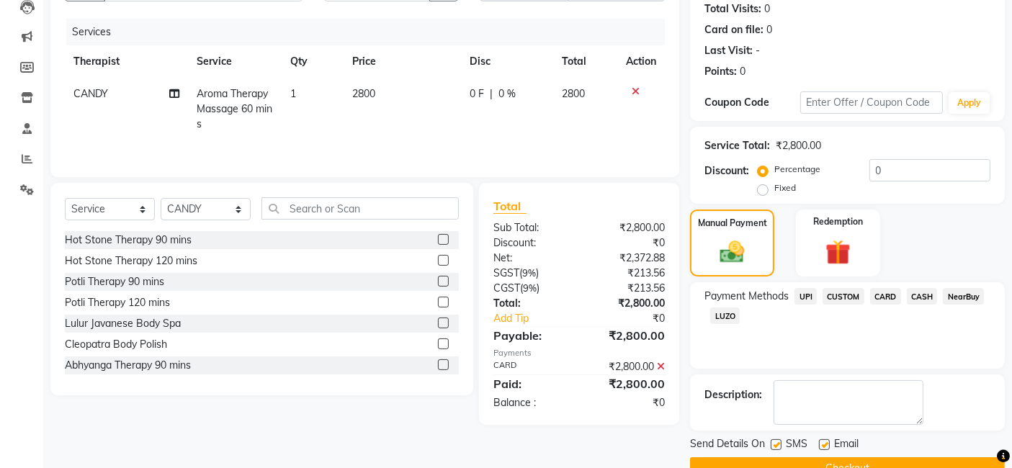
click at [779, 443] on label at bounding box center [775, 444] width 11 height 11
click at [779, 443] on input "checkbox" at bounding box center [774, 445] width 9 height 9
click at [827, 447] on label at bounding box center [824, 444] width 11 height 11
click at [827, 447] on input "checkbox" at bounding box center [823, 445] width 9 height 9
click at [822, 462] on button "Checkout" at bounding box center [847, 468] width 315 height 22
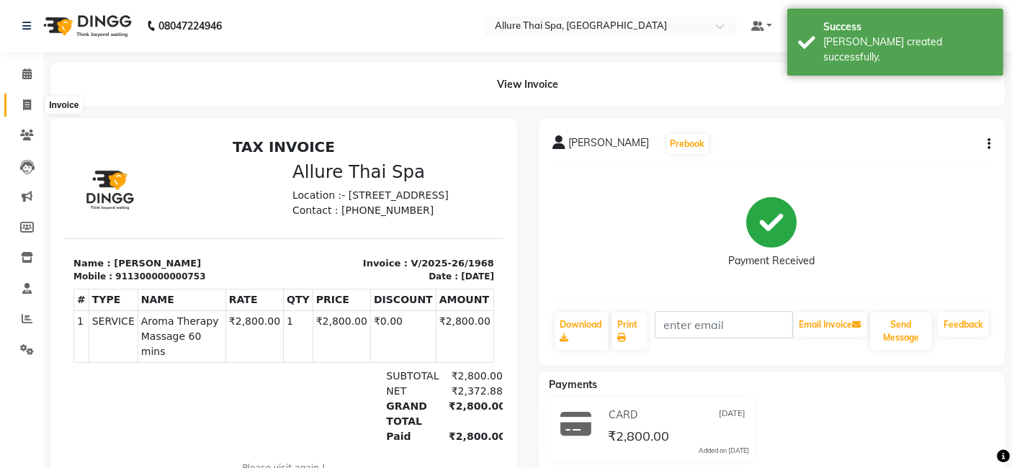
click at [32, 108] on span at bounding box center [26, 105] width 25 height 17
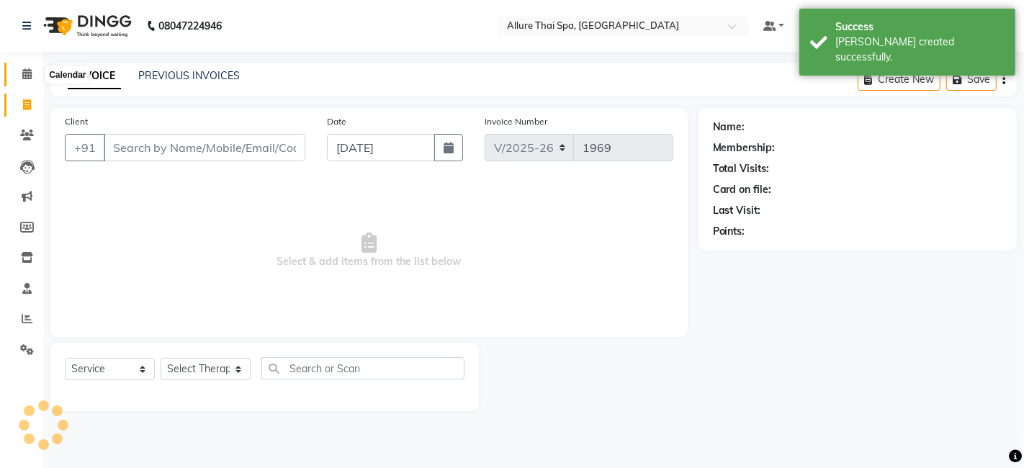
click at [28, 81] on span at bounding box center [26, 74] width 25 height 17
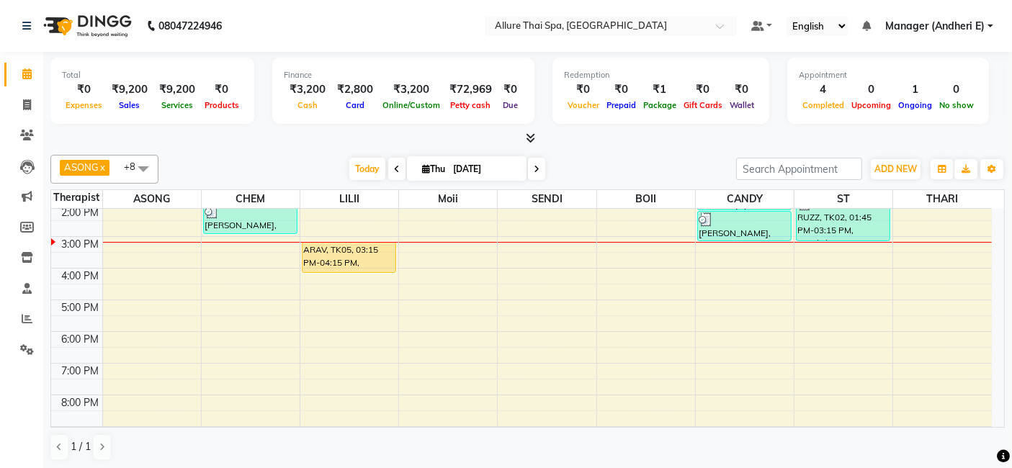
scroll to position [102, 0]
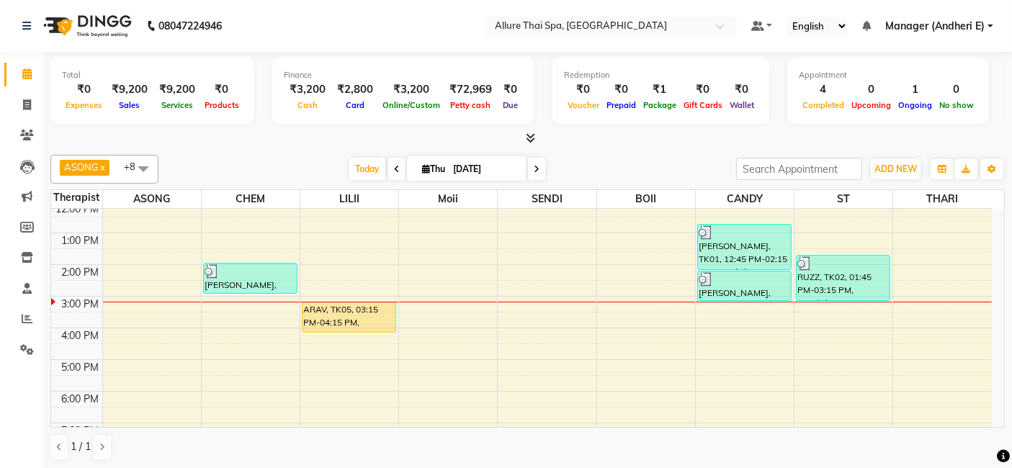
click at [346, 346] on div "9:00 AM 10:00 AM 11:00 AM 12:00 PM 1:00 PM 2:00 PM 3:00 PM 4:00 PM 5:00 PM 6:00…" at bounding box center [521, 344] width 940 height 474
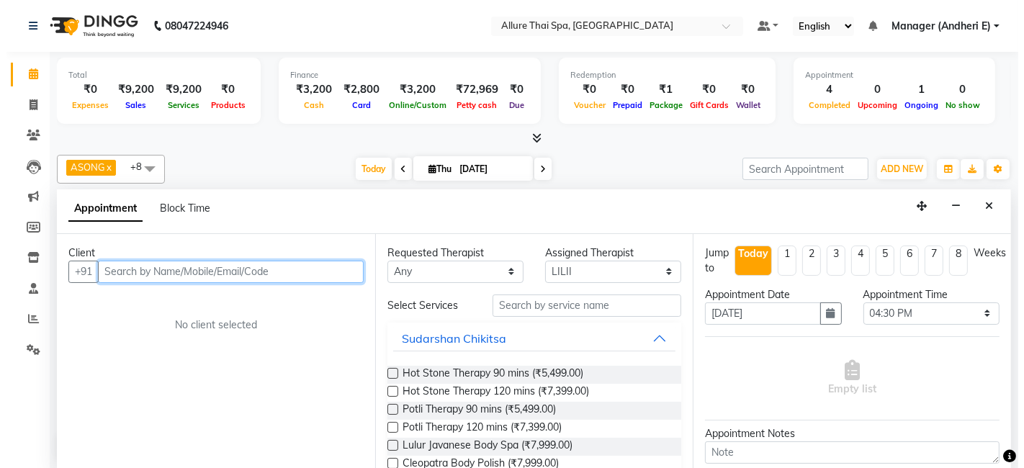
scroll to position [0, 0]
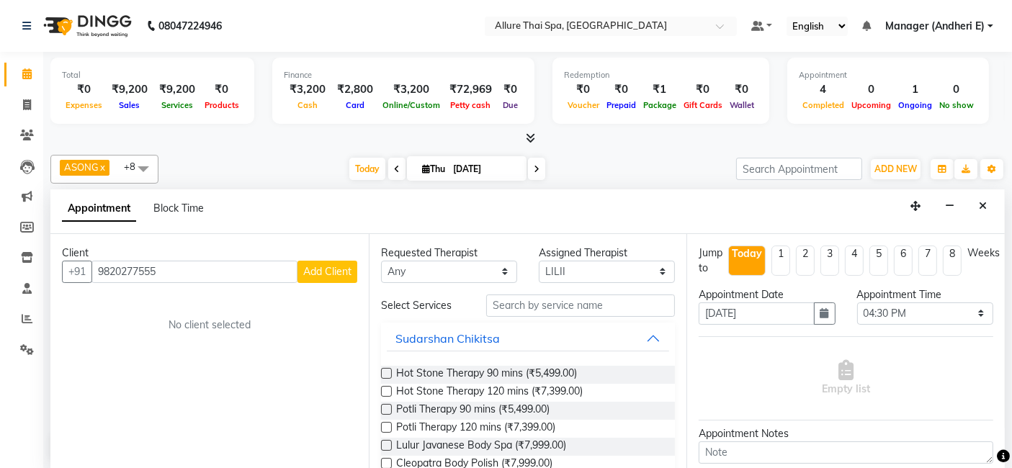
click at [325, 270] on span "Add Client" at bounding box center [327, 271] width 48 height 13
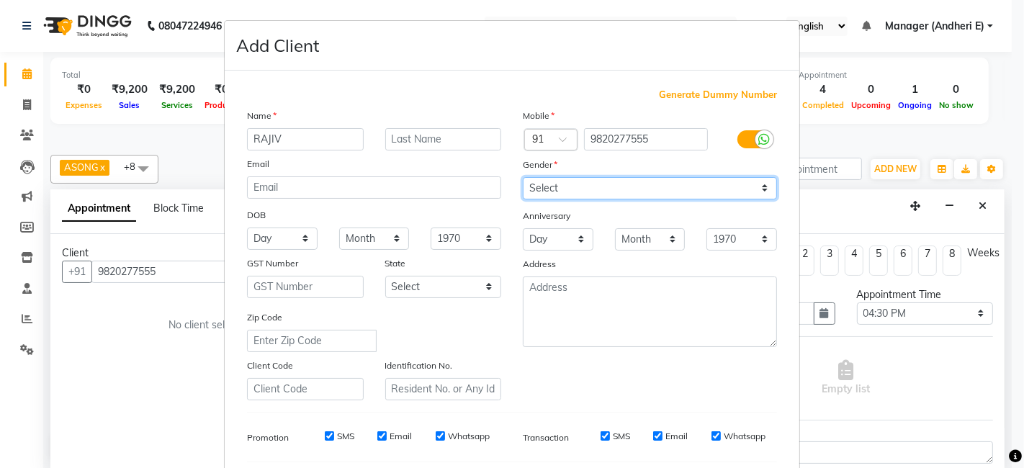
click at [759, 190] on select "Select [DEMOGRAPHIC_DATA] [DEMOGRAPHIC_DATA] Other Prefer Not To Say" at bounding box center [650, 188] width 254 height 22
click at [523, 177] on select "Select [DEMOGRAPHIC_DATA] [DEMOGRAPHIC_DATA] Other Prefer Not To Say" at bounding box center [650, 188] width 254 height 22
click at [997, 461] on ngb-modal-window "Add Client Generate Dummy Number Name RAJIV Email DOB Day 01 02 03 04 05 06 07 …" at bounding box center [512, 234] width 1024 height 468
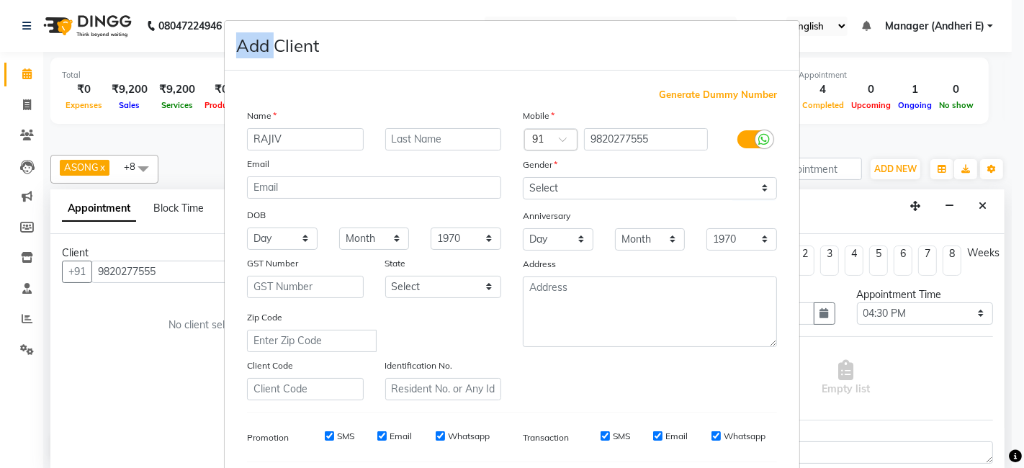
click at [997, 461] on ngb-modal-window "Add Client Generate Dummy Number Name RAJIV Email DOB Day 01 02 03 04 05 06 07 …" at bounding box center [512, 234] width 1024 height 468
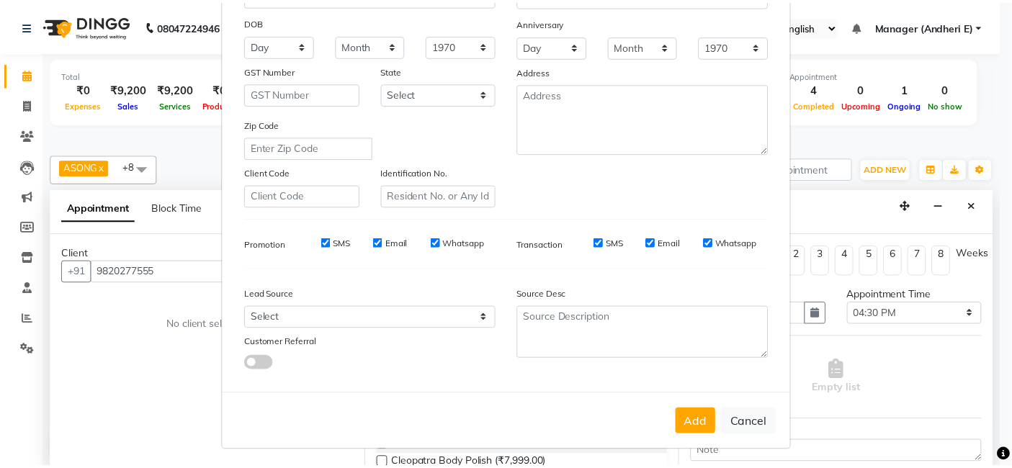
scroll to position [195, 0]
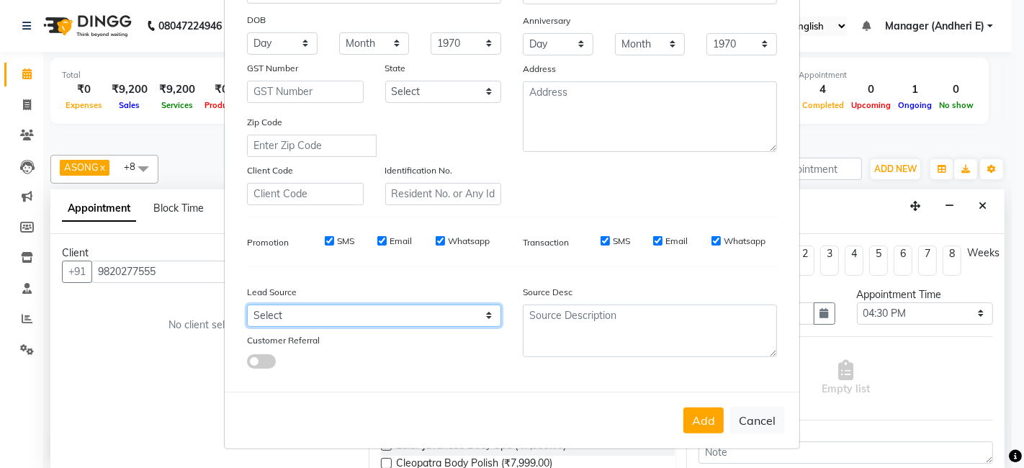
click at [485, 310] on select "Select Walk-in Referral Friend Advertisement Facebook JustDial Google Other Web…" at bounding box center [374, 316] width 254 height 22
click at [247, 305] on select "Select Walk-in Referral Friend Advertisement Facebook JustDial Google Other Web…" at bounding box center [374, 316] width 254 height 22
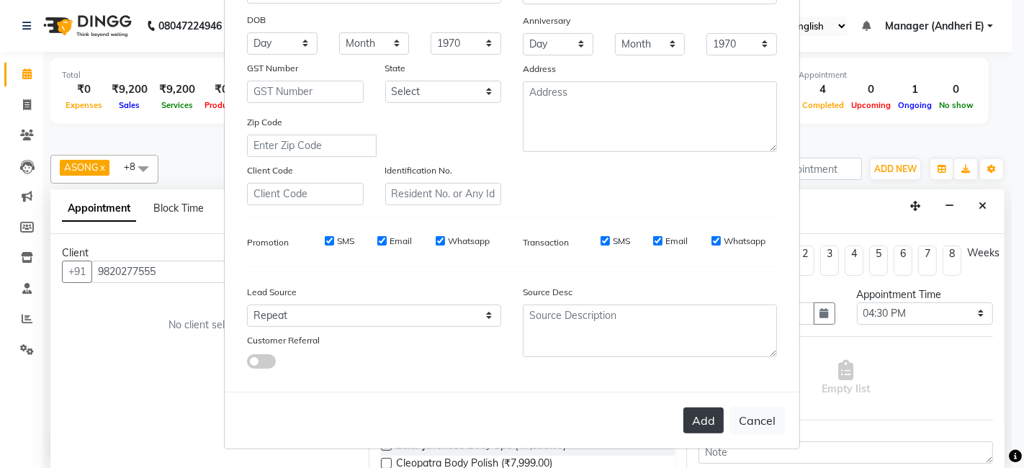
click at [701, 420] on button "Add" at bounding box center [703, 421] width 40 height 26
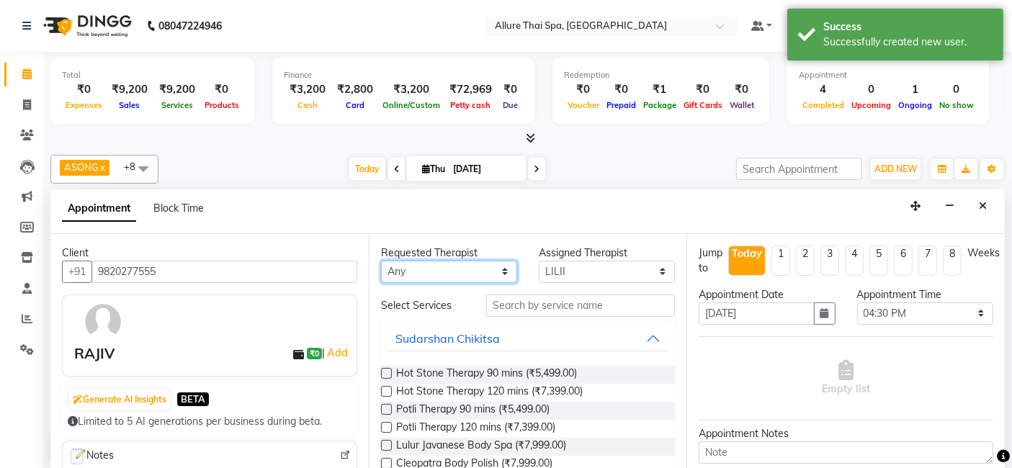
click at [501, 270] on select "Any ASONG [PERSON_NAME] BOII CANDY CHEM LILII Moii SENDI ST THARI" at bounding box center [449, 272] width 136 height 22
click at [381, 261] on select "Any ASONG [PERSON_NAME] BOII CANDY CHEM LILII Moii SENDI ST THARI" at bounding box center [449, 272] width 136 height 22
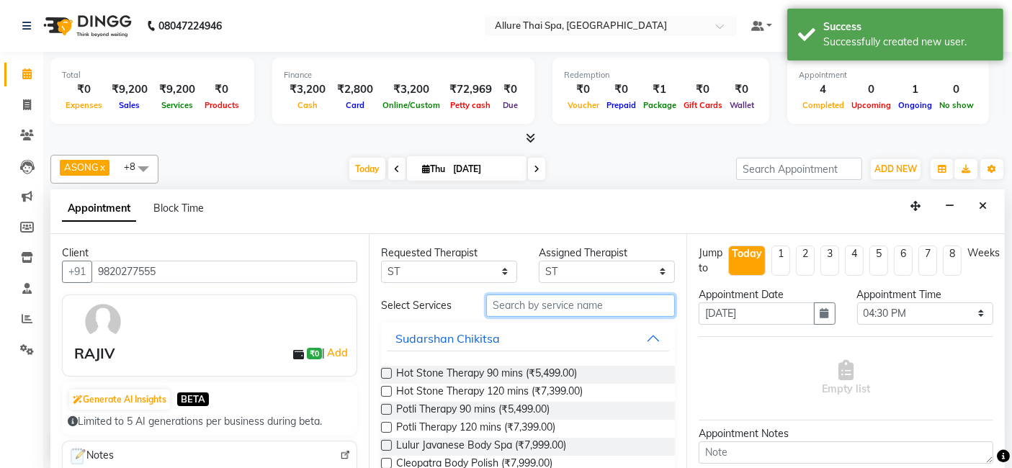
drag, startPoint x: 570, startPoint y: 304, endPoint x: 577, endPoint y: 304, distance: 7.9
click at [570, 304] on input "text" at bounding box center [580, 305] width 189 height 22
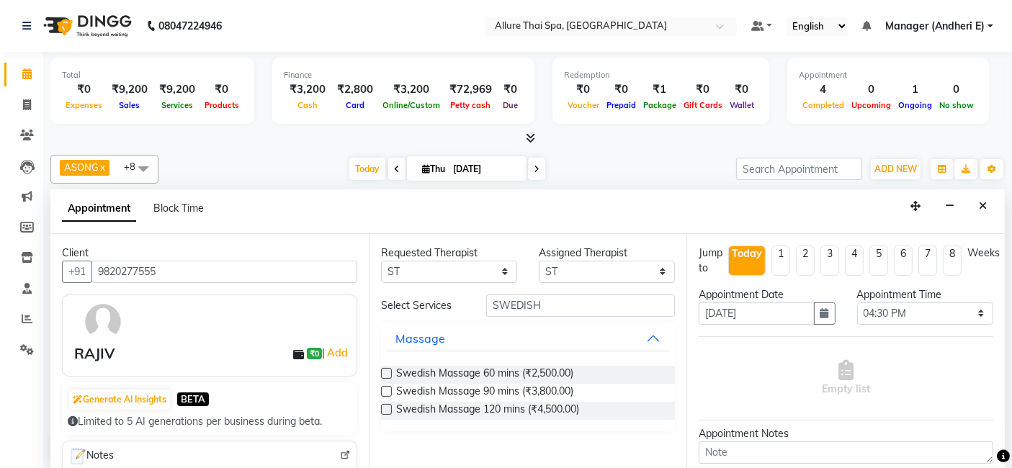
click at [389, 371] on label at bounding box center [386, 373] width 11 height 11
click at [389, 371] on input "checkbox" at bounding box center [385, 374] width 9 height 9
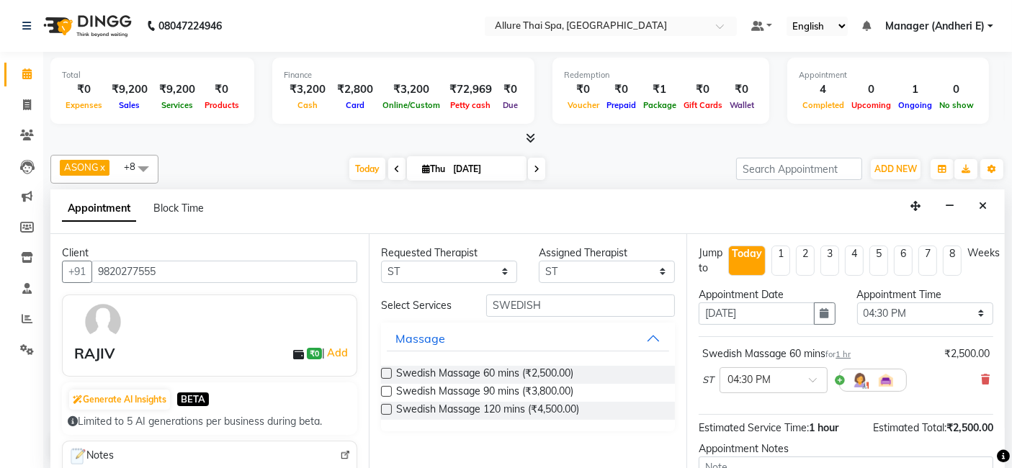
scroll to position [32, 0]
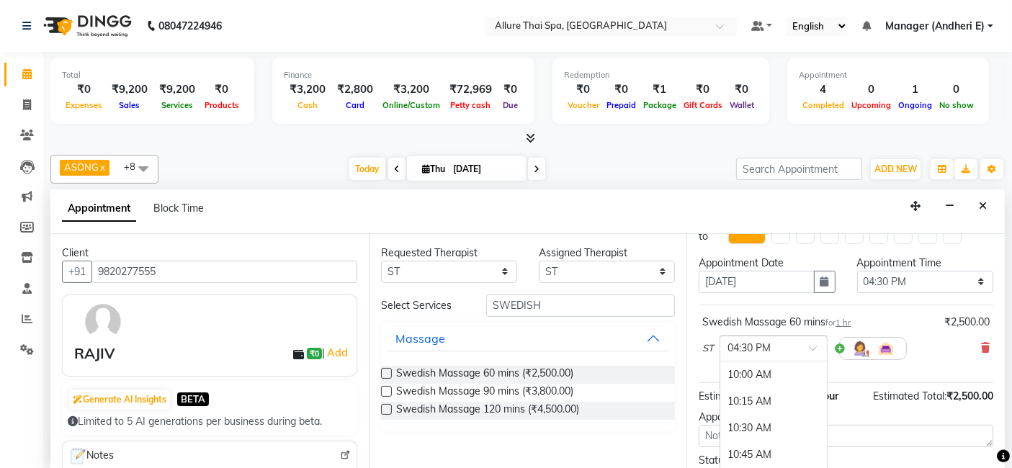
click at [814, 348] on span at bounding box center [818, 352] width 18 height 15
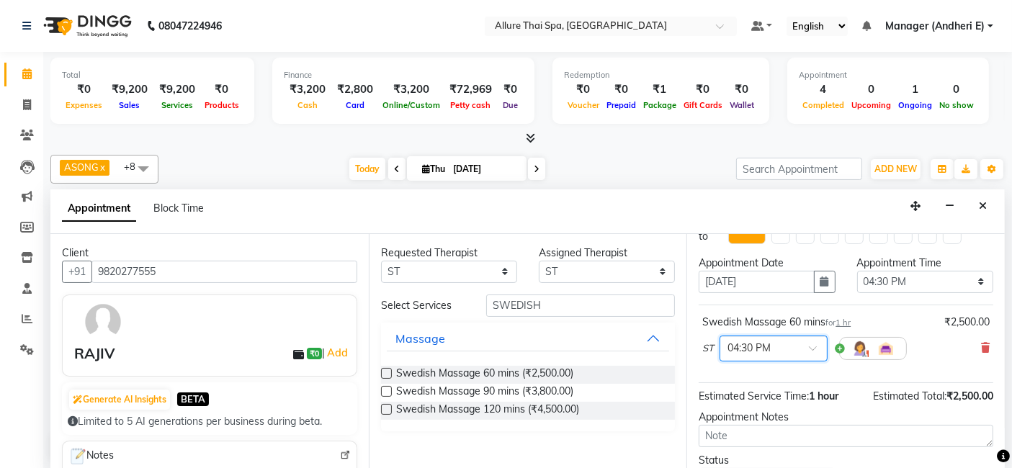
scroll to position [63, 0]
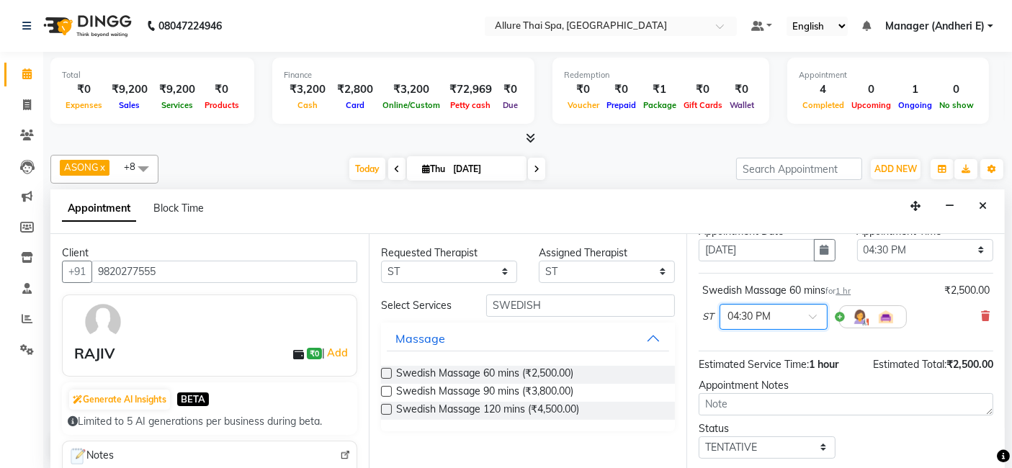
click at [822, 315] on span at bounding box center [818, 320] width 18 height 15
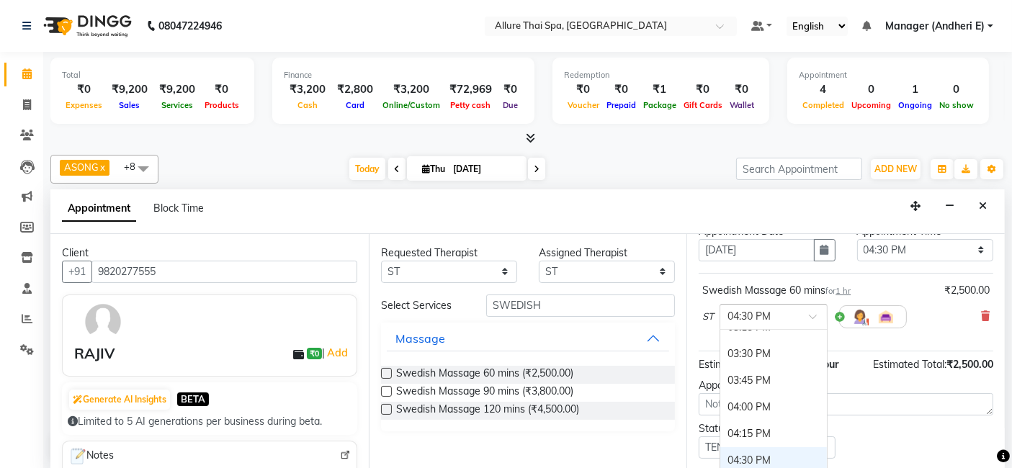
scroll to position [617, 0]
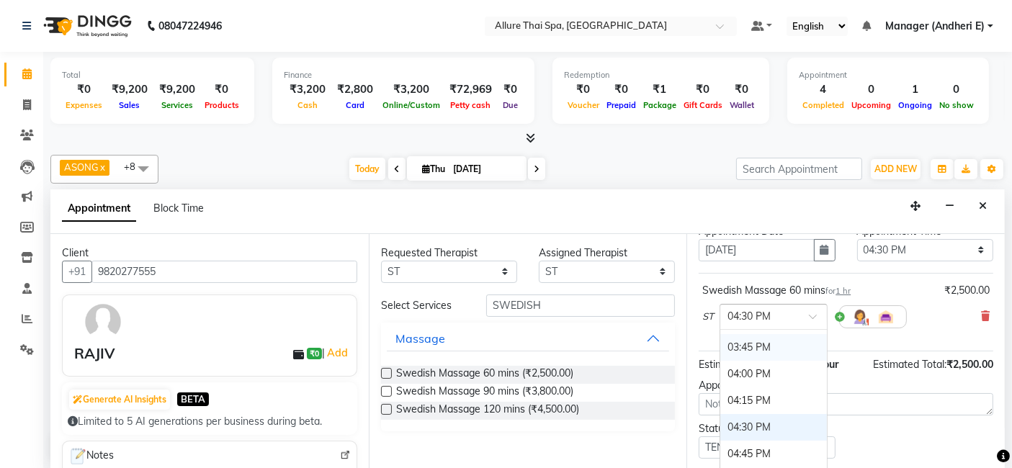
click at [733, 340] on div "03:45 PM" at bounding box center [773, 347] width 107 height 27
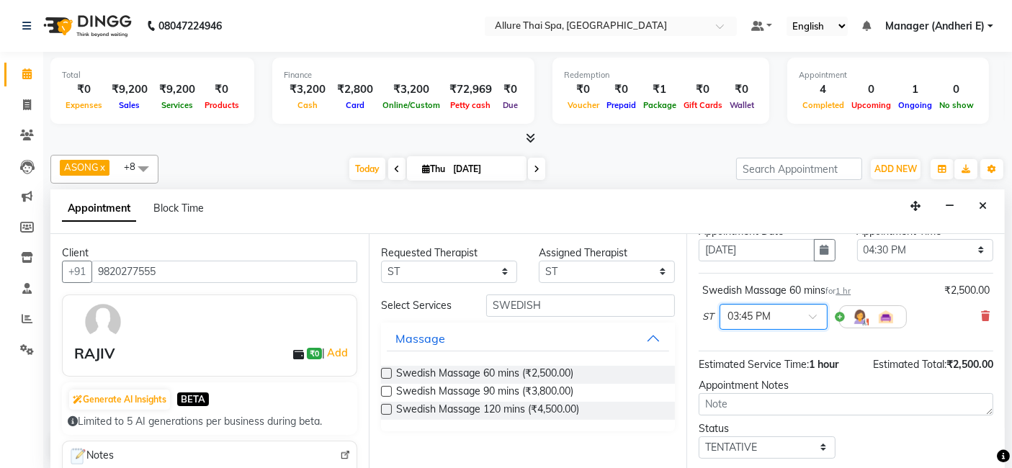
scroll to position [96, 0]
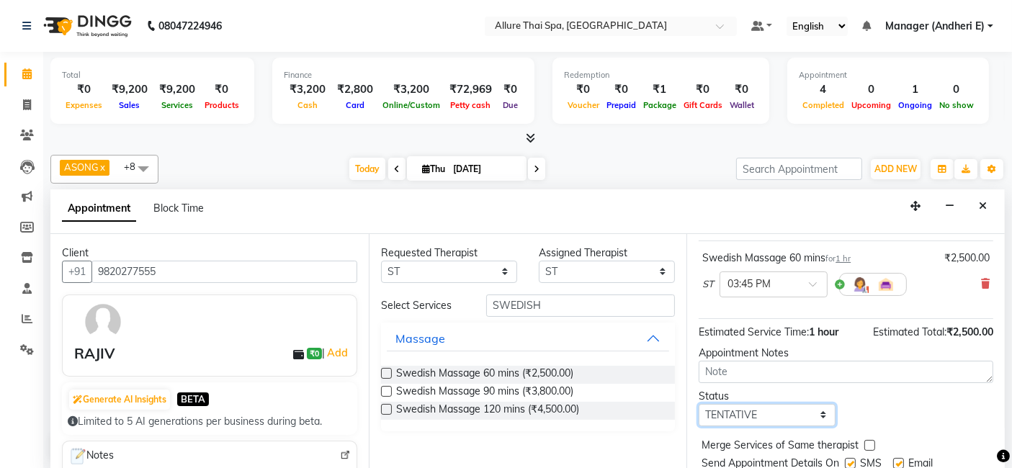
click at [822, 414] on select "Select TENTATIVE CONFIRM CHECK-IN UPCOMING" at bounding box center [766, 415] width 136 height 22
click at [698, 404] on select "Select TENTATIVE CONFIRM CHECK-IN UPCOMING" at bounding box center [766, 415] width 136 height 22
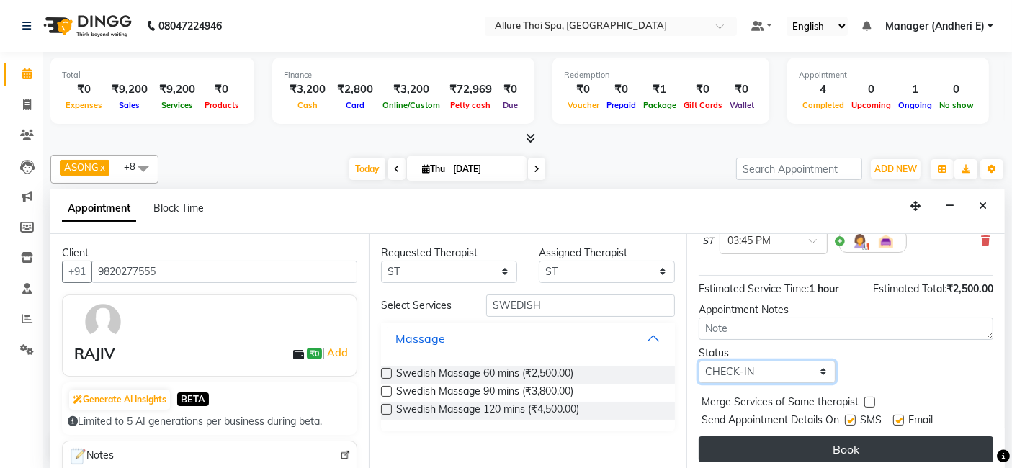
scroll to position [142, 0]
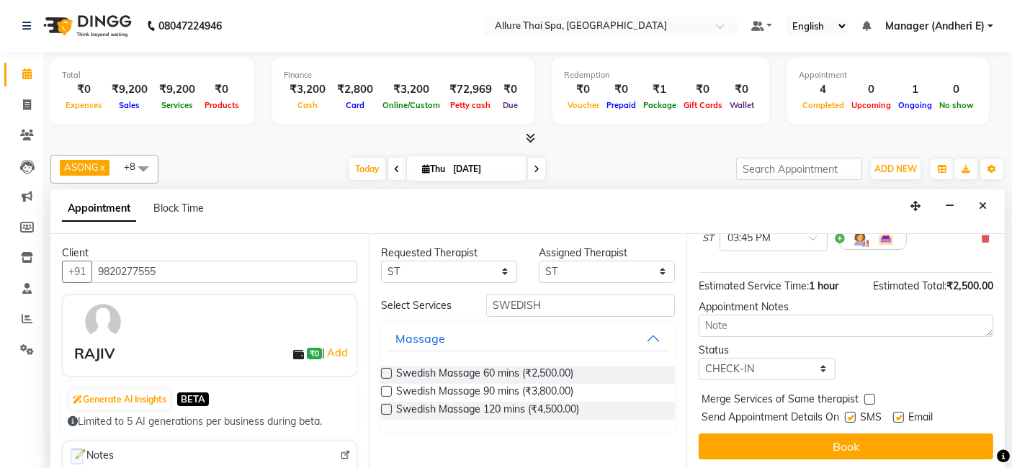
click at [850, 415] on label at bounding box center [850, 417] width 11 height 11
click at [850, 415] on input "checkbox" at bounding box center [849, 418] width 9 height 9
click at [898, 419] on label at bounding box center [898, 417] width 11 height 11
click at [898, 419] on input "checkbox" at bounding box center [897, 418] width 9 height 9
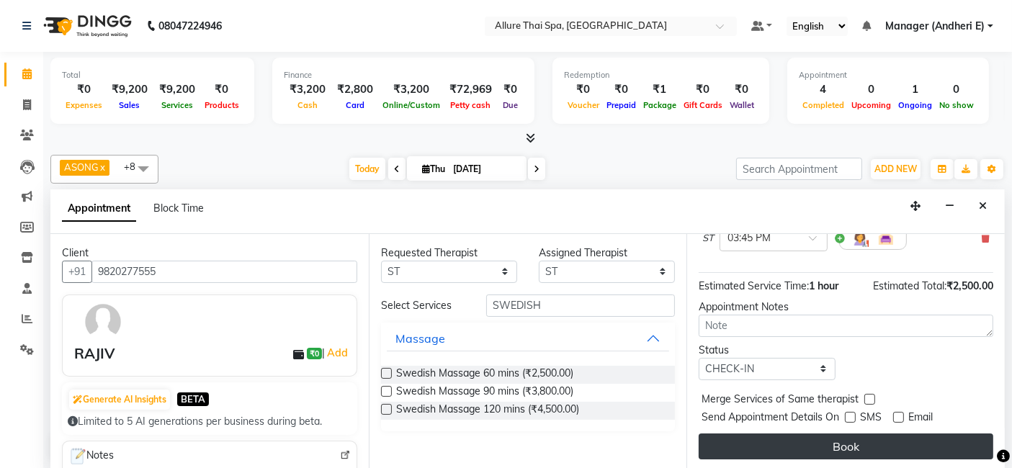
click at [899, 436] on button "Book" at bounding box center [845, 446] width 294 height 26
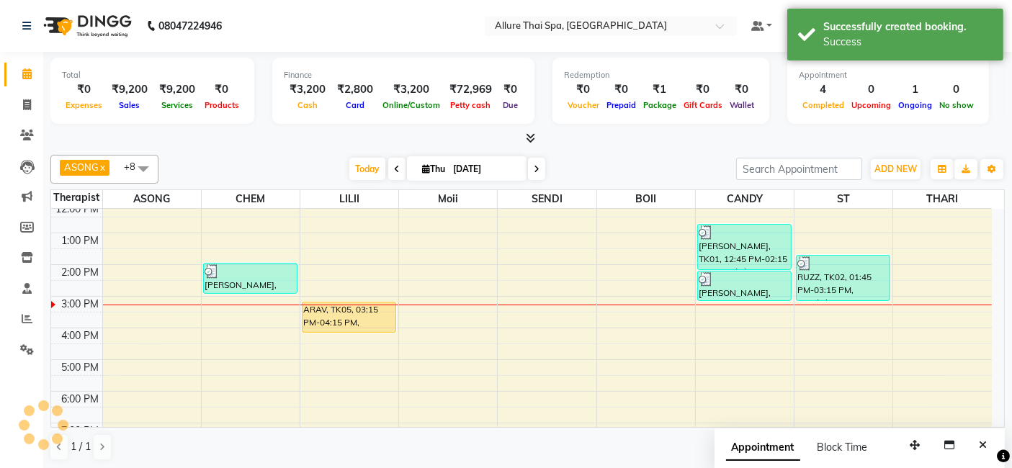
scroll to position [0, 0]
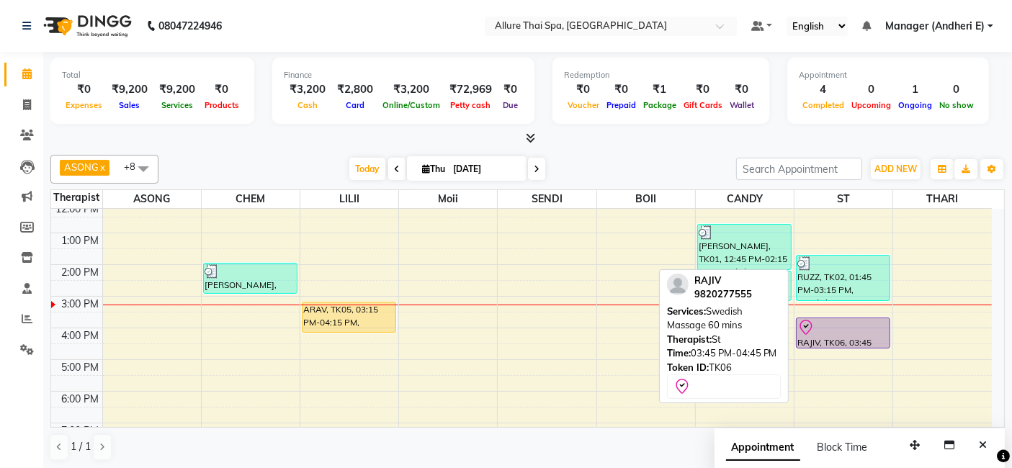
click at [865, 320] on div at bounding box center [842, 327] width 91 height 17
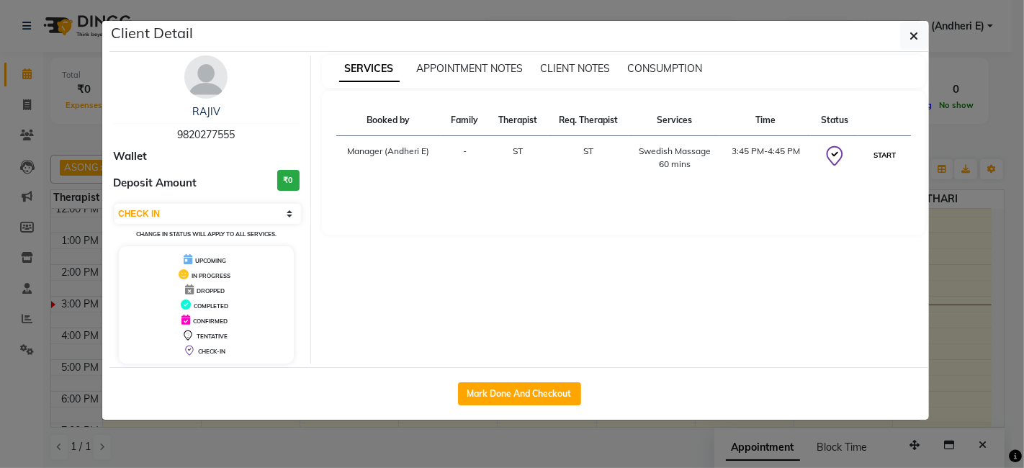
click at [886, 156] on button "START" at bounding box center [885, 155] width 30 height 18
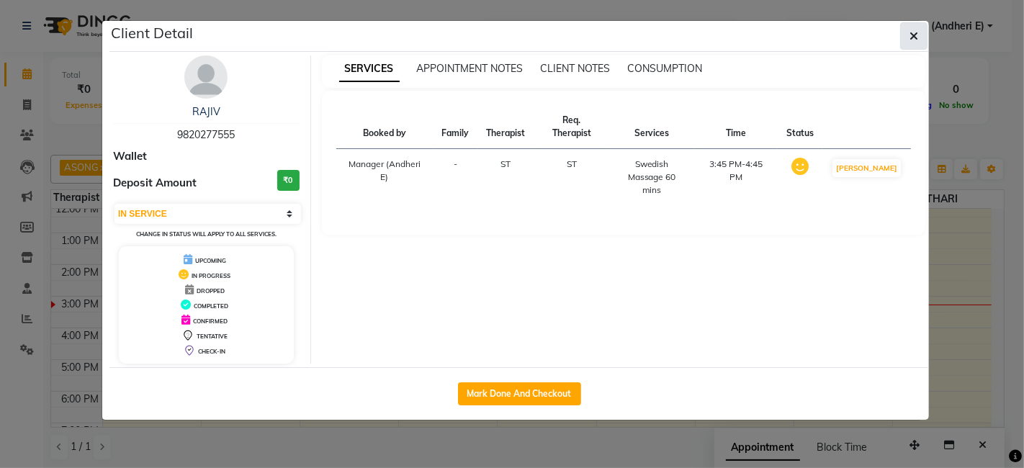
click at [924, 30] on button "button" at bounding box center [913, 35] width 27 height 27
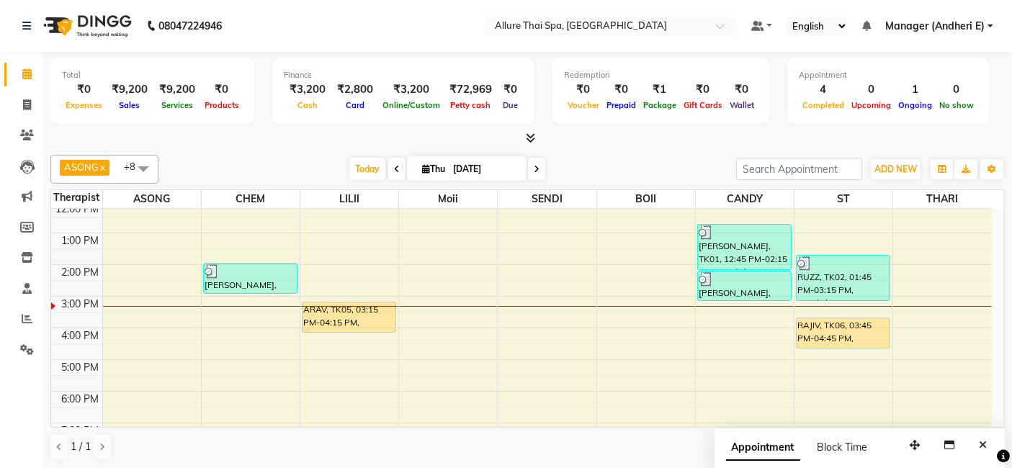
click at [850, 342] on div "RAJIV, TK06, 03:45 PM-04:45 PM, Swedish Massage 60 mins" at bounding box center [842, 333] width 93 height 30
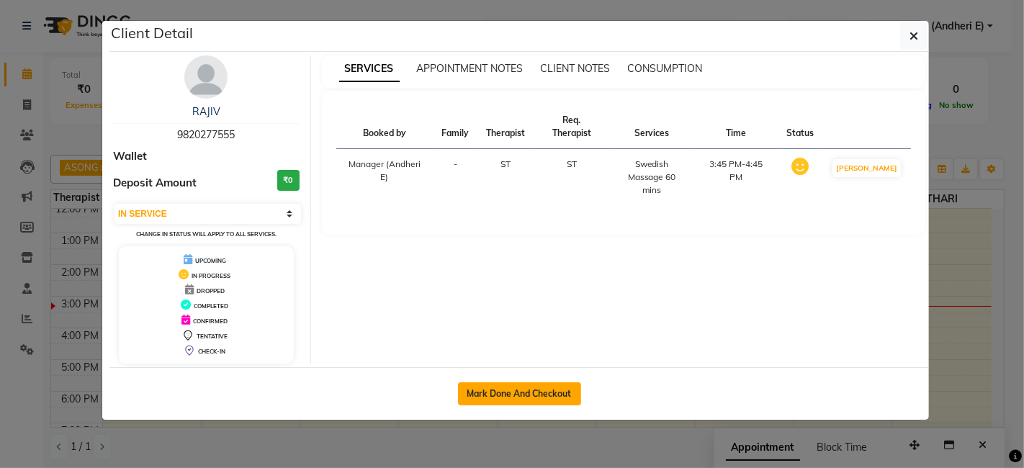
click at [510, 398] on button "Mark Done And Checkout" at bounding box center [519, 393] width 123 height 23
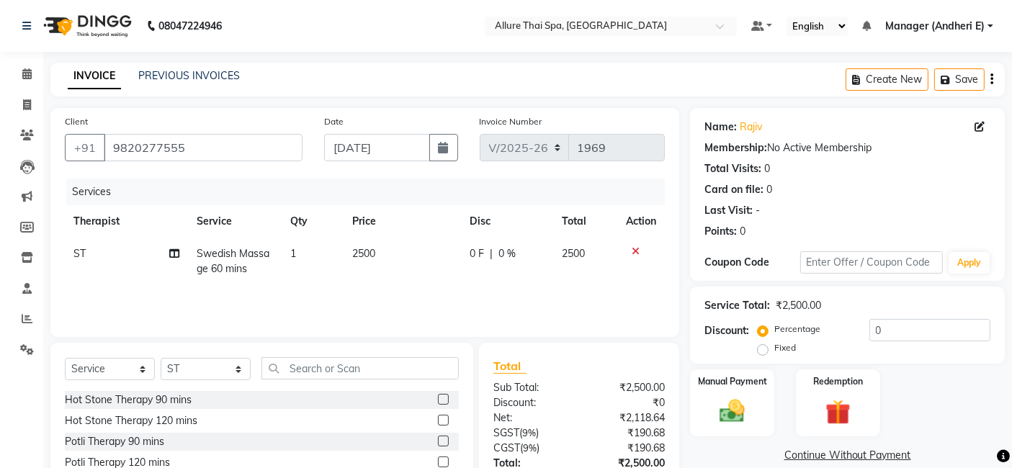
click at [774, 351] on label "Fixed" at bounding box center [785, 347] width 22 height 13
click at [760, 351] on input "Fixed" at bounding box center [765, 348] width 10 height 10
drag, startPoint x: 937, startPoint y: 330, endPoint x: 942, endPoint y: 336, distance: 7.7
click at [942, 336] on input "0" at bounding box center [929, 330] width 121 height 22
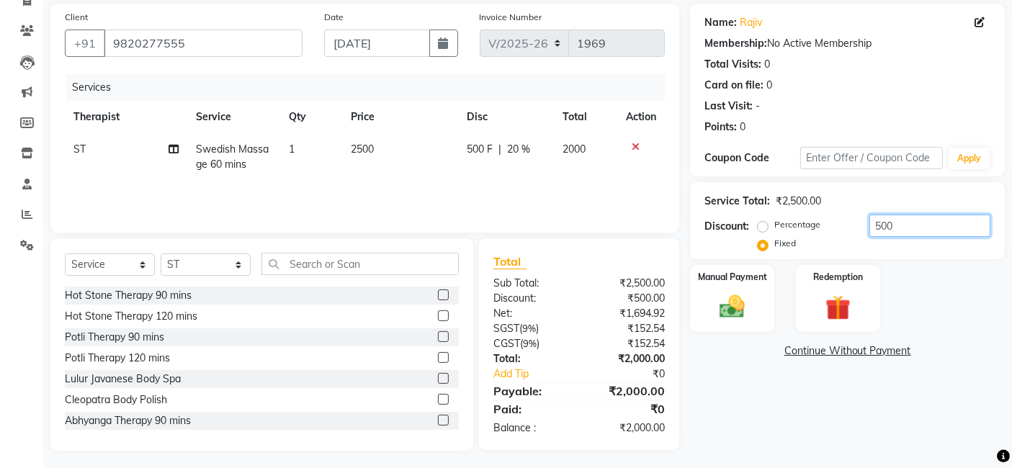
scroll to position [108, 0]
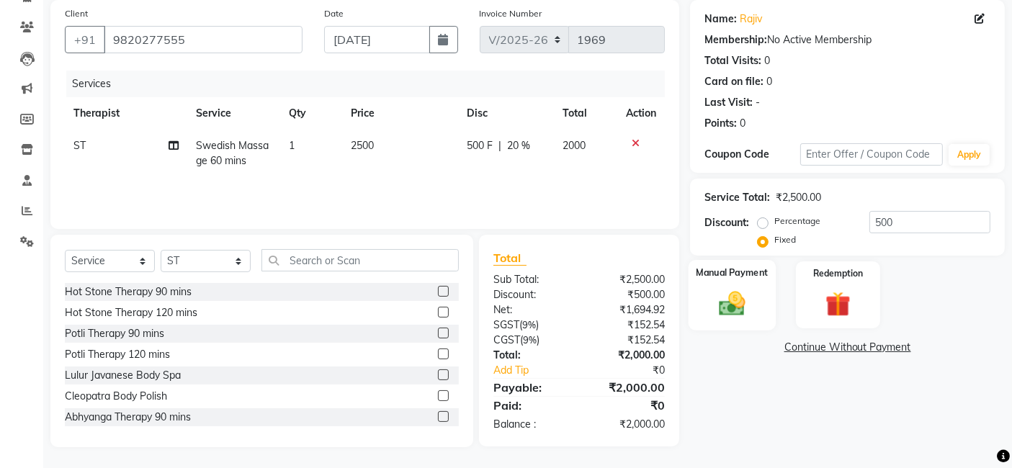
click at [755, 286] on div "Manual Payment" at bounding box center [731, 295] width 87 height 71
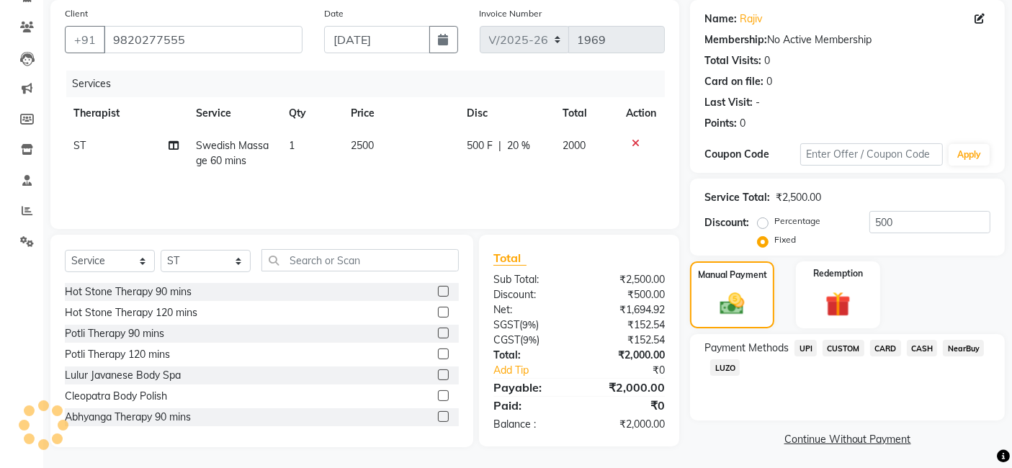
click at [921, 346] on span "CASH" at bounding box center [922, 348] width 31 height 17
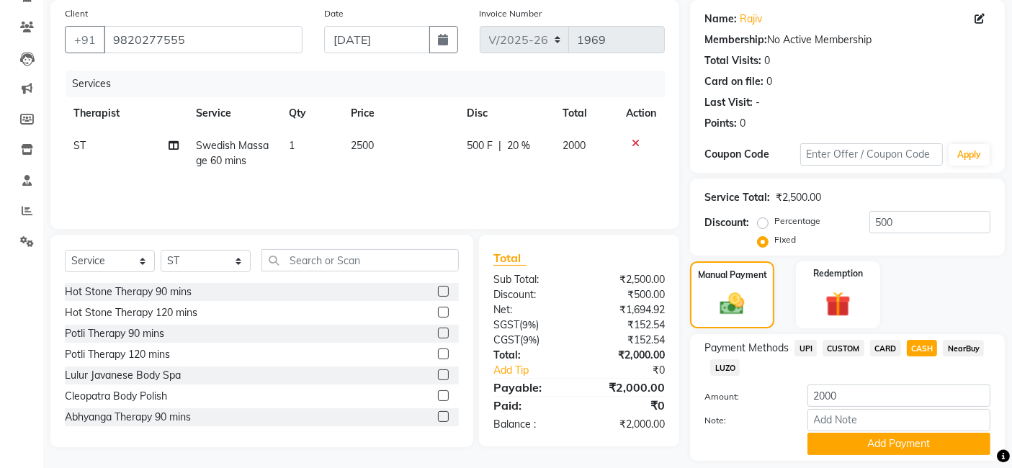
click at [893, 344] on span "CARD" at bounding box center [885, 348] width 31 height 17
click at [919, 348] on span "CASH" at bounding box center [922, 348] width 31 height 17
drag, startPoint x: 882, startPoint y: 346, endPoint x: 907, endPoint y: 346, distance: 24.5
click at [882, 346] on span "CARD" at bounding box center [885, 348] width 31 height 17
click at [927, 344] on span "CASH" at bounding box center [922, 348] width 31 height 17
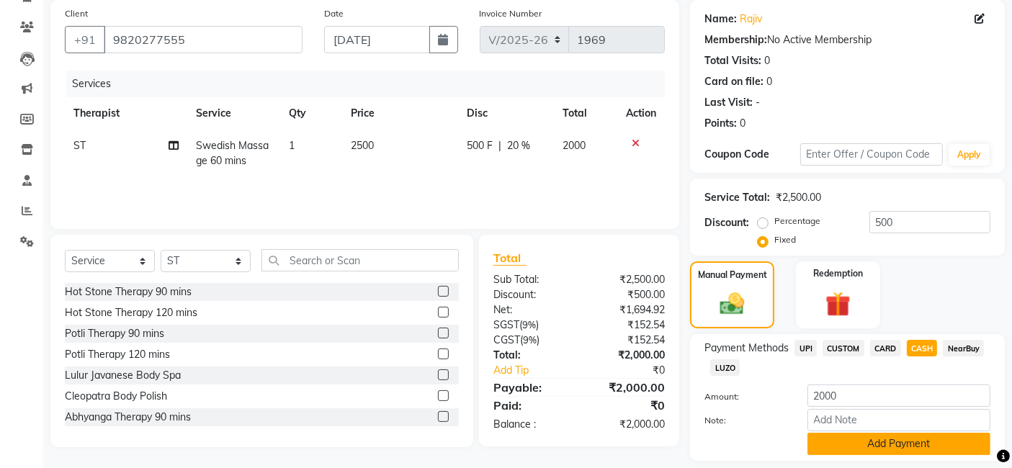
click at [854, 444] on button "Add Payment" at bounding box center [898, 444] width 183 height 22
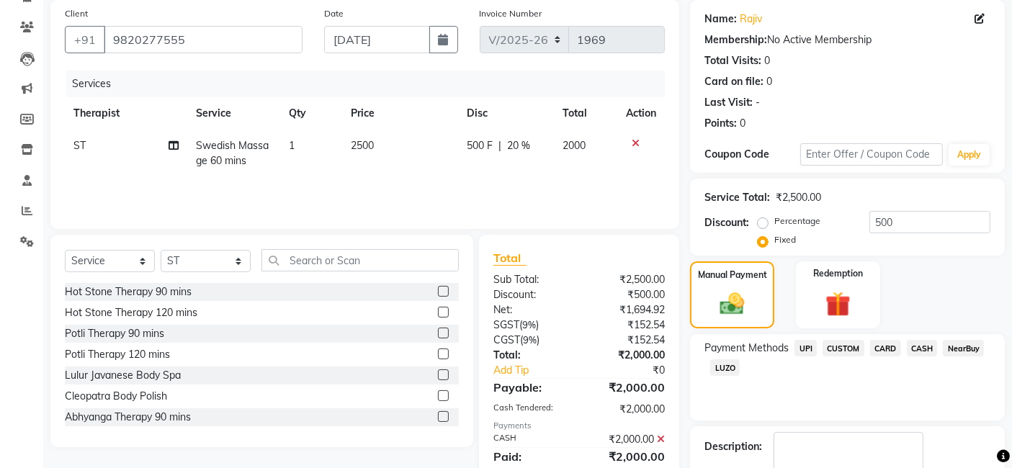
scroll to position [172, 0]
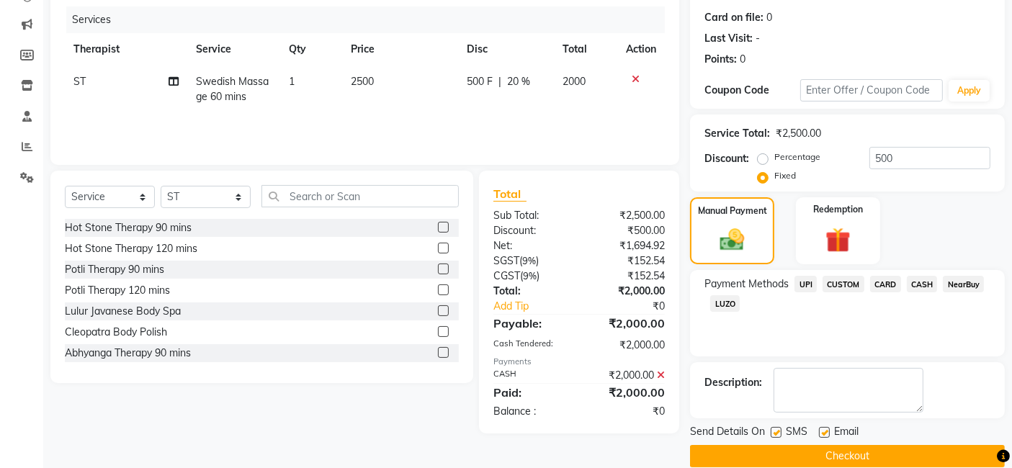
click at [780, 437] on div "SMS" at bounding box center [794, 433] width 48 height 18
click at [781, 431] on div "SMS" at bounding box center [794, 433] width 48 height 18
click at [778, 431] on label at bounding box center [775, 432] width 11 height 11
click at [778, 431] on input "checkbox" at bounding box center [774, 432] width 9 height 9
drag, startPoint x: 827, startPoint y: 431, endPoint x: 829, endPoint y: 438, distance: 7.5
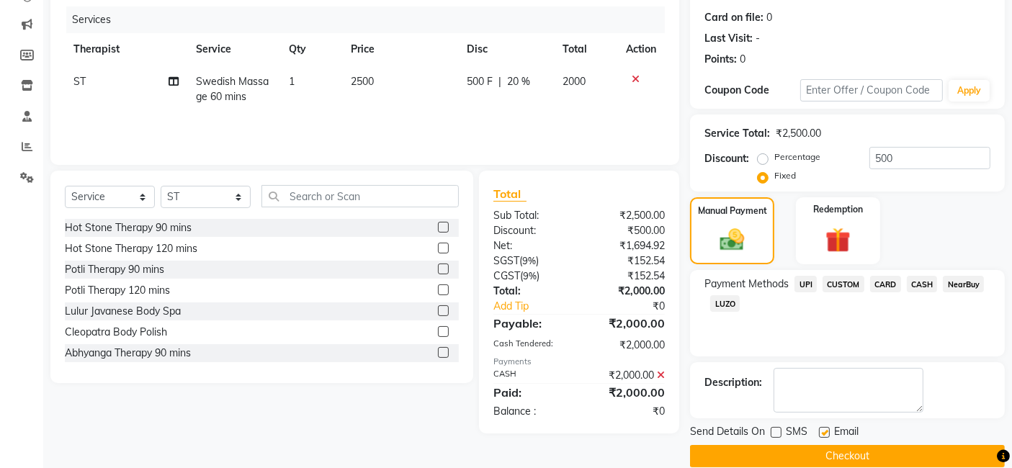
click at [829, 431] on div "Email" at bounding box center [844, 433] width 51 height 18
click at [814, 457] on button "Checkout" at bounding box center [847, 456] width 315 height 22
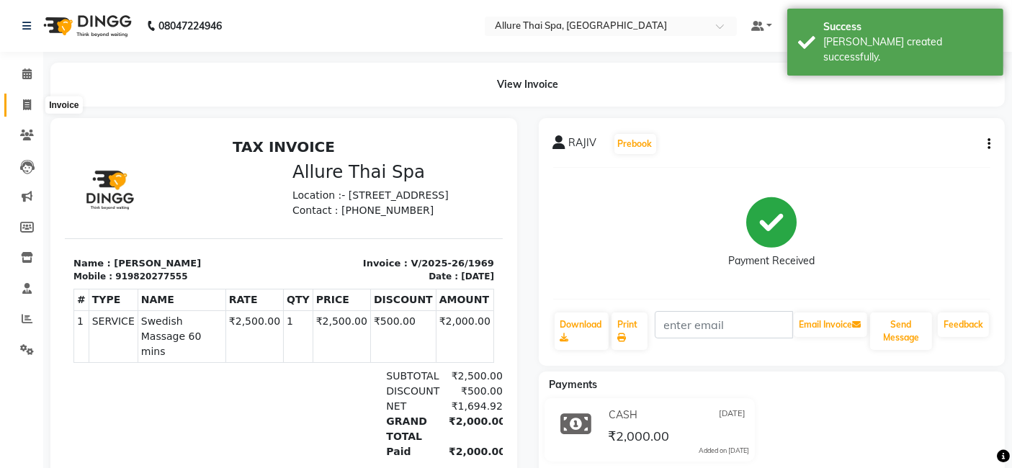
click at [24, 99] on icon at bounding box center [27, 104] width 8 height 11
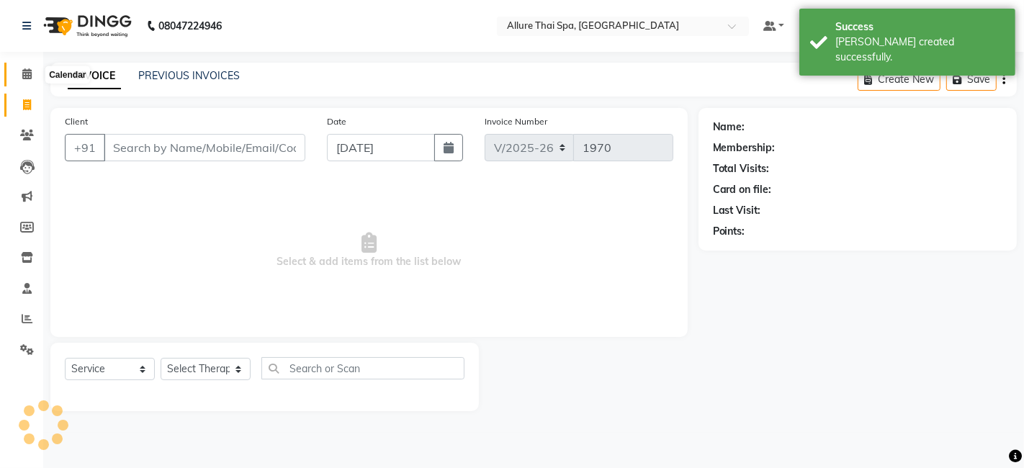
click at [27, 75] on icon at bounding box center [26, 73] width 9 height 11
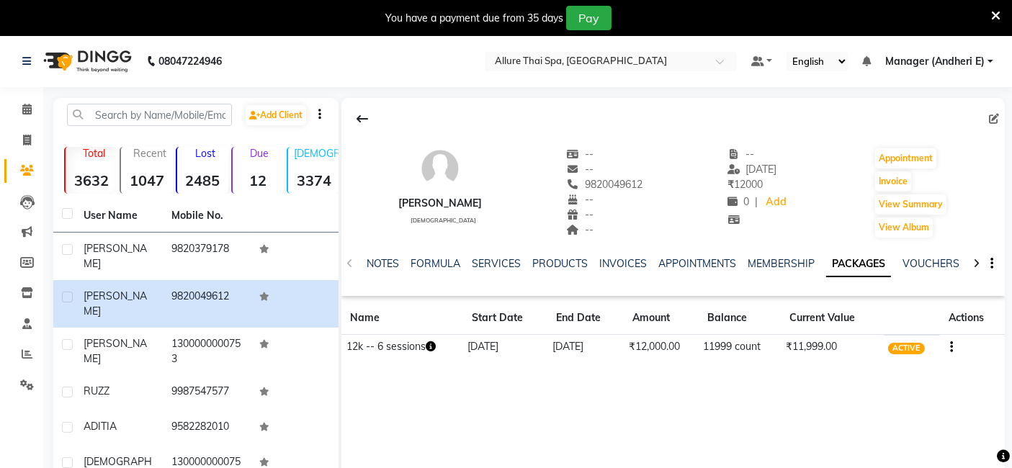
click at [994, 17] on icon at bounding box center [995, 15] width 9 height 13
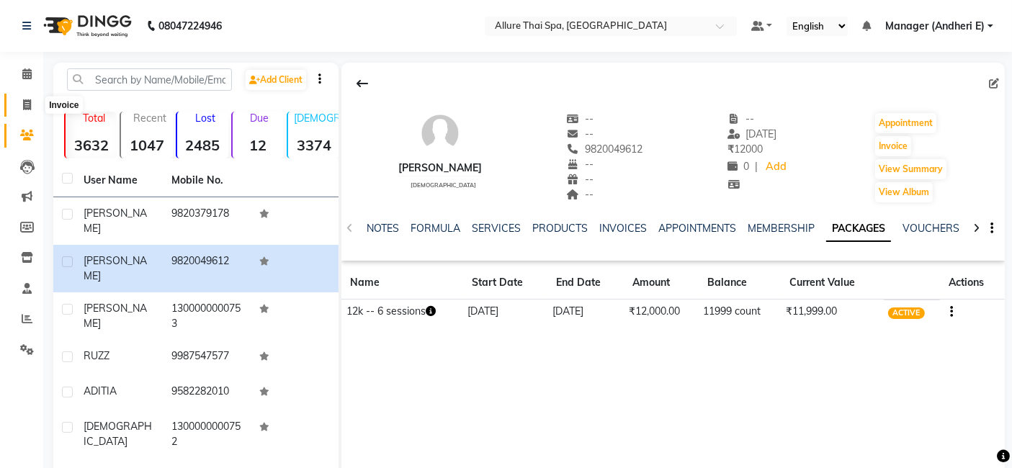
click at [28, 99] on icon at bounding box center [27, 104] width 8 height 11
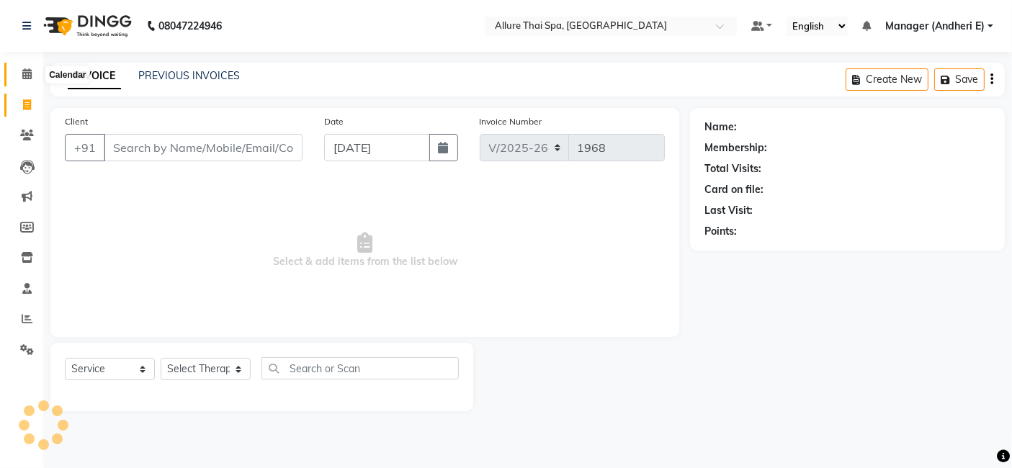
click at [38, 75] on span at bounding box center [26, 74] width 25 height 17
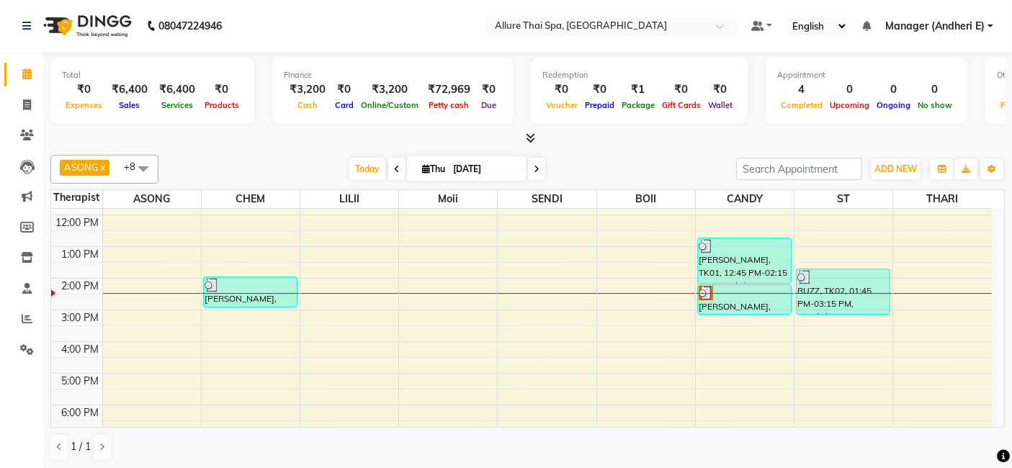
scroll to position [96, 0]
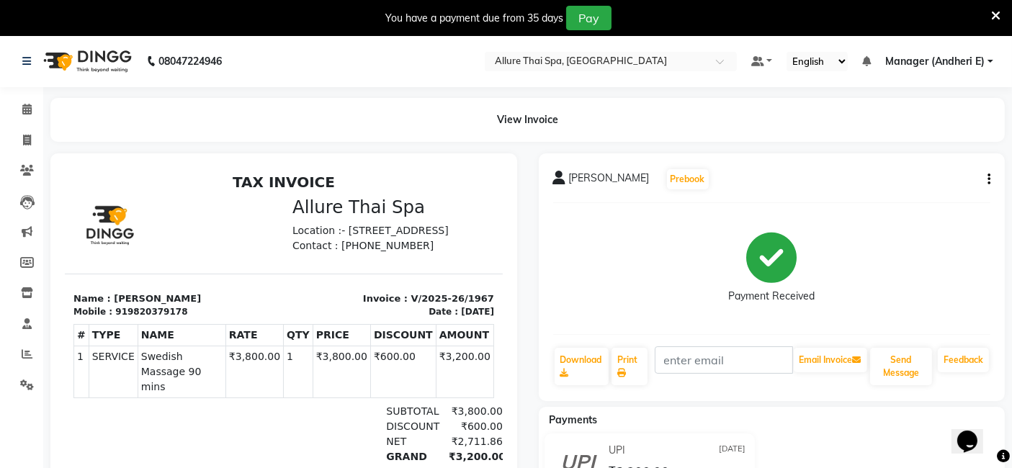
click at [991, 14] on icon at bounding box center [995, 15] width 9 height 13
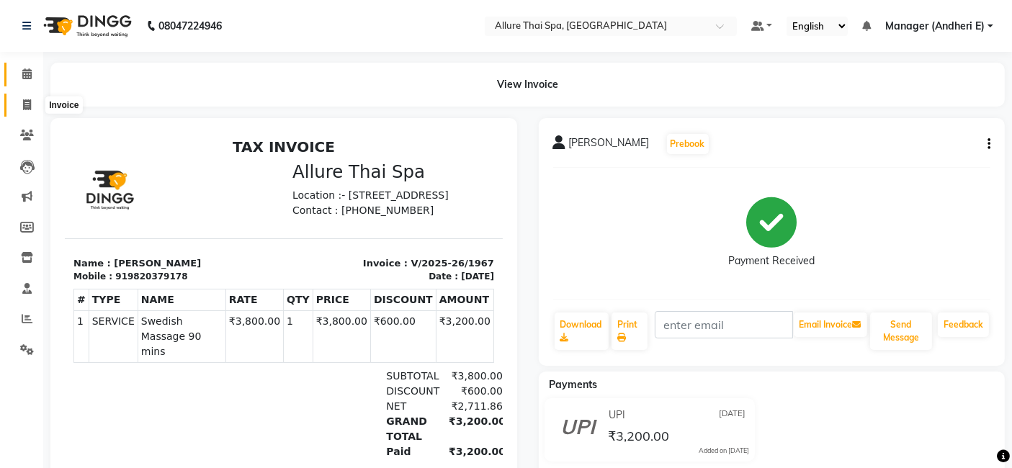
drag, startPoint x: 27, startPoint y: 101, endPoint x: 27, endPoint y: 83, distance: 18.0
click at [27, 101] on icon at bounding box center [27, 104] width 8 height 11
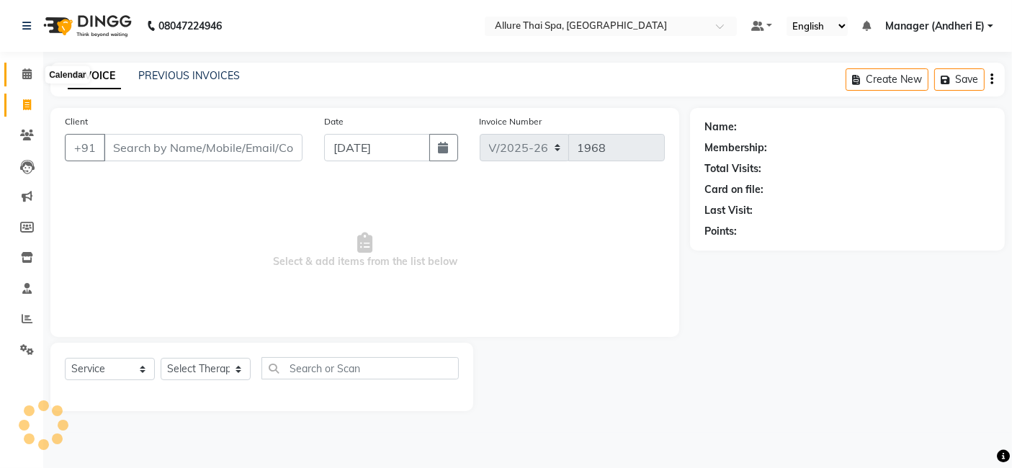
click at [27, 81] on span at bounding box center [26, 74] width 25 height 17
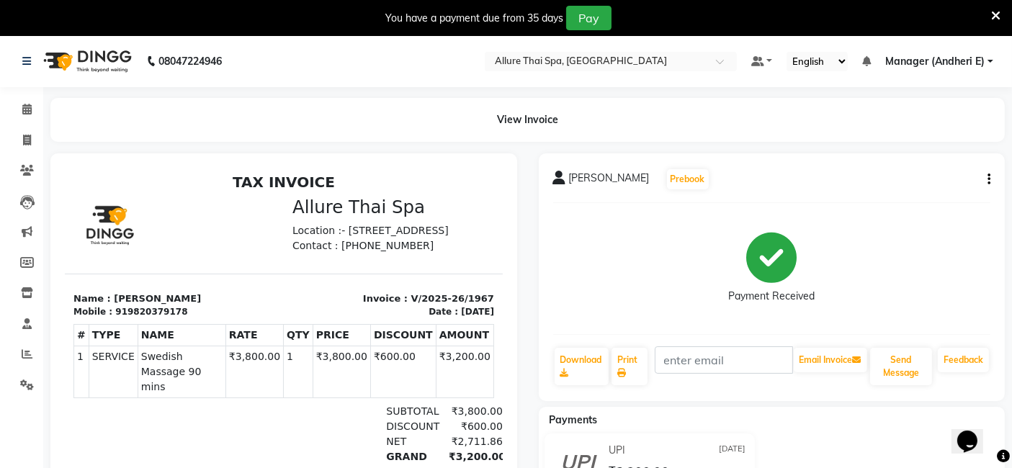
click at [995, 14] on icon at bounding box center [995, 15] width 9 height 13
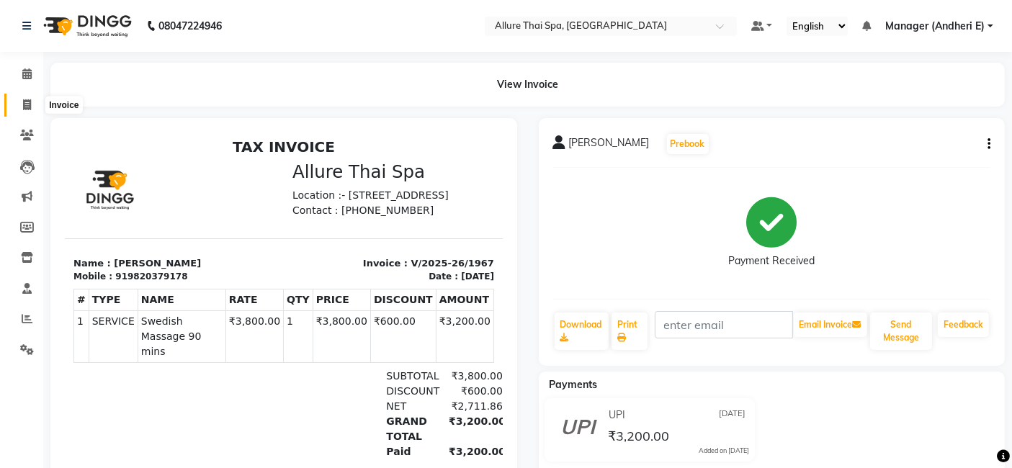
drag, startPoint x: 27, startPoint y: 96, endPoint x: 27, endPoint y: 86, distance: 10.1
click at [27, 97] on span at bounding box center [26, 105] width 25 height 17
select select "6826"
select select "service"
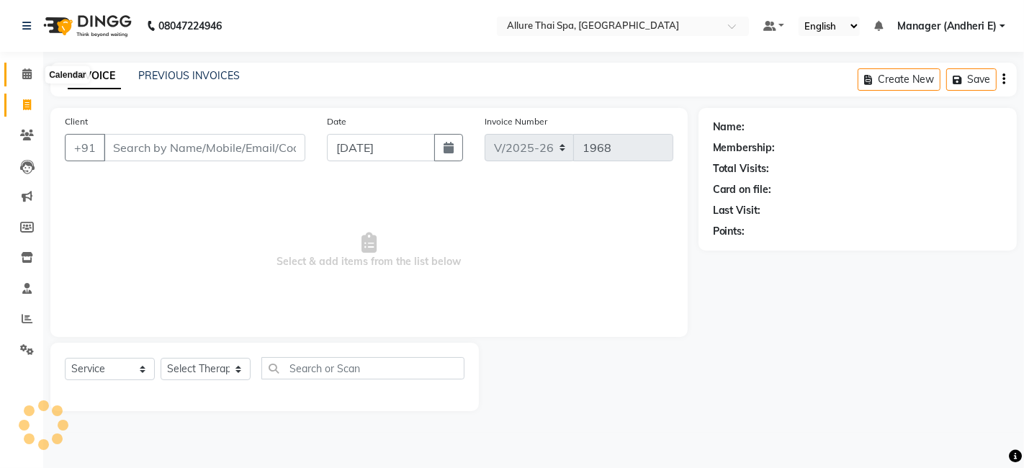
click at [27, 79] on span at bounding box center [26, 74] width 25 height 17
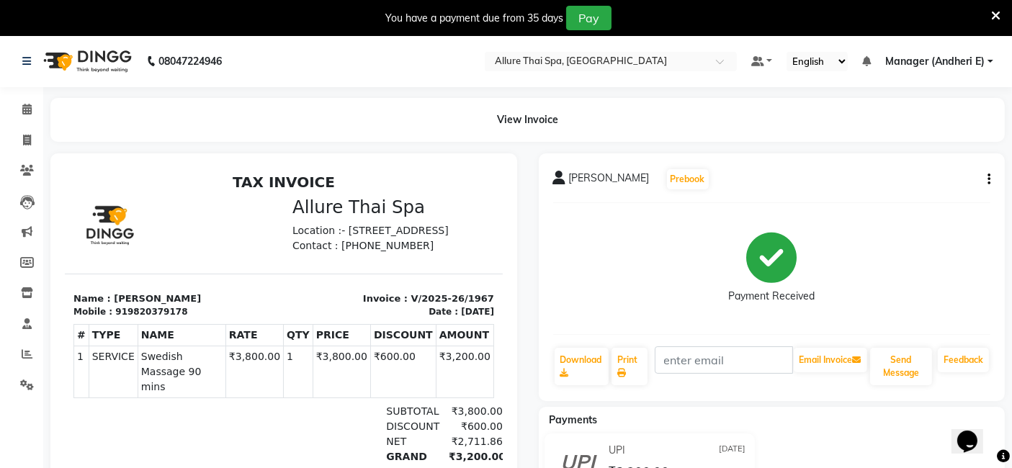
click at [999, 17] on icon at bounding box center [995, 15] width 9 height 13
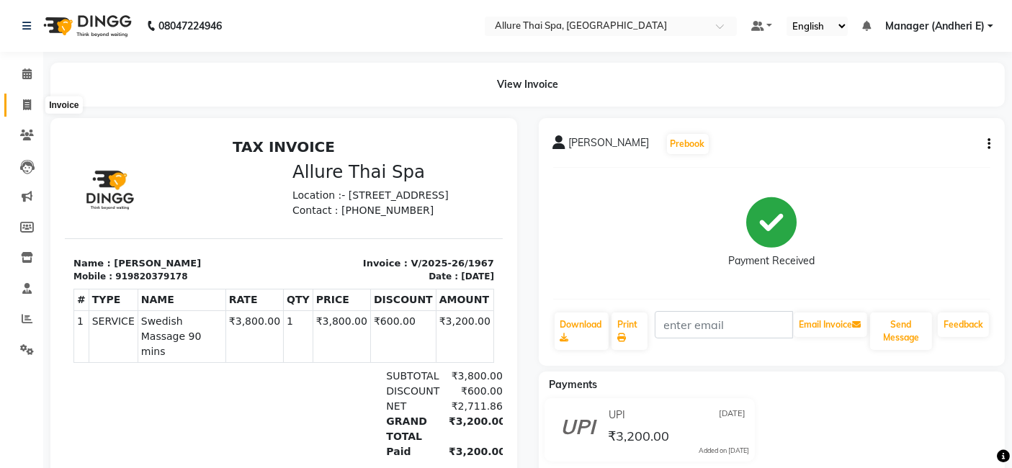
click at [35, 103] on span at bounding box center [26, 105] width 25 height 17
select select "6826"
select select "service"
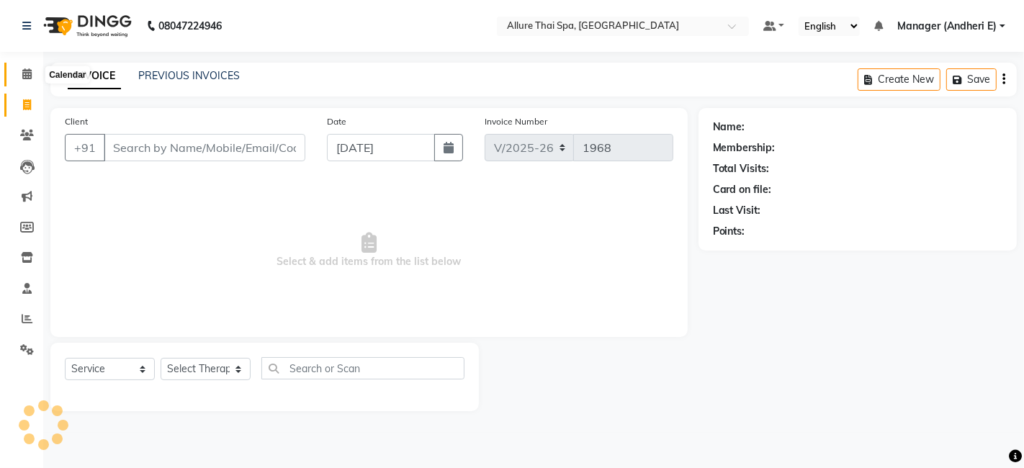
click at [33, 74] on span at bounding box center [26, 74] width 25 height 17
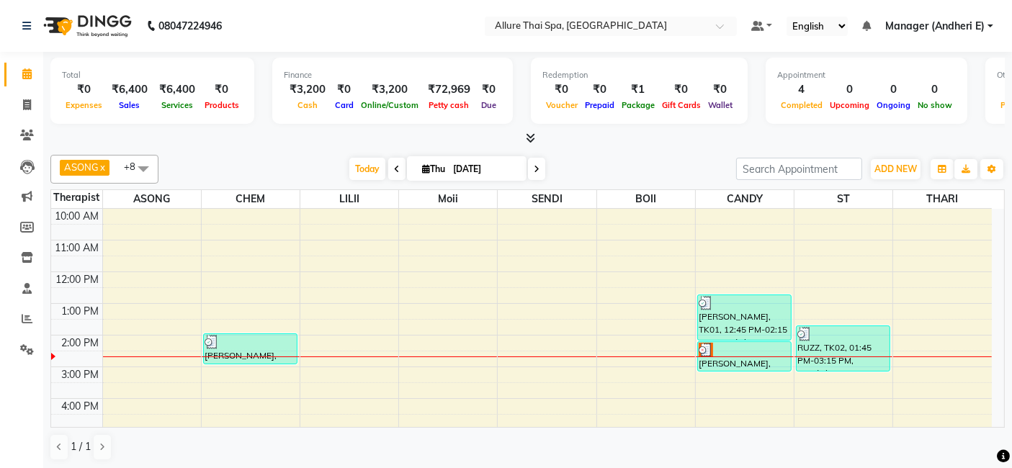
scroll to position [63, 0]
